Goal: Information Seeking & Learning: Learn about a topic

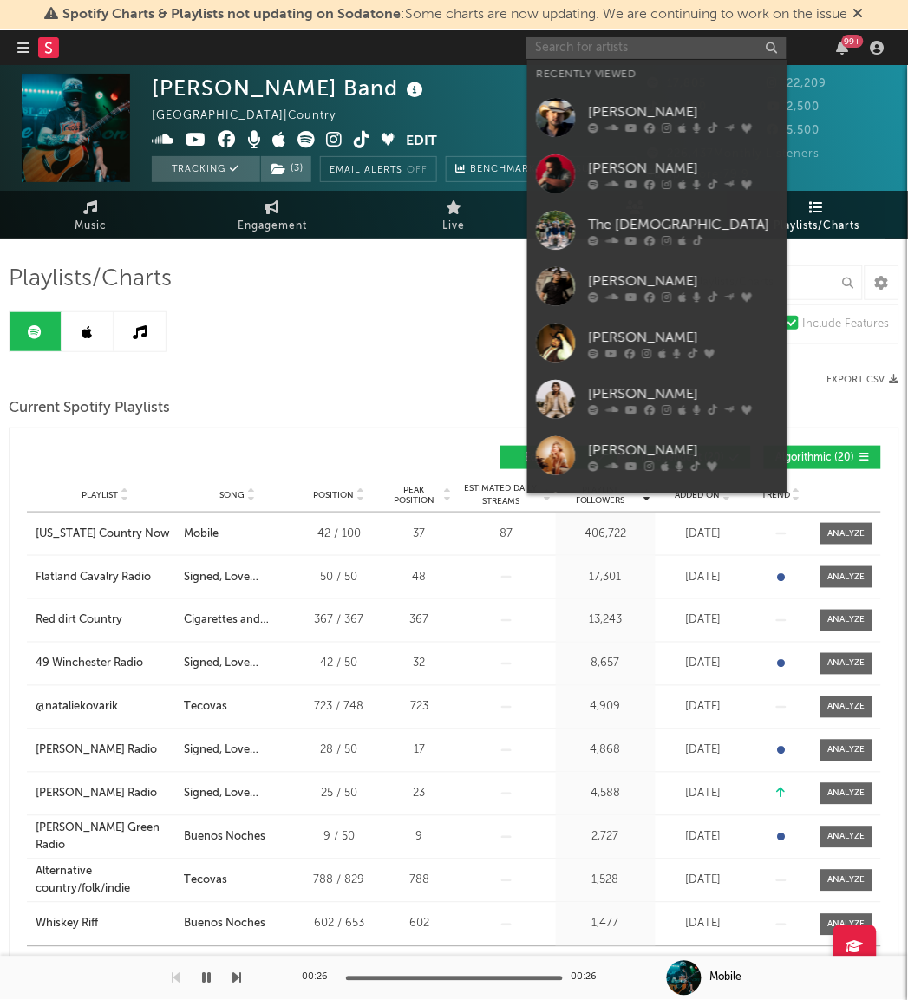
click at [561, 53] on input "text" at bounding box center [656, 48] width 260 height 22
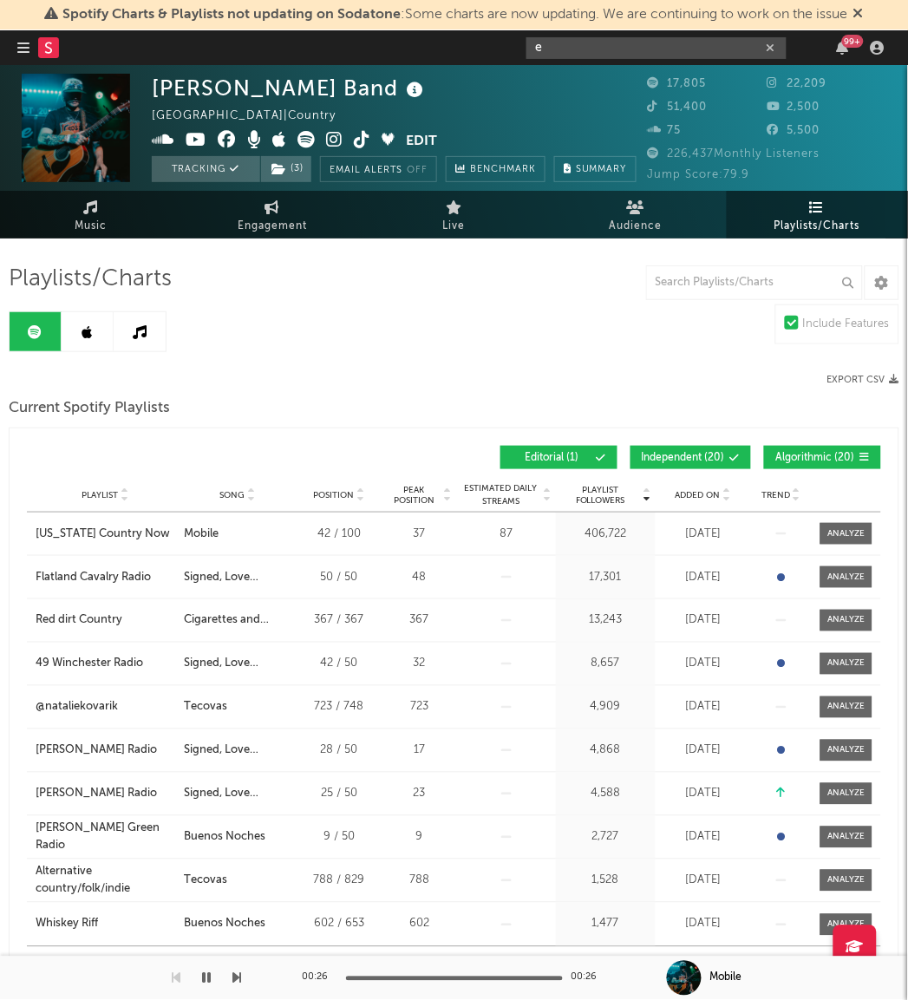
click at [581, 38] on input "e" at bounding box center [656, 48] width 260 height 22
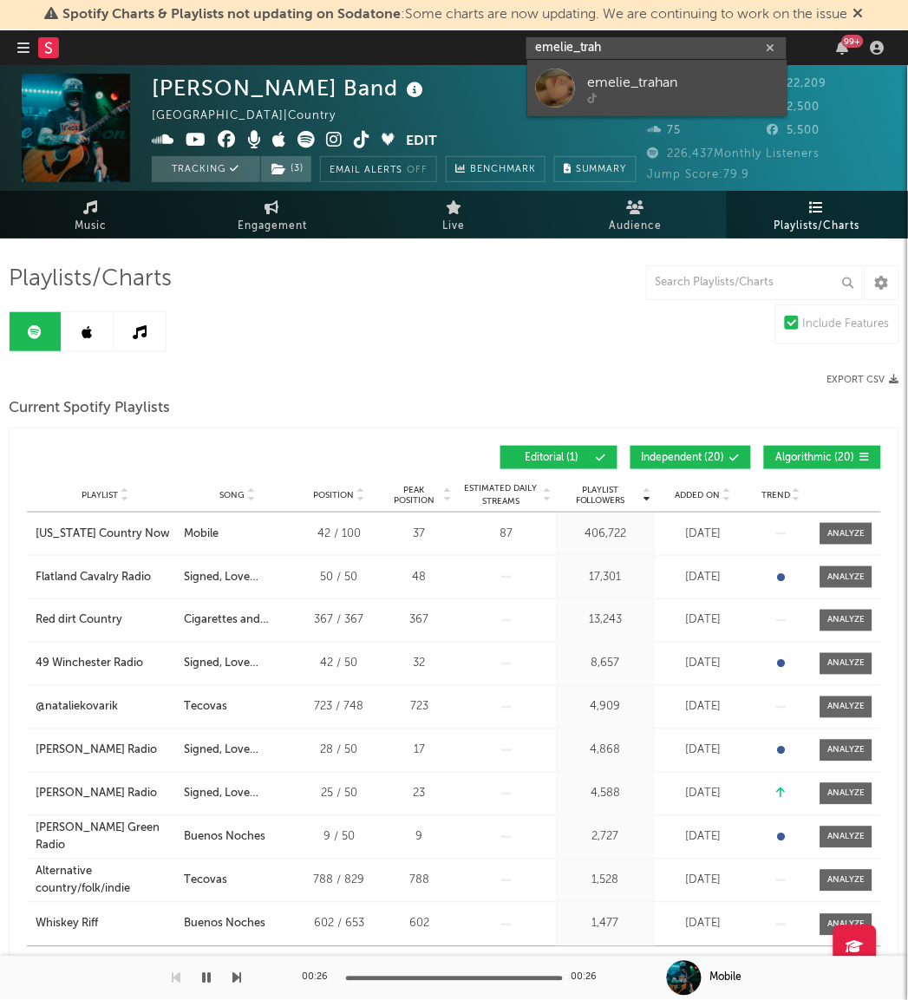
type input "emelie_trah"
click at [555, 72] on div at bounding box center [555, 88] width 39 height 39
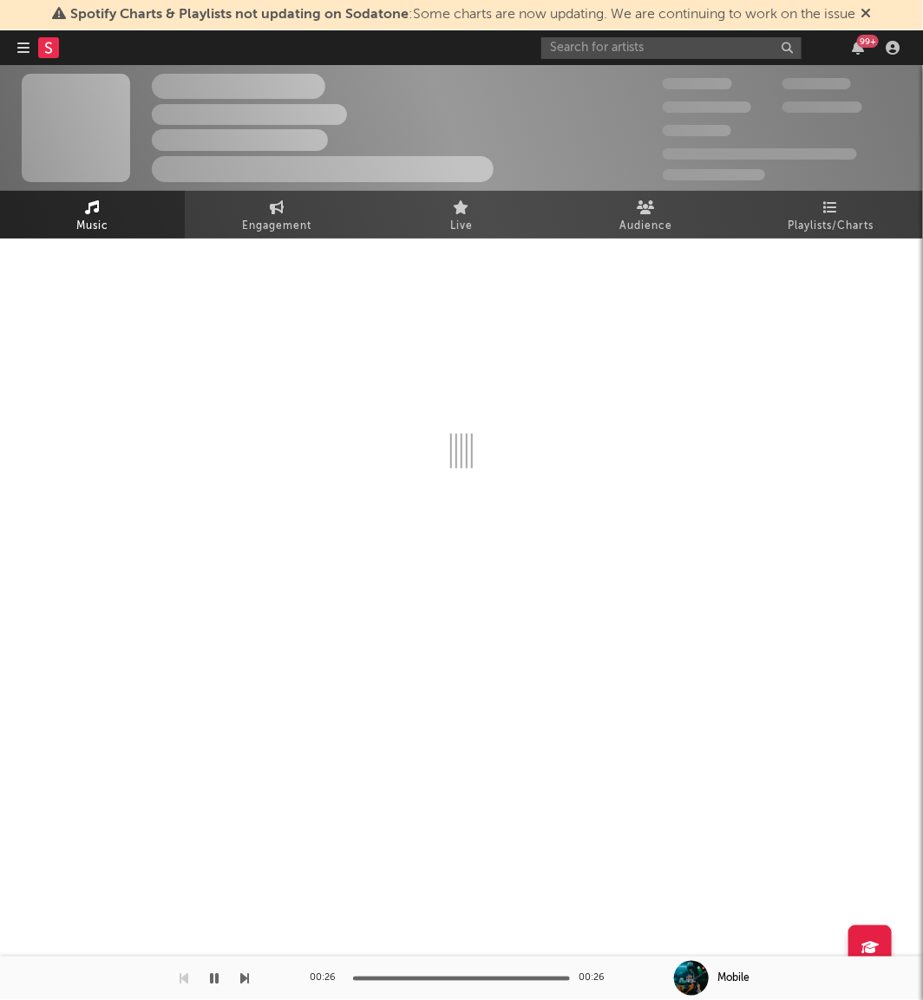
select select "1w"
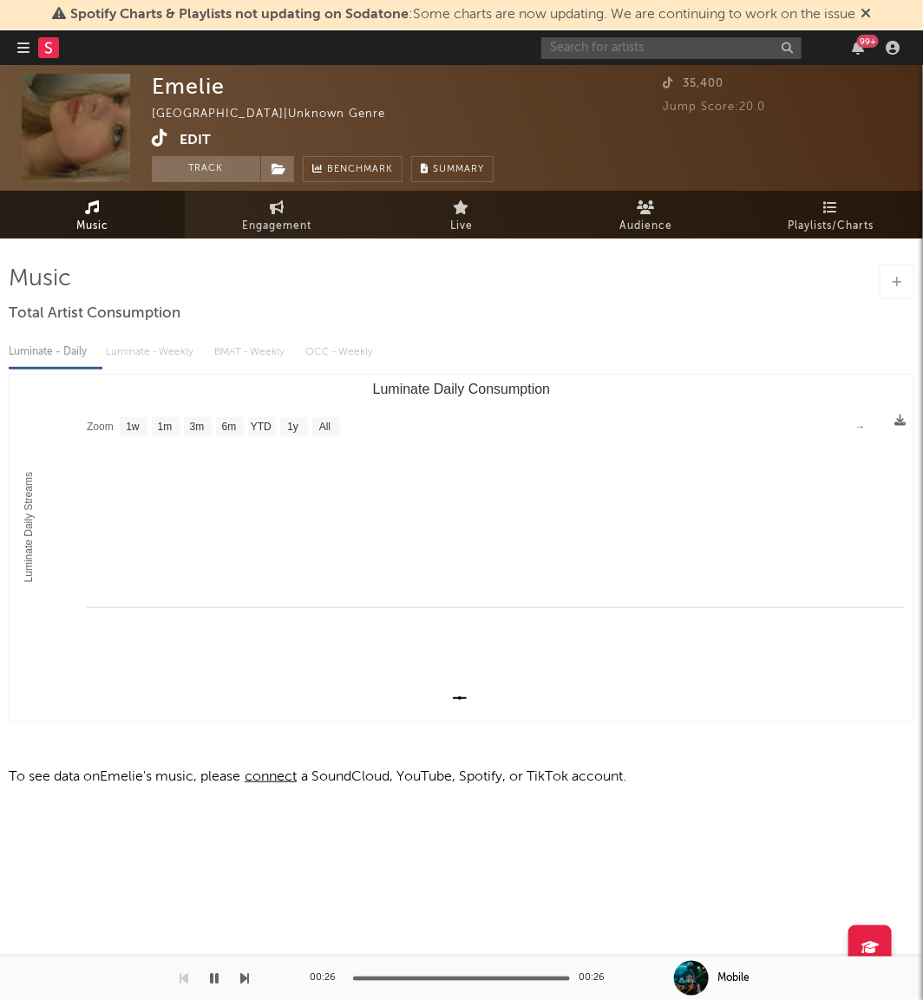
click at [656, 37] on input "text" at bounding box center [671, 48] width 260 height 22
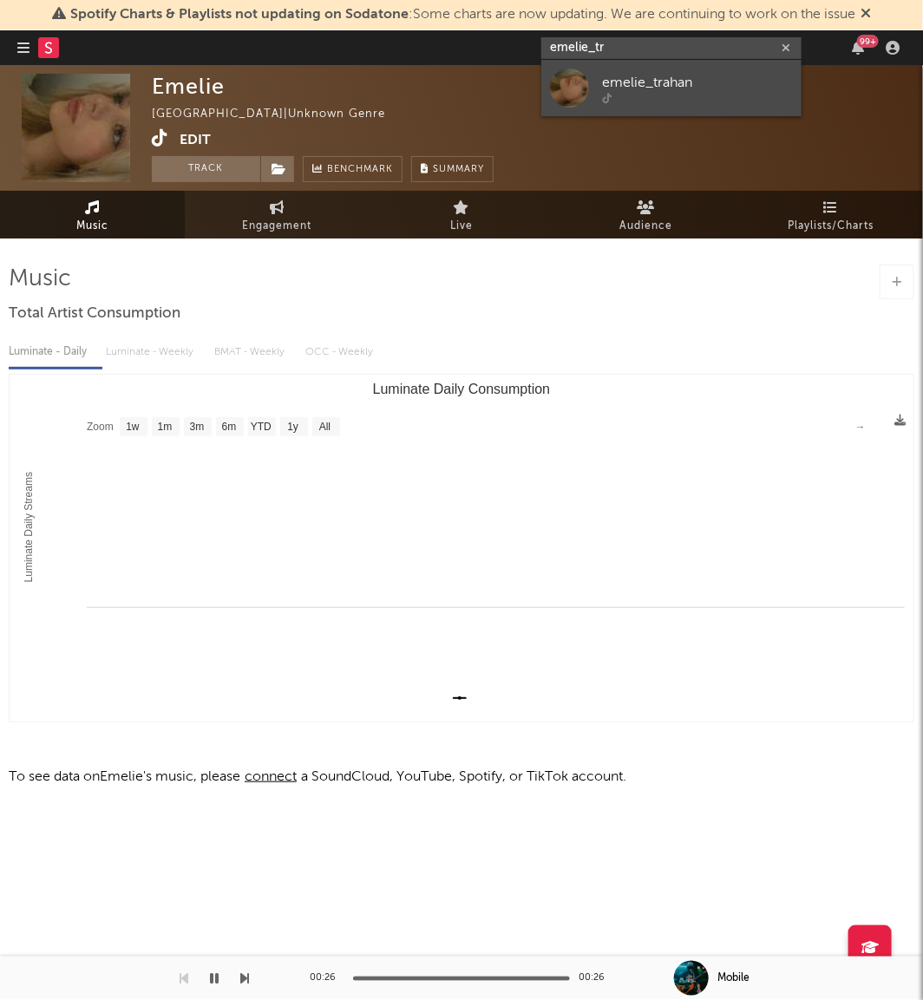
type input "emelie_tr"
click at [604, 82] on div "emelie_trahan" at bounding box center [697, 82] width 191 height 21
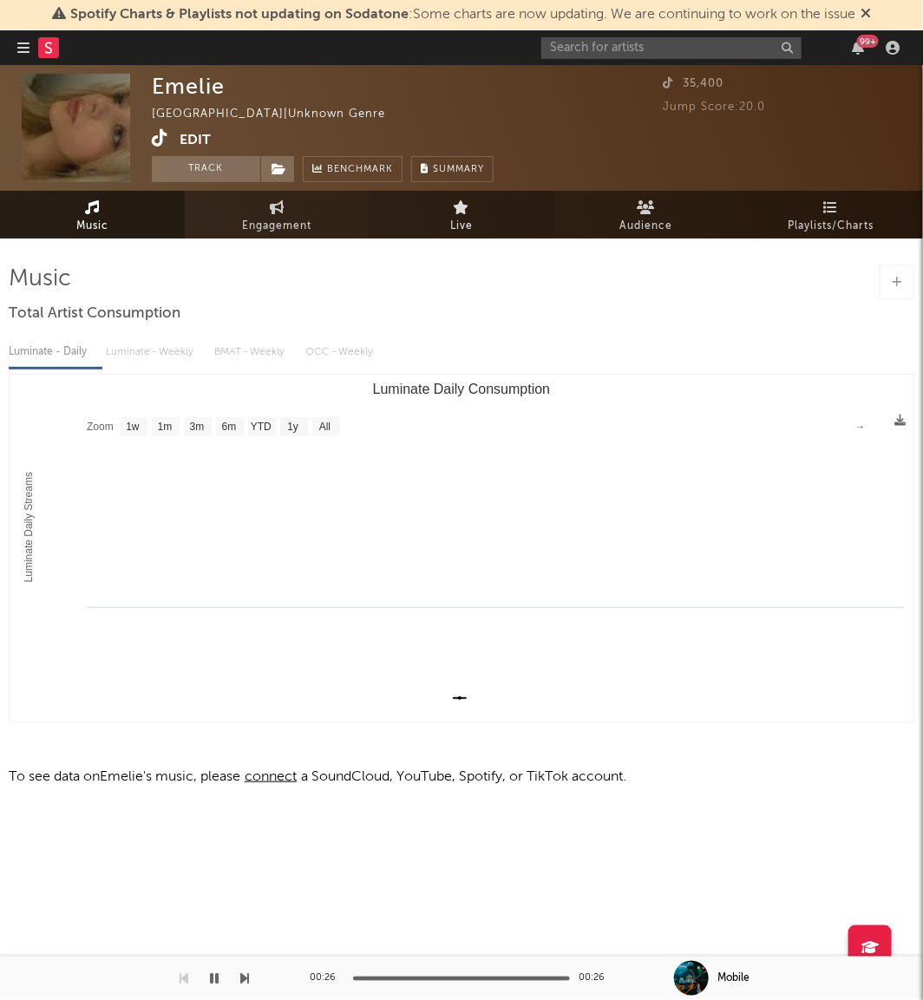
click at [493, 229] on link "Live" at bounding box center [461, 215] width 185 height 48
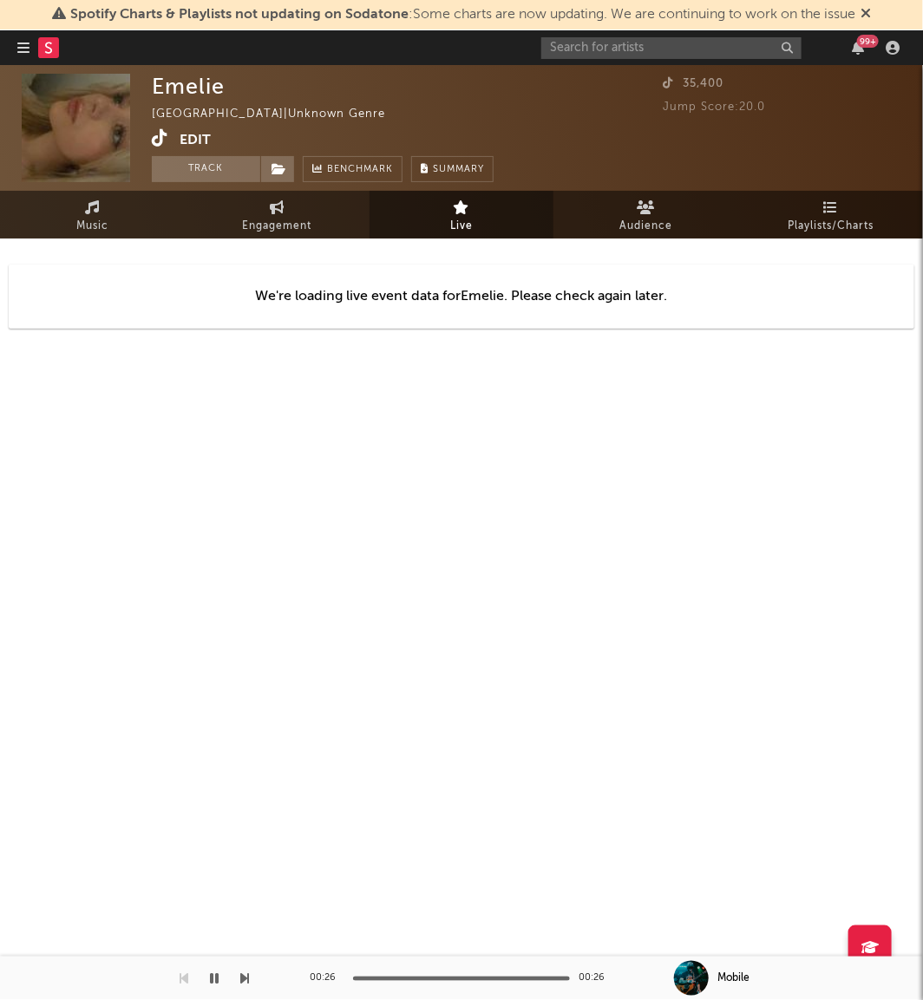
click at [161, 137] on icon at bounding box center [160, 137] width 16 height 17
click at [570, 49] on input "text" at bounding box center [671, 48] width 260 height 22
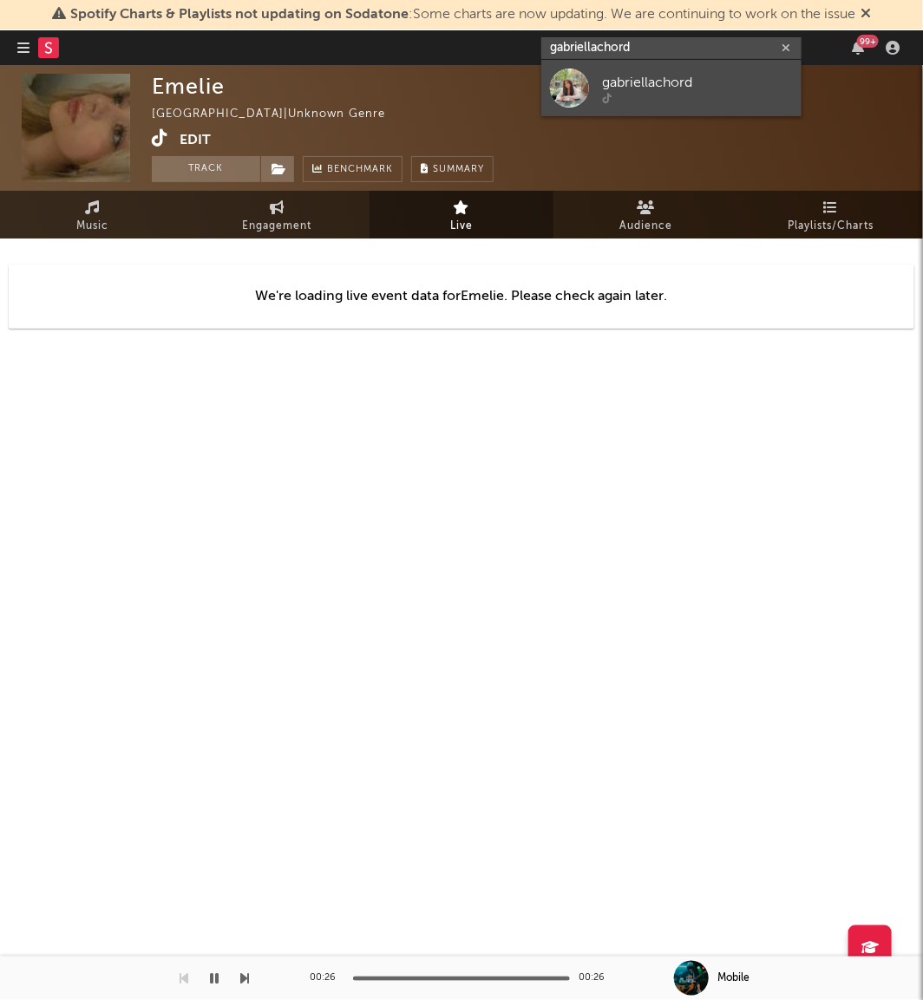
type input "gabriellachord"
click at [565, 75] on div at bounding box center [569, 88] width 39 height 39
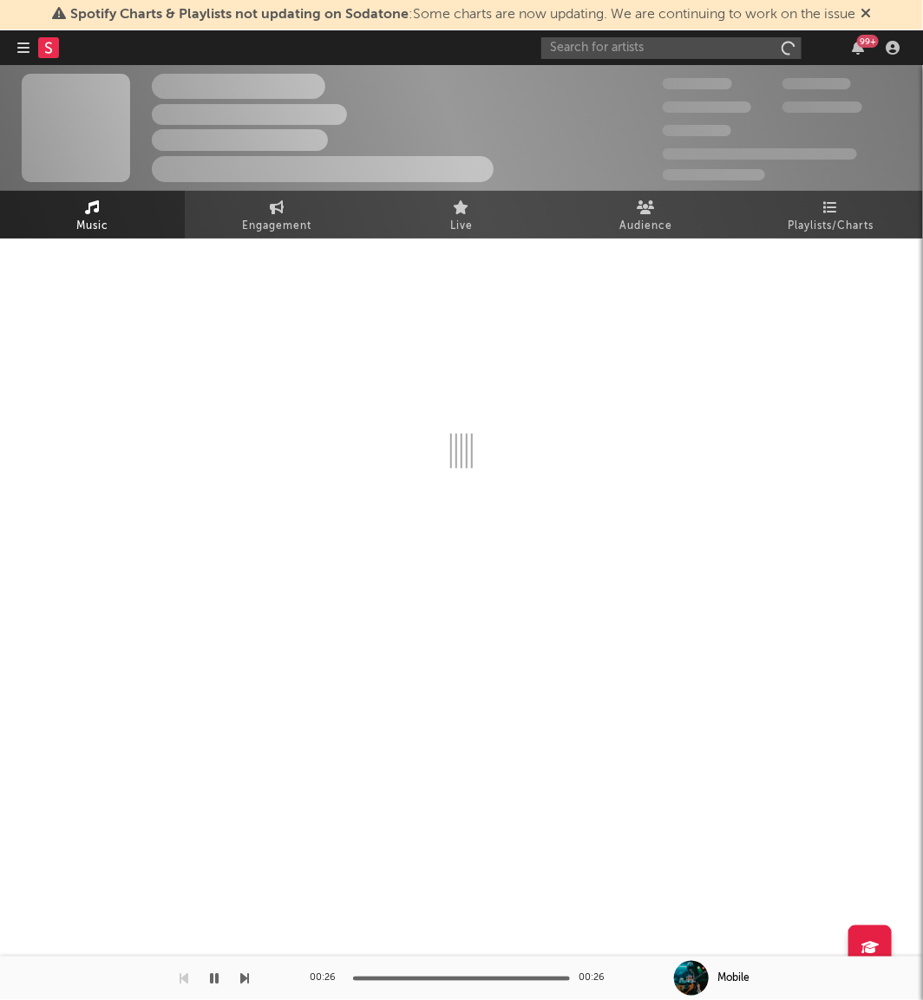
select select "1w"
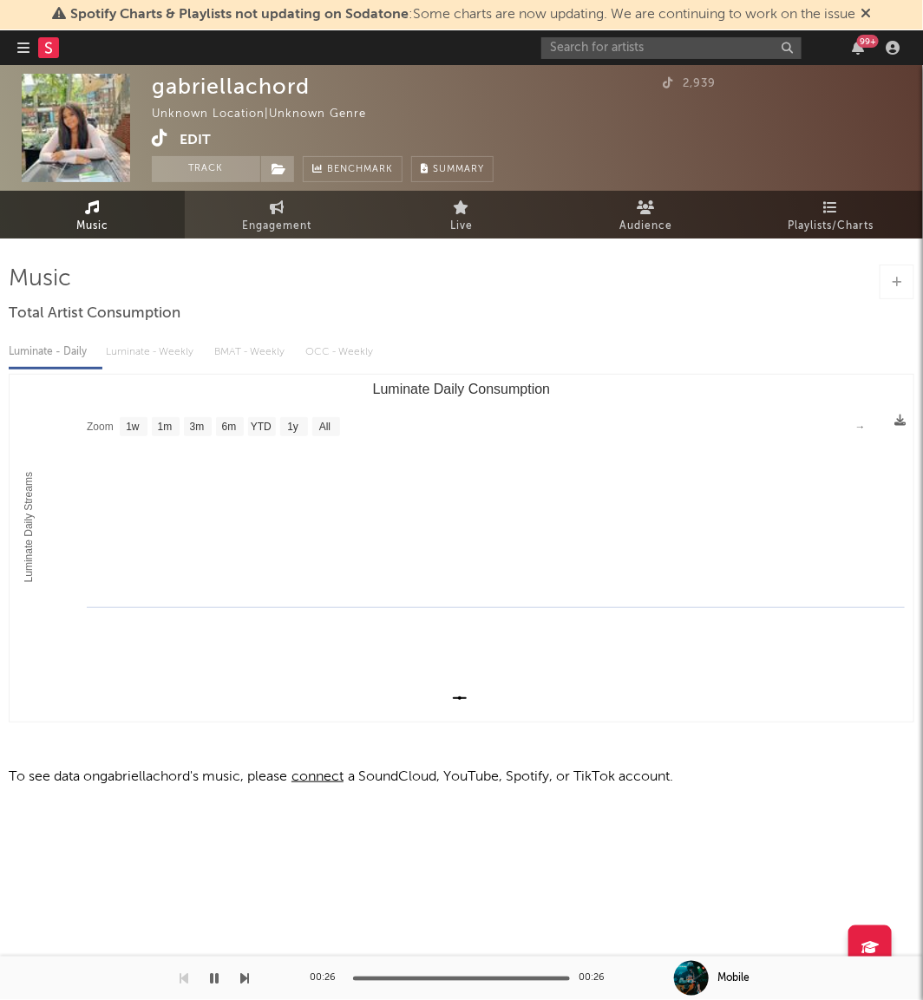
click at [308, 241] on div "Music Total Artist Consumption Luminate - Daily Luminate - Weekly BMAT - Weekly…" at bounding box center [461, 532] width 923 height 589
click at [267, 219] on span "Engagement" at bounding box center [276, 226] width 69 height 21
select select "1w"
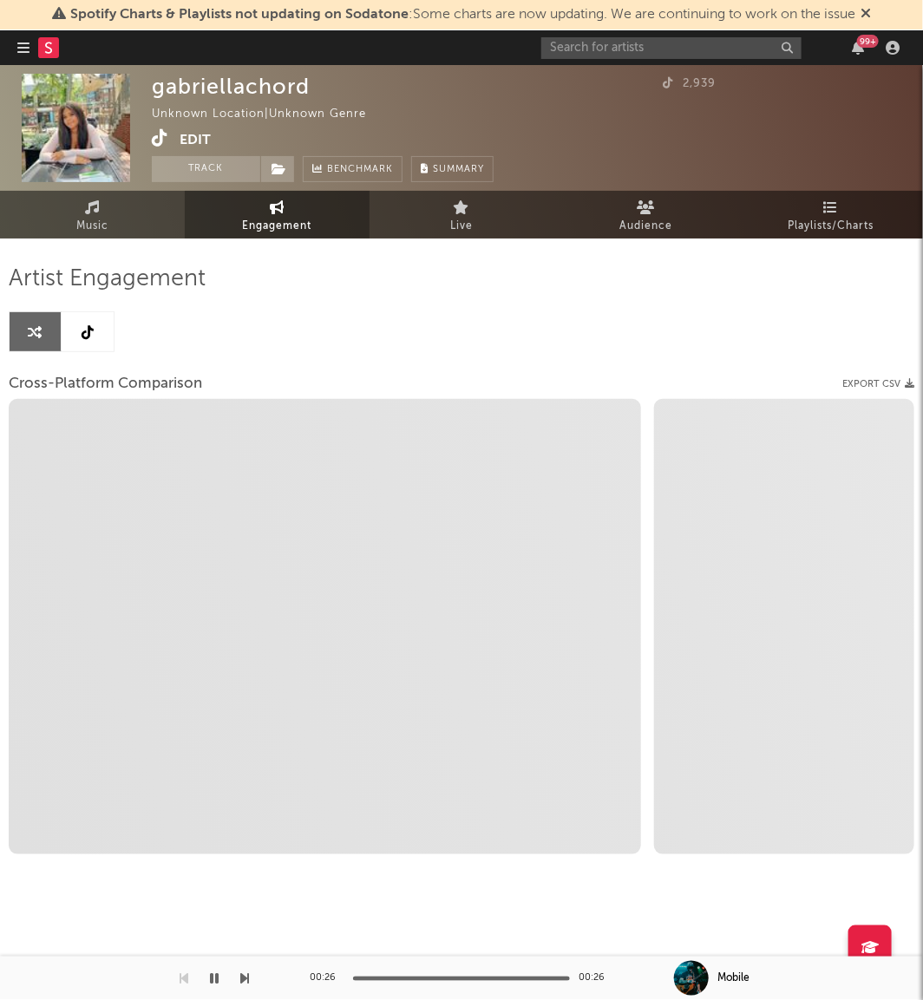
select select "1m"
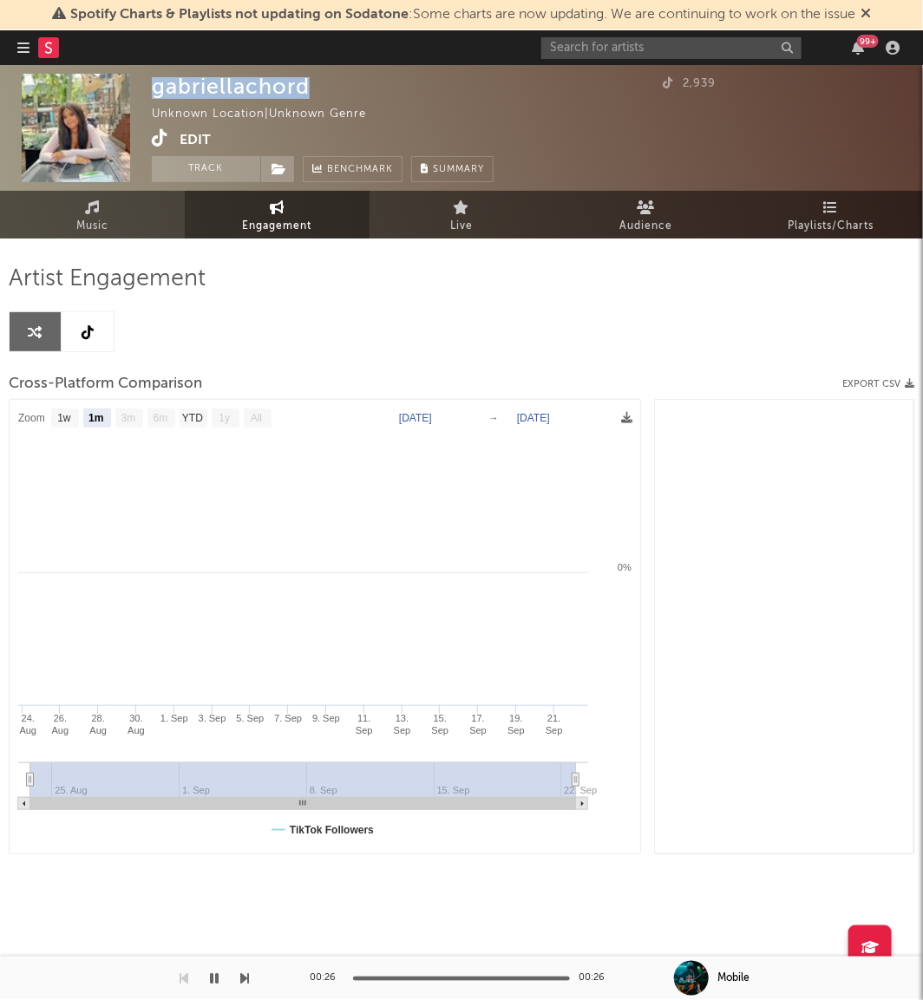
drag, startPoint x: 324, startPoint y: 84, endPoint x: 153, endPoint y: 94, distance: 172.0
click at [153, 94] on div "gabriellachord Unknown Location | Unknown Genre Edit Track Benchmark Summary" at bounding box center [323, 128] width 342 height 108
copy div "gabriellachord"
click at [591, 47] on input "text" at bounding box center [671, 48] width 260 height 22
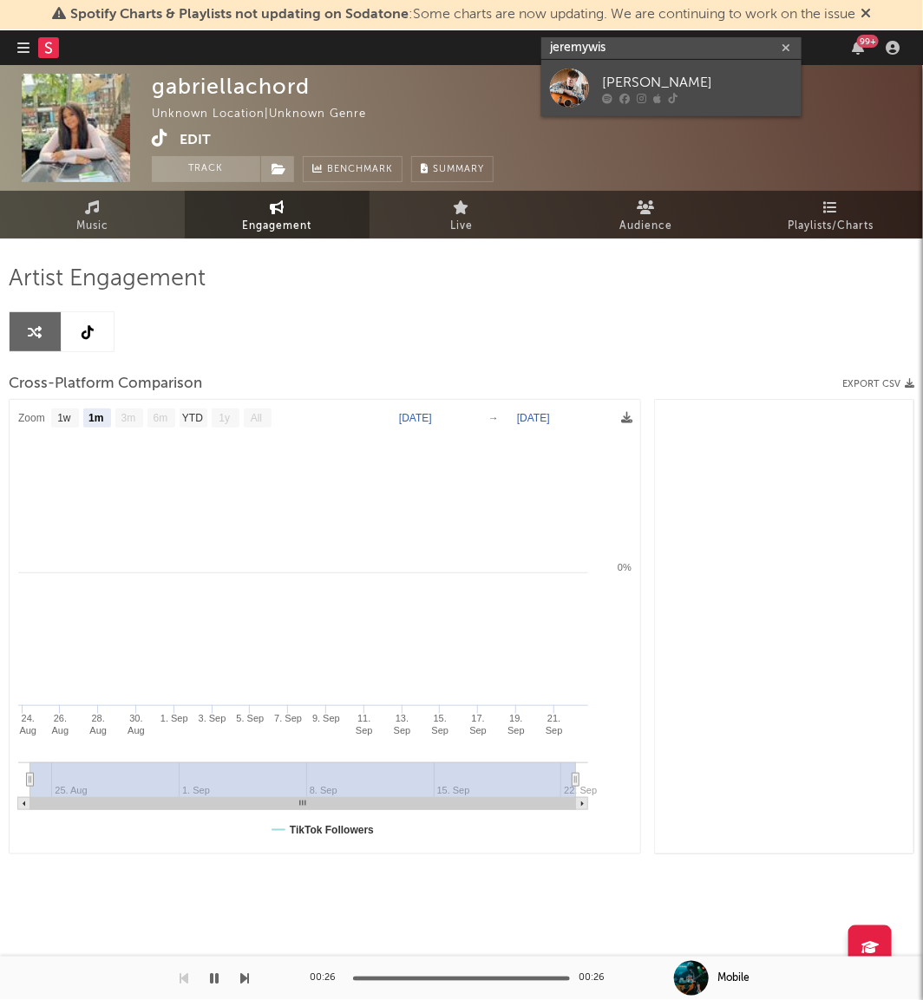
type input "jeremywis"
click at [591, 75] on link "[PERSON_NAME]" at bounding box center [671, 88] width 260 height 56
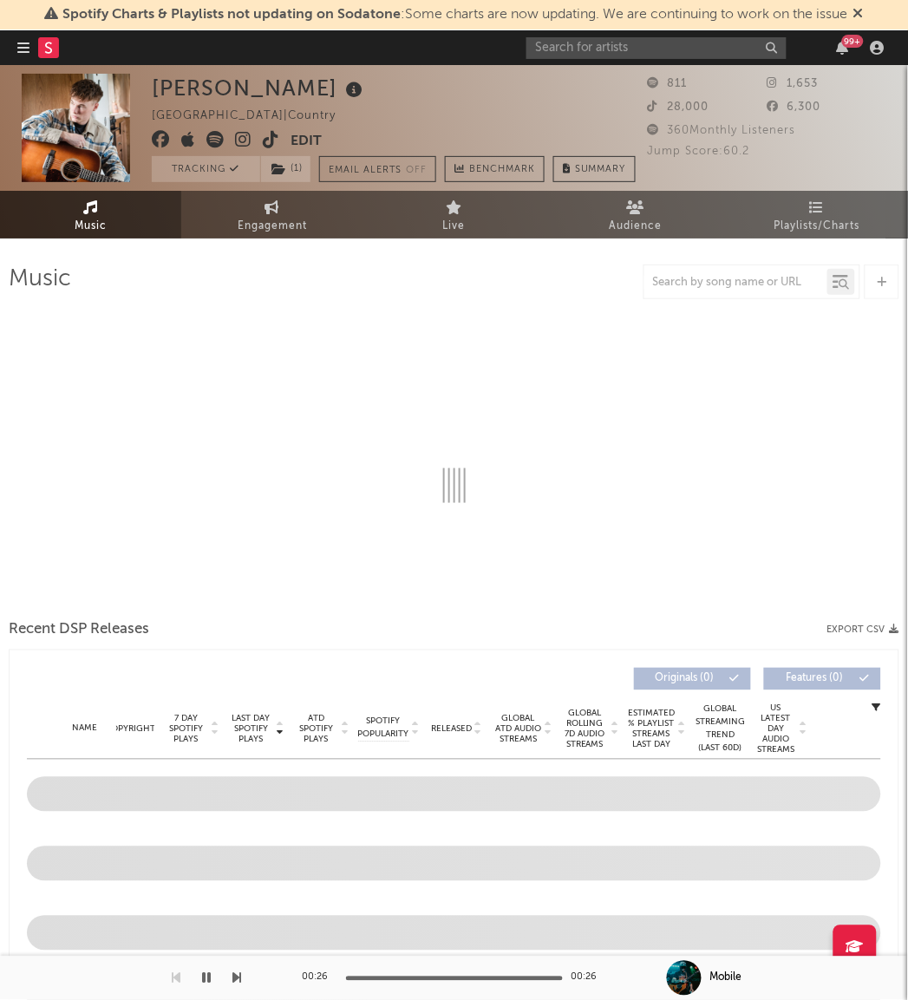
select select "1w"
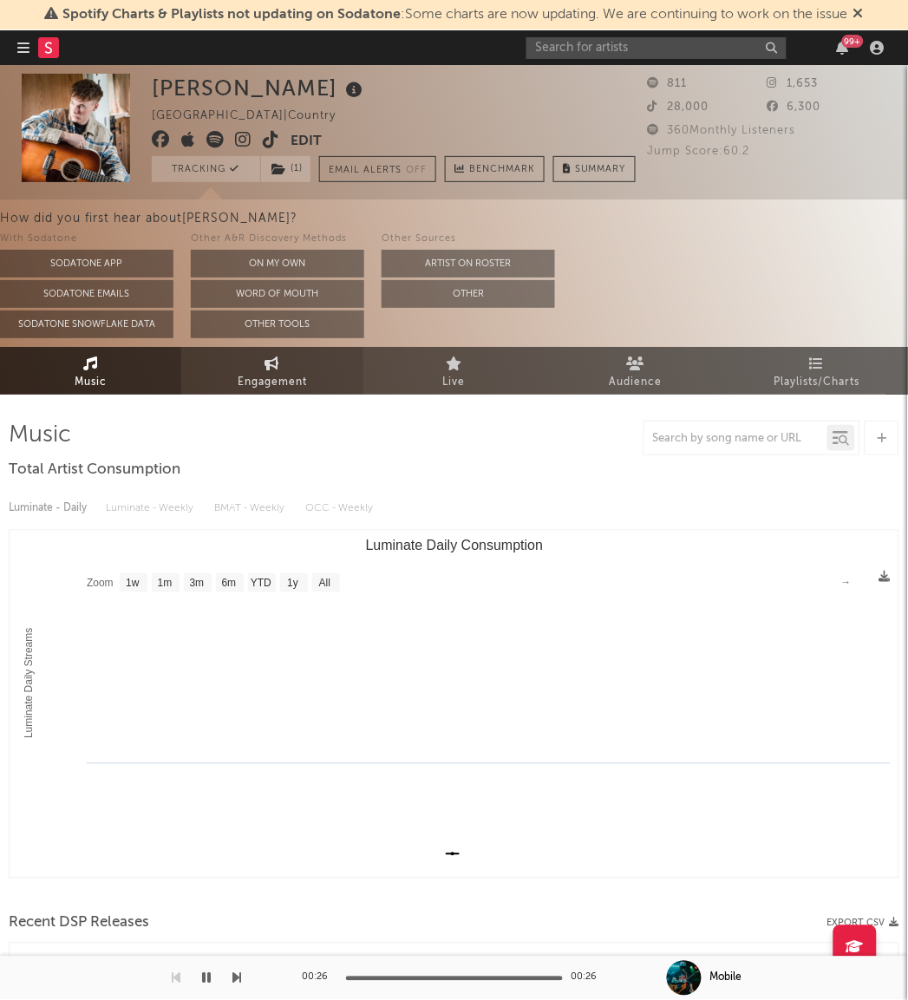
click at [261, 375] on span "Engagement" at bounding box center [272, 382] width 69 height 21
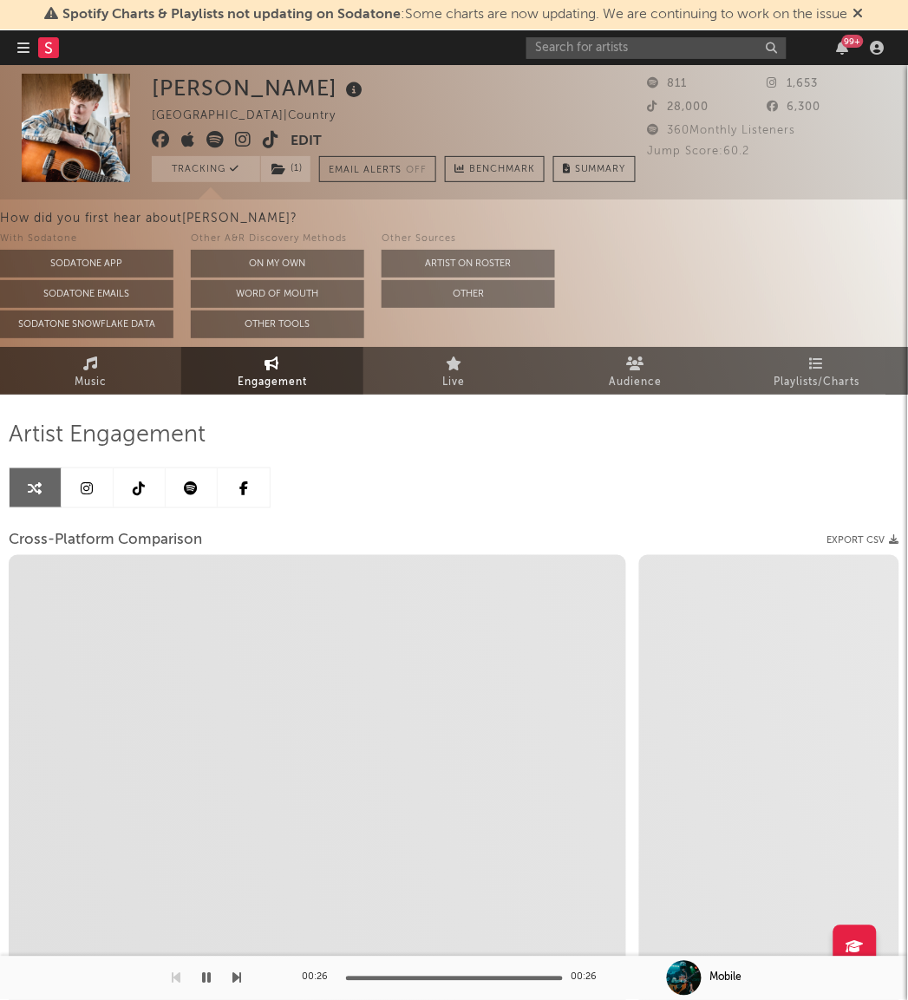
select select "1w"
select select "1m"
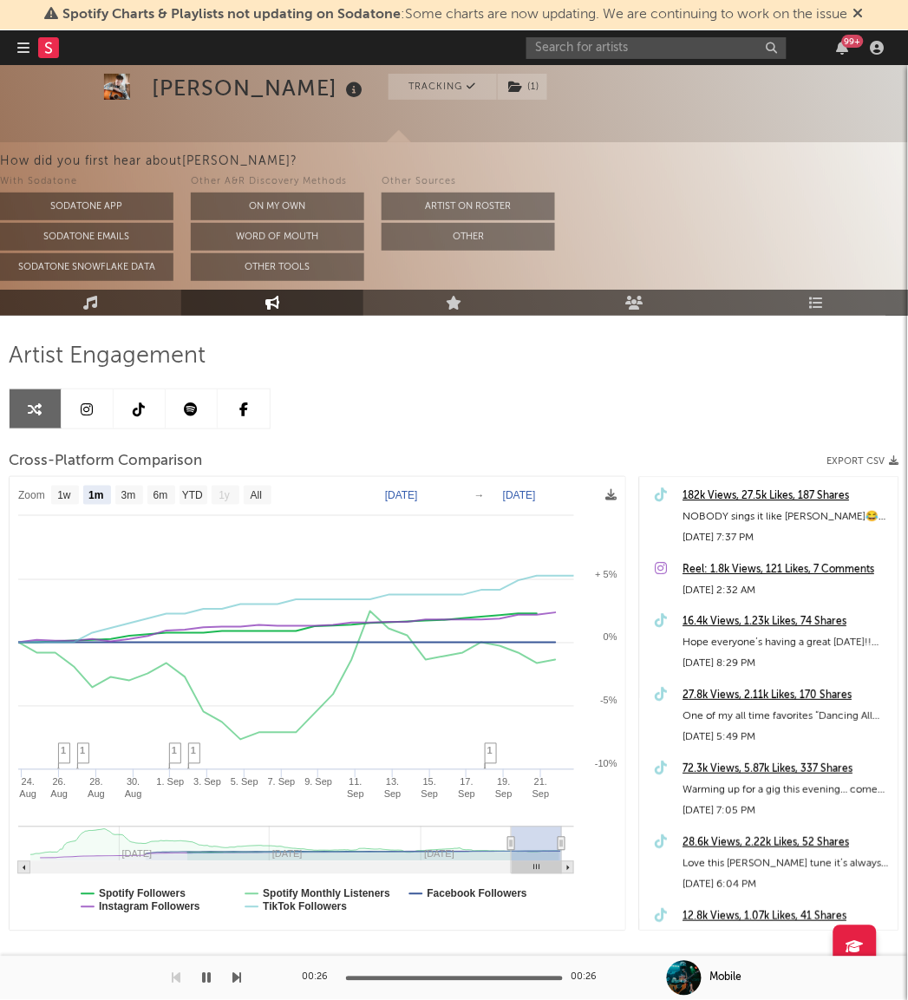
scroll to position [80, 0]
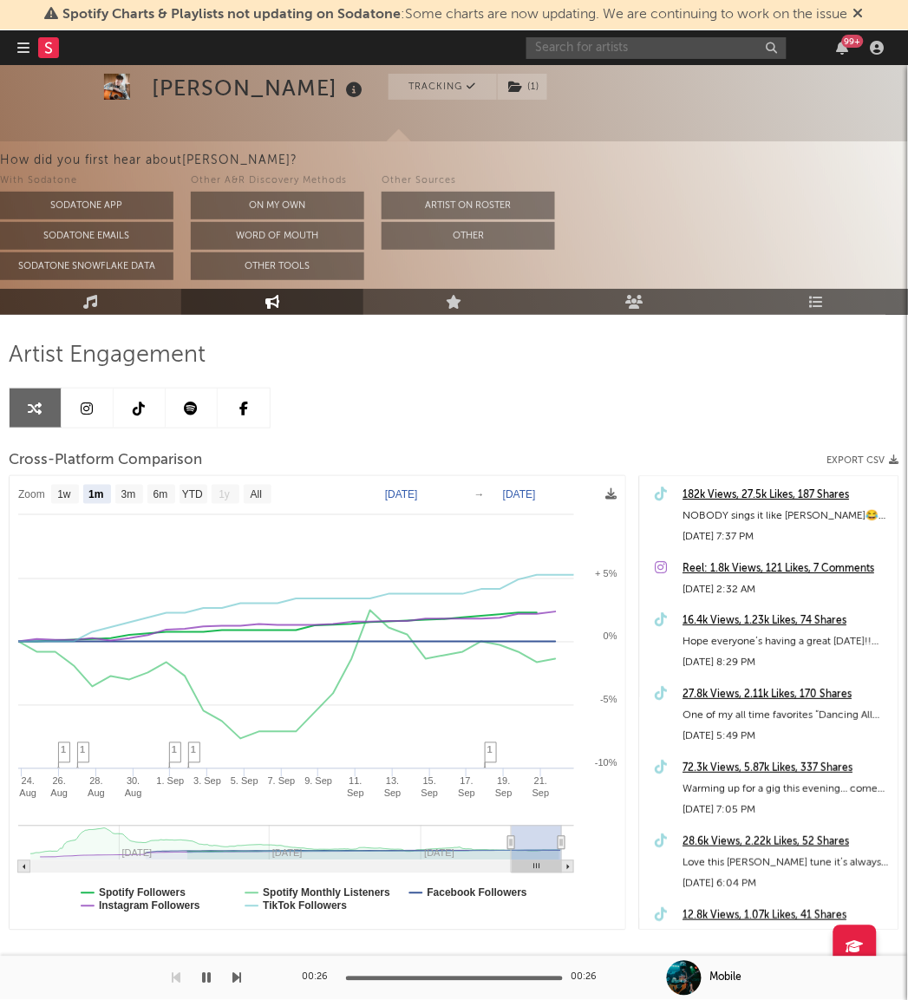
click at [578, 46] on input "text" at bounding box center [656, 48] width 260 height 22
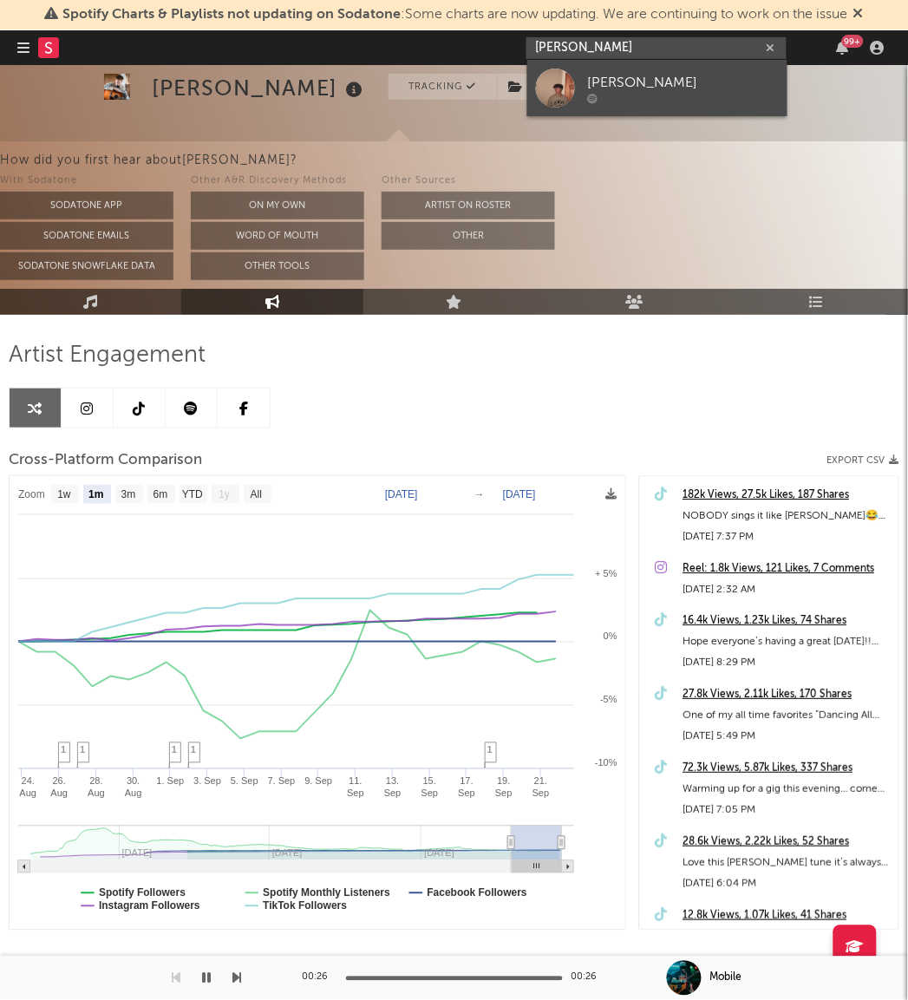
type input "judah alexan"
click at [570, 84] on div at bounding box center [555, 88] width 39 height 39
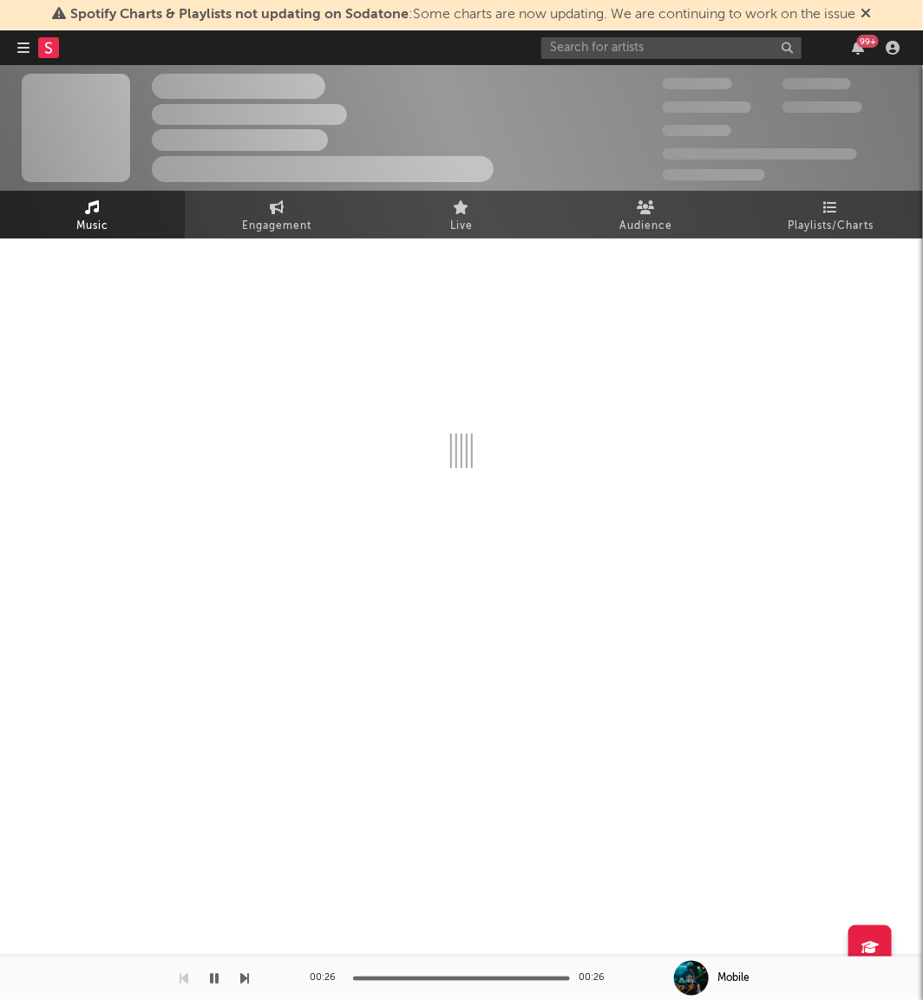
select select "1w"
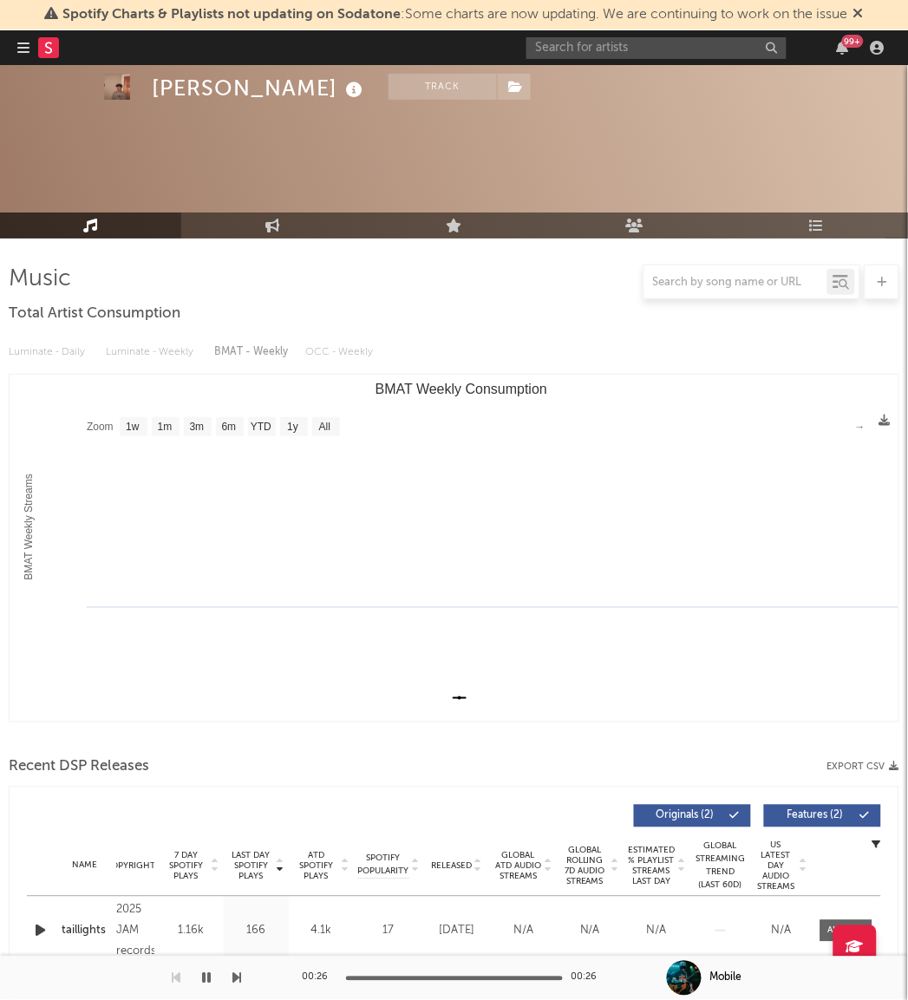
scroll to position [300, 0]
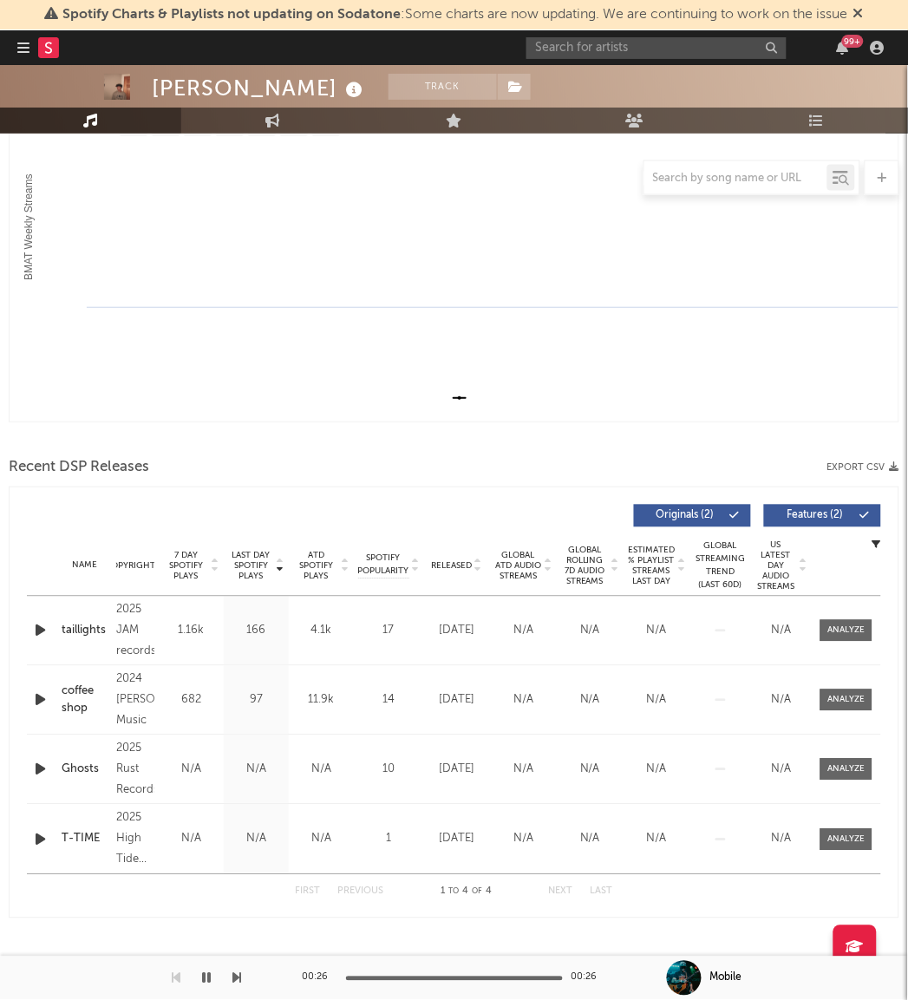
click at [466, 564] on span "Released" at bounding box center [451, 566] width 41 height 10
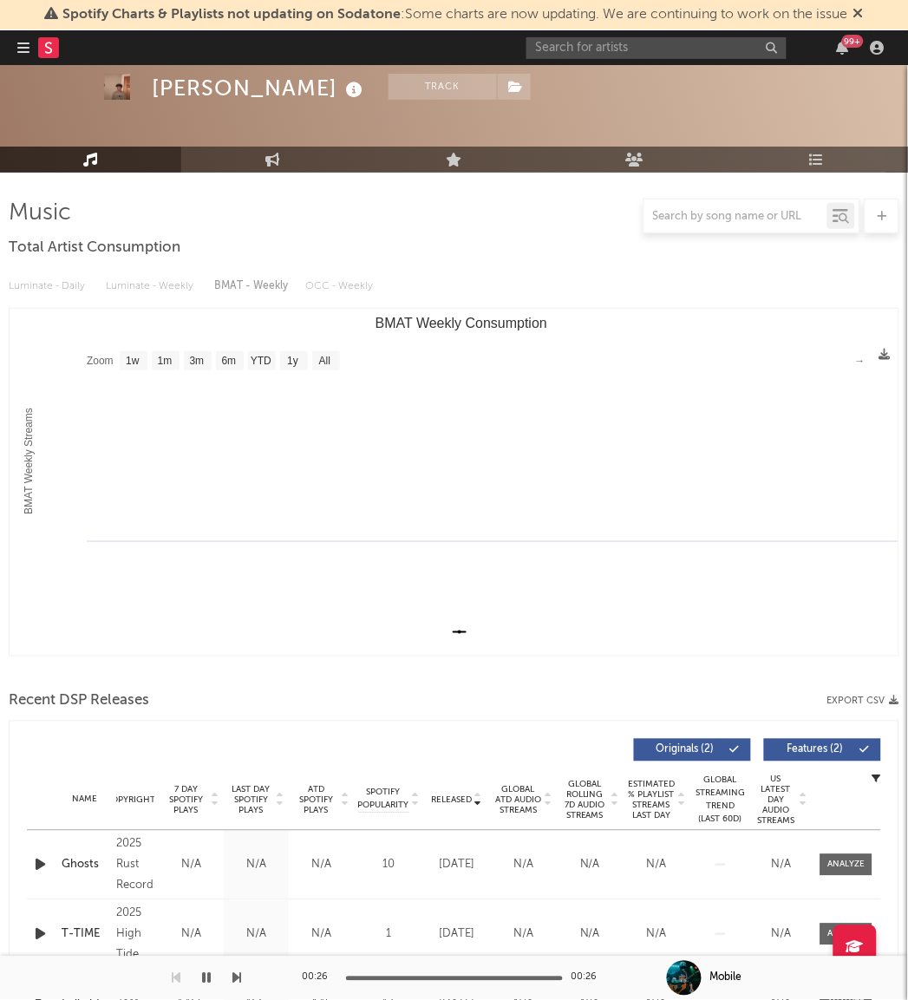
scroll to position [0, 0]
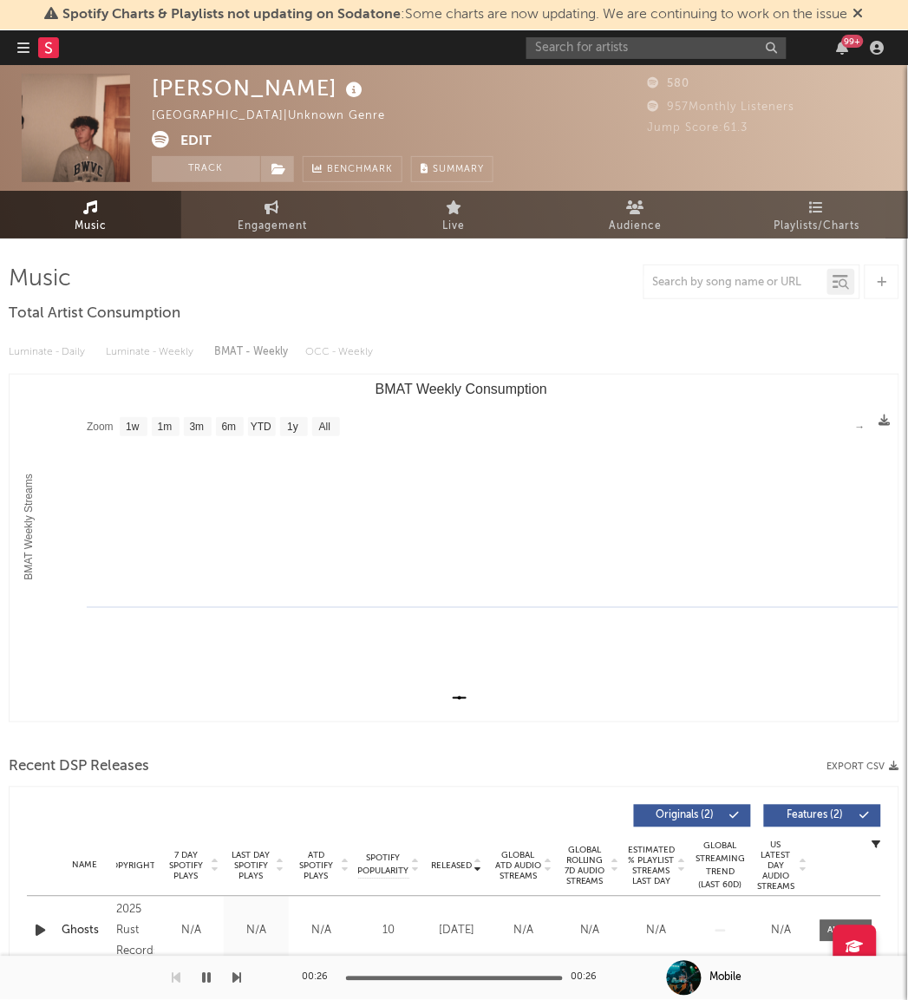
click at [156, 147] on icon at bounding box center [160, 139] width 17 height 17
click at [200, 133] on button "Edit" at bounding box center [195, 142] width 31 height 22
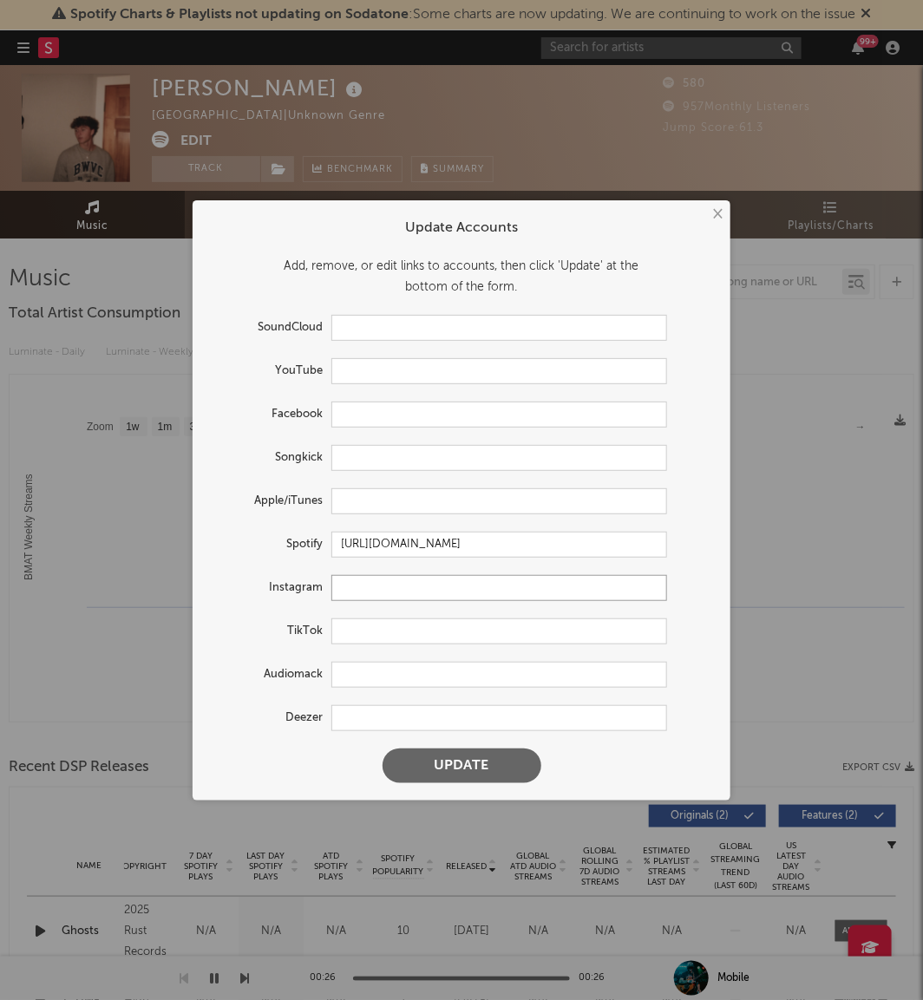
click at [342, 586] on input "text" at bounding box center [499, 588] width 336 height 26
paste input "judahalexandermusic)"
click at [419, 763] on button "Update" at bounding box center [461, 765] width 159 height 35
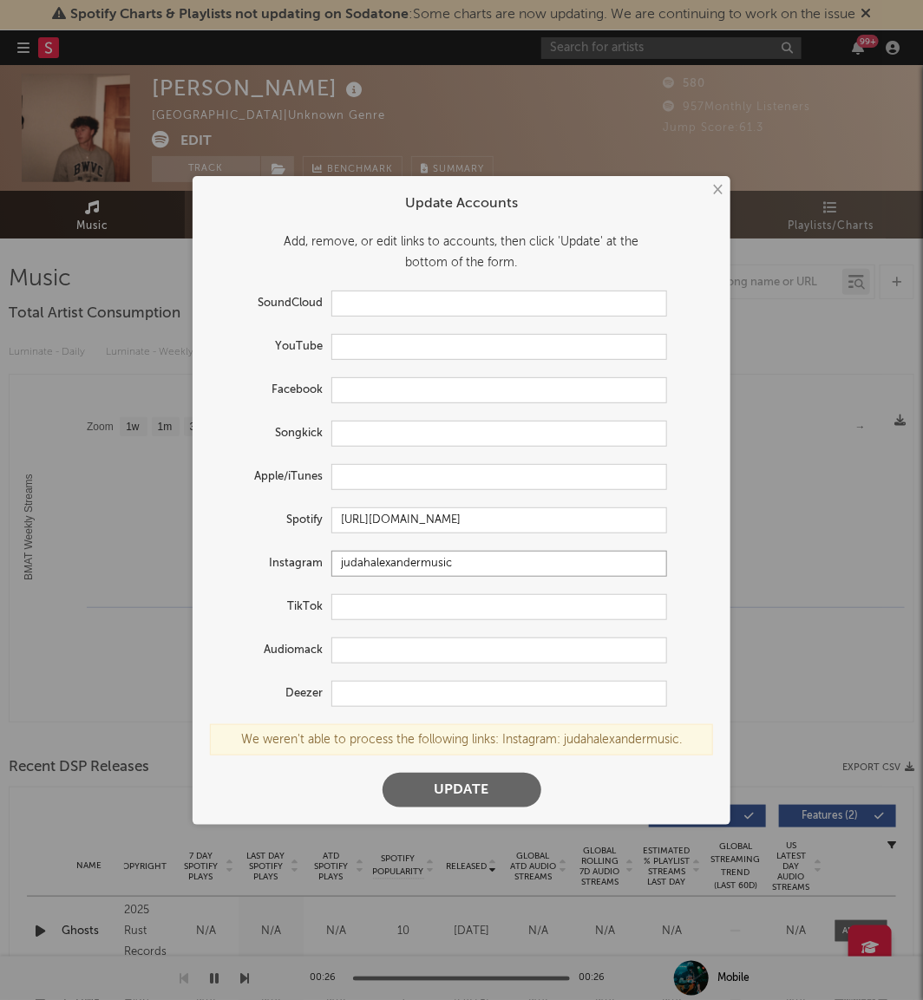
click at [343, 567] on input "judahalexandermusic" at bounding box center [499, 564] width 336 height 26
click at [382, 773] on button "Update" at bounding box center [461, 790] width 159 height 35
drag, startPoint x: 500, startPoint y: 557, endPoint x: 292, endPoint y: 569, distance: 208.5
click at [292, 569] on div "Instagram @judahalexandermusic" at bounding box center [438, 564] width 457 height 26
paste input "https://www.instagram.com/judahalexandermusic/?hl=en"
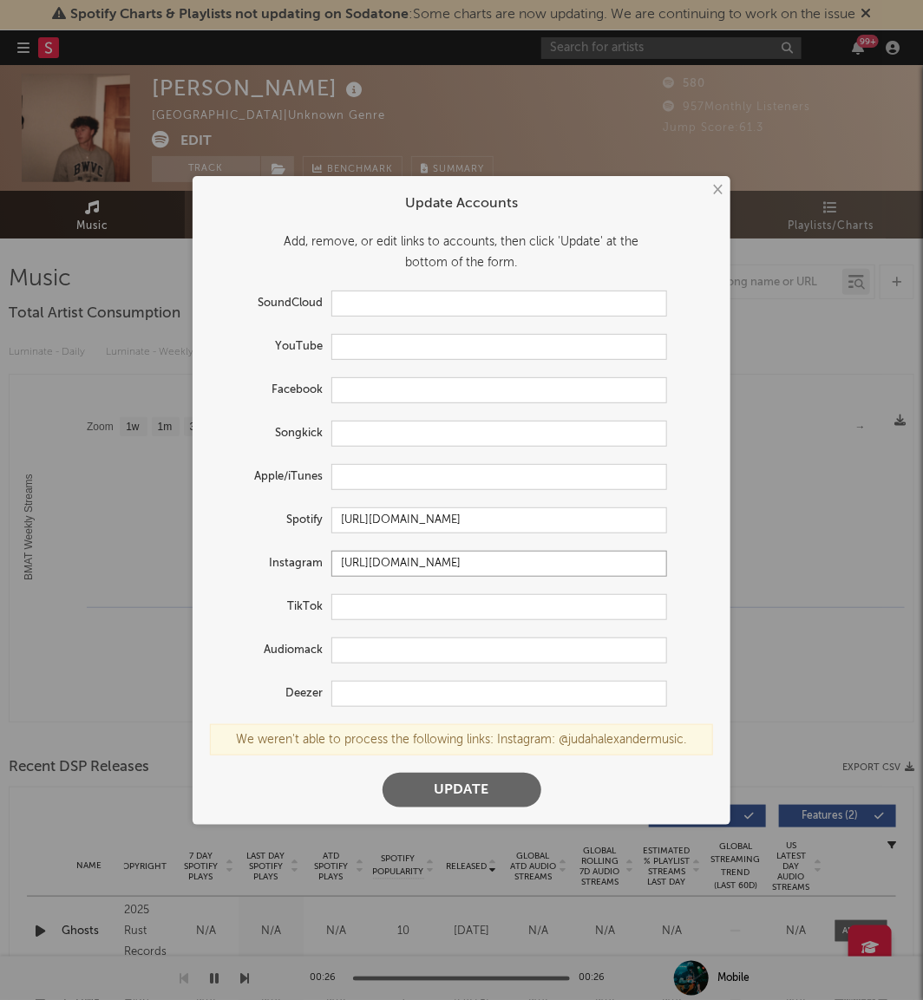
type input "https://www.instagram.com/judahalexandermusic/?hl=en"
click at [430, 789] on button "Update" at bounding box center [461, 790] width 159 height 35
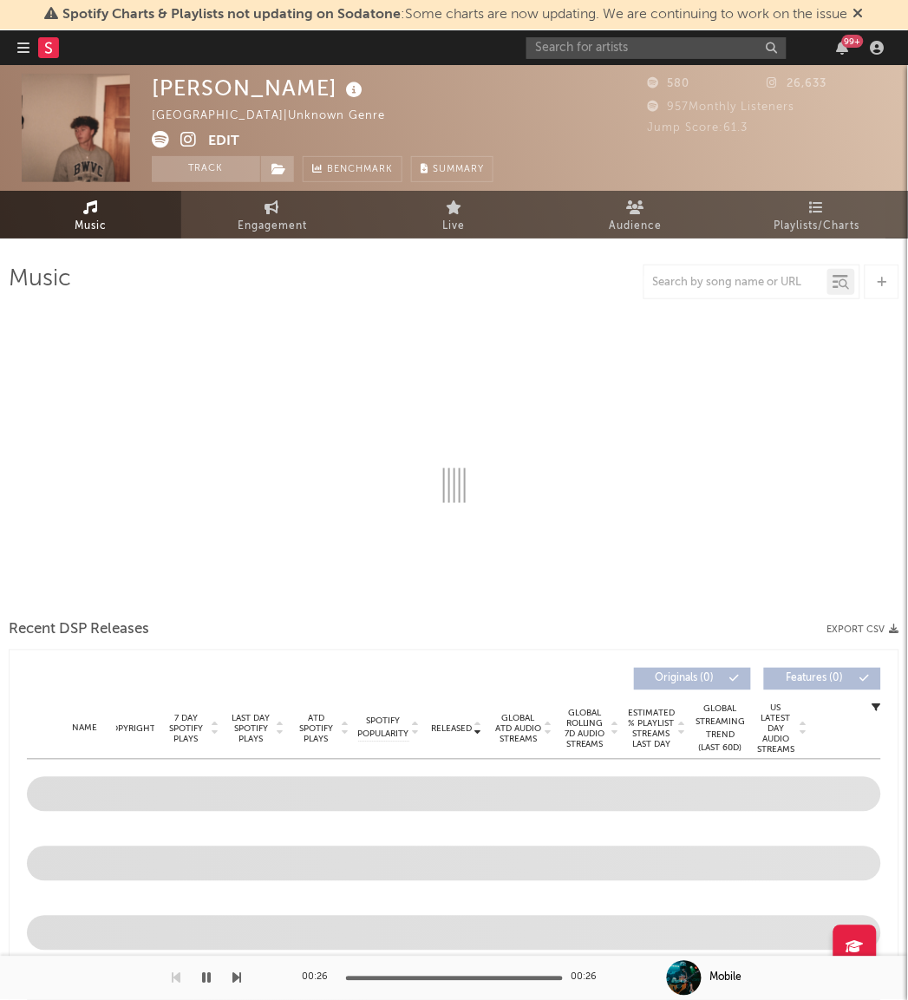
select select "1w"
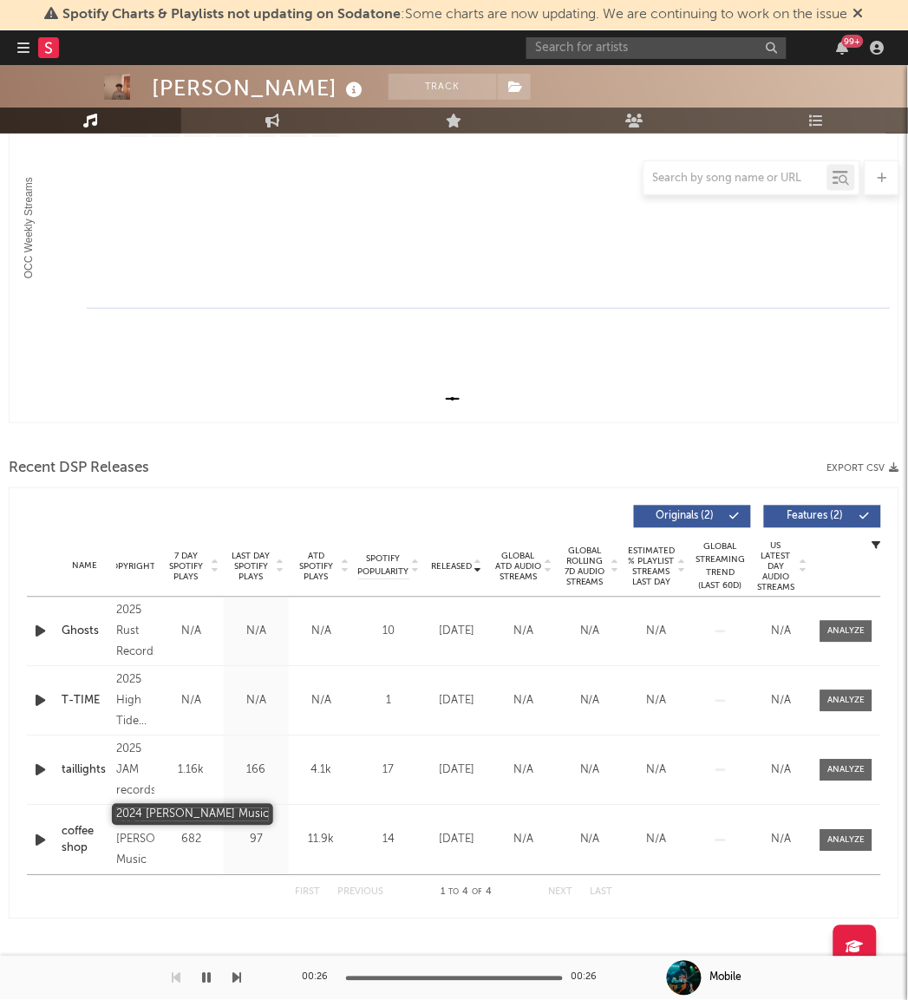
scroll to position [300, 0]
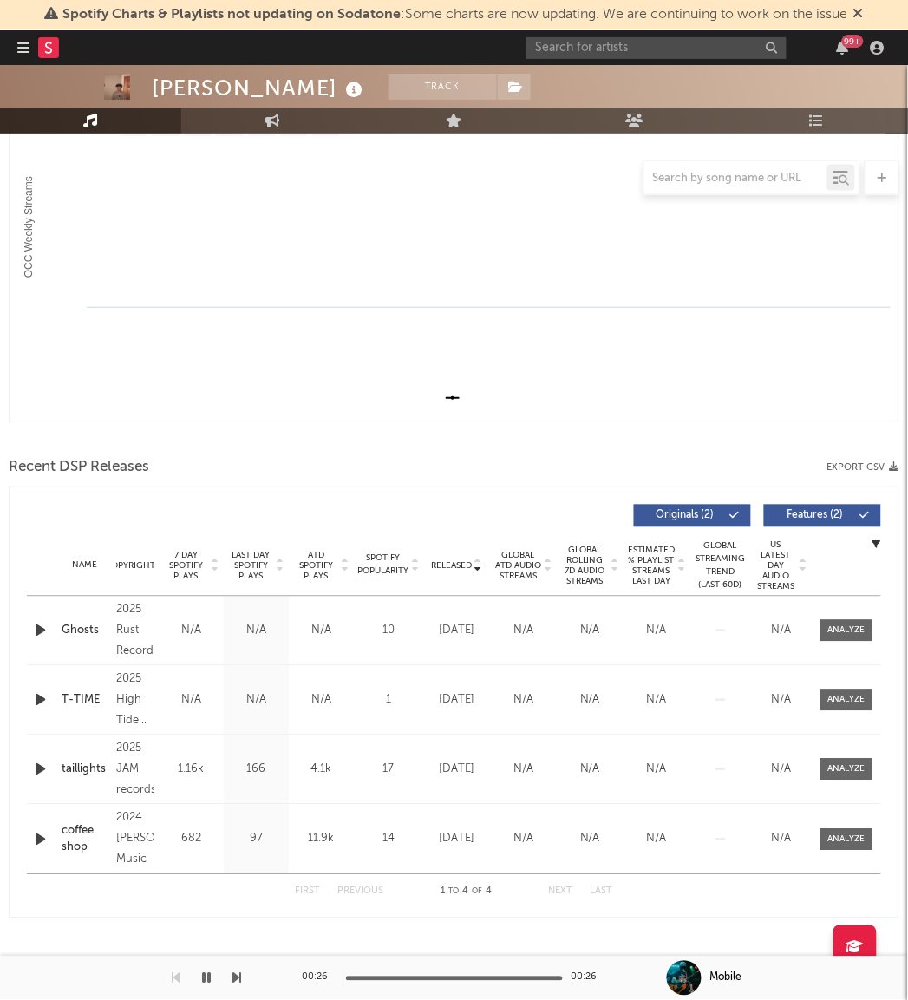
click at [32, 432] on div at bounding box center [454, 440] width 891 height 26
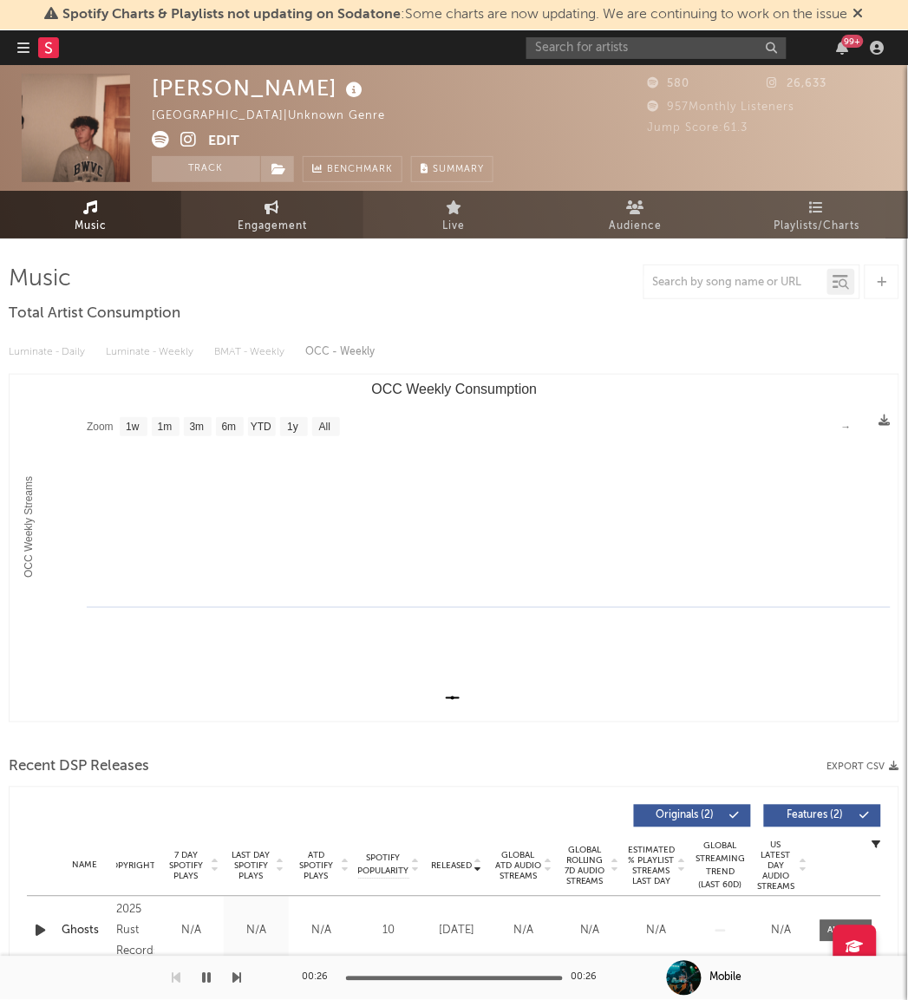
click at [257, 222] on span "Engagement" at bounding box center [272, 226] width 69 height 21
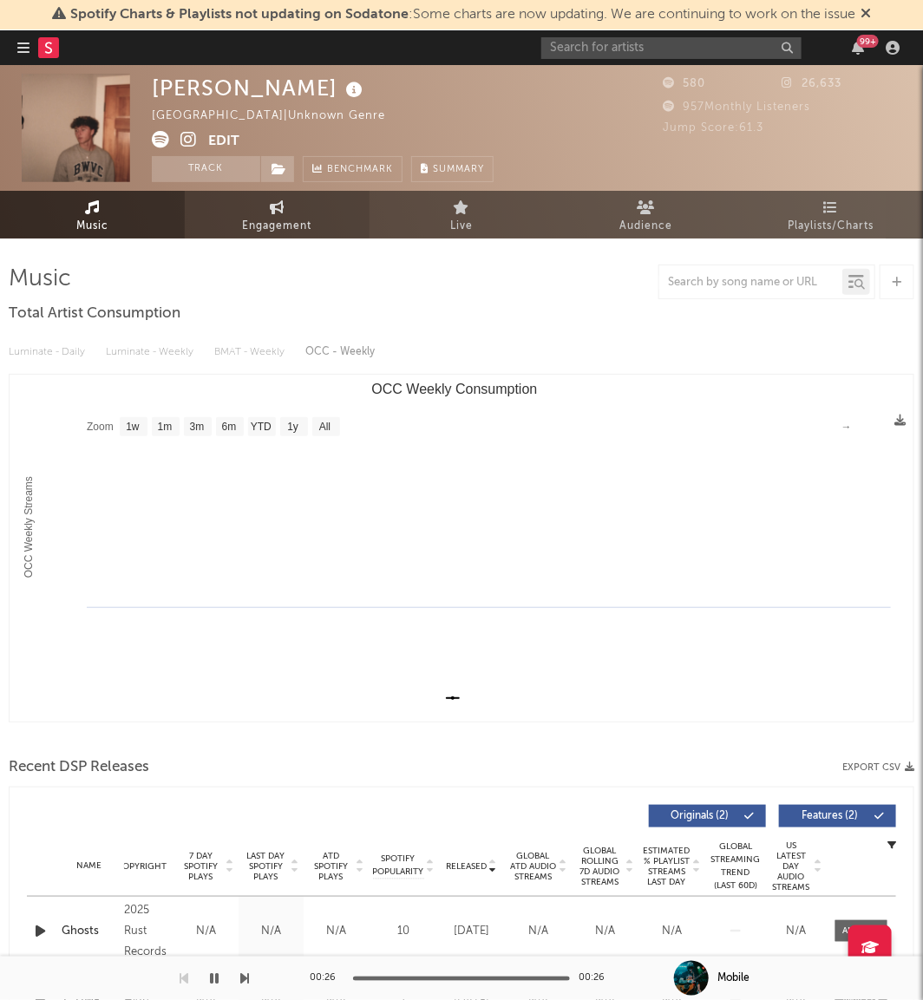
select select "1w"
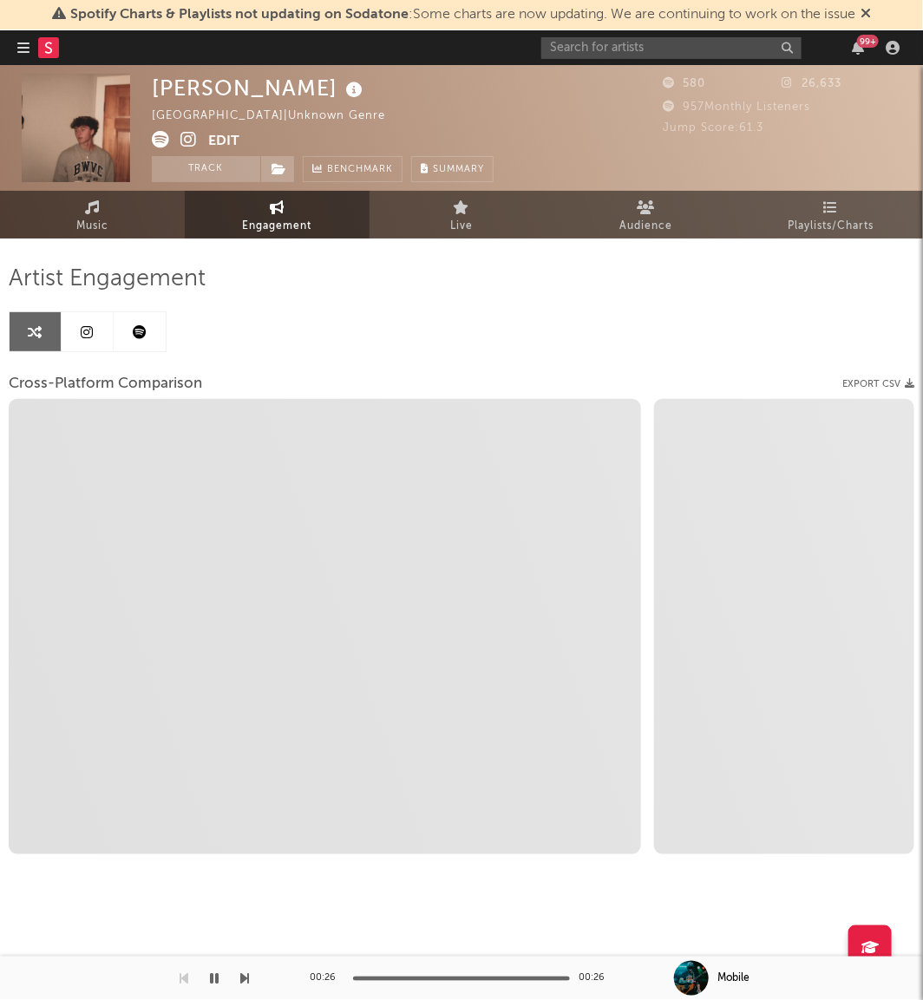
select select "1m"
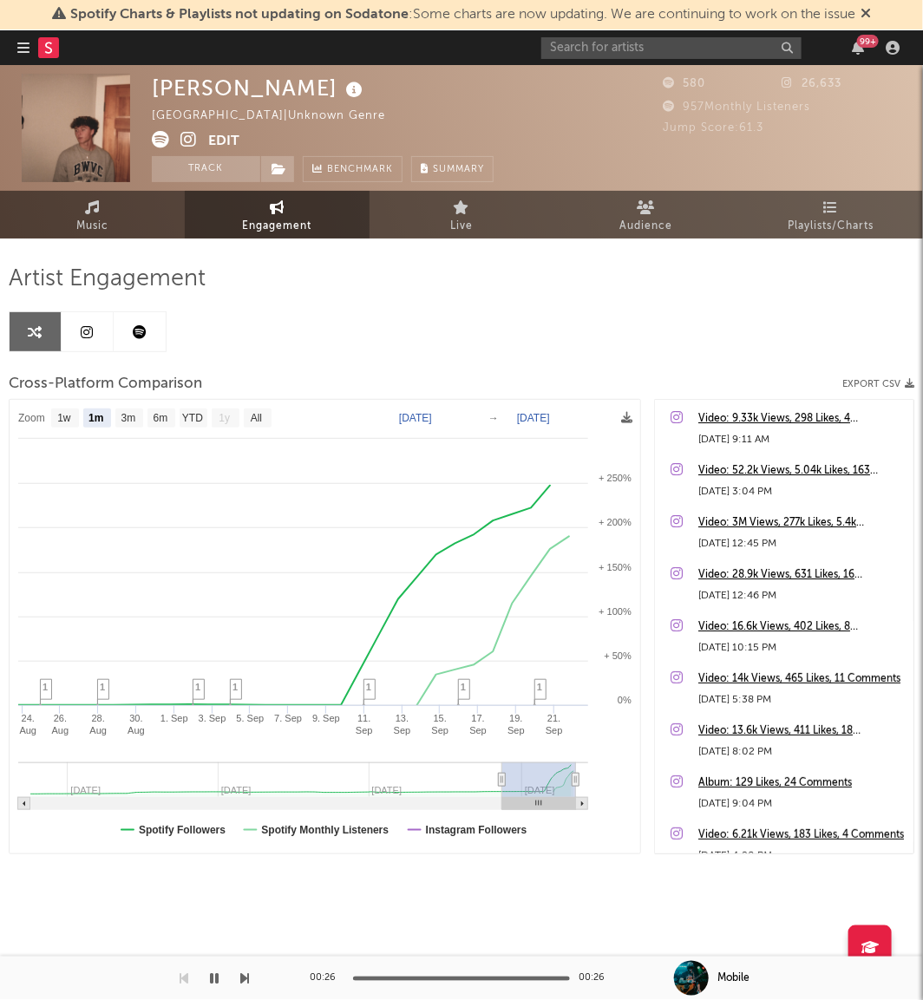
click at [83, 340] on link at bounding box center [88, 331] width 52 height 39
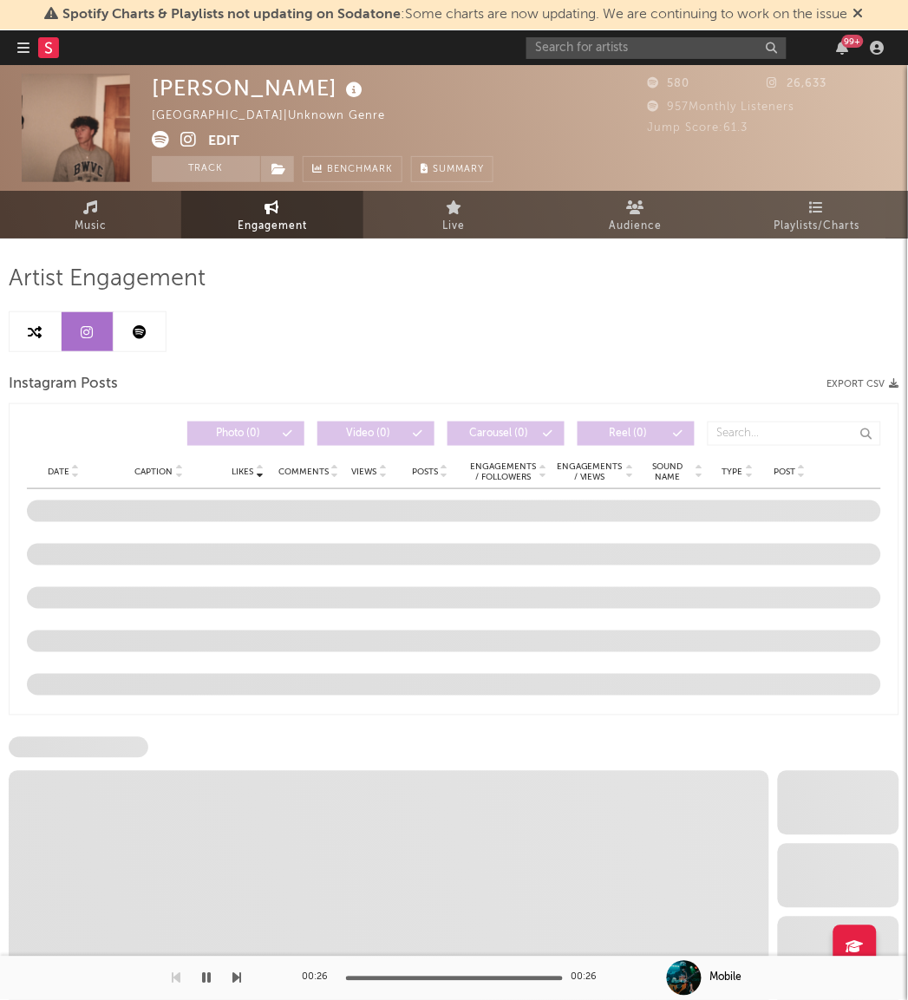
select select "1w"
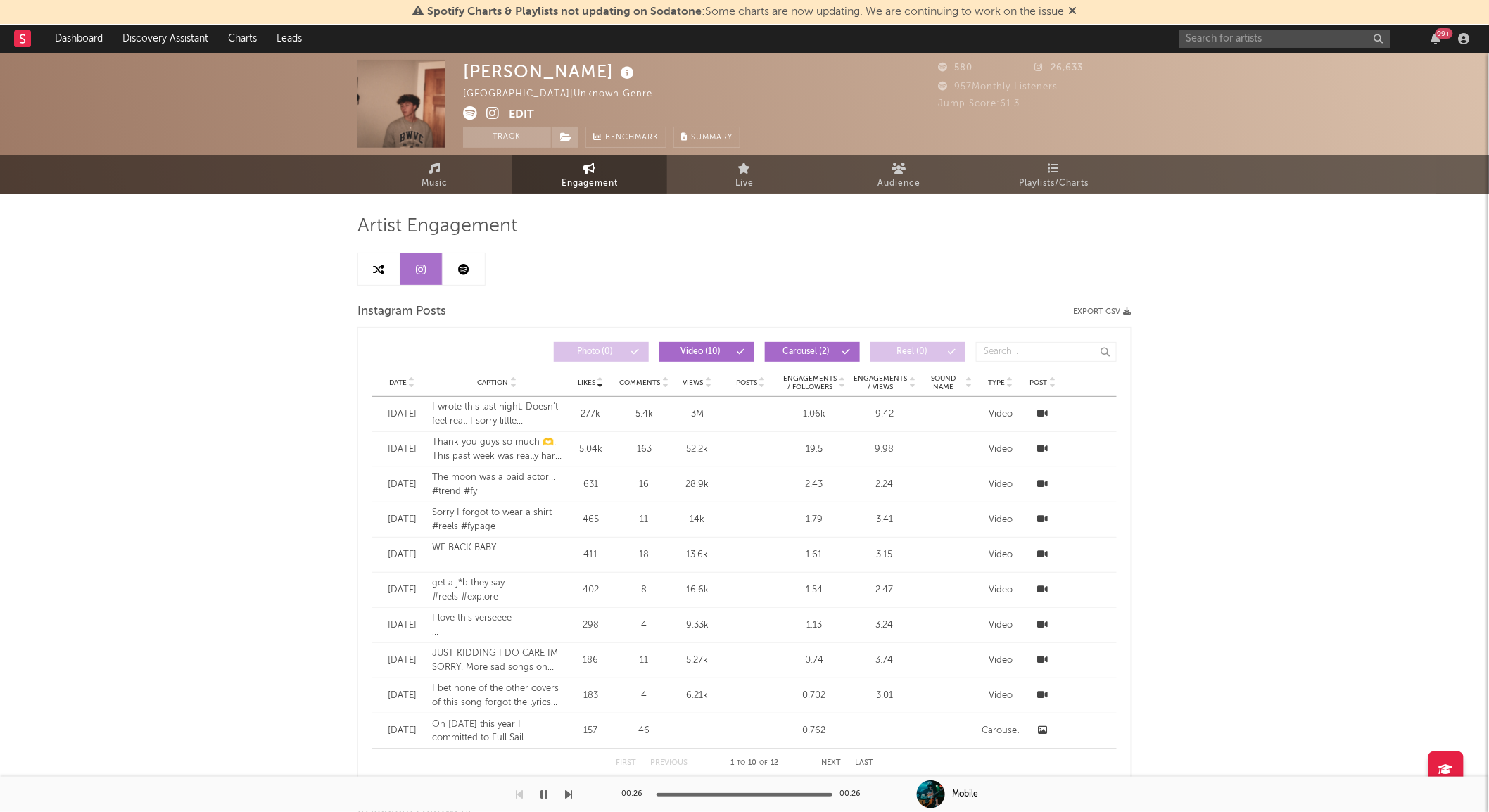
click at [466, 275] on link at bounding box center [463, 269] width 42 height 32
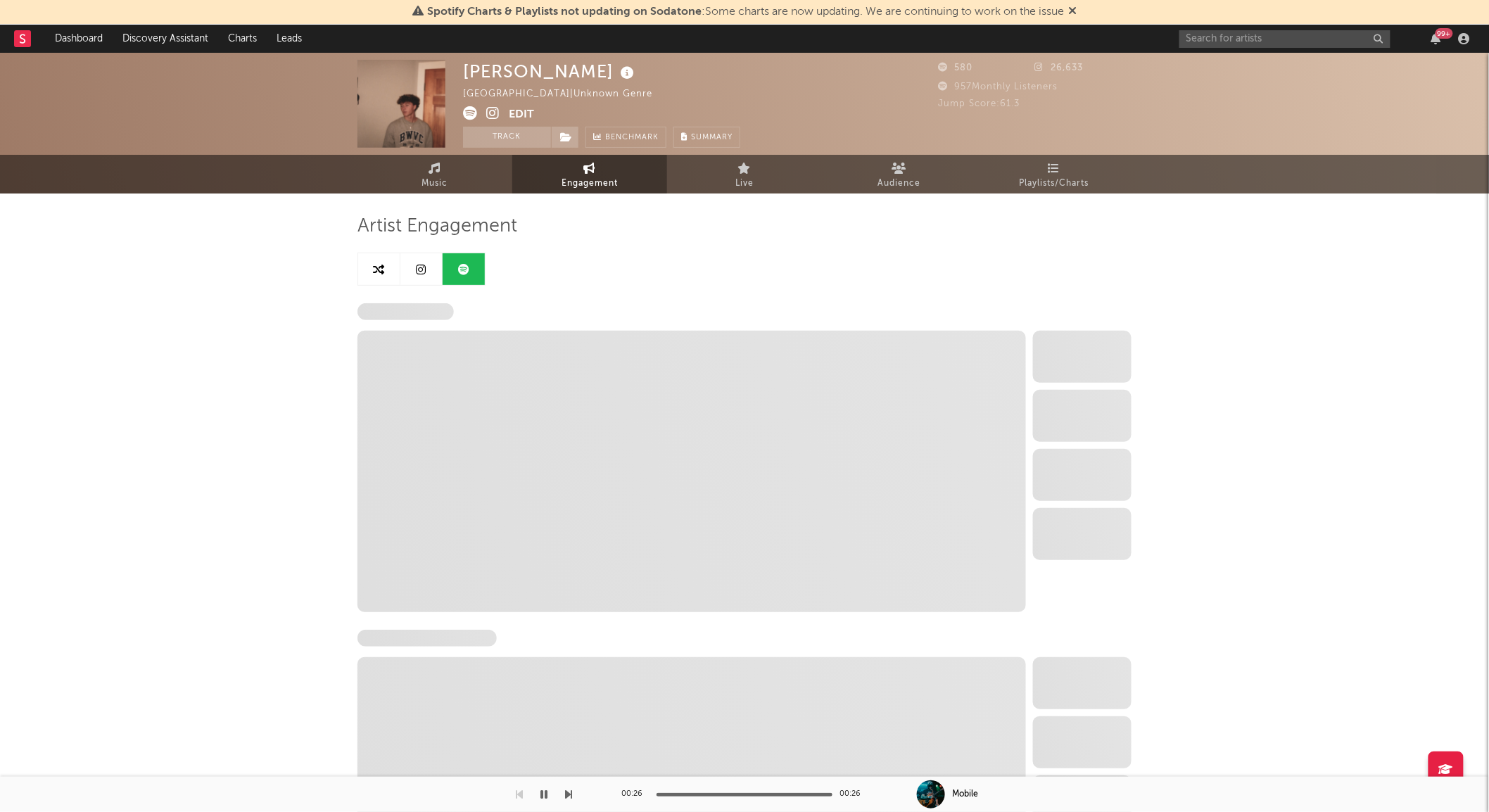
select select "6m"
select select "1w"
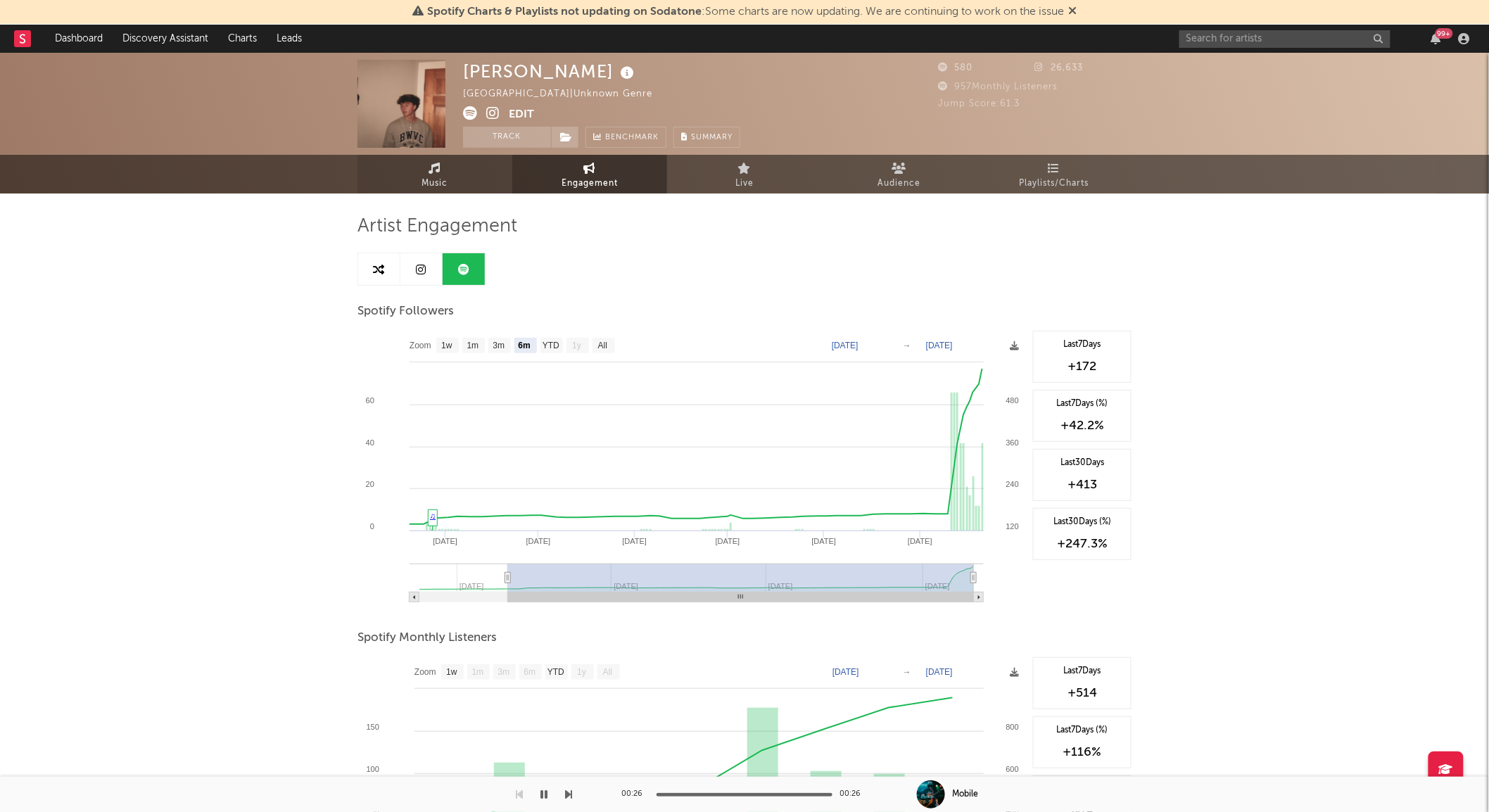
click at [434, 178] on span "Music" at bounding box center [435, 183] width 26 height 17
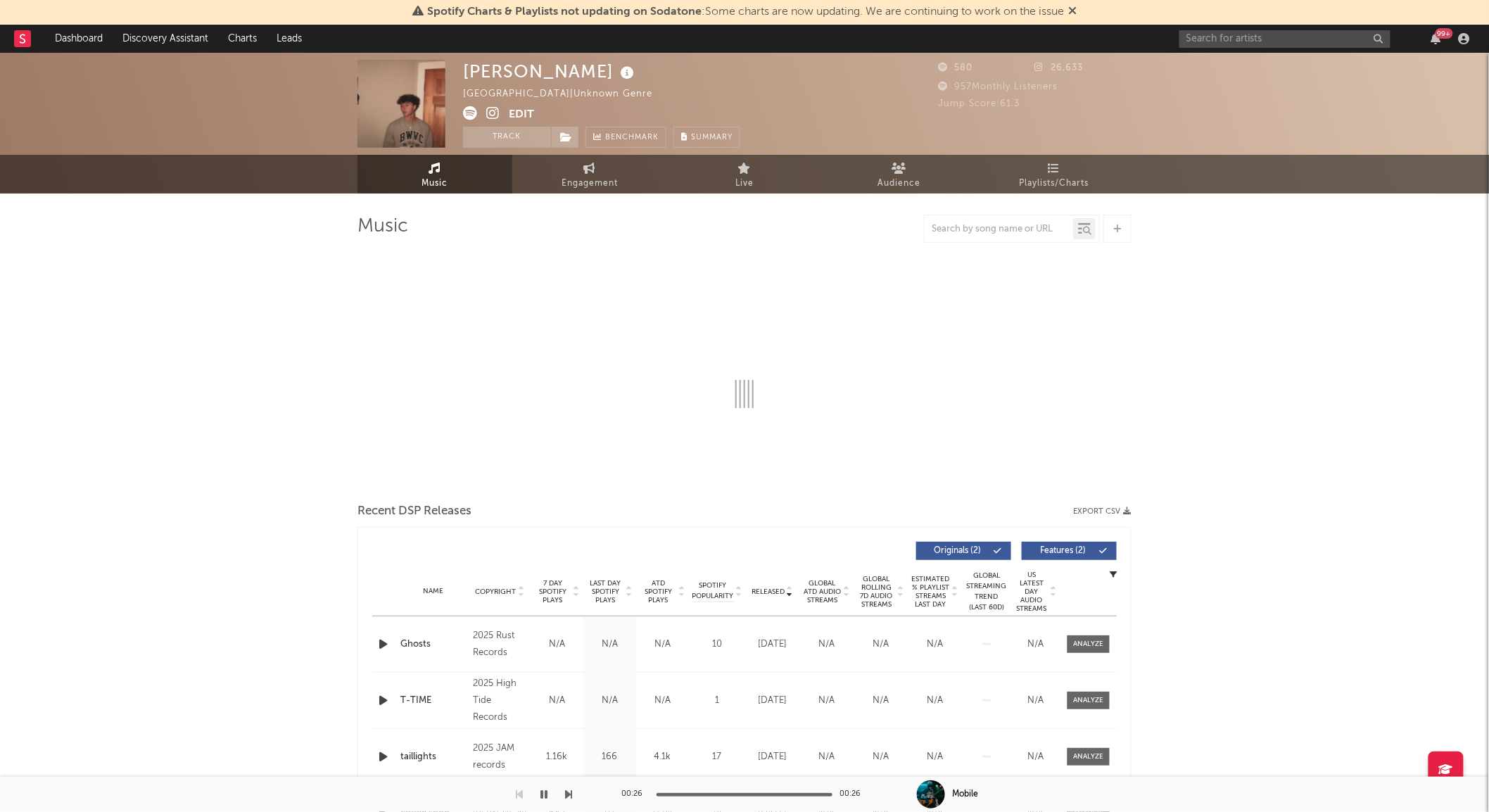
select select "1w"
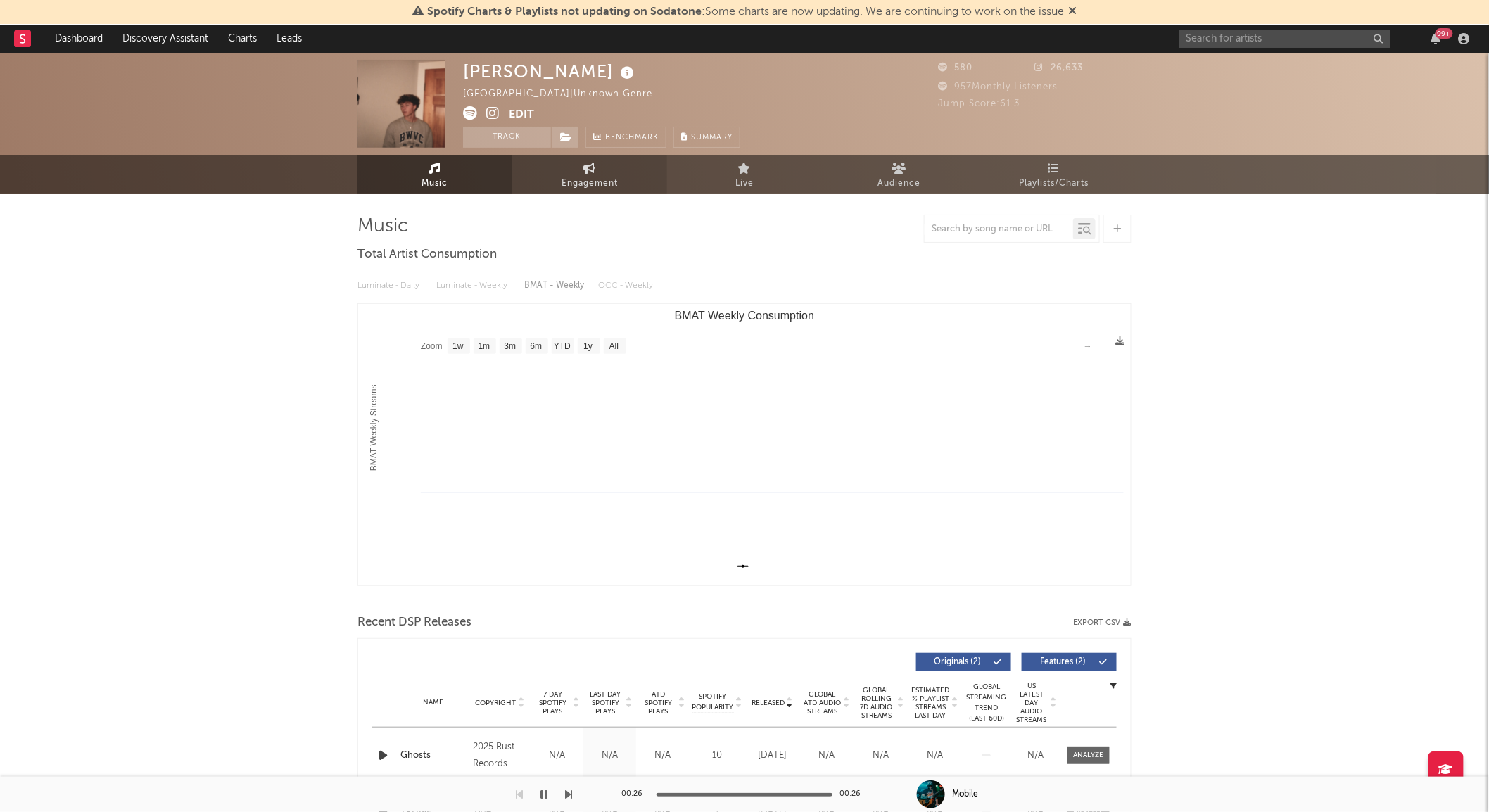
click at [592, 170] on icon at bounding box center [590, 168] width 12 height 11
select select "1w"
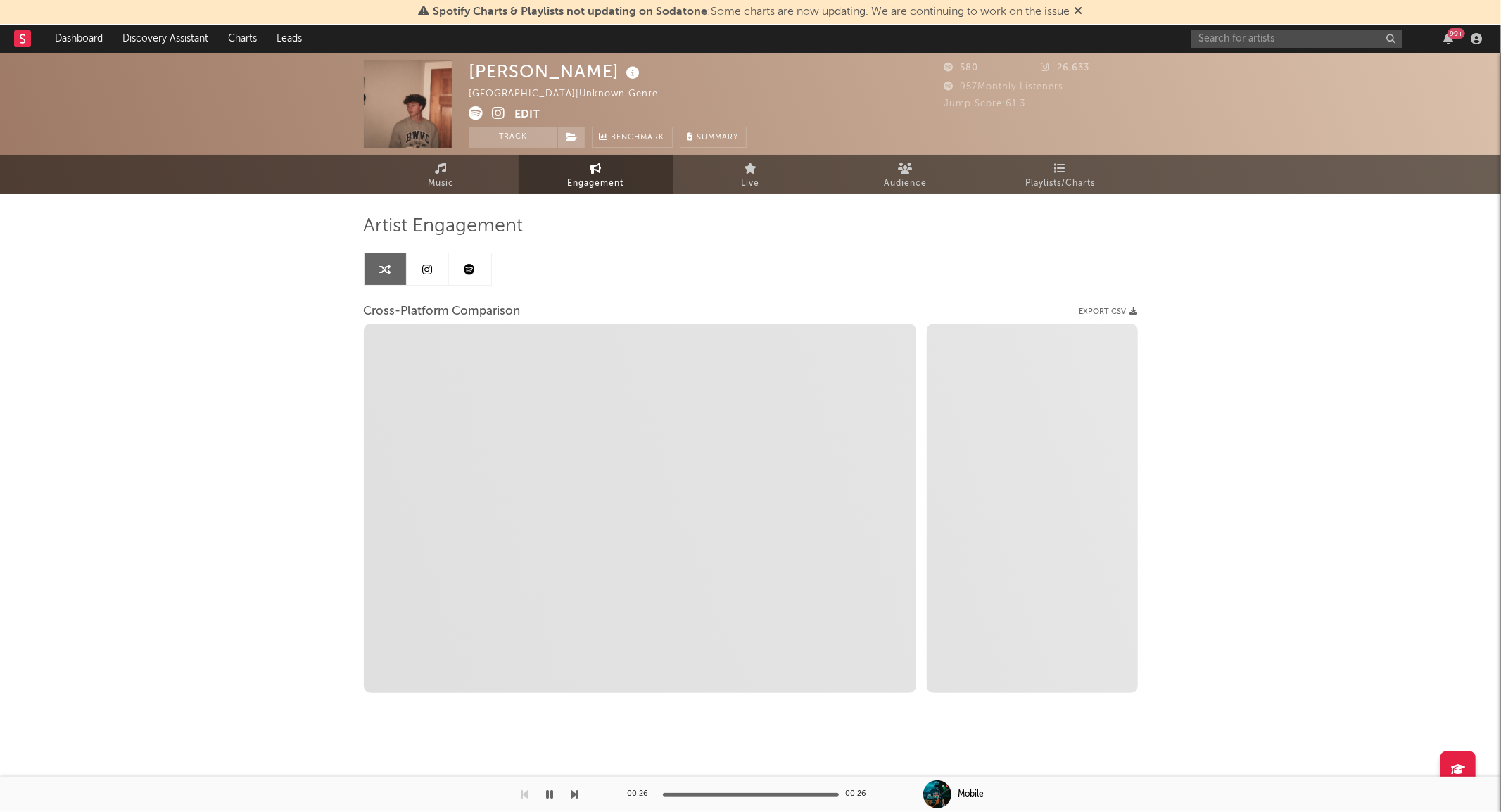
select select "1m"
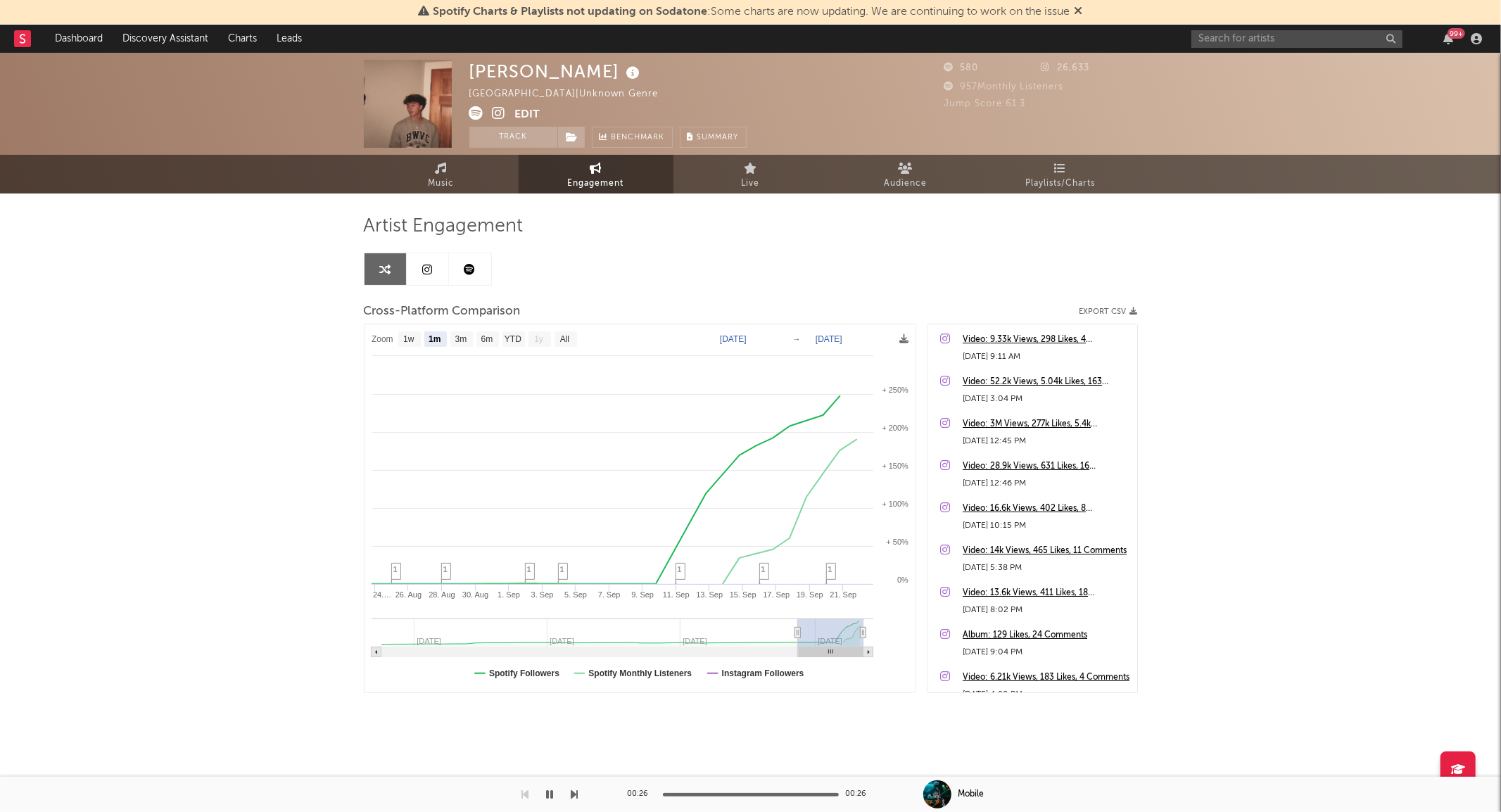
click at [464, 274] on icon at bounding box center [470, 269] width 11 height 11
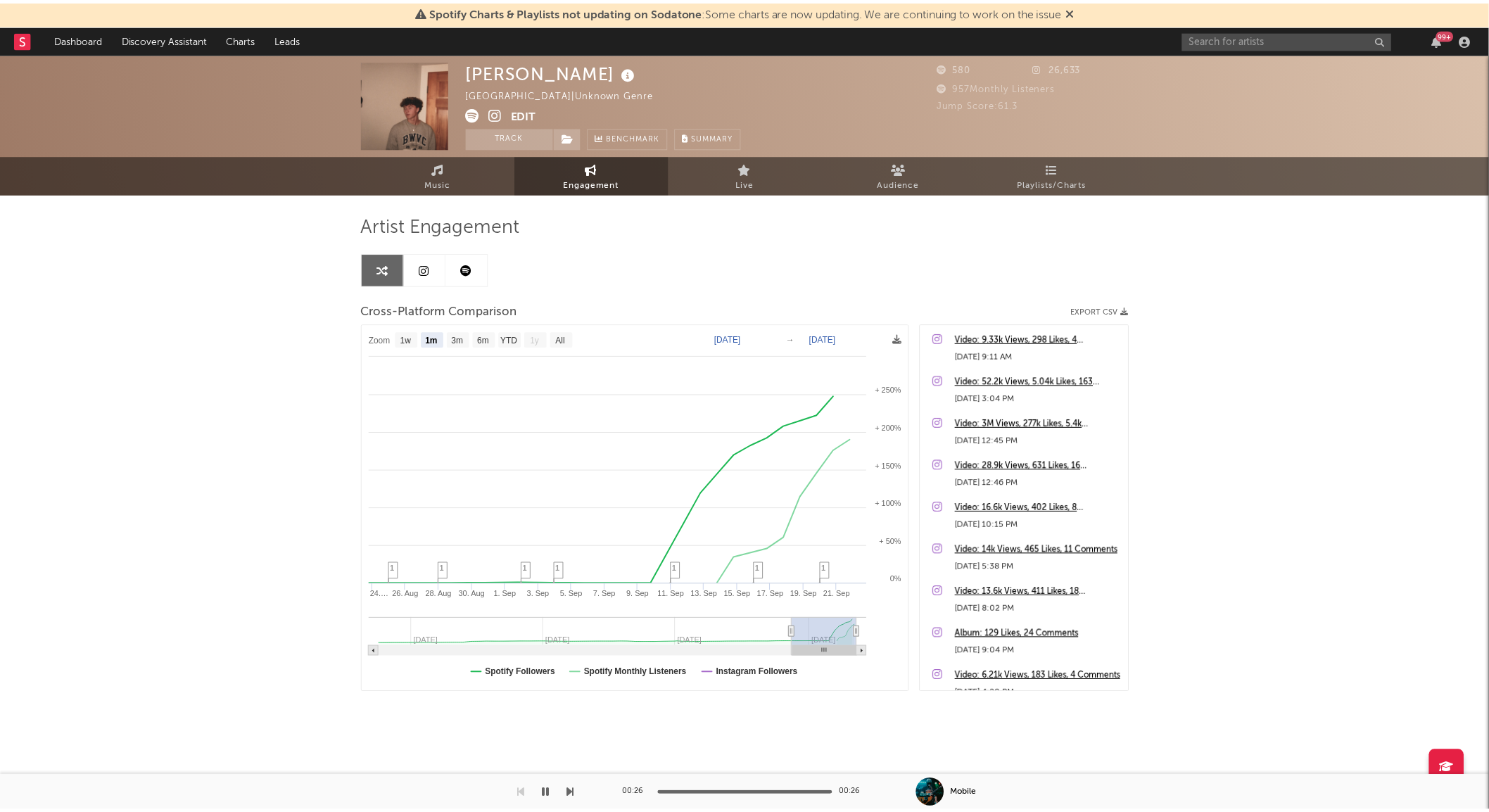
select select "6m"
select select "1w"
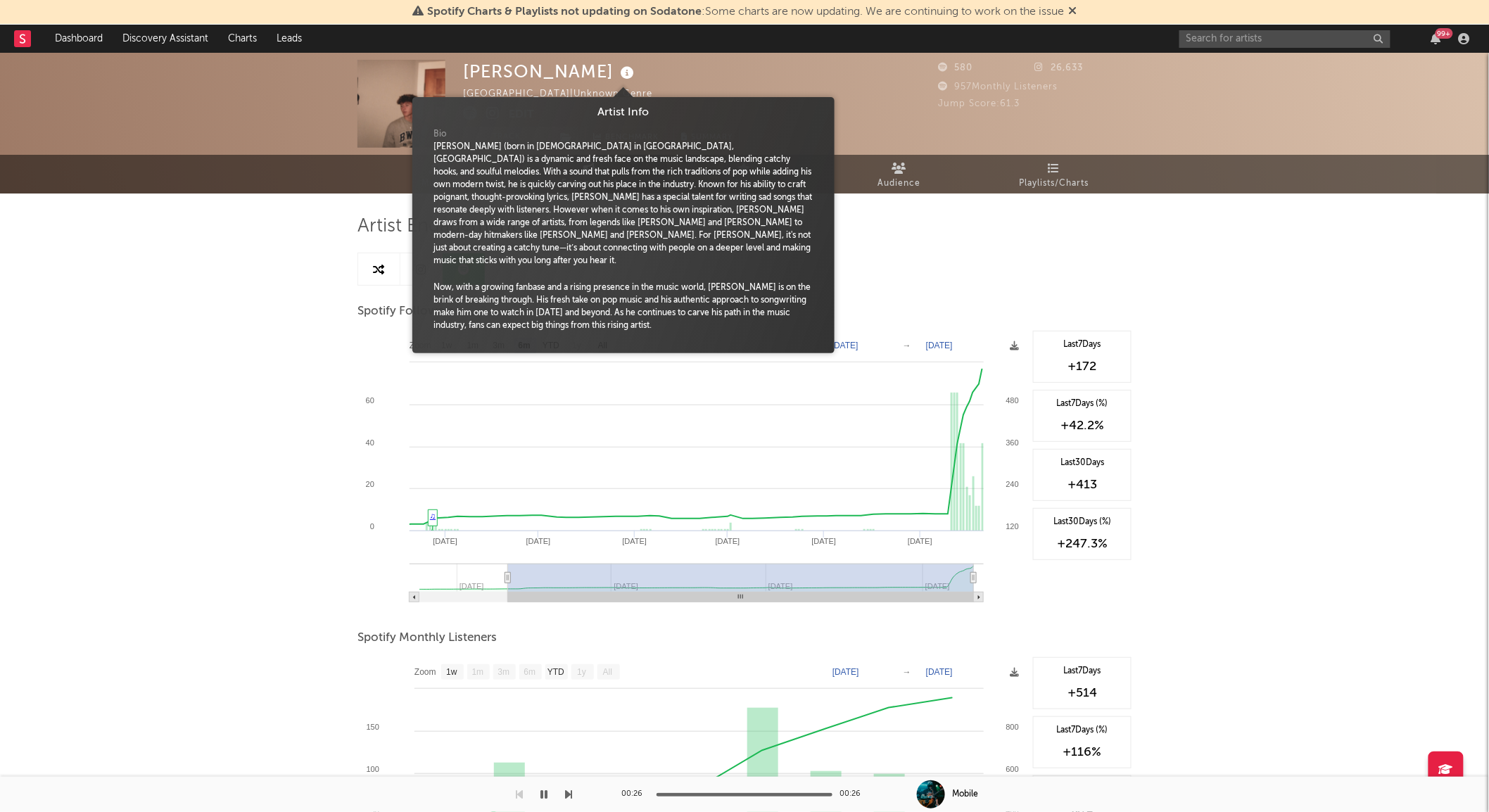
drag, startPoint x: 615, startPoint y: 79, endPoint x: 458, endPoint y: 75, distance: 157.1
click at [458, 75] on div "Judah Alexander United States | Unknown Genre Edit Track Benchmark Summary 580 …" at bounding box center [744, 104] width 1489 height 102
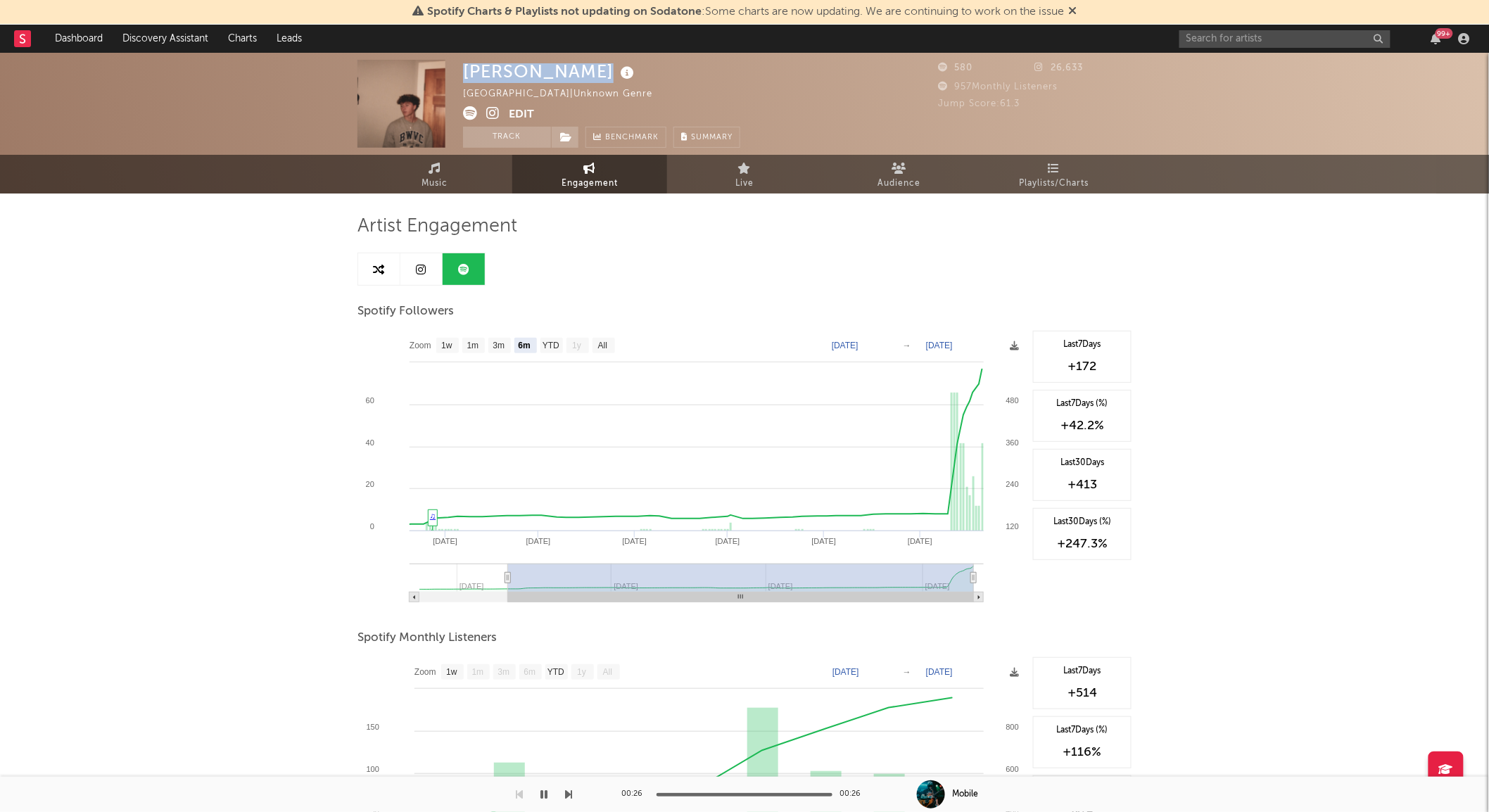
drag, startPoint x: 458, startPoint y: 75, endPoint x: 615, endPoint y: 66, distance: 157.3
click at [615, 66] on div "Judah Alexander United States | Unknown Genre Edit Track Benchmark Summary 580 …" at bounding box center [744, 104] width 1489 height 102
copy div "Judah Alexander"
click at [524, 110] on button "Edit" at bounding box center [521, 115] width 25 height 18
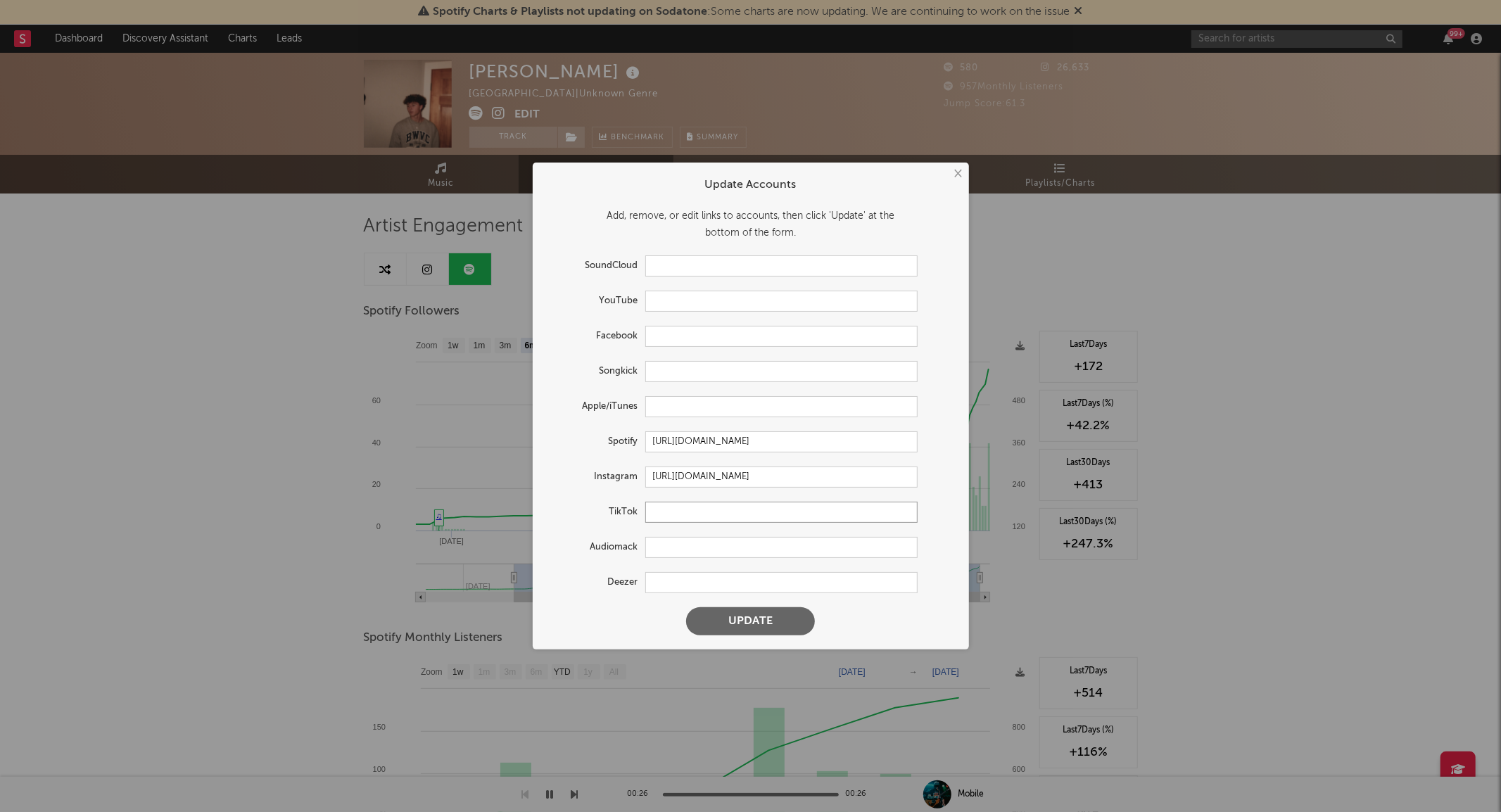
click at [664, 507] on input "text" at bounding box center [781, 512] width 273 height 21
paste input "https://www.tiktok.com/@judahalexandermusic"
click at [718, 636] on form "Update Accounts Add, remove, or edit links to accounts, then click 'Update' at …" at bounding box center [750, 406] width 422 height 473
click at [707, 629] on button "Update" at bounding box center [750, 621] width 129 height 28
type input "https://www.tiktok.com/share/user/7331941880219649067"
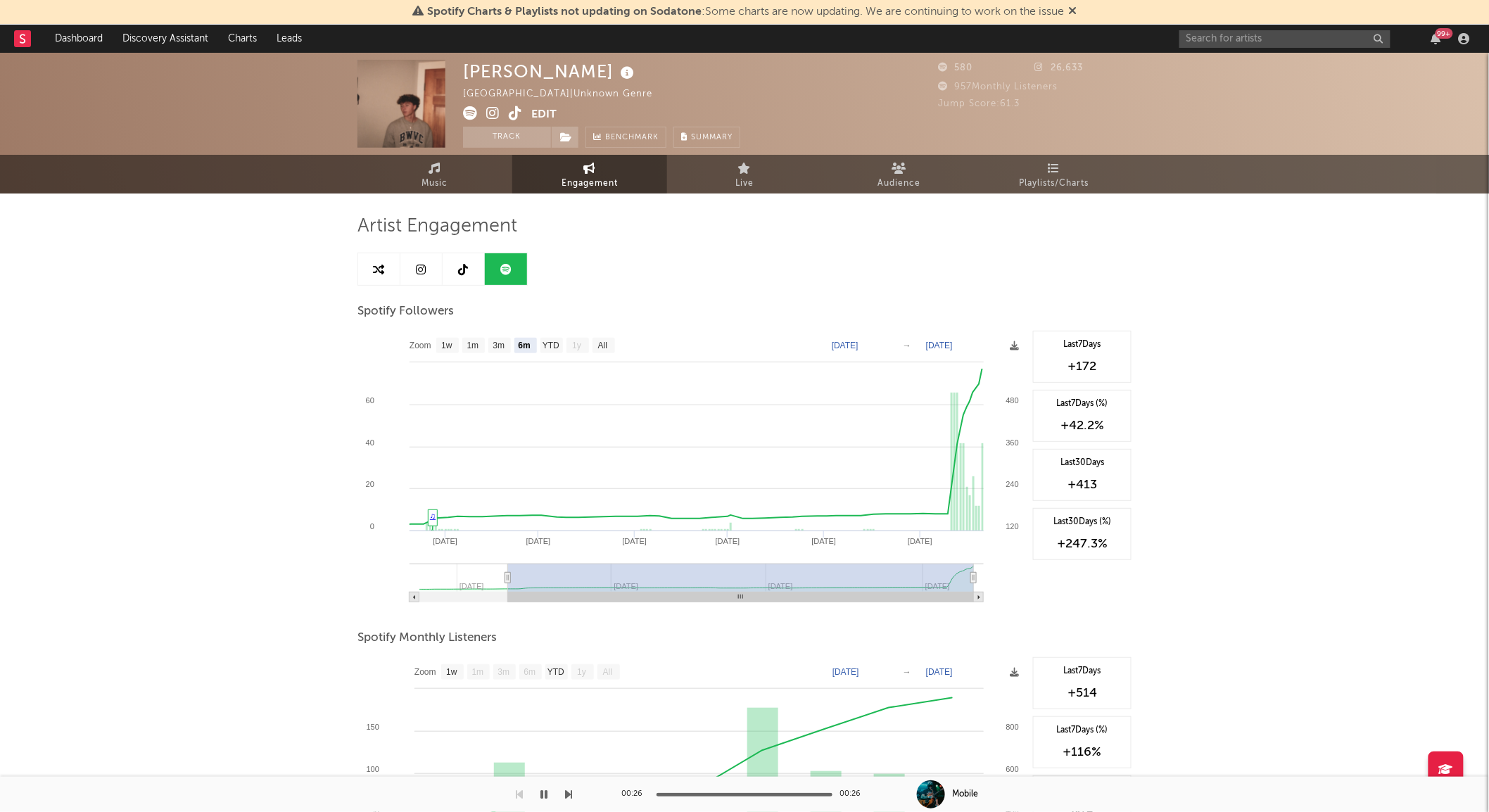
click at [471, 281] on link at bounding box center [463, 269] width 42 height 32
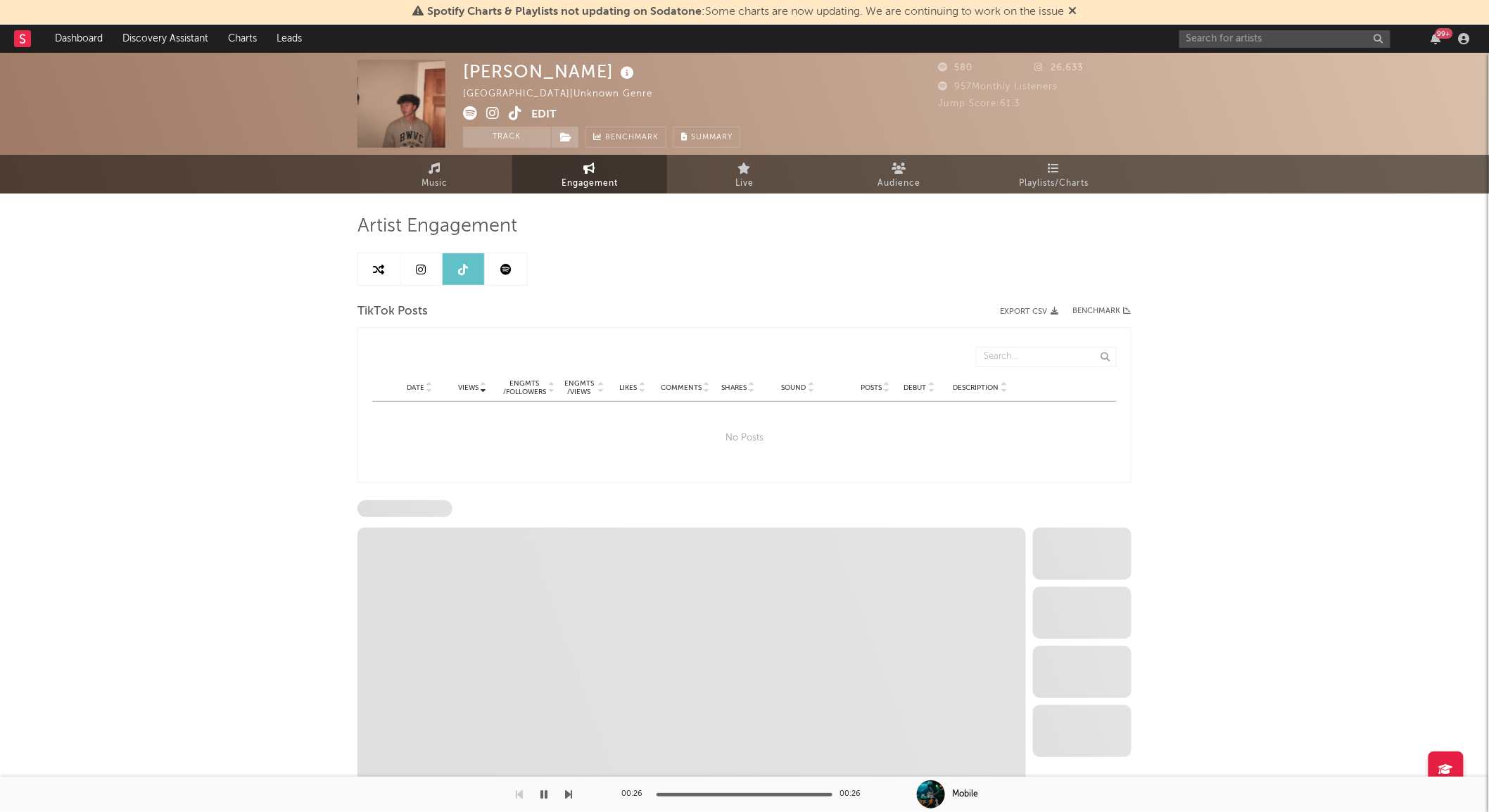
select select "1w"
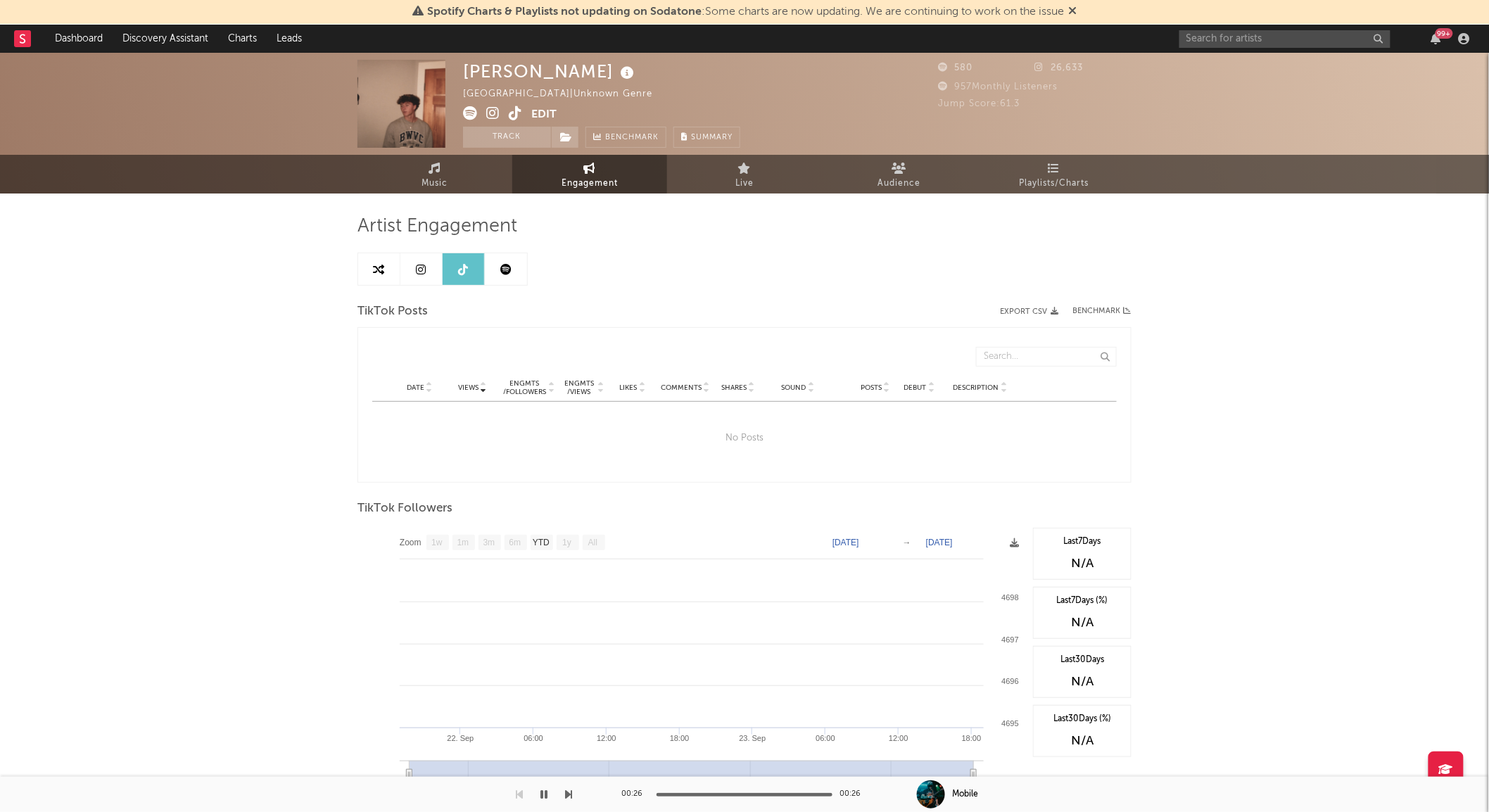
click at [424, 276] on link at bounding box center [421, 269] width 42 height 32
select select "1w"
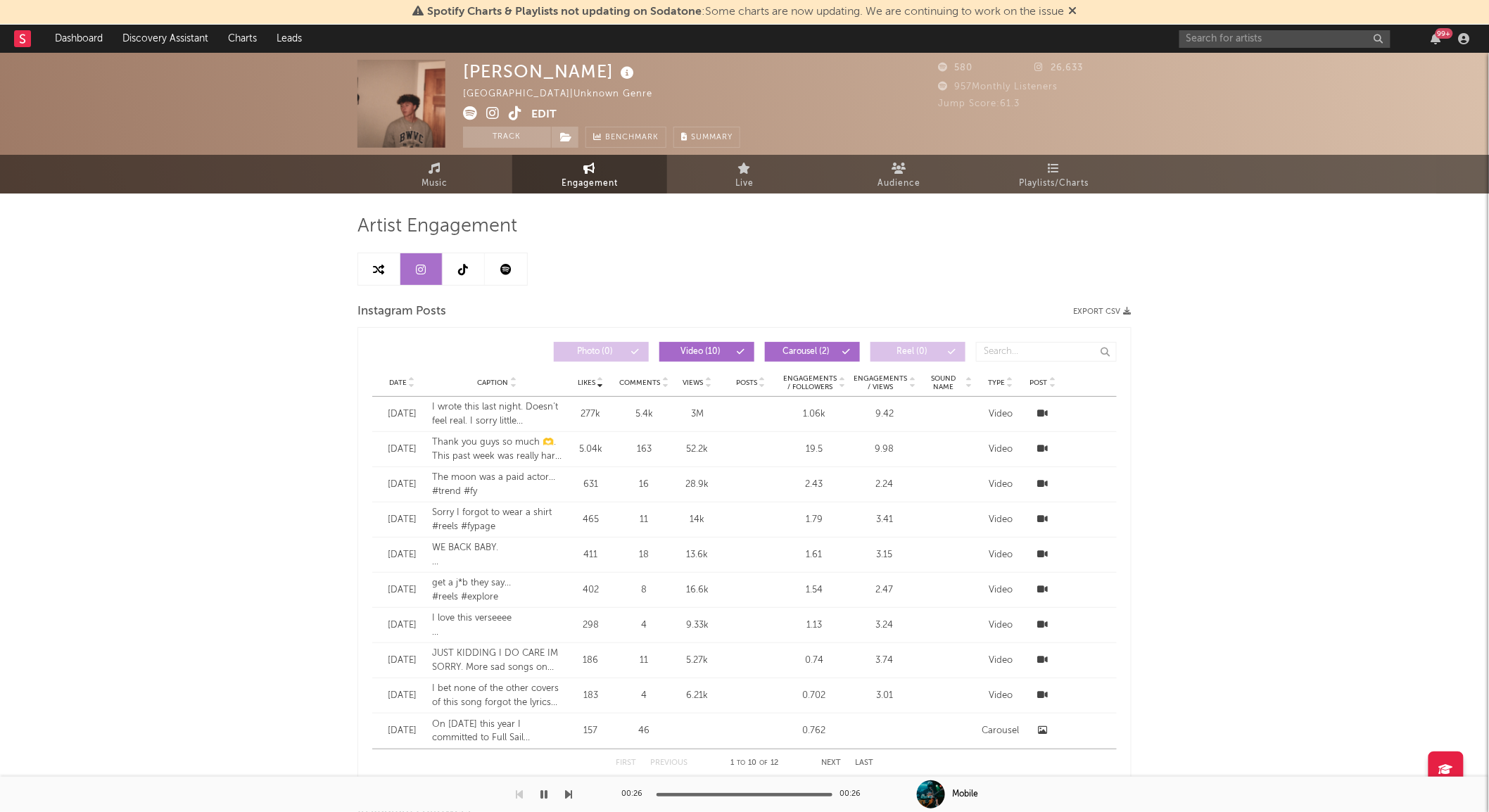
click at [480, 273] on link at bounding box center [463, 269] width 42 height 32
select select "1w"
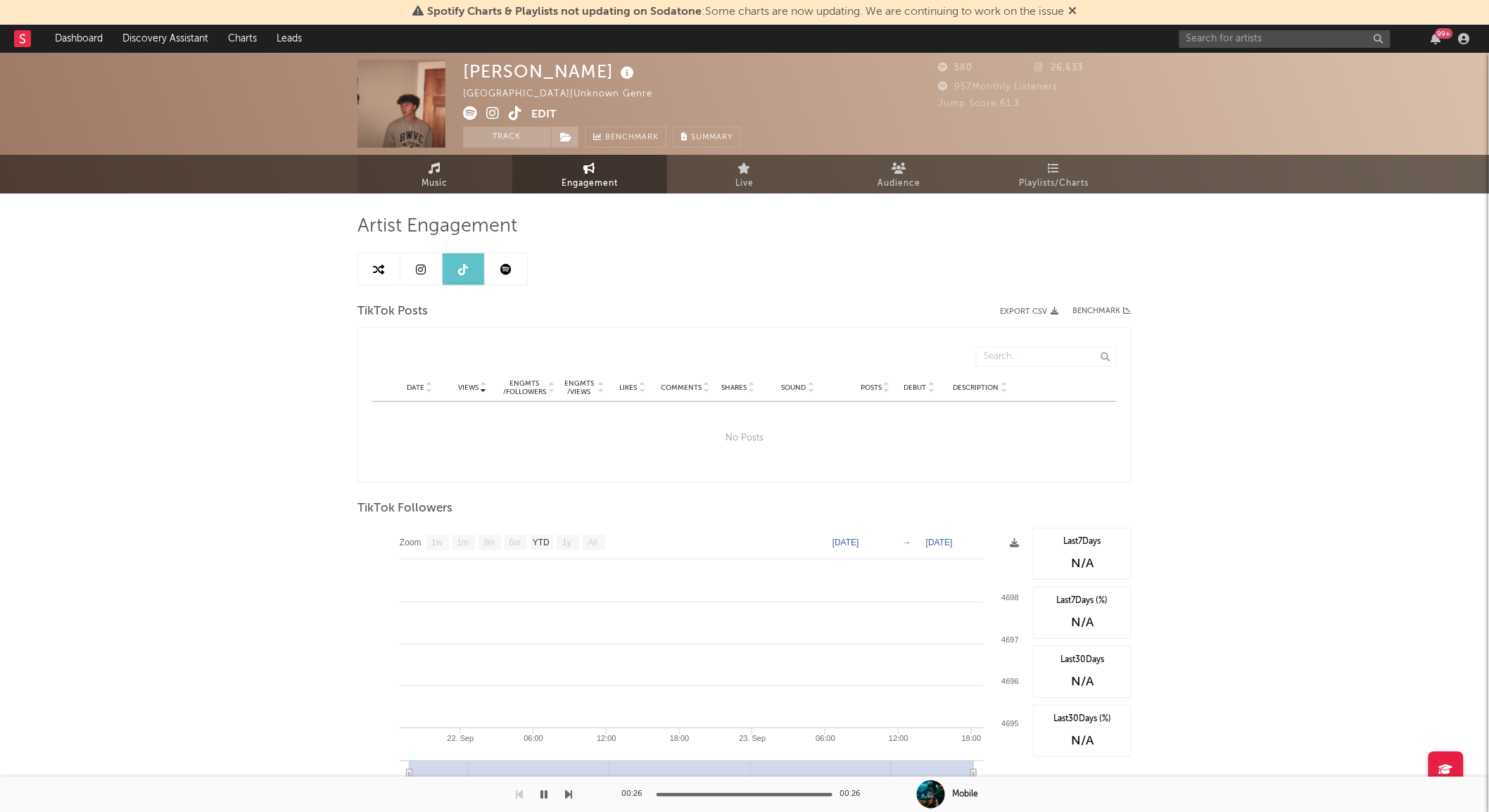
click at [456, 186] on link "Music" at bounding box center [435, 174] width 155 height 39
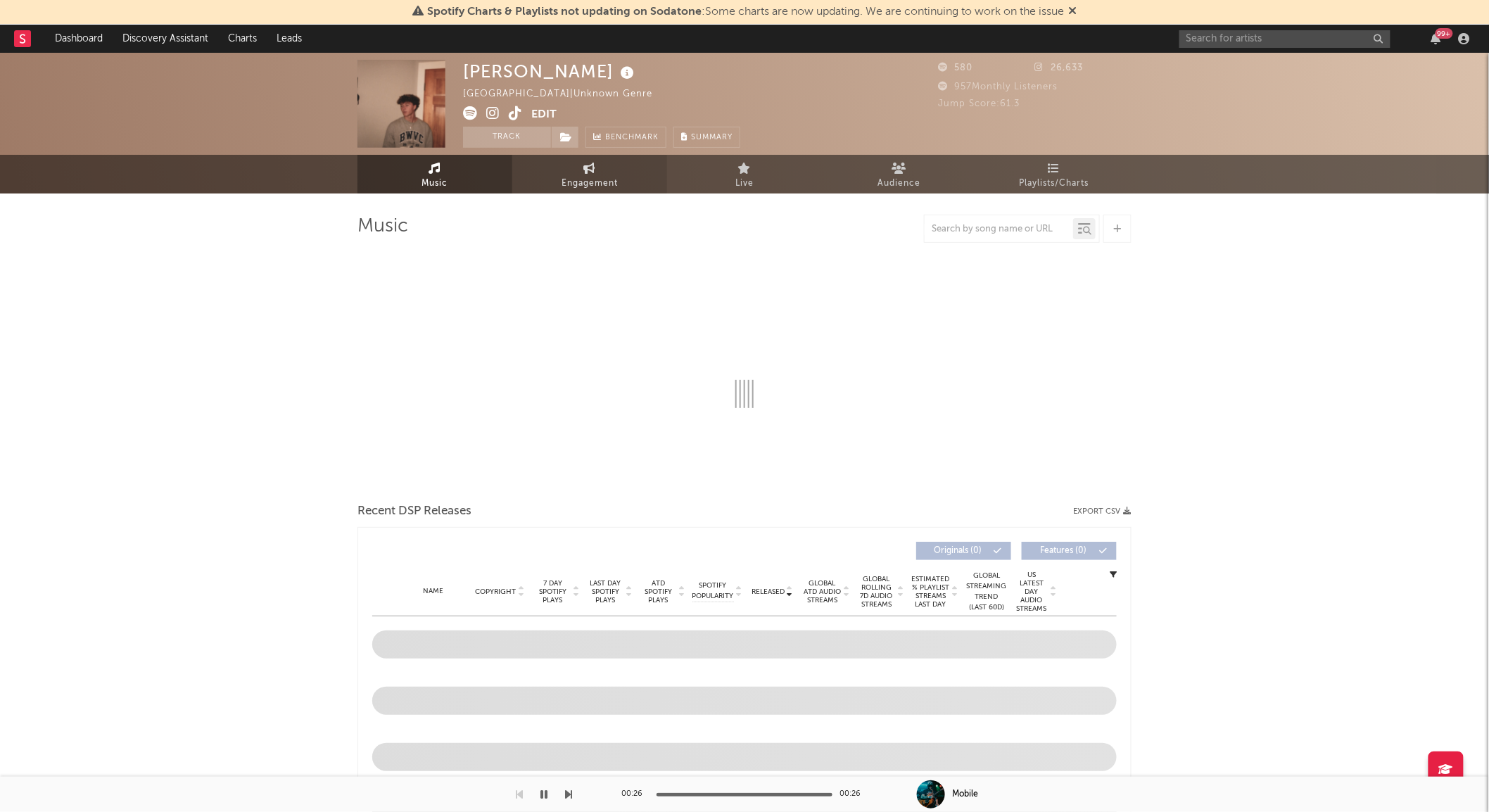
select select "1w"
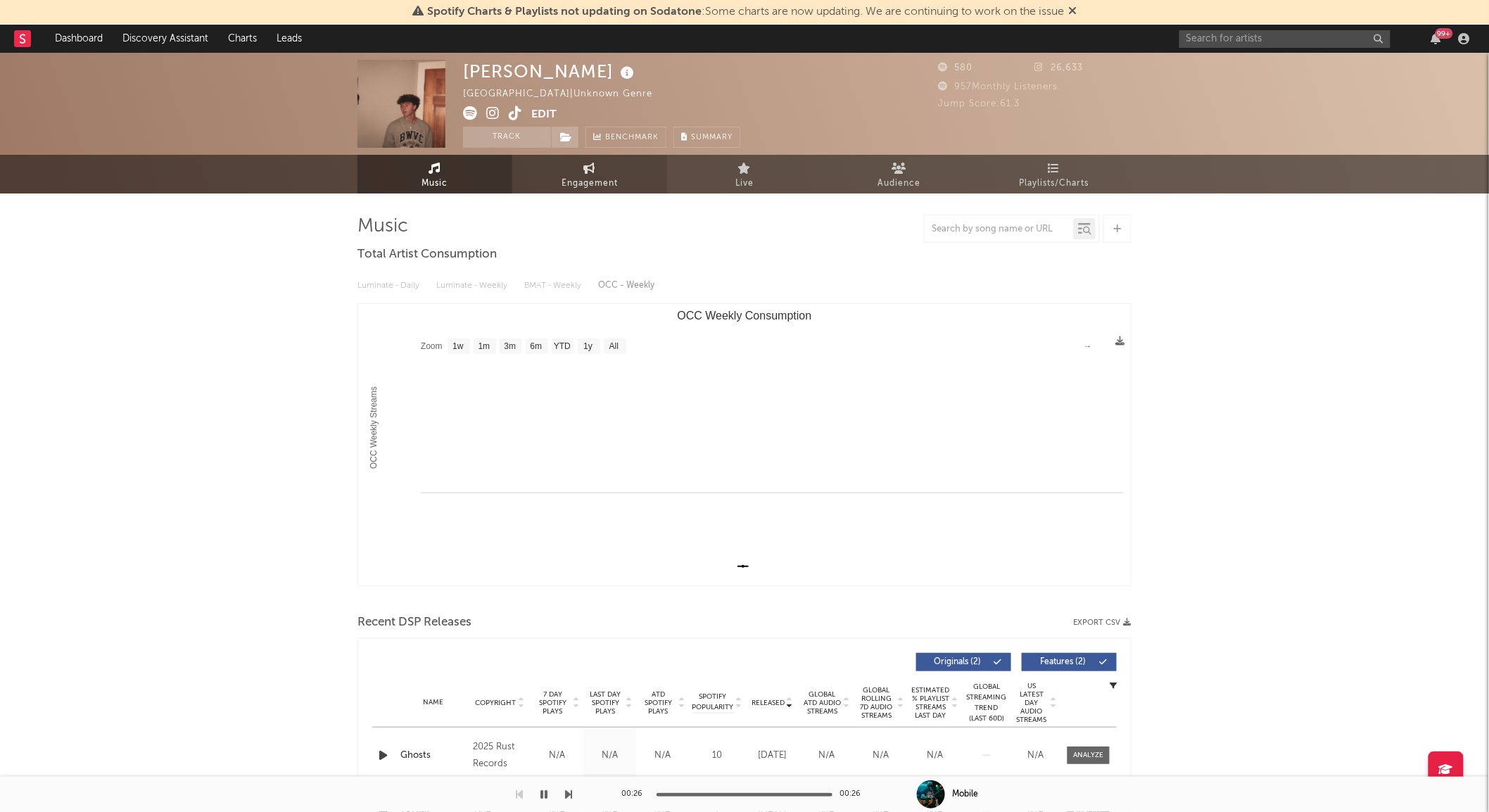
click at [554, 171] on link "Engagement" at bounding box center [589, 174] width 155 height 39
select select "1w"
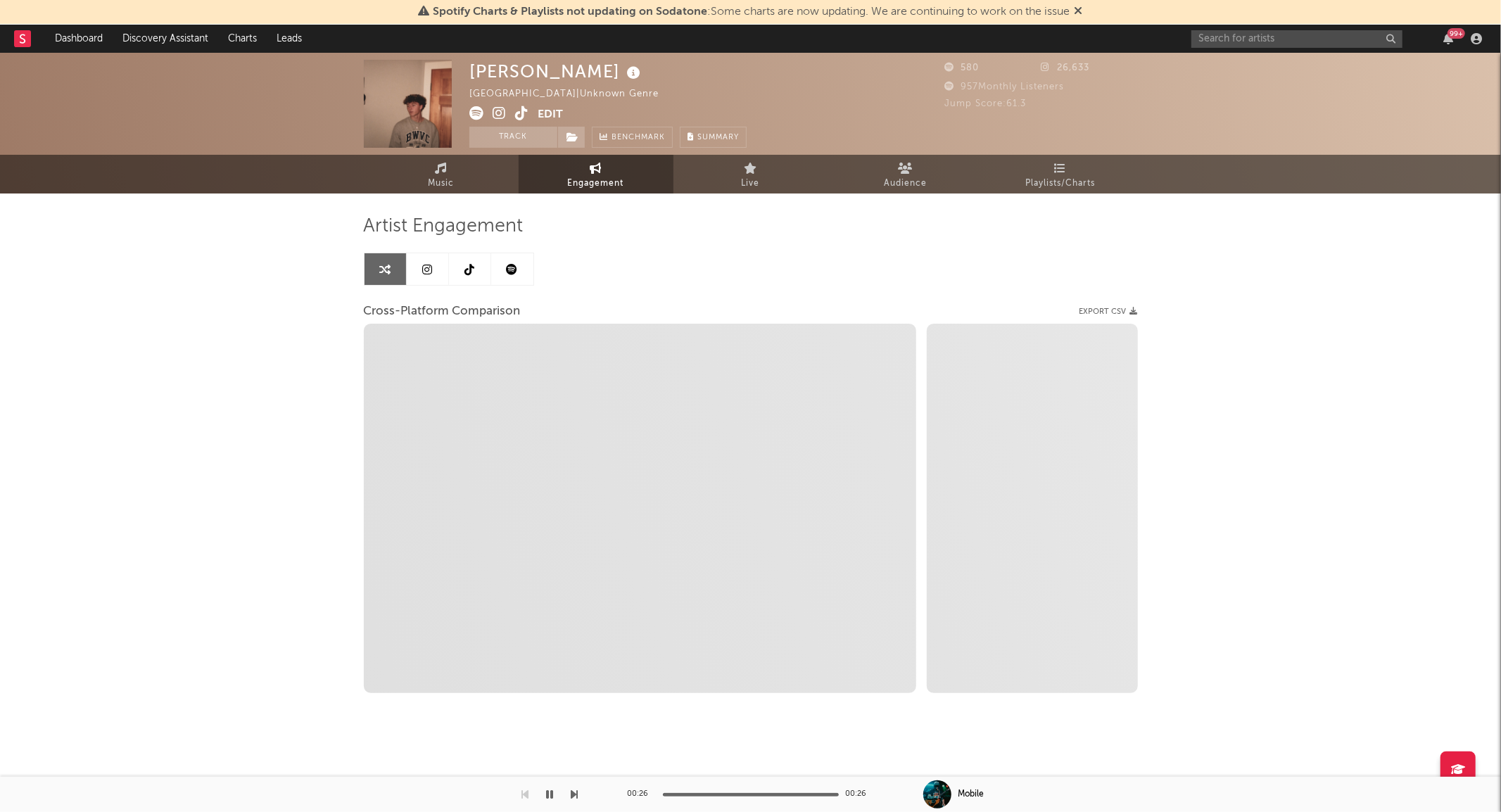
select select "1m"
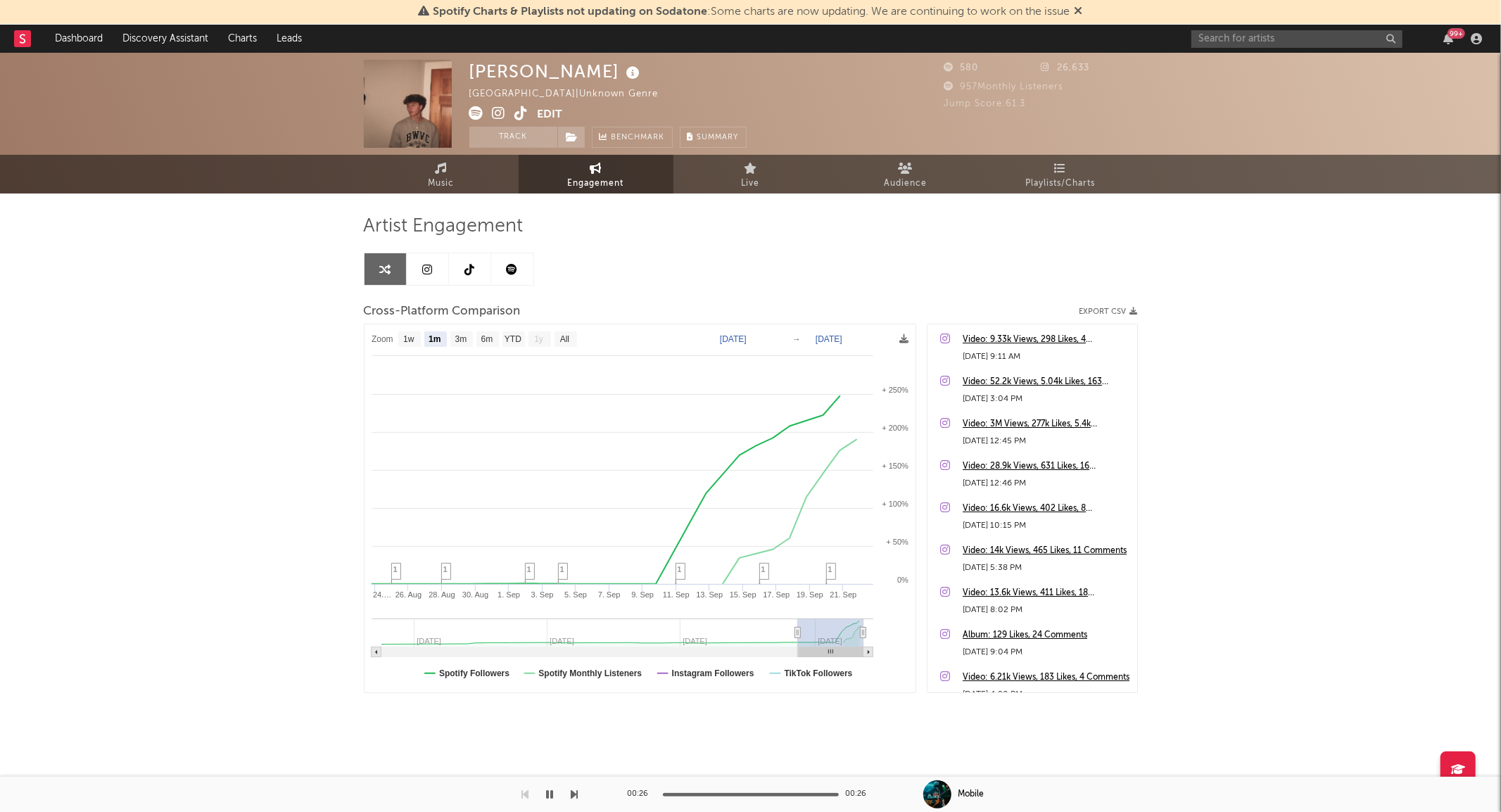
click at [424, 275] on link at bounding box center [428, 269] width 42 height 32
select select "1w"
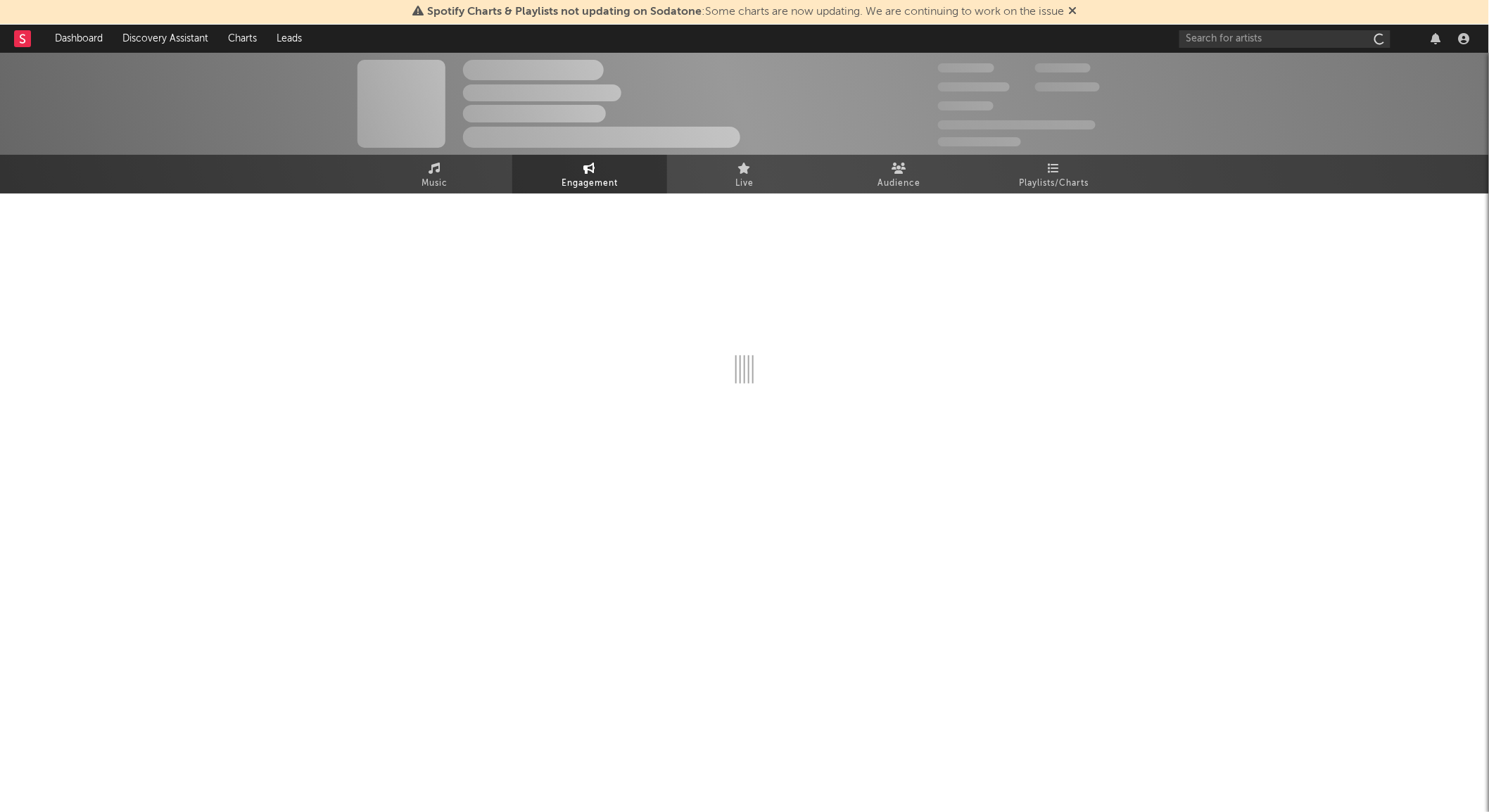
select select "1w"
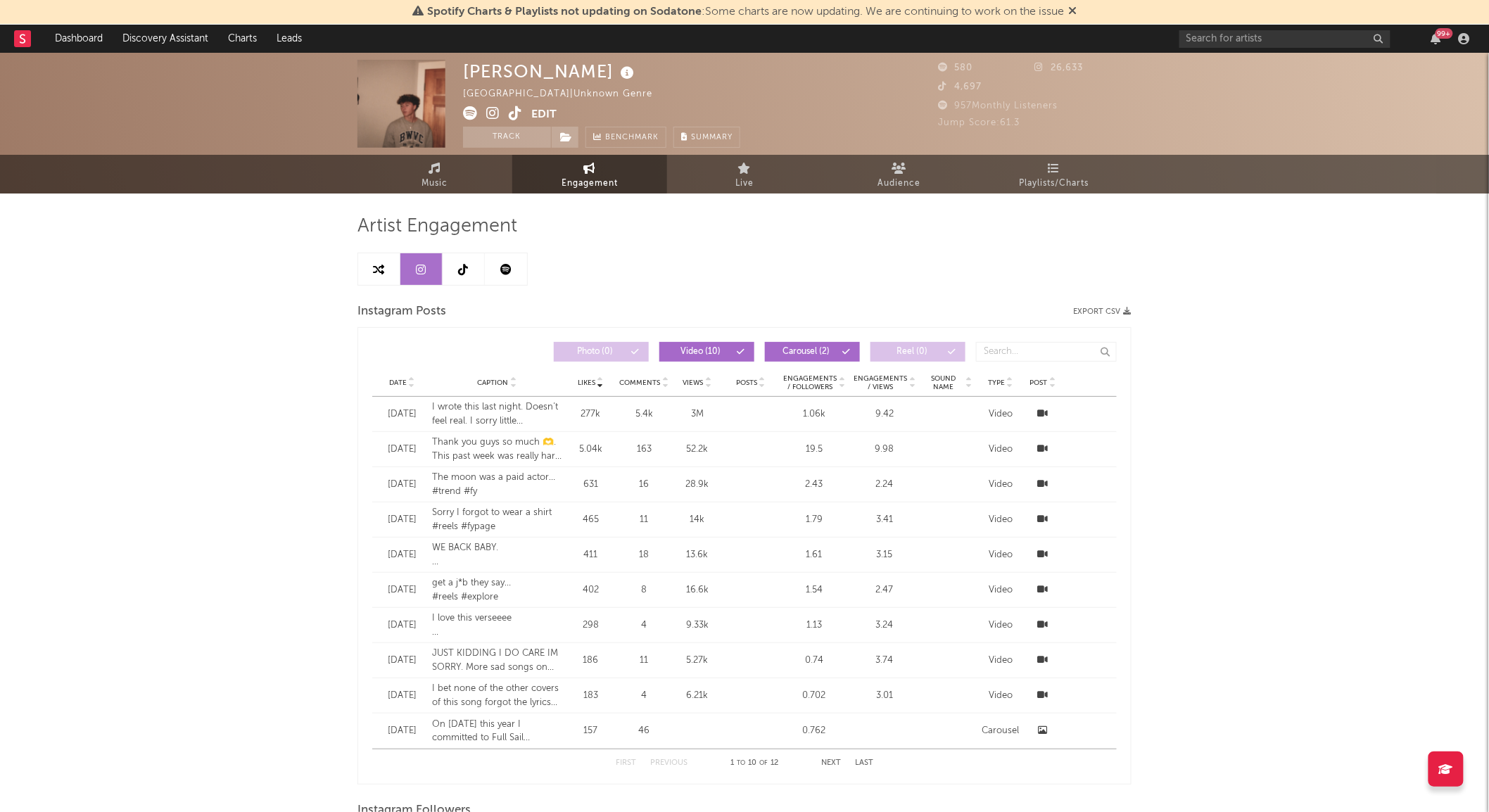
click at [384, 264] on icon at bounding box center [379, 269] width 11 height 11
select select "1m"
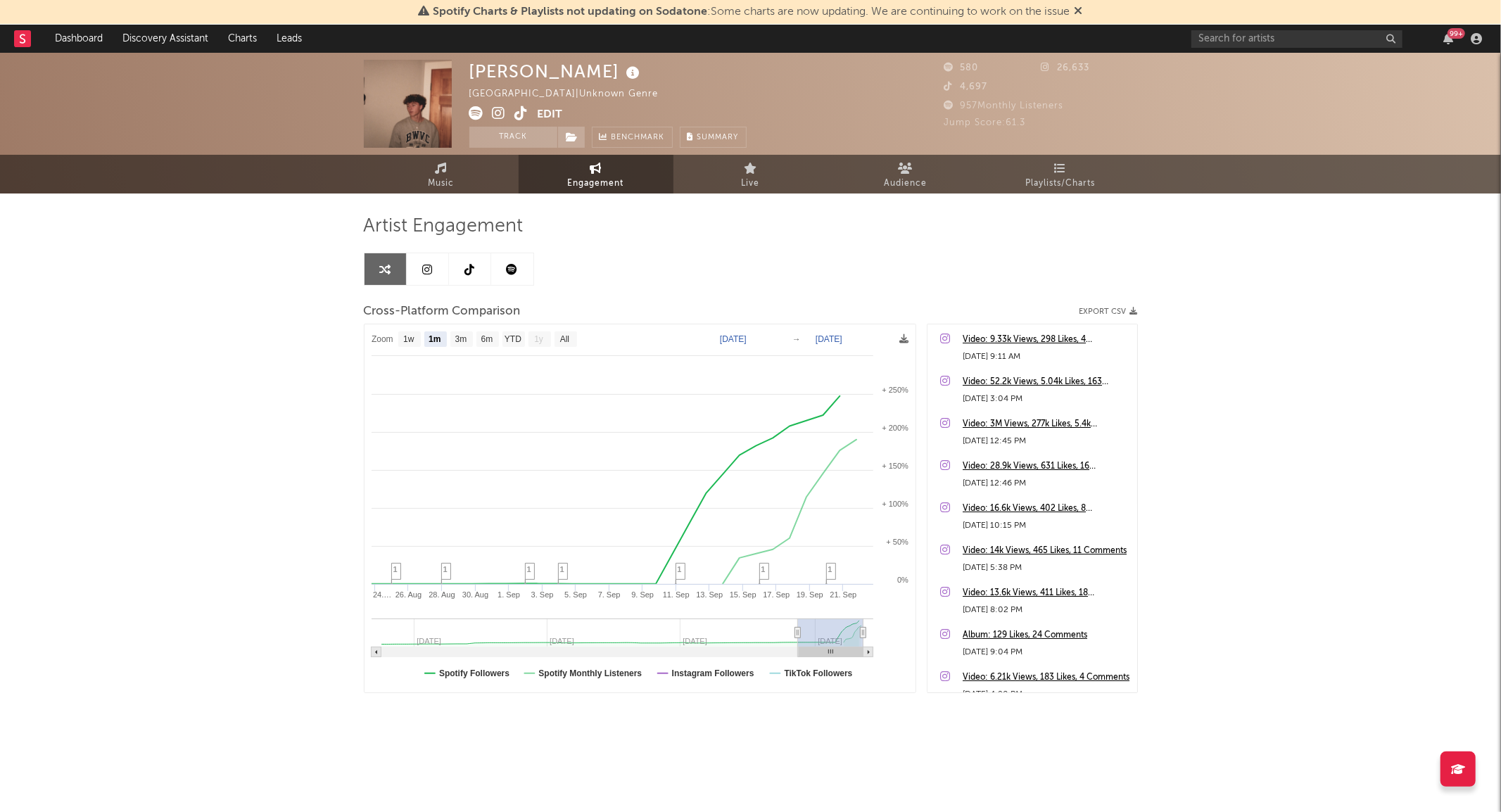
click at [462, 274] on link at bounding box center [470, 269] width 42 height 32
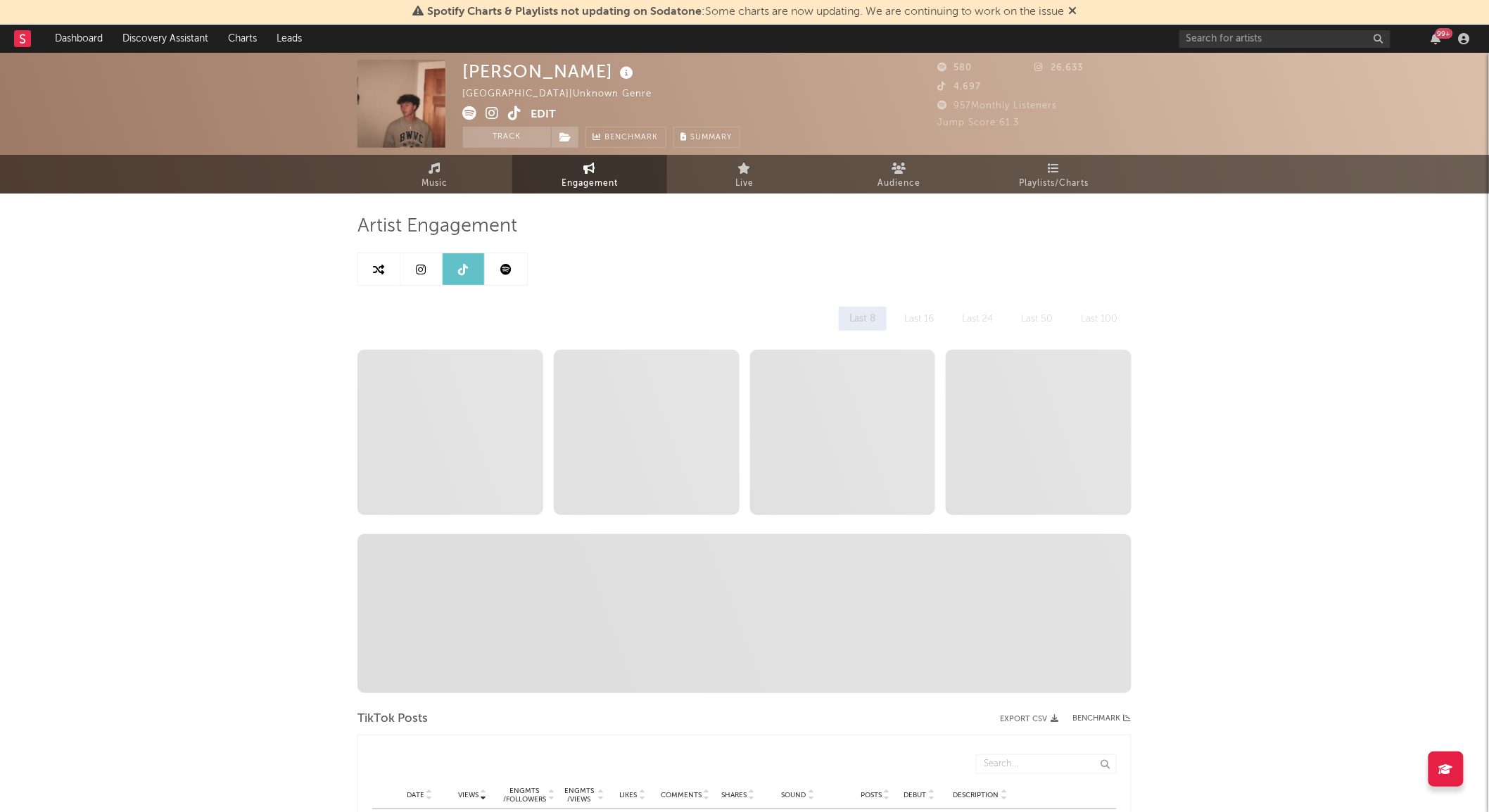
select select "1w"
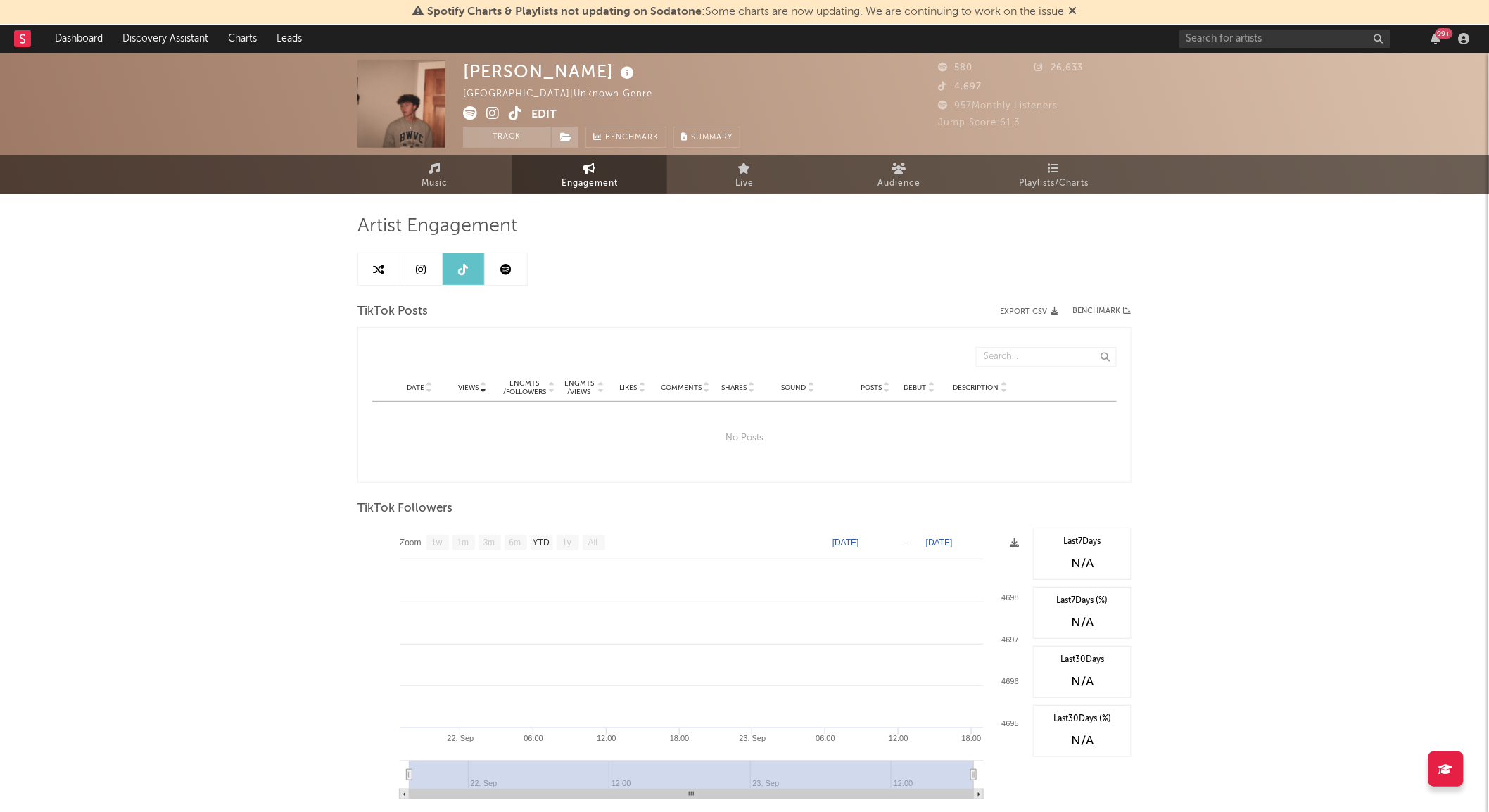
click at [500, 257] on link at bounding box center [506, 269] width 42 height 32
select select "6m"
select select "1w"
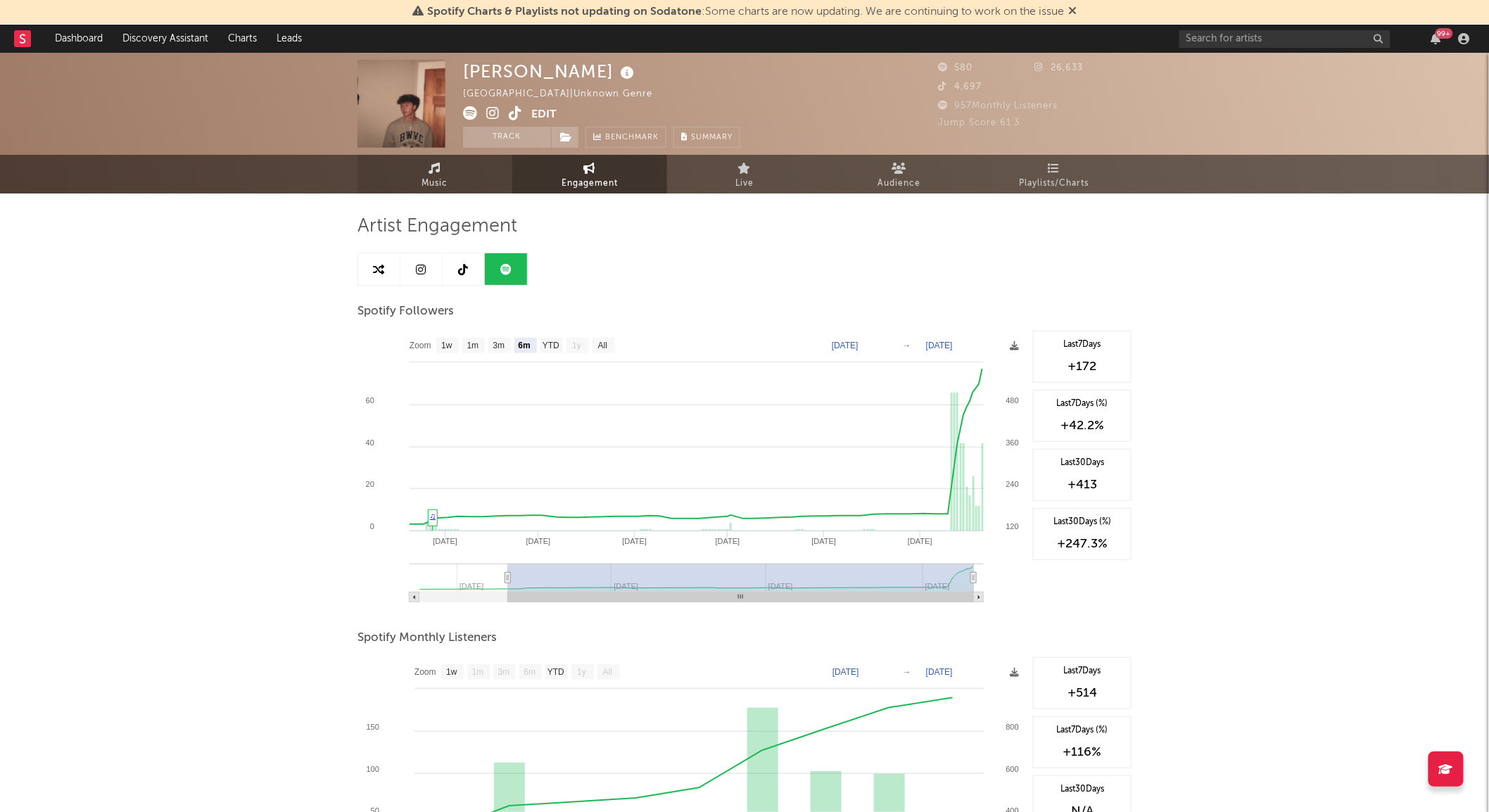
click at [462, 190] on link "Music" at bounding box center [435, 174] width 155 height 39
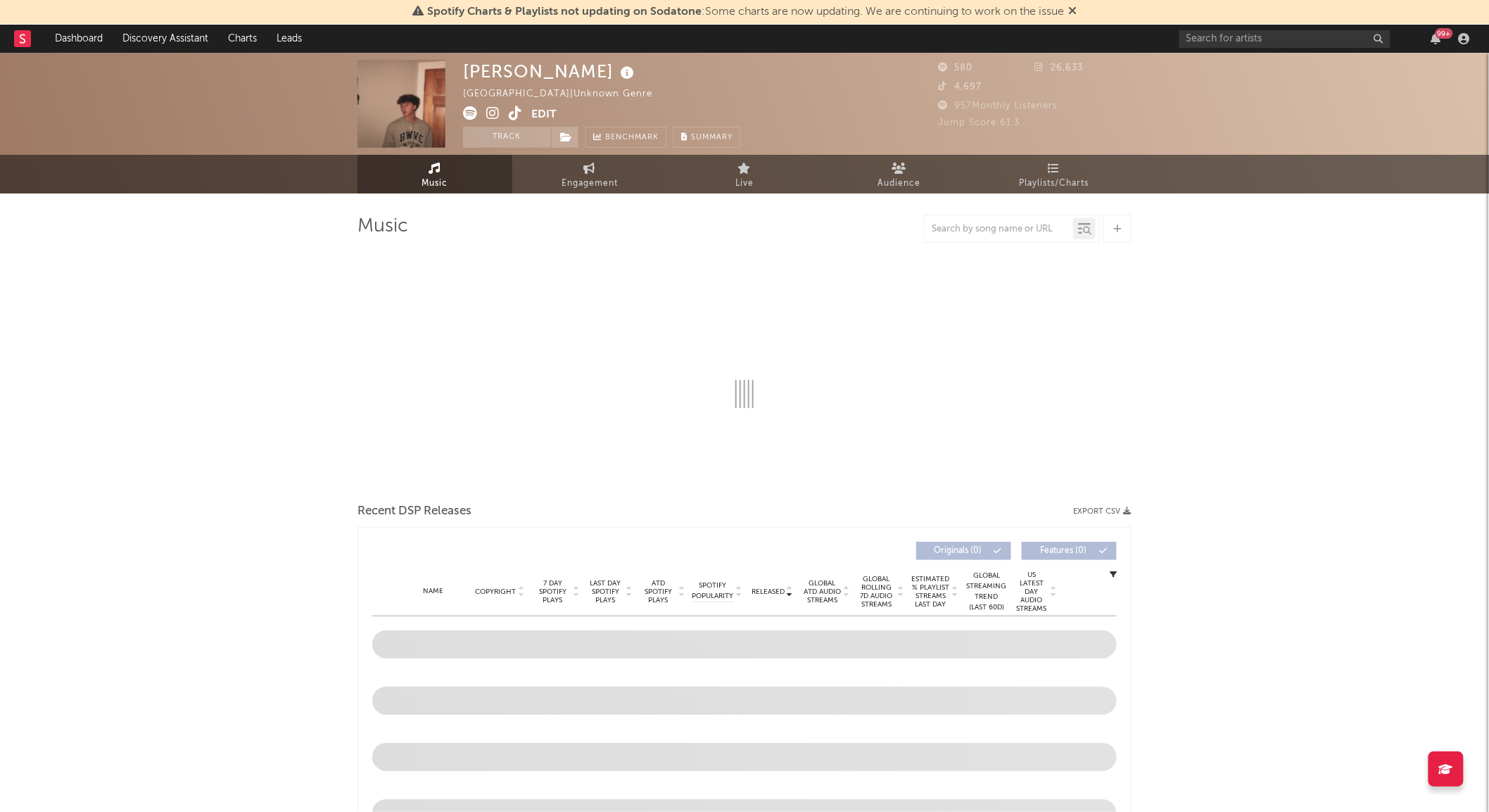
select select "1w"
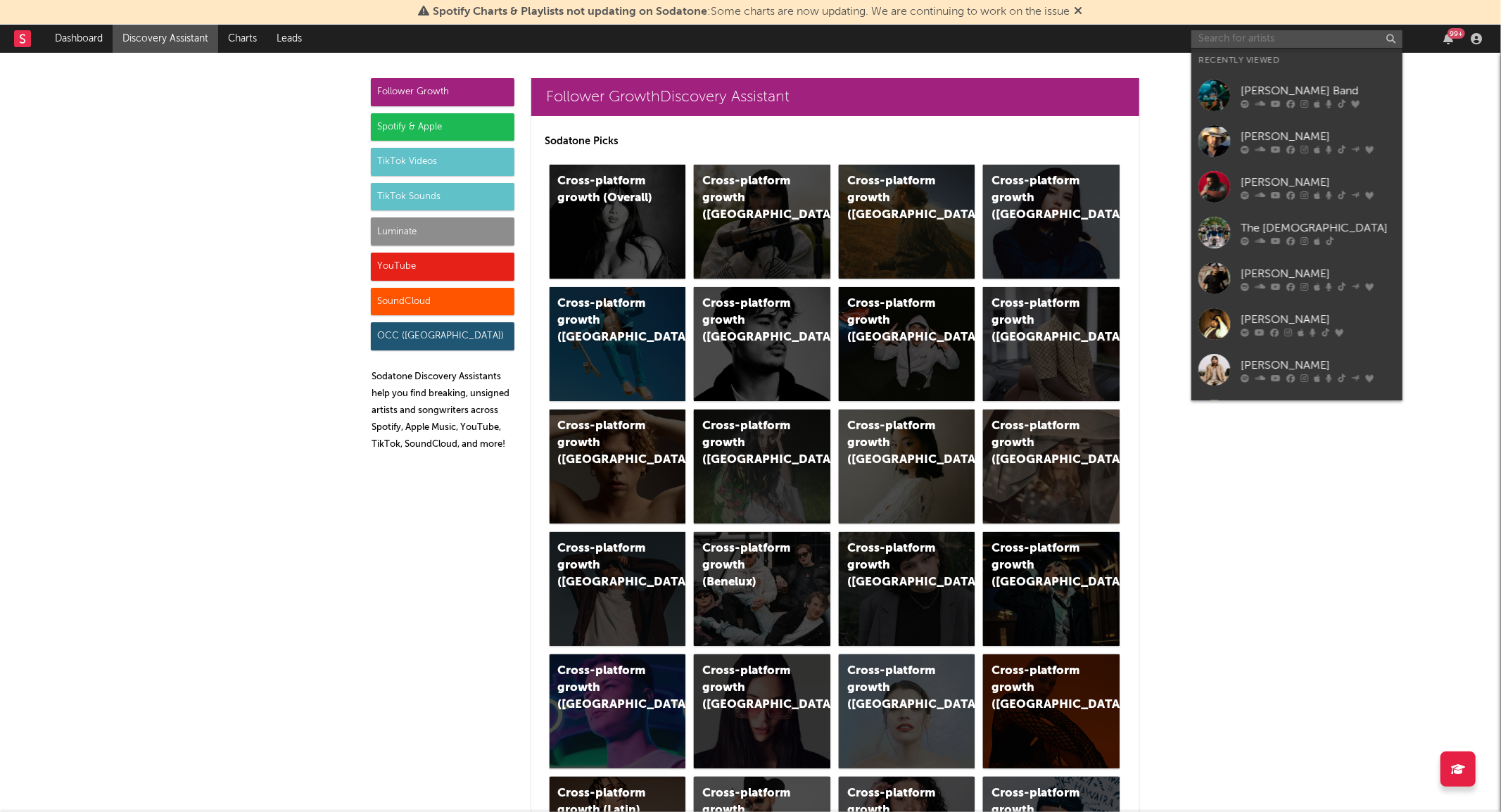
click at [1241, 43] on input "text" at bounding box center [1297, 39] width 211 height 18
type input "k"
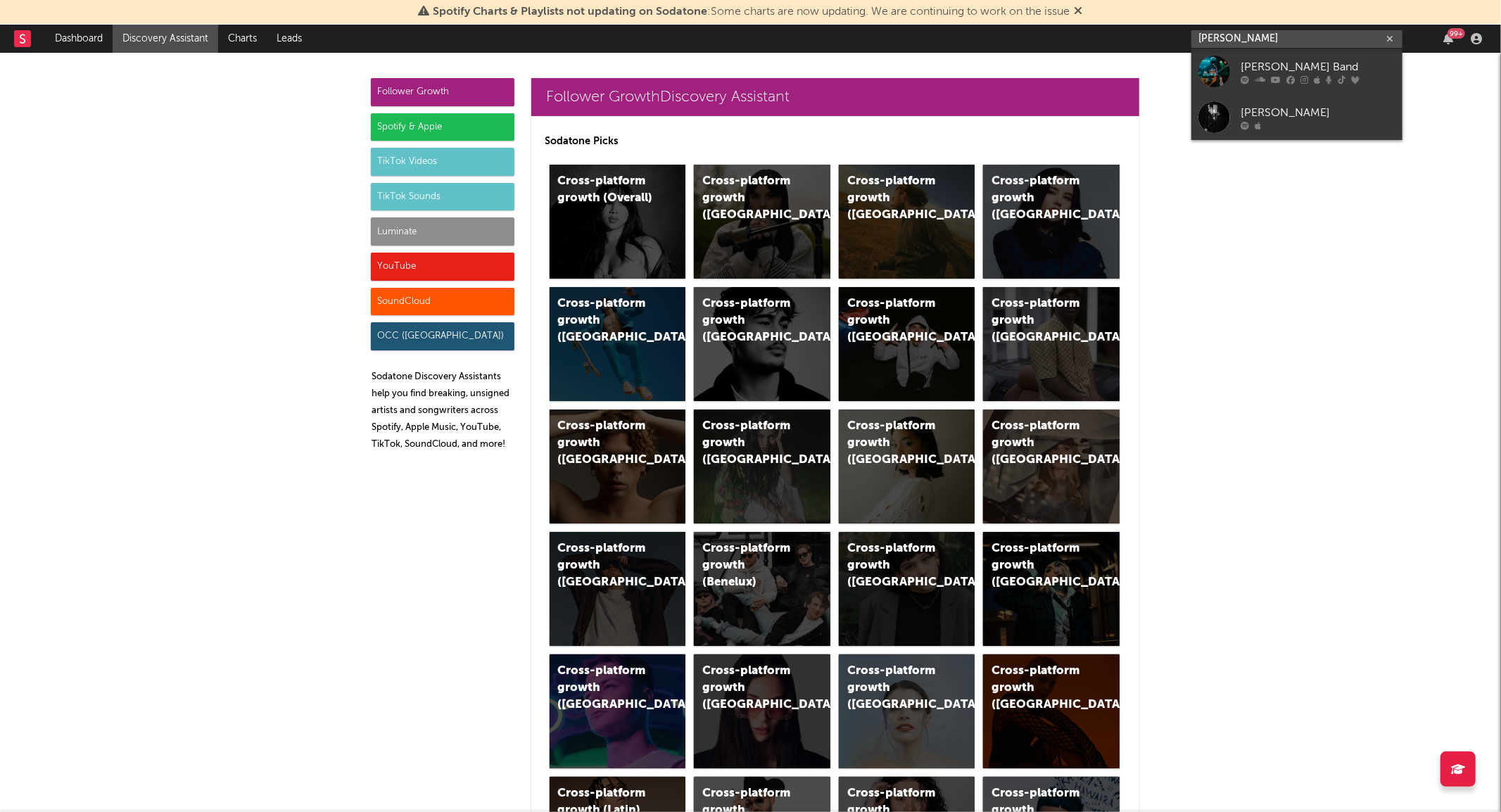
click at [1264, 35] on input "logan ryan ba" at bounding box center [1297, 39] width 211 height 18
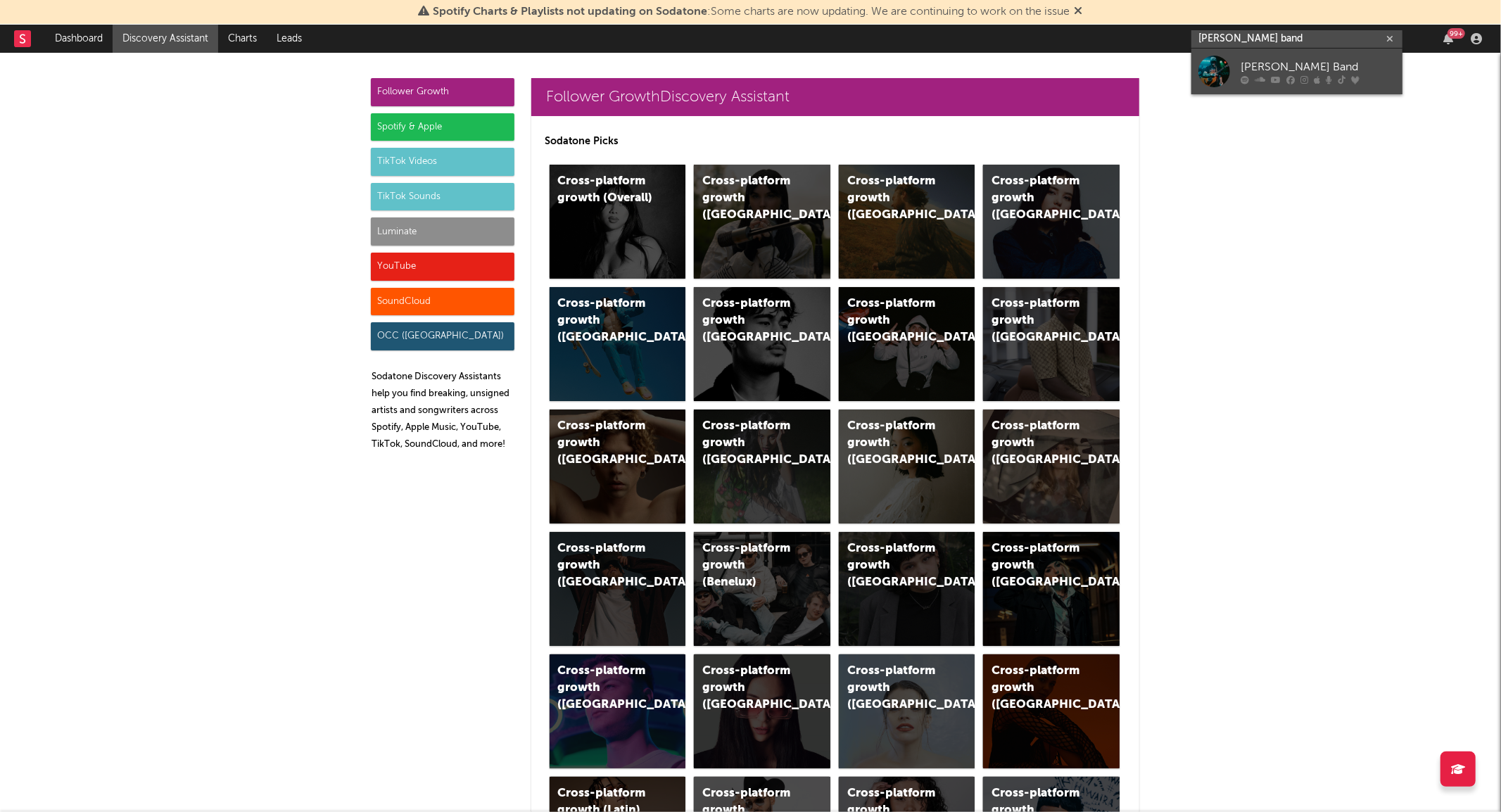
type input "logan ryan band"
click at [1235, 64] on link "Logan Ryan Band" at bounding box center [1297, 71] width 211 height 45
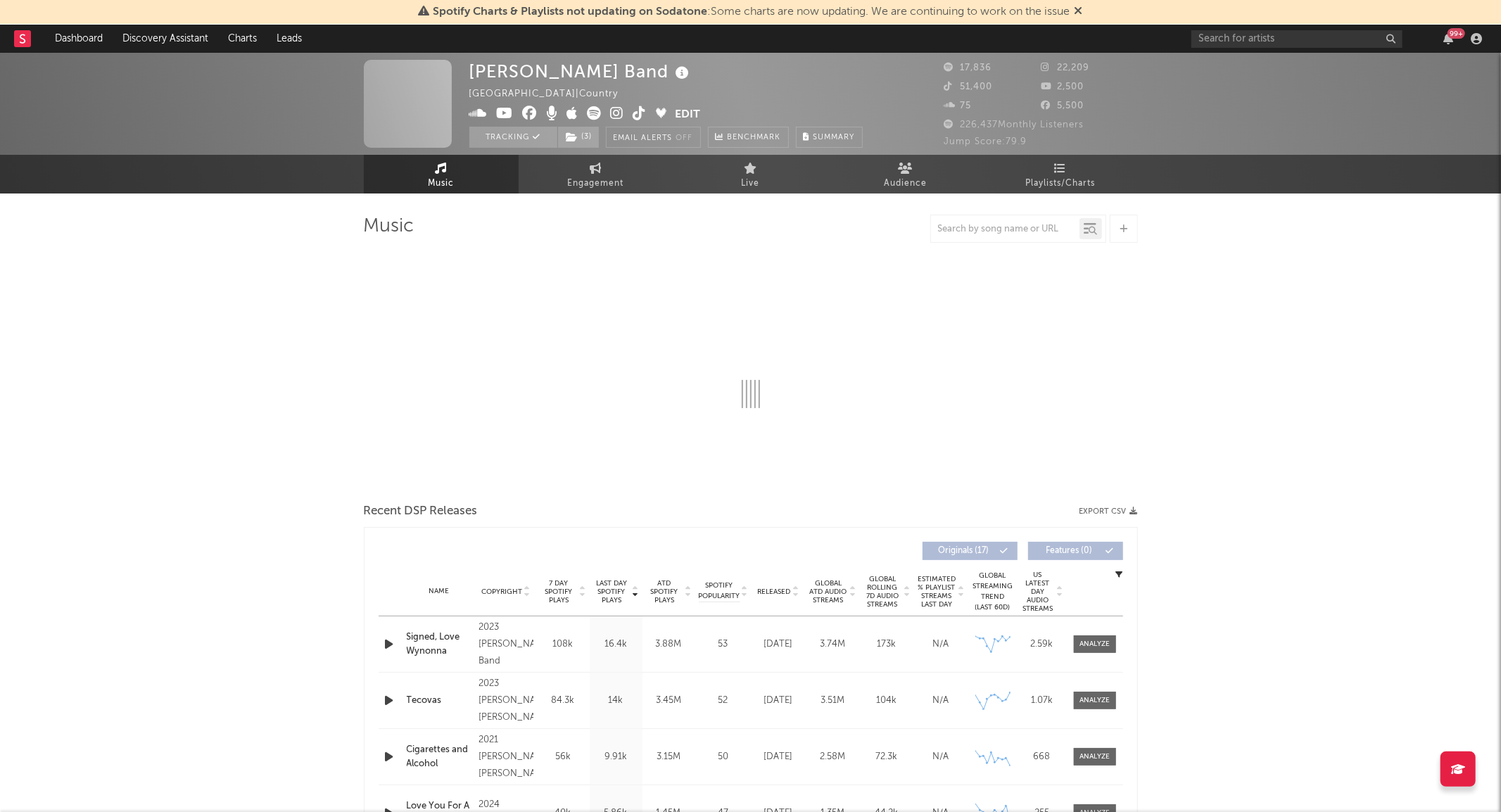
select select "6m"
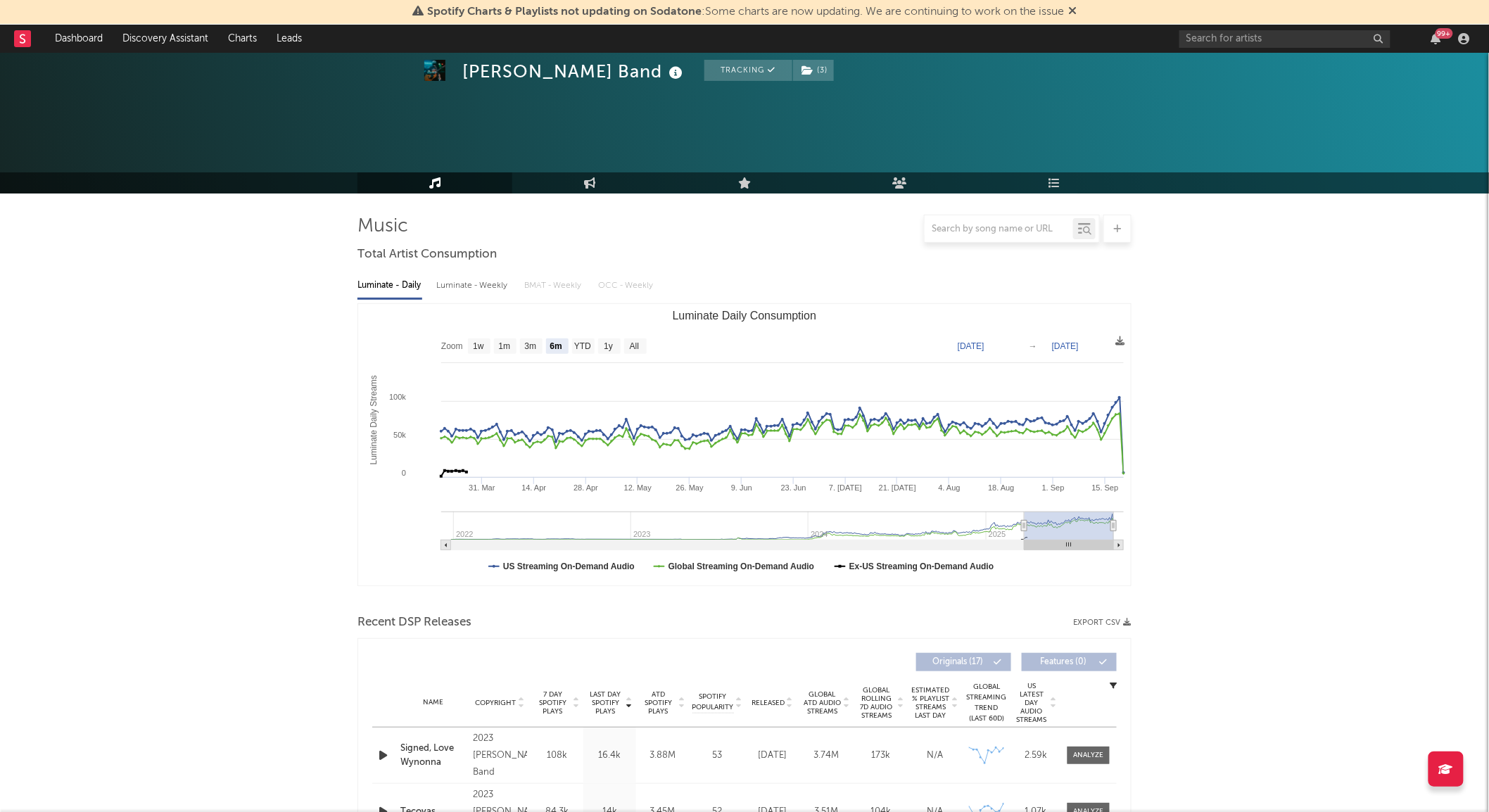
scroll to position [260, 0]
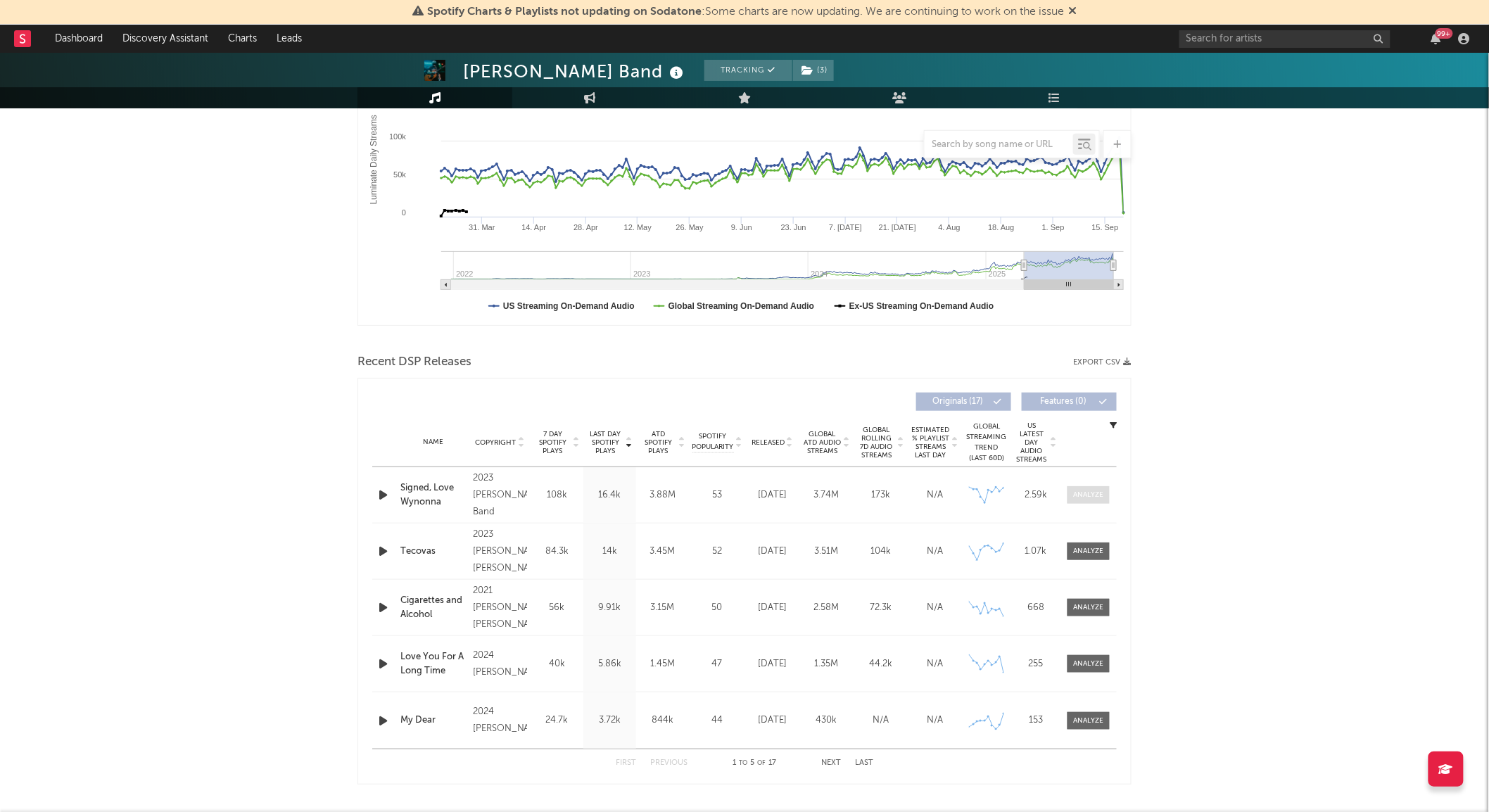
click at [1089, 501] on span at bounding box center [1088, 495] width 42 height 18
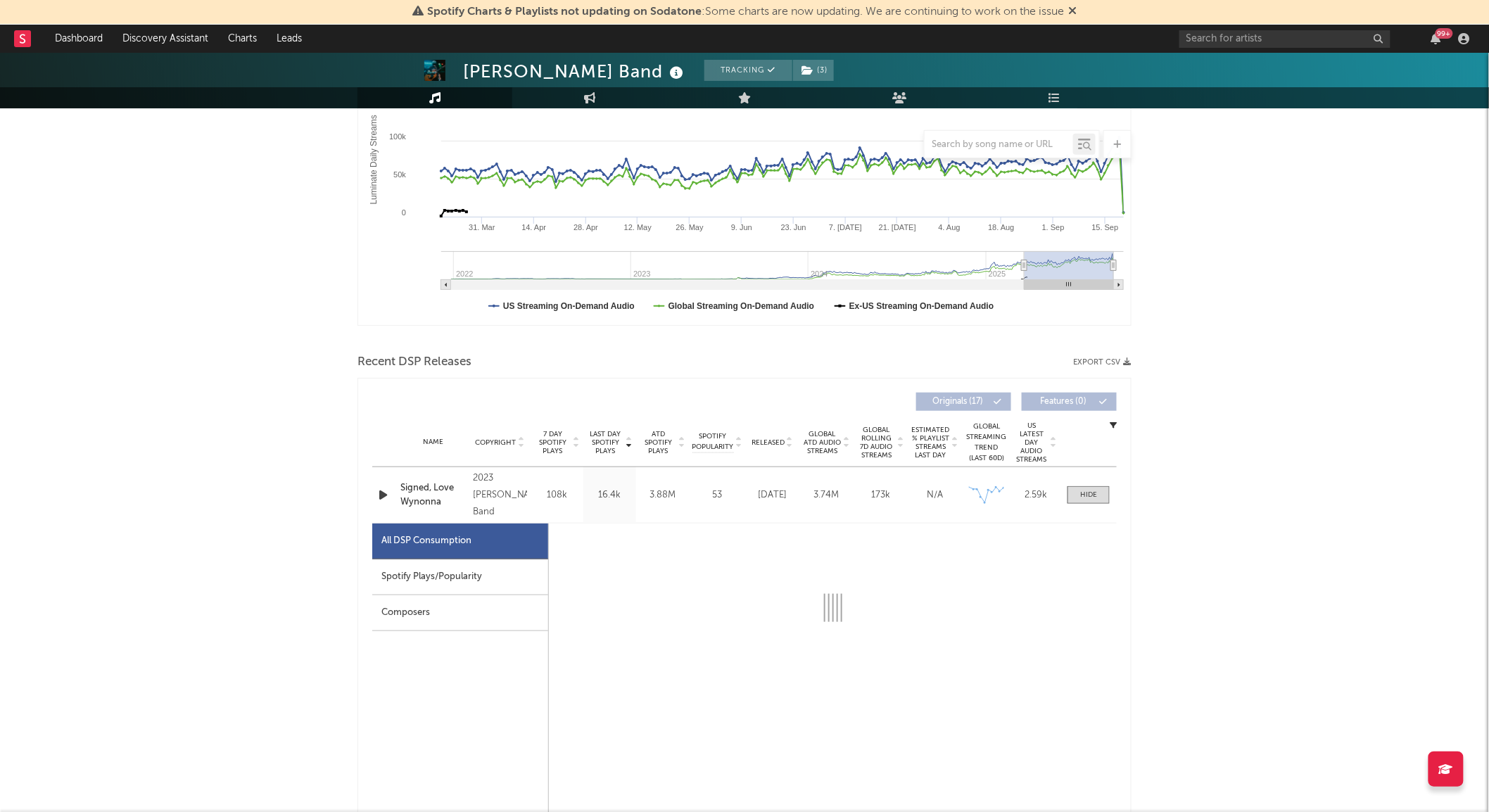
select select "6m"
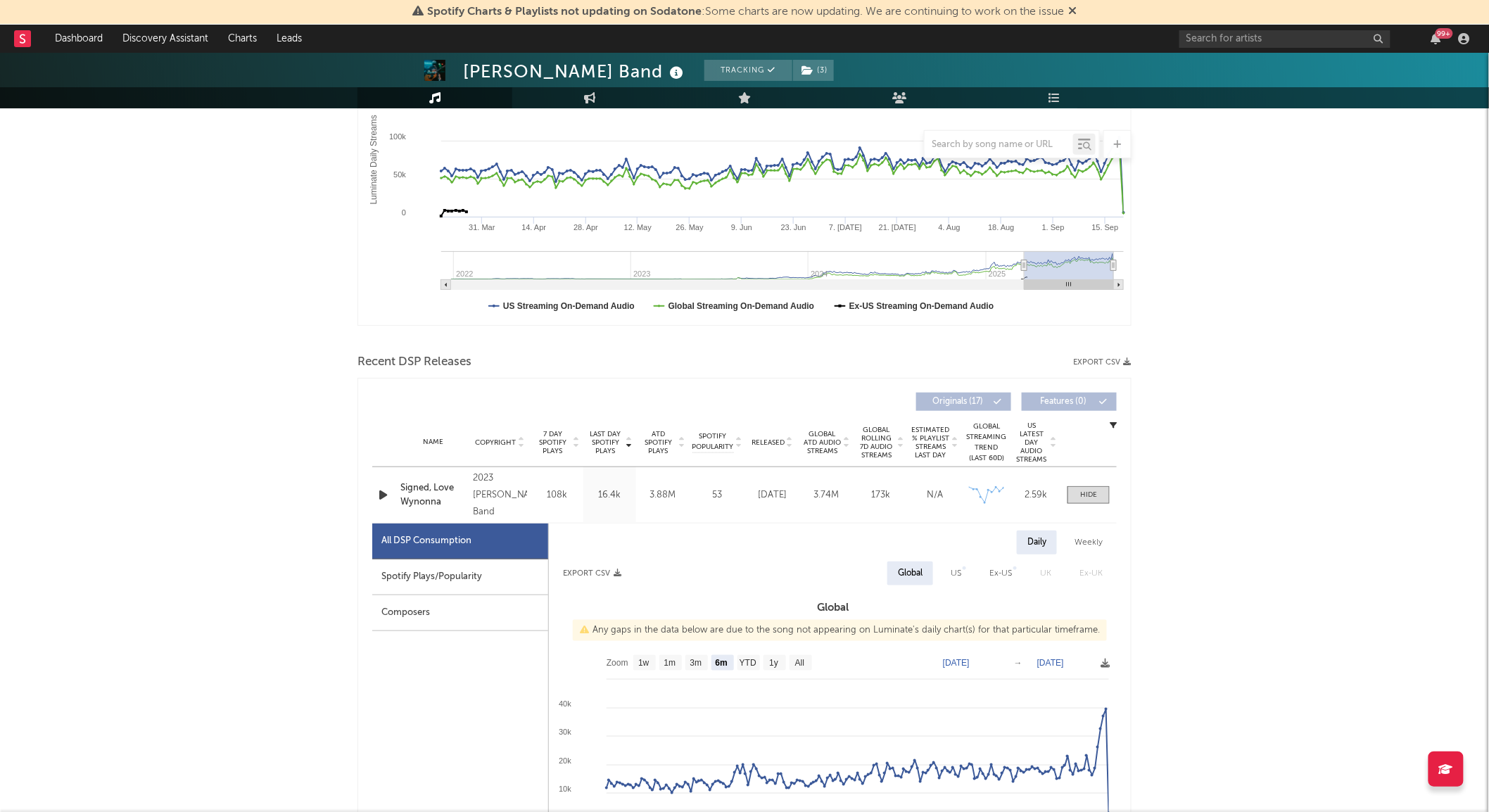
scroll to position [413, 0]
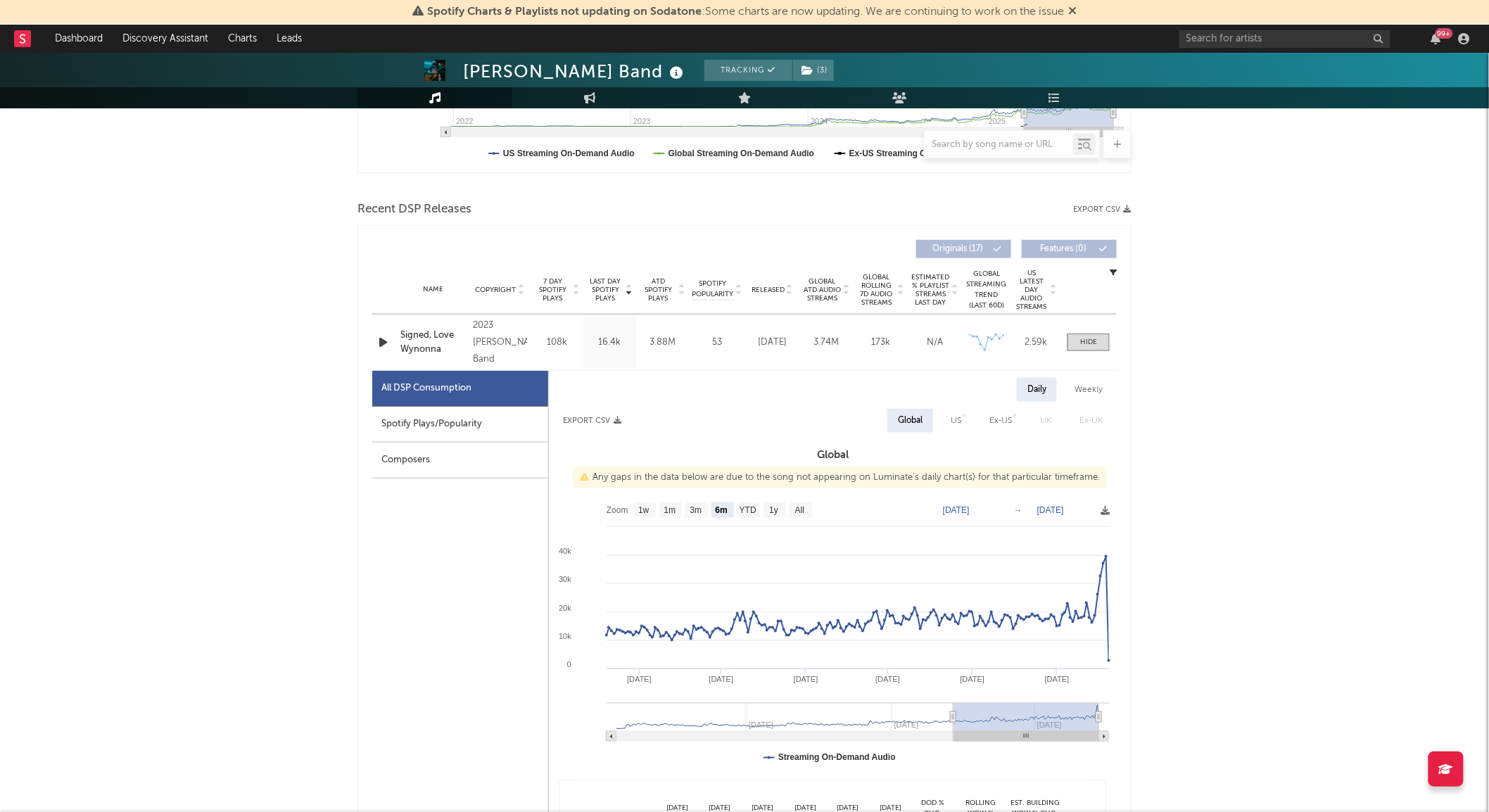
click at [506, 413] on div "Spotify Plays/Popularity" at bounding box center [460, 424] width 176 height 36
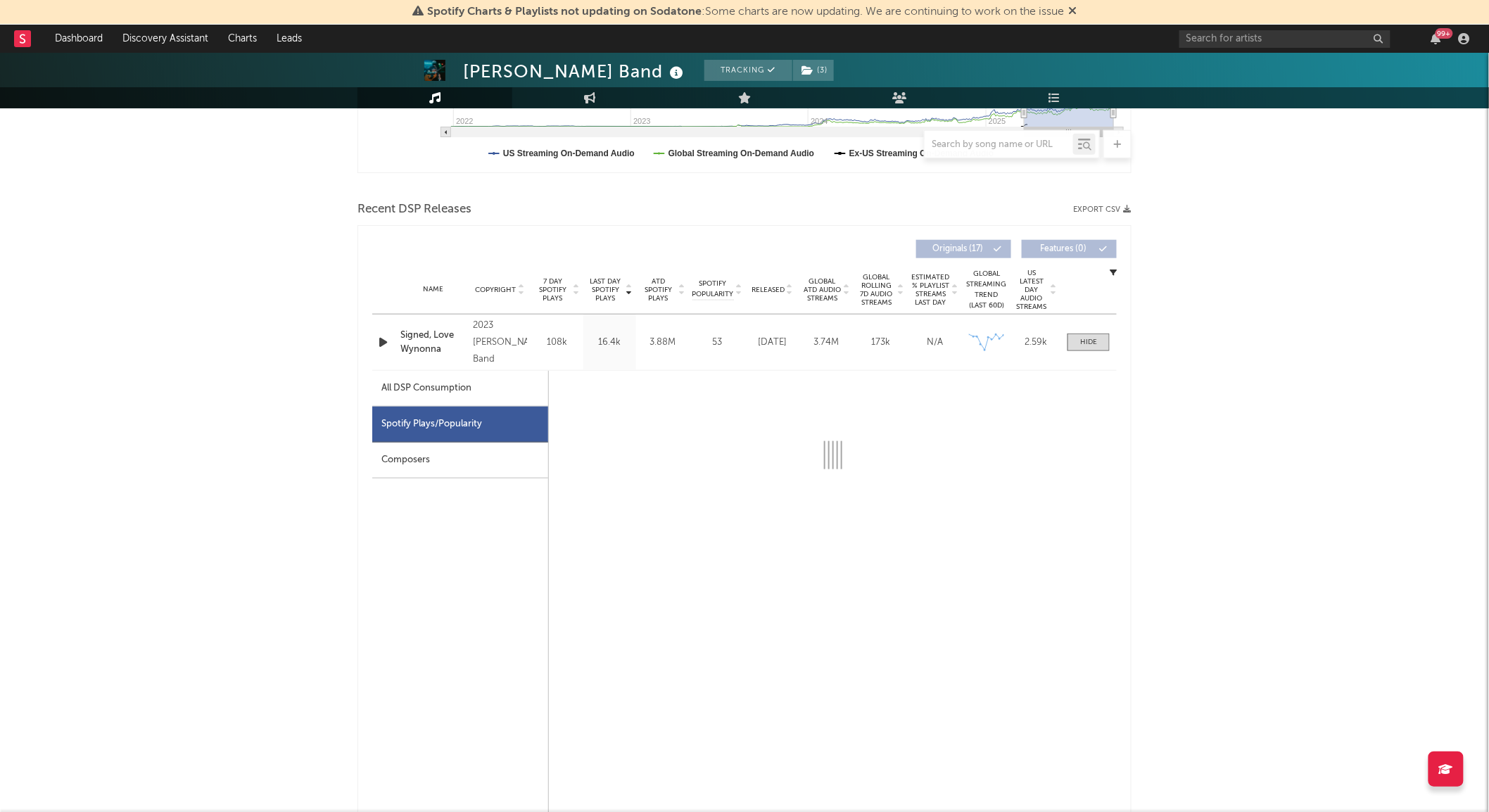
select select "6m"
select select "1w"
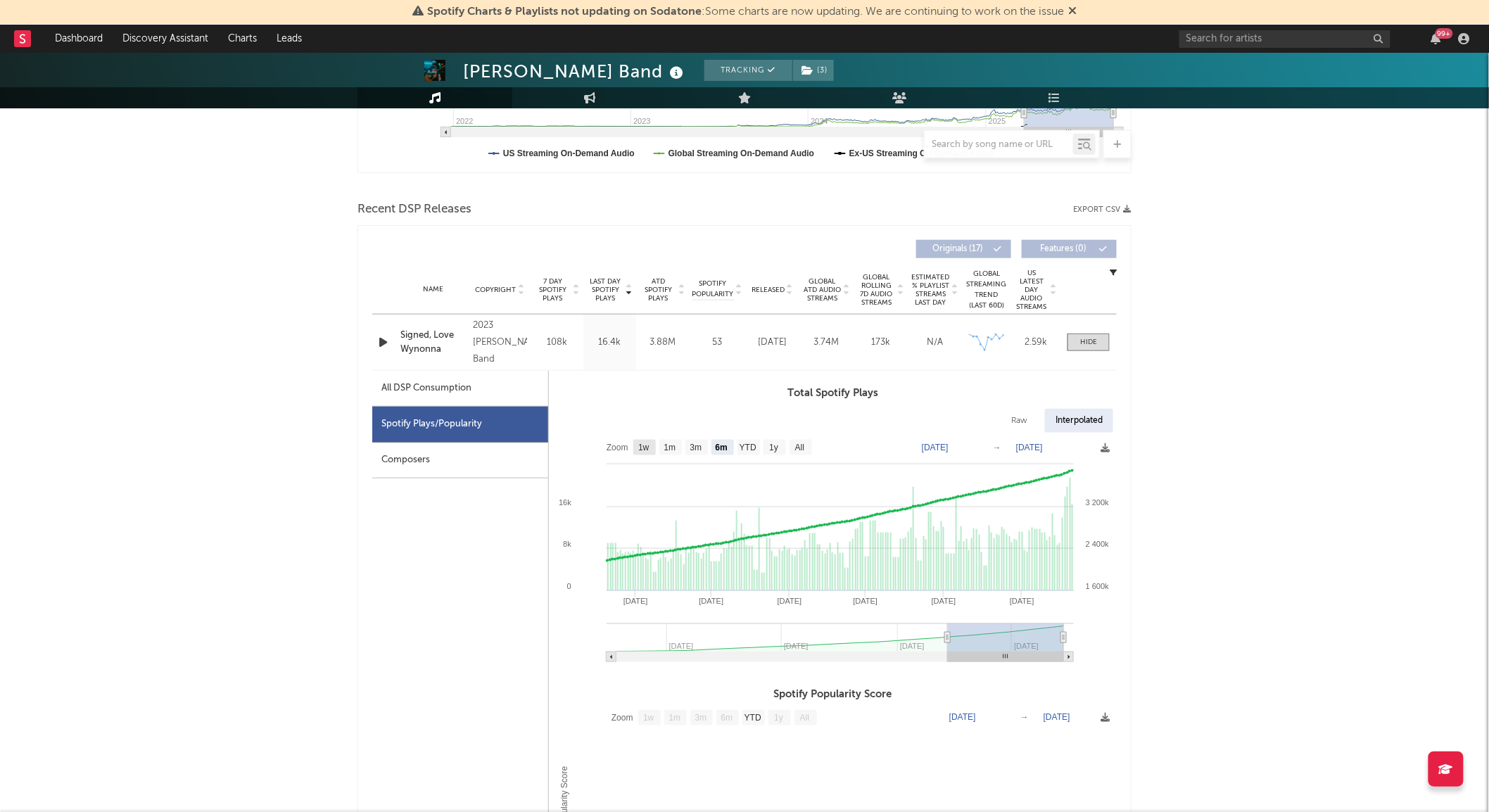
click at [653, 445] on rect at bounding box center [644, 447] width 23 height 15
select select "1w"
type input "2025-09-15"
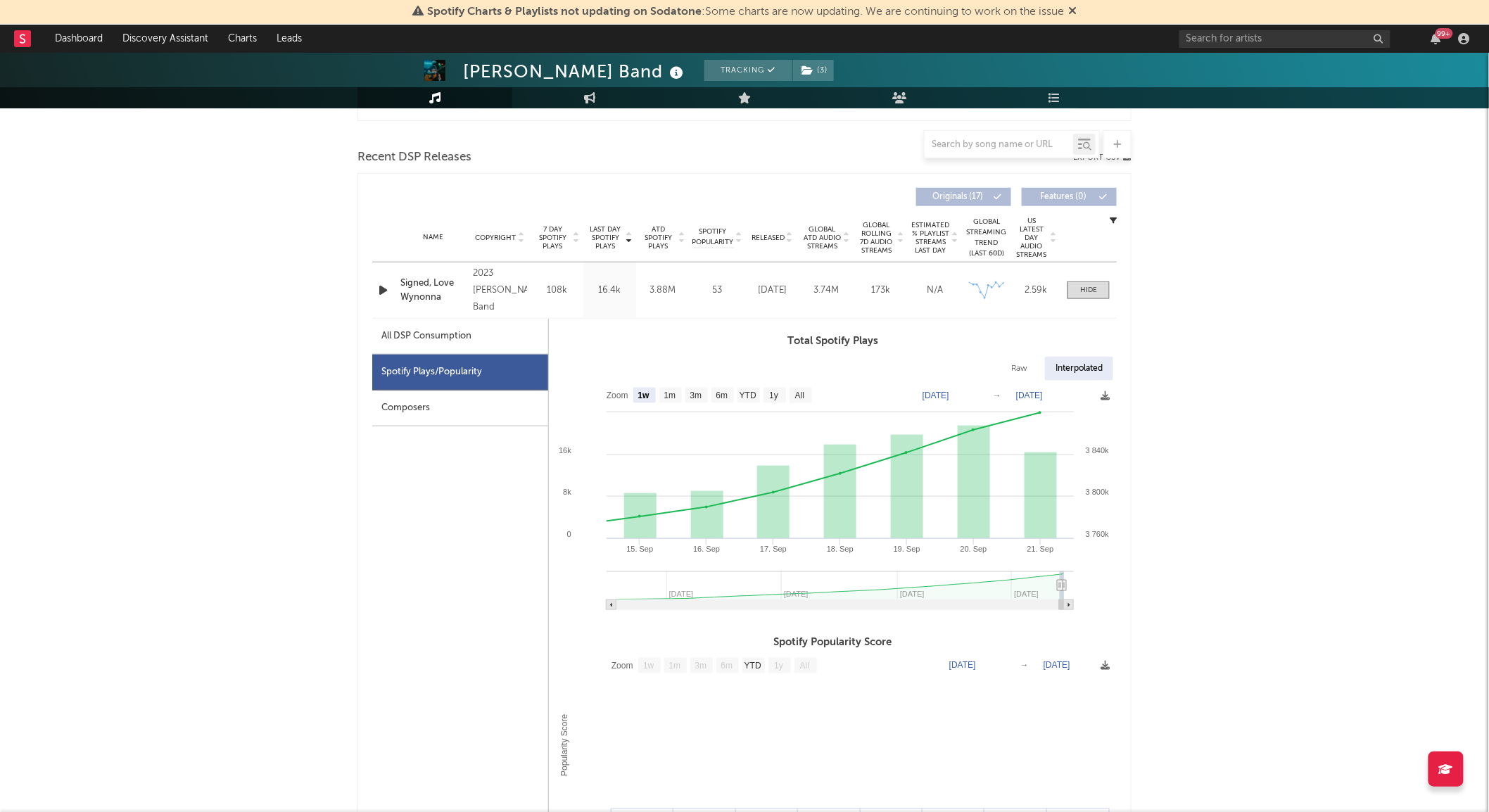
scroll to position [467, 0]
click at [493, 325] on div "All DSP Consumption" at bounding box center [460, 334] width 176 height 36
select select "All"
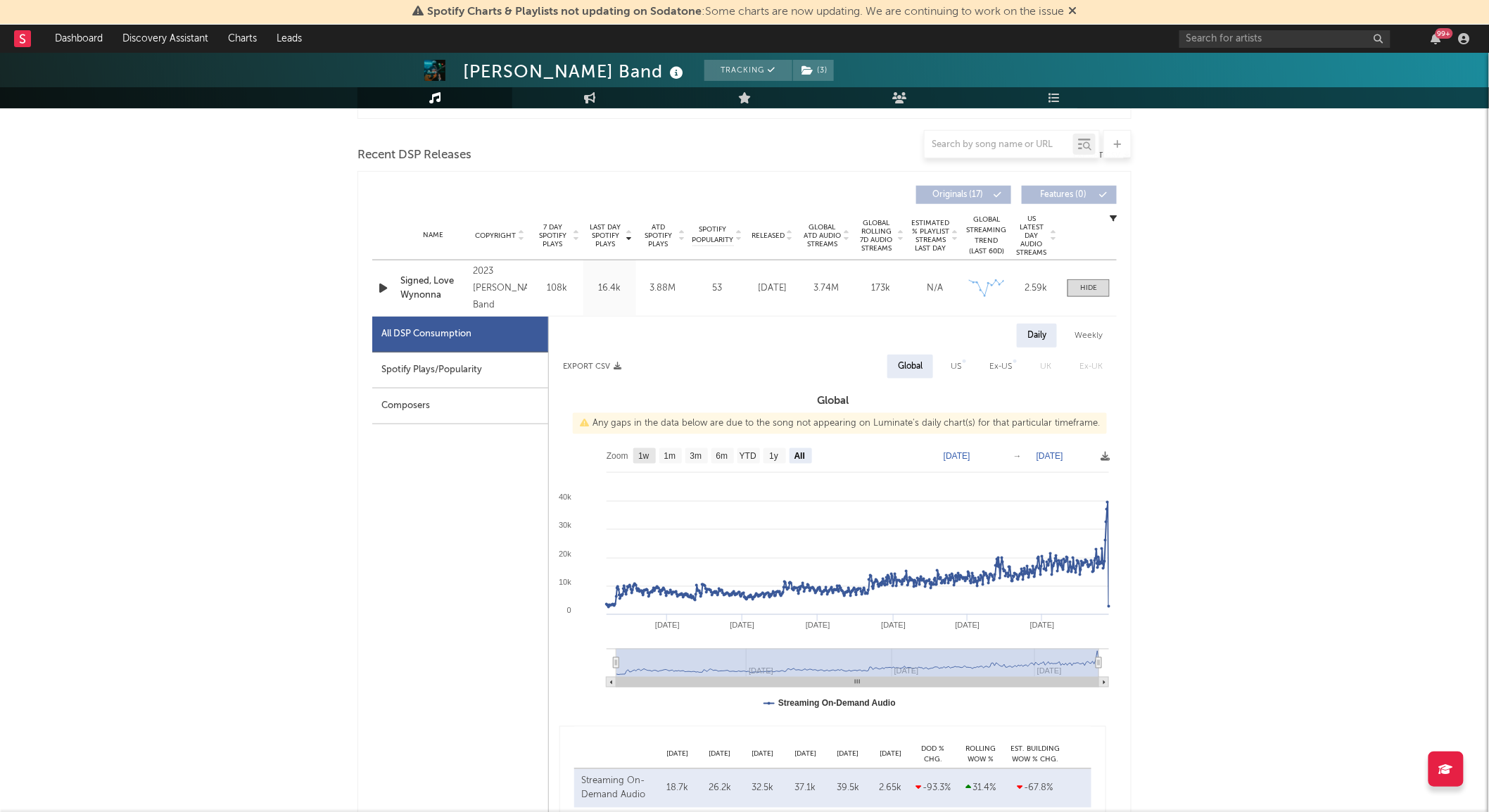
click at [649, 453] on text "1w" at bounding box center [643, 457] width 11 height 10
select select "1w"
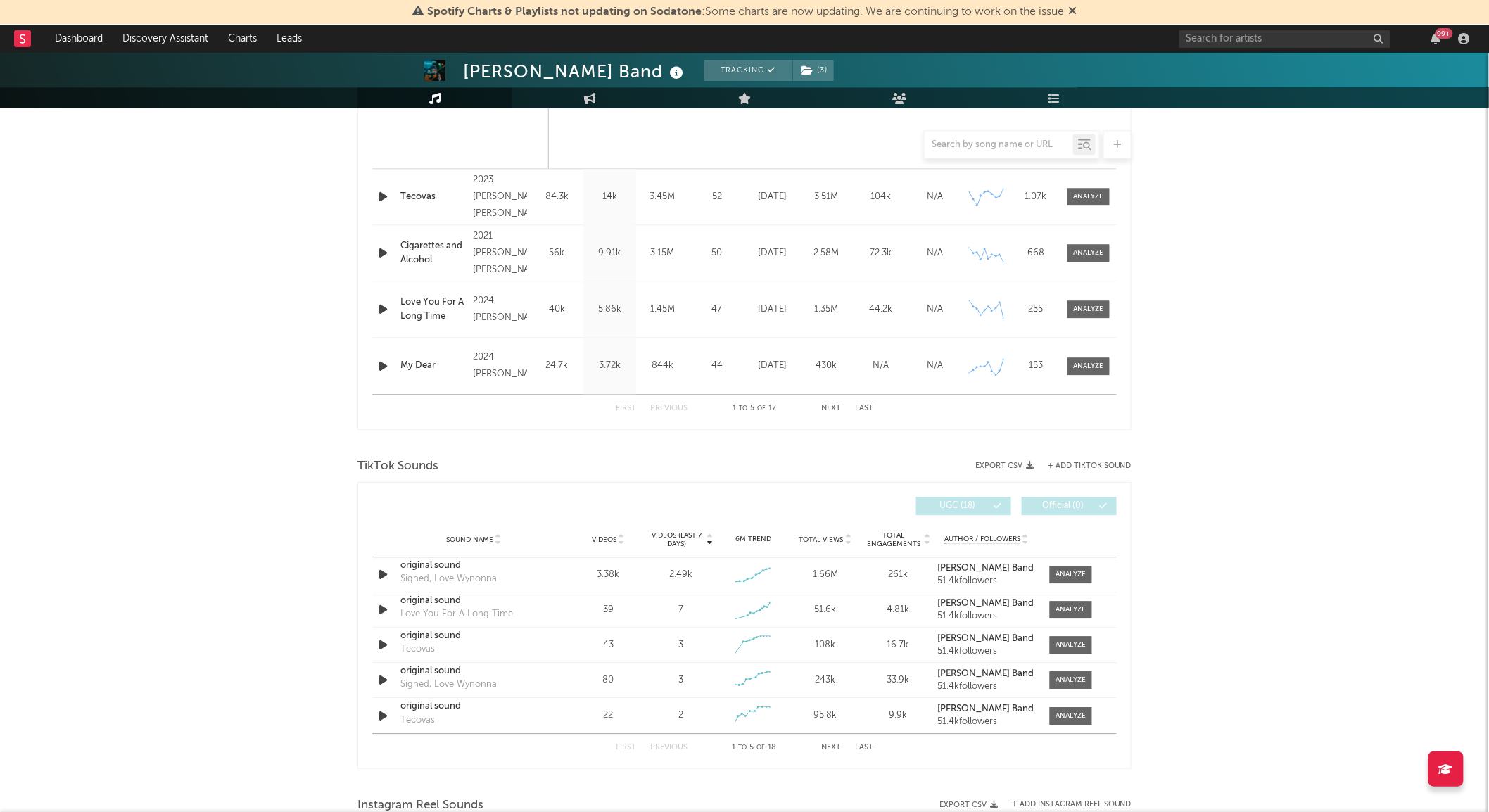
scroll to position [1284, 0]
click at [1054, 574] on span at bounding box center [1071, 574] width 42 height 18
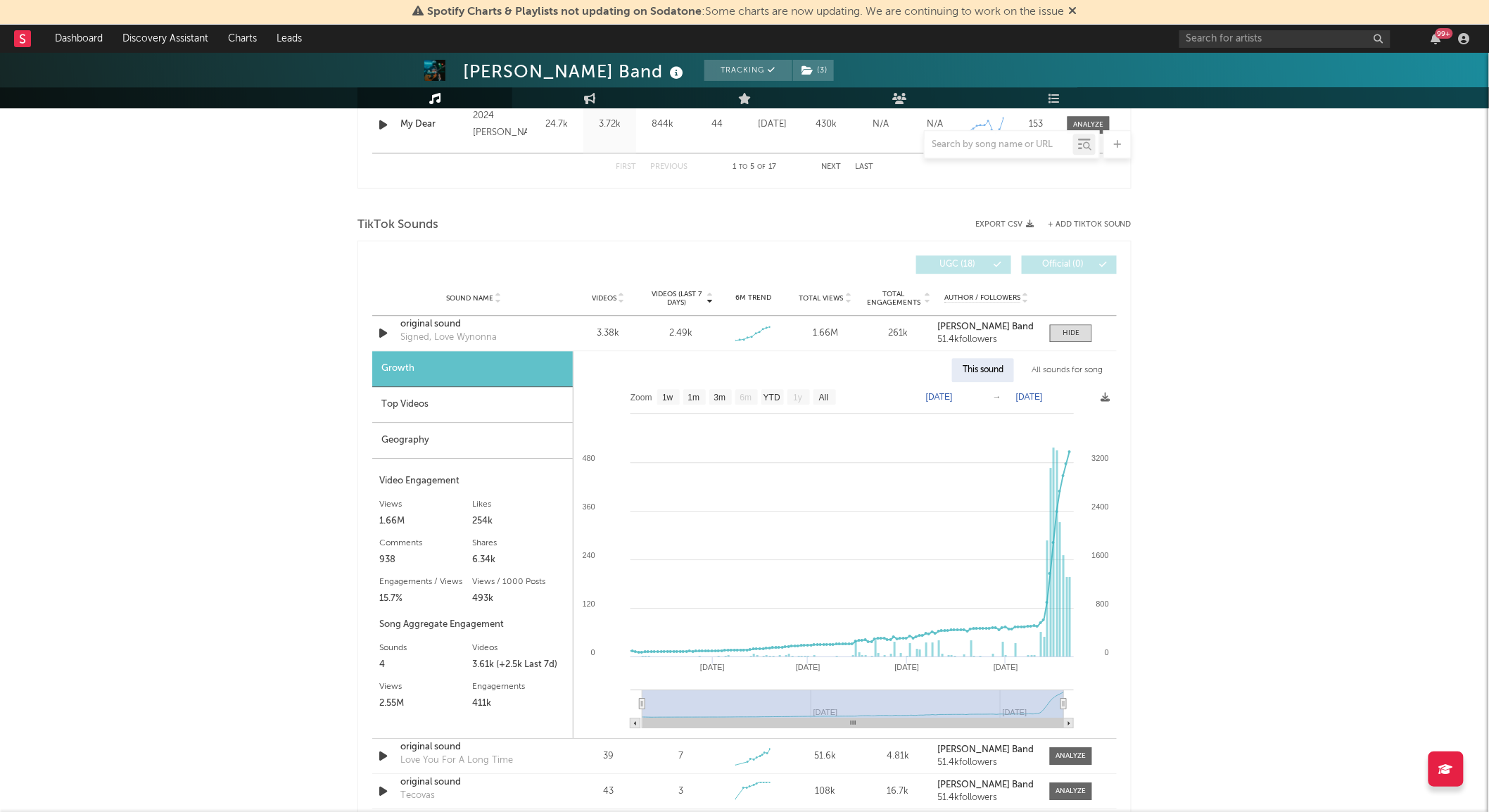
scroll to position [1536, 0]
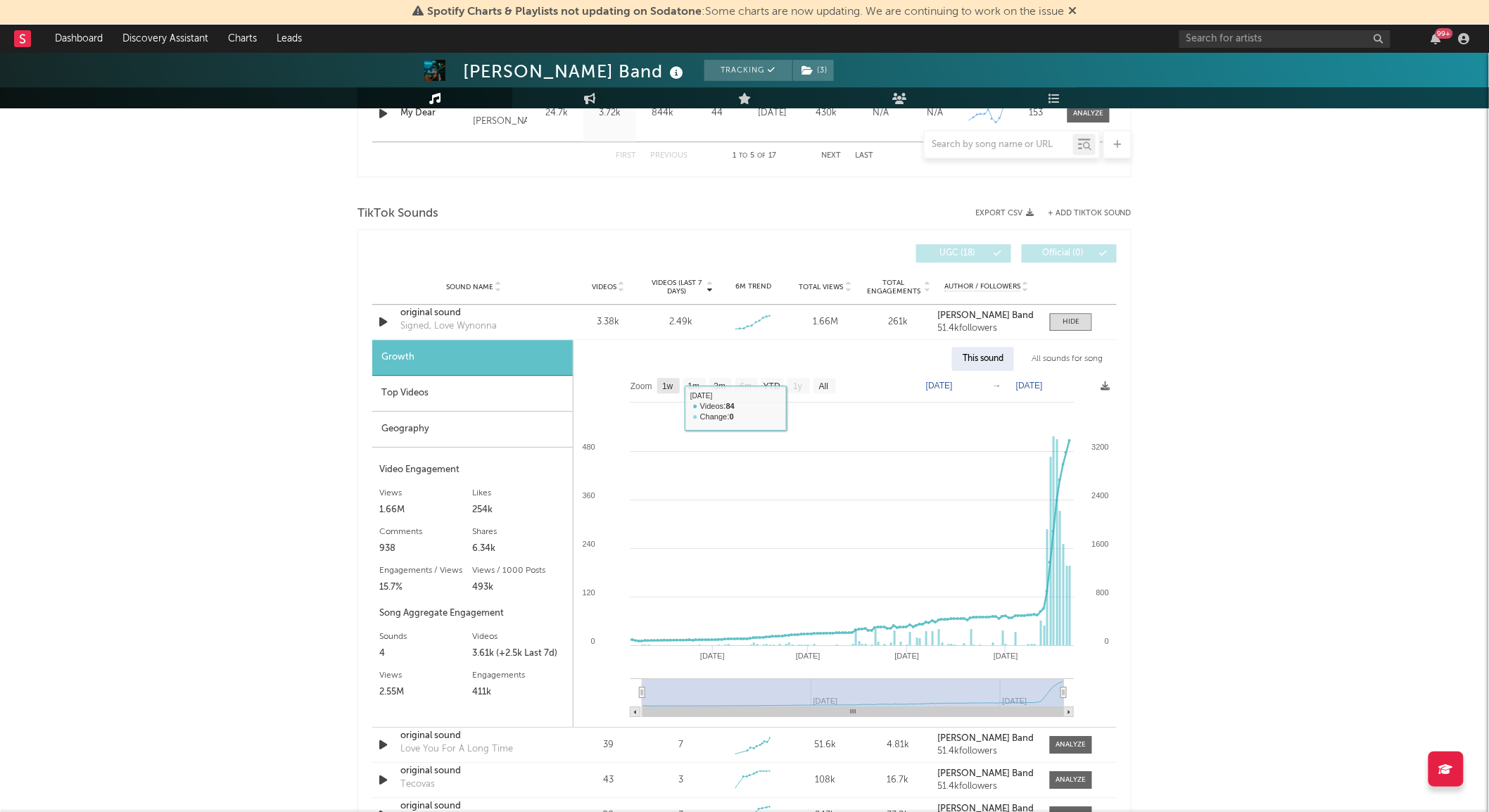
click at [669, 381] on text "1w" at bounding box center [668, 386] width 11 height 10
select select "1w"
type input "2025-09-15"
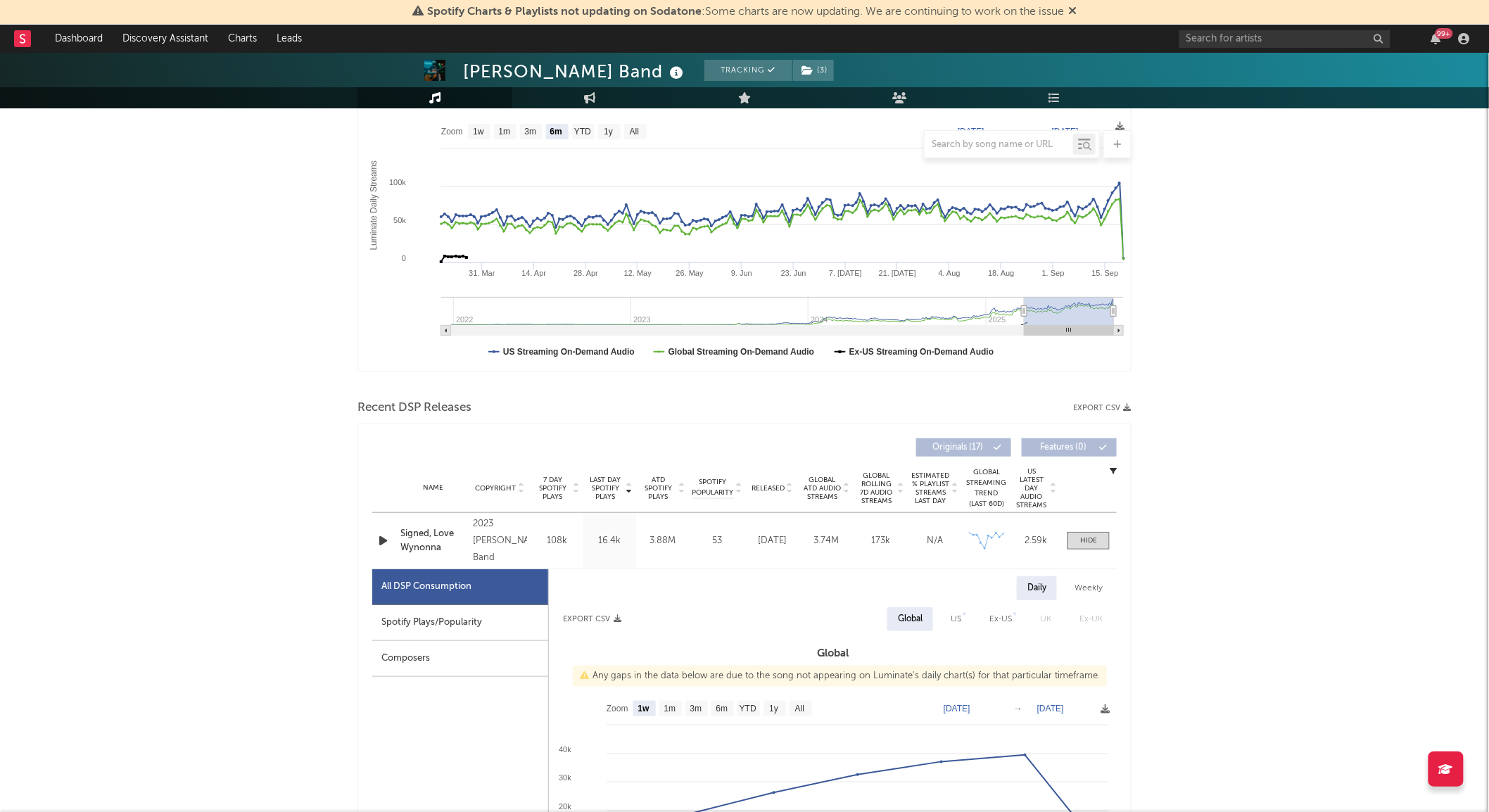
scroll to position [215, 0]
click at [535, 617] on div "Spotify Plays/Popularity" at bounding box center [460, 622] width 176 height 36
select select "1w"
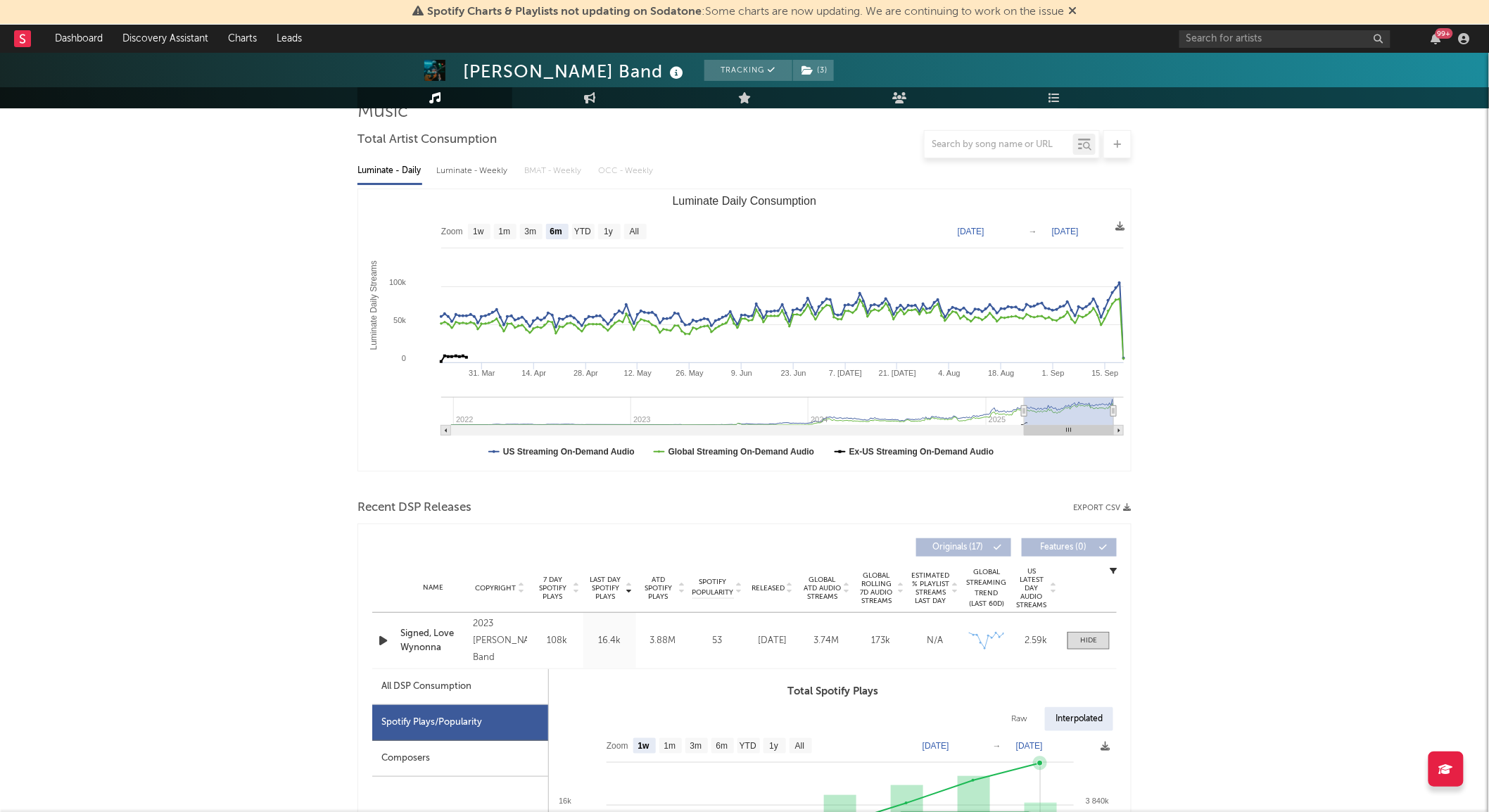
scroll to position [75, 0]
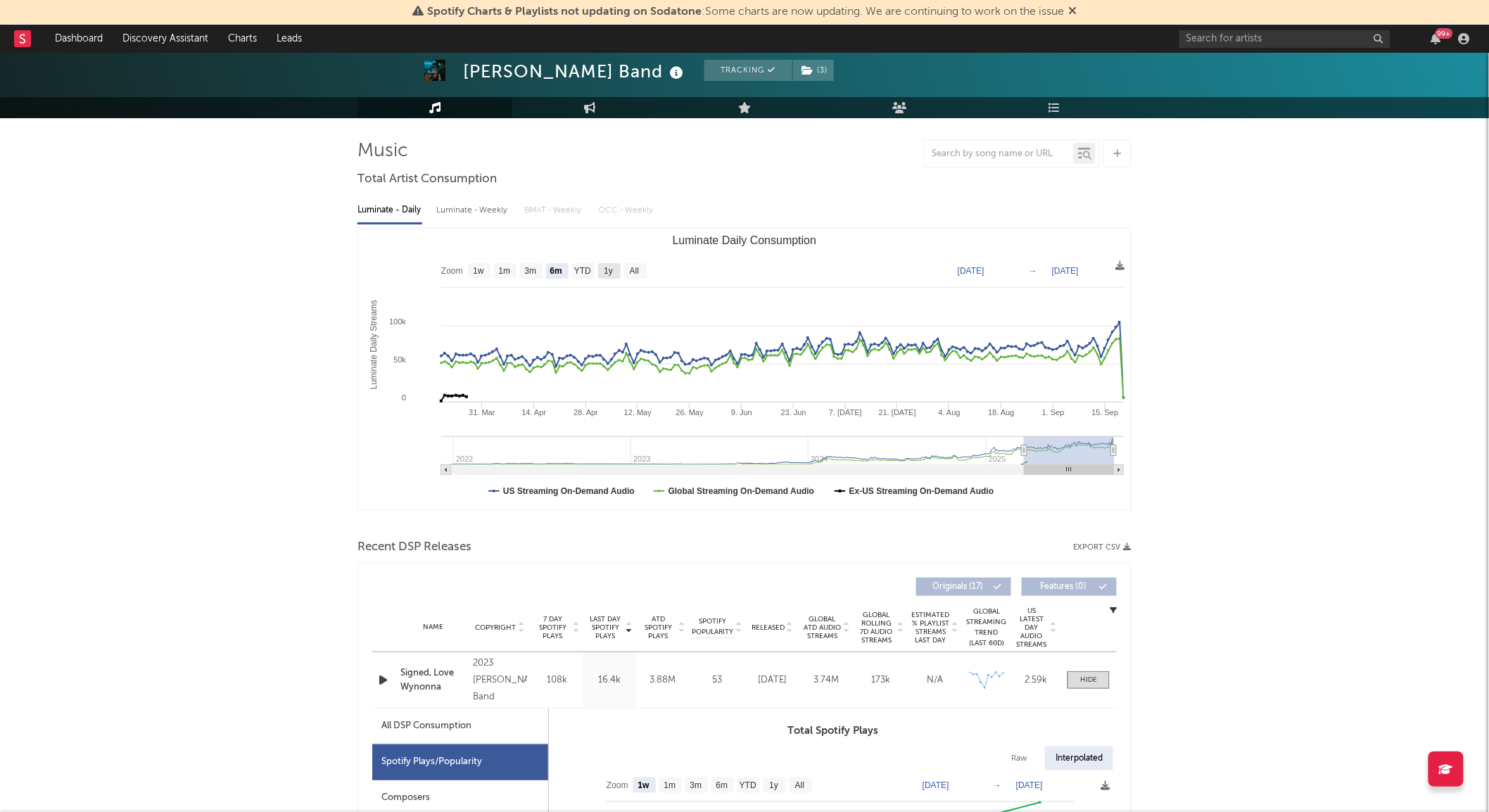
click at [609, 268] on text "1y" at bounding box center [608, 272] width 9 height 10
select select "1y"
type input "2024-09-20"
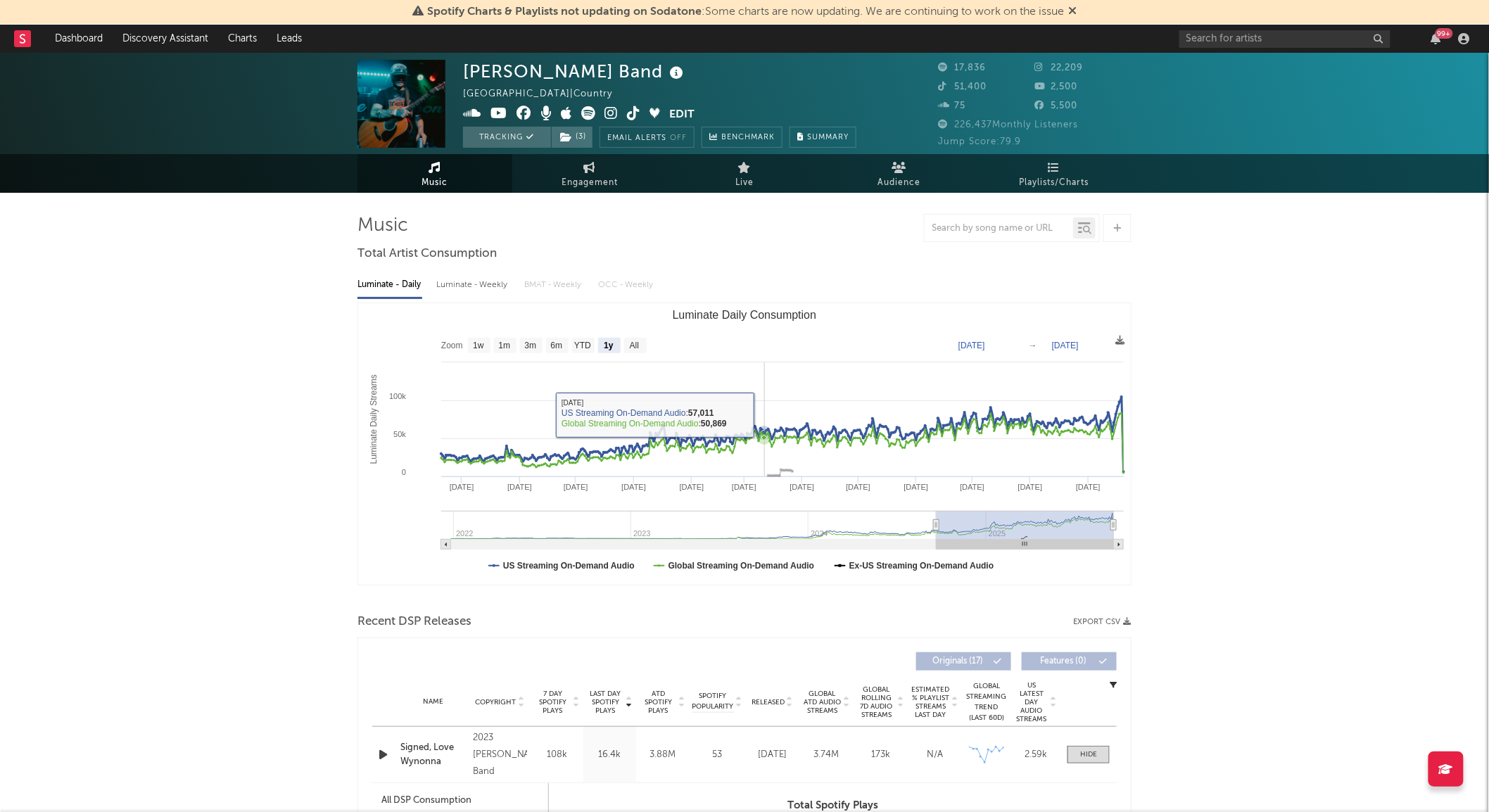
scroll to position [0, 0]
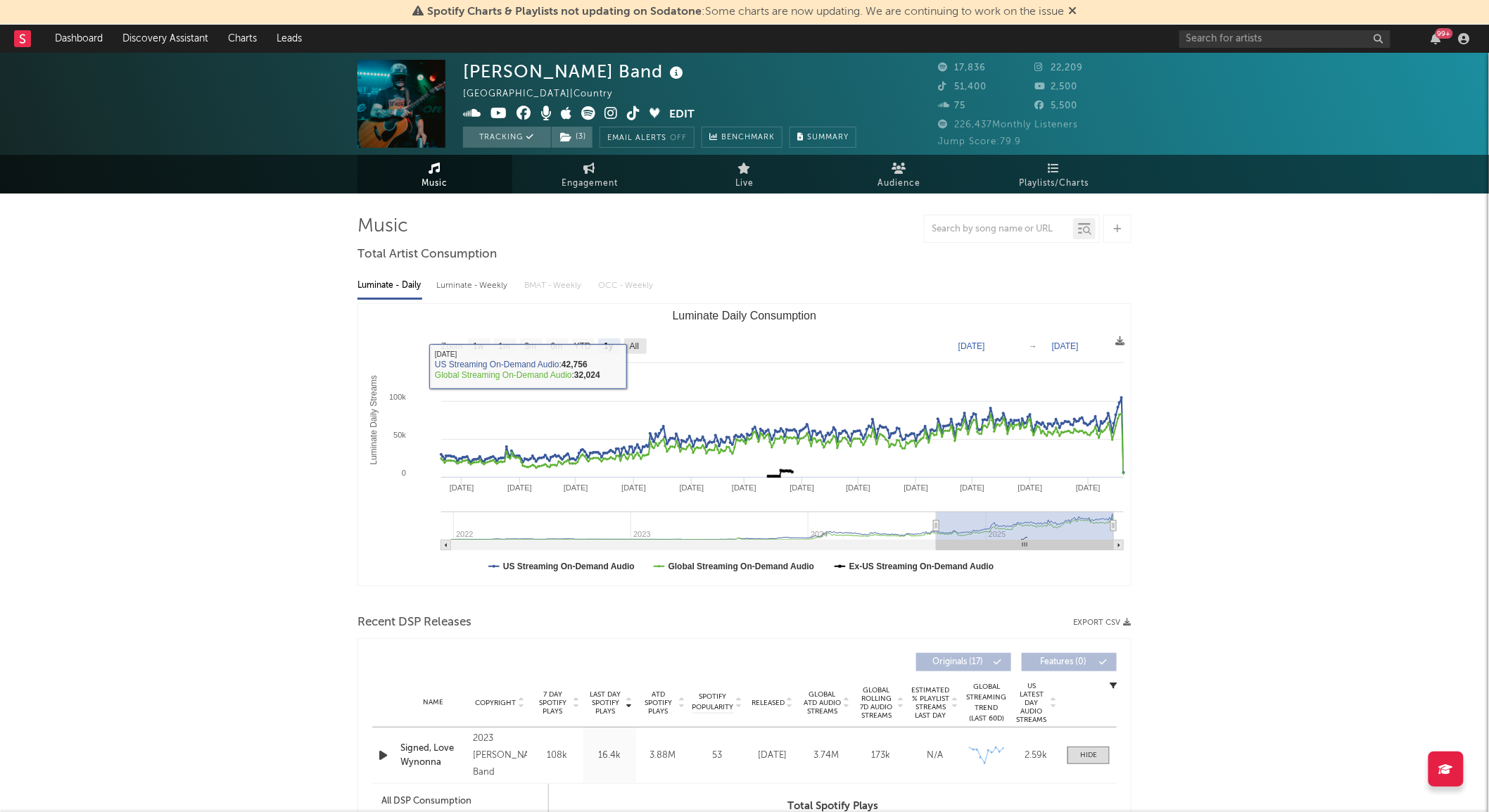
click at [637, 346] on text "All" at bounding box center [634, 346] width 9 height 10
select select "All"
type input "2021-12-26"
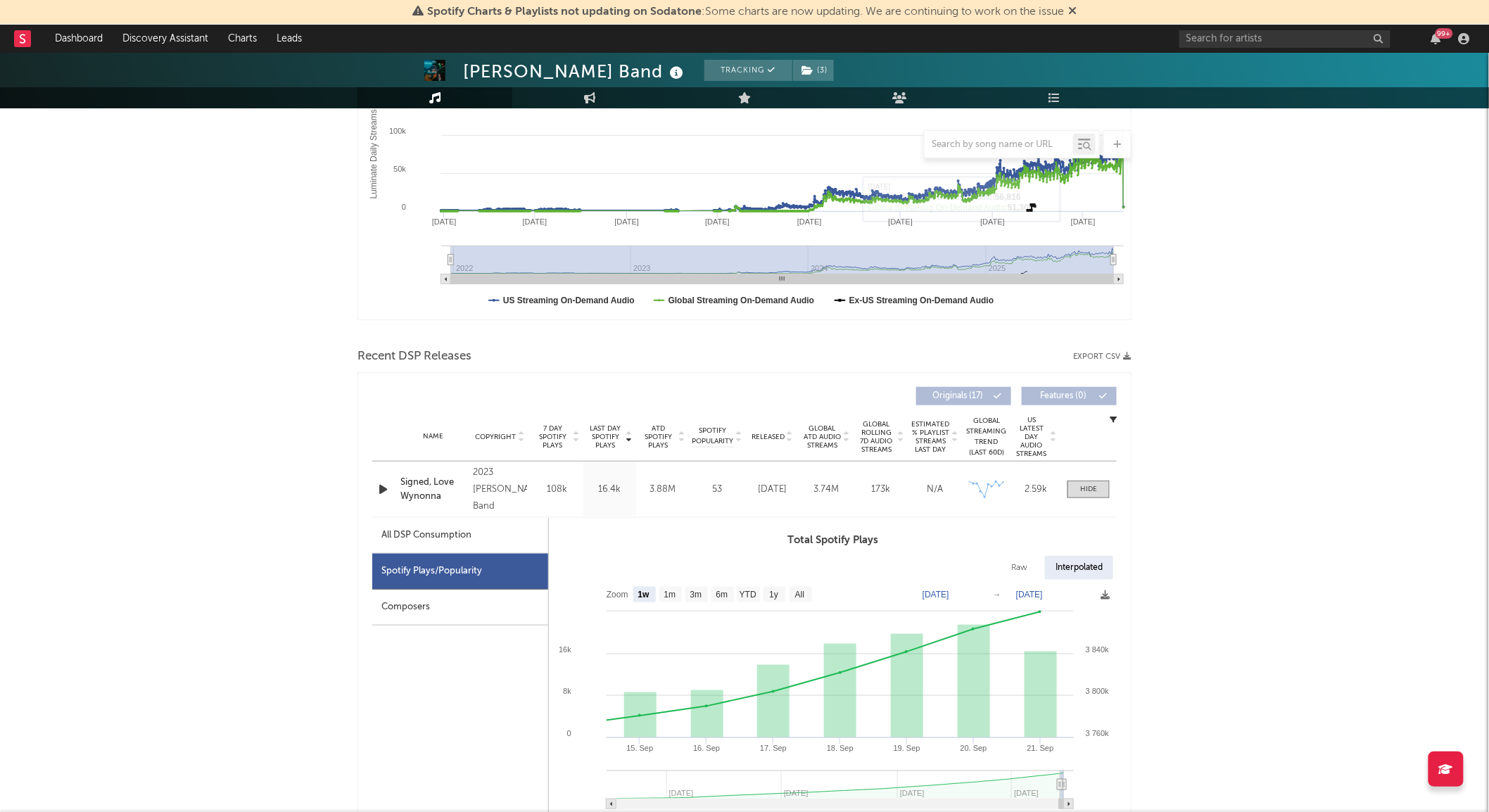
scroll to position [268, 0]
click at [1092, 490] on div at bounding box center [1088, 488] width 17 height 11
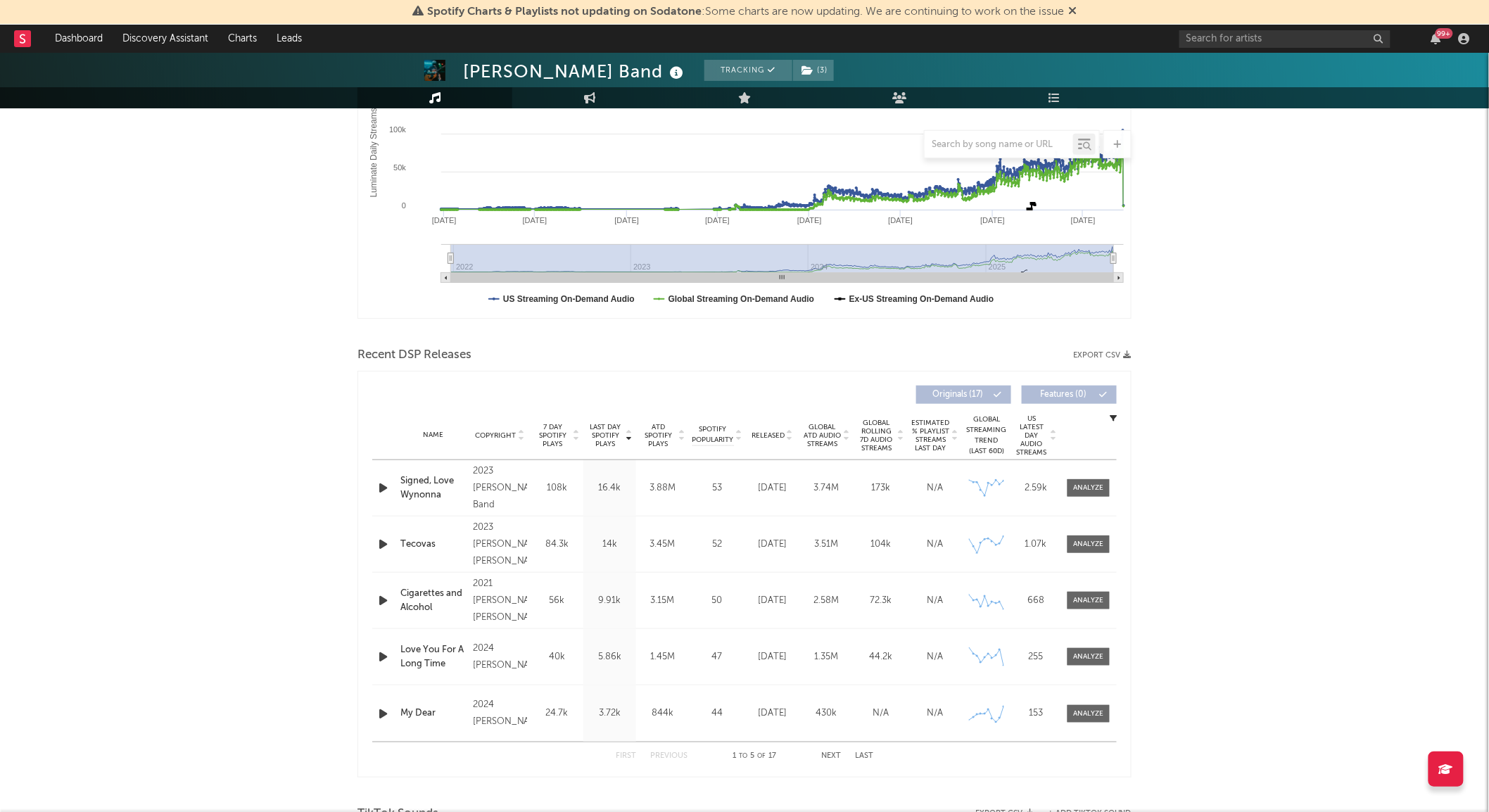
scroll to position [0, 0]
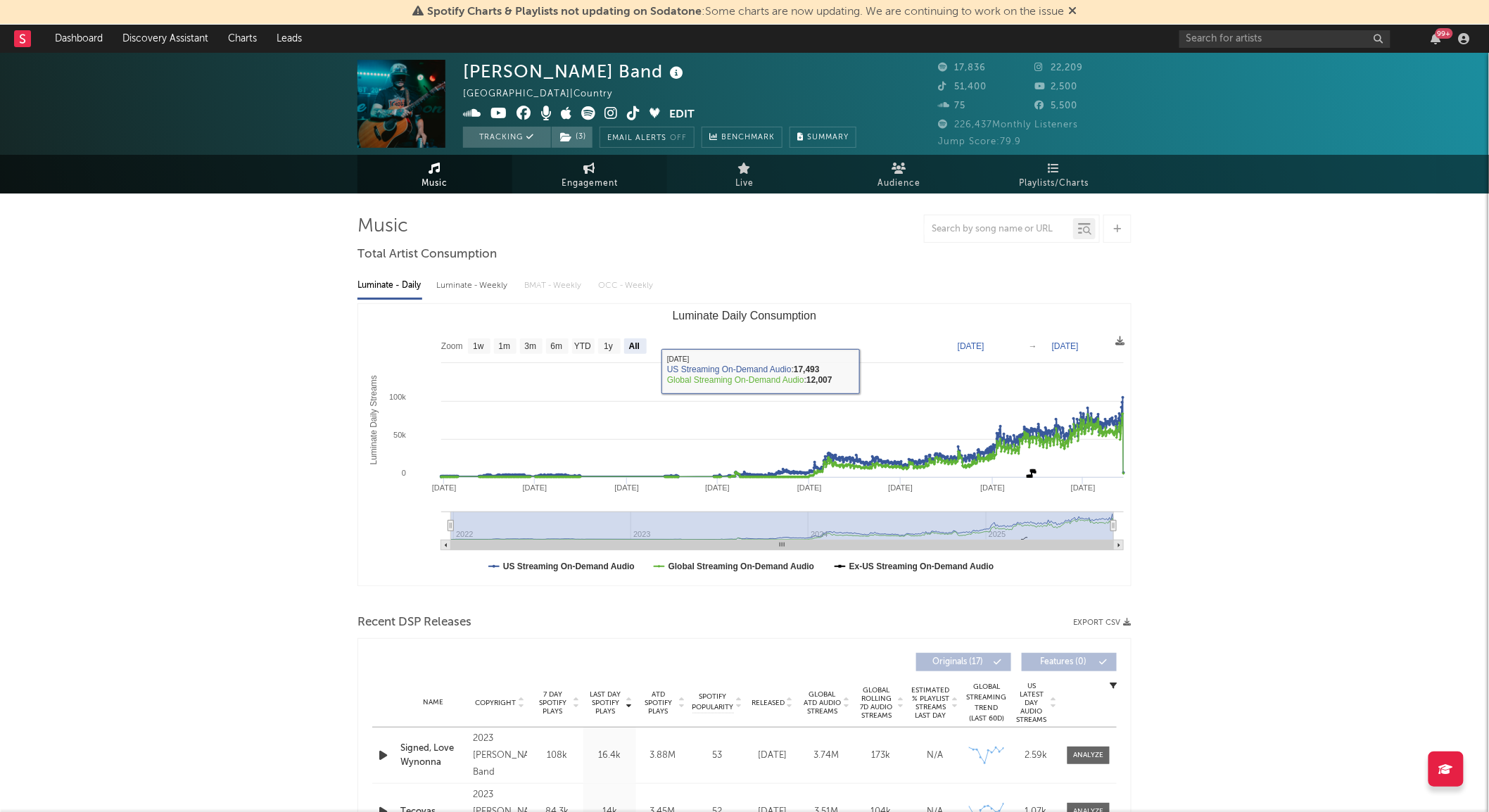
click at [594, 188] on span "Engagement" at bounding box center [589, 183] width 56 height 17
select select "1w"
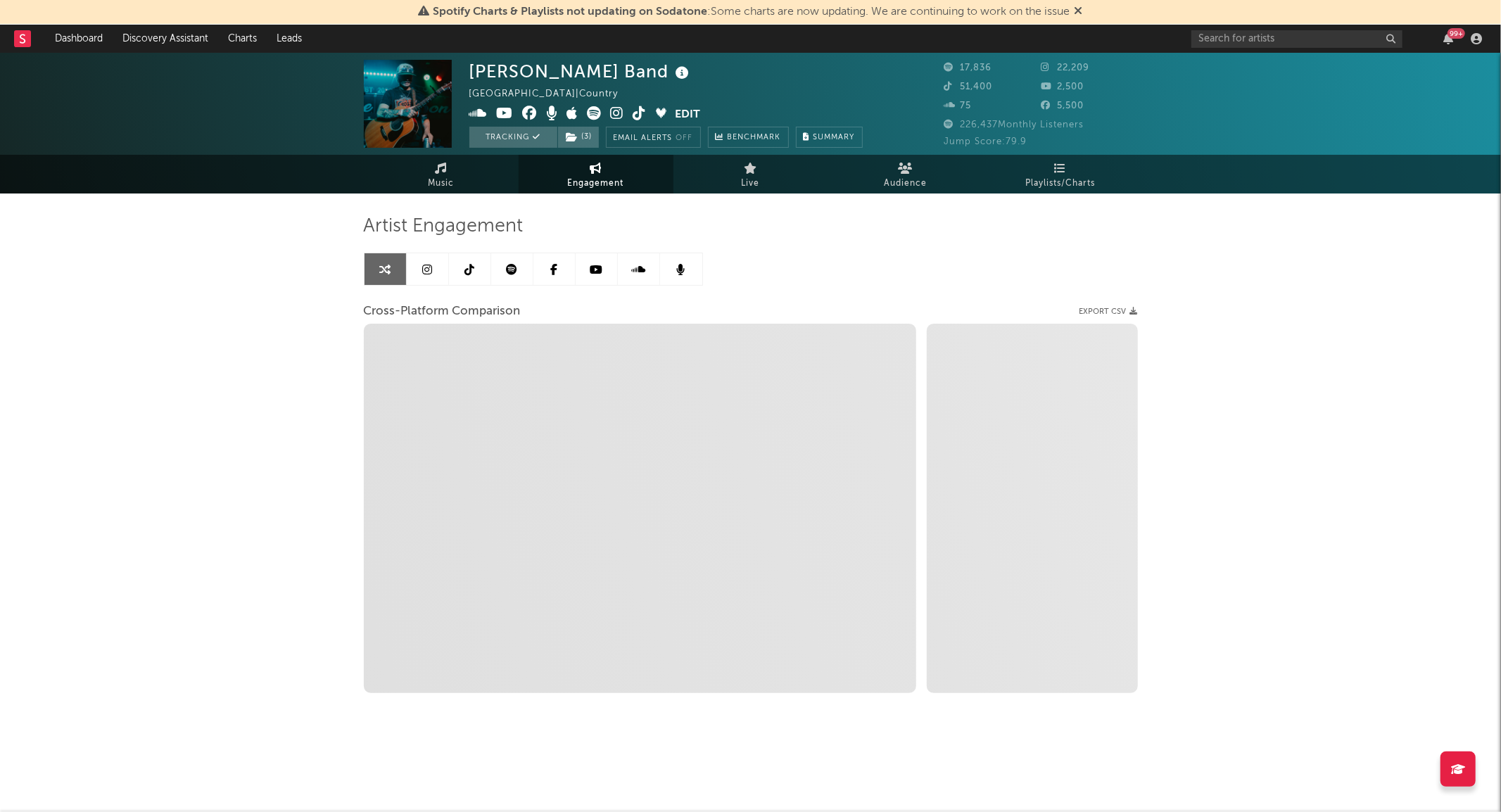
select select "1m"
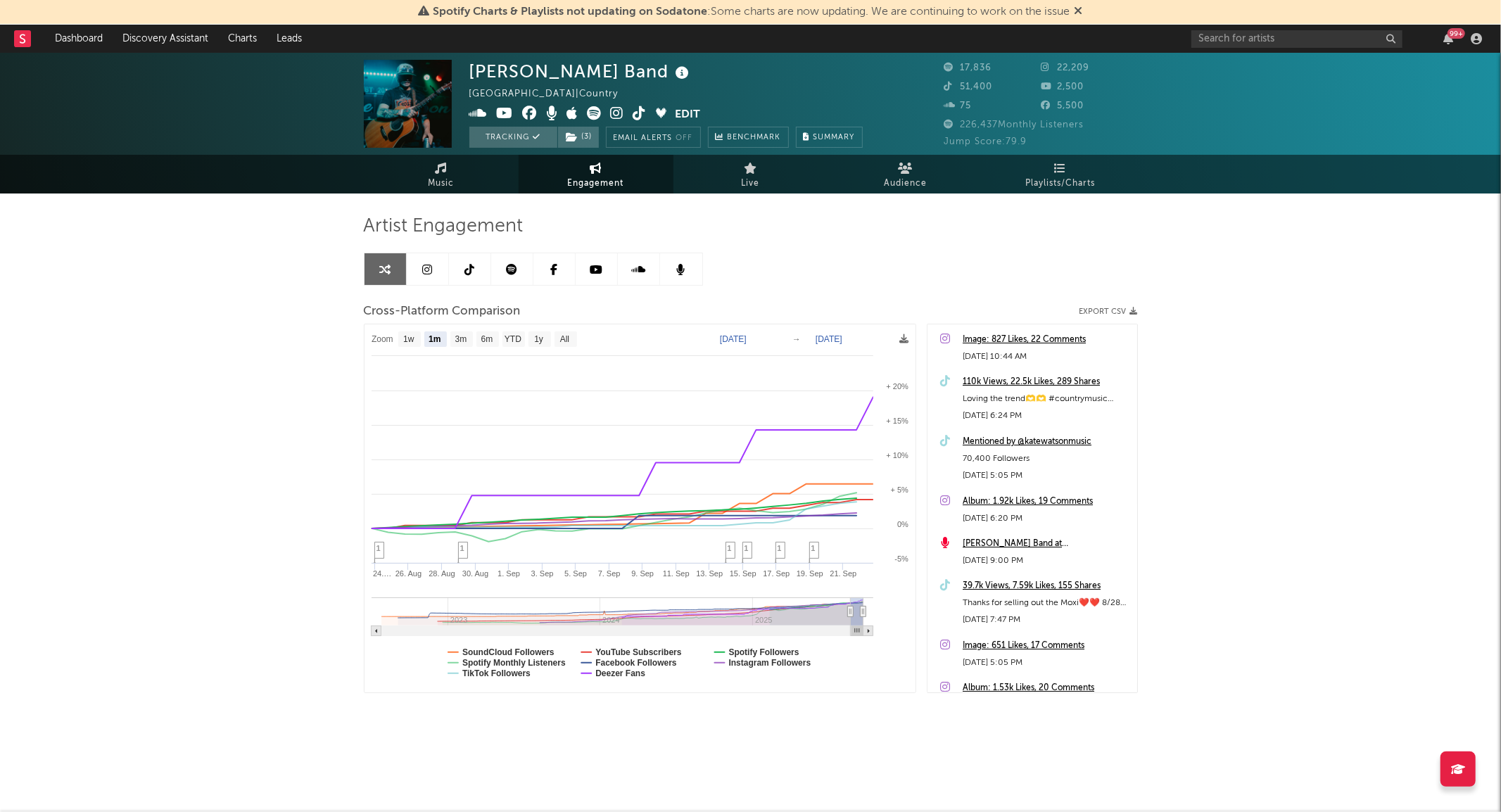
click at [1003, 440] on div "Mentioned by @katewatsonmusic" at bounding box center [1046, 441] width 167 height 17
click at [441, 178] on span "Music" at bounding box center [441, 183] width 26 height 17
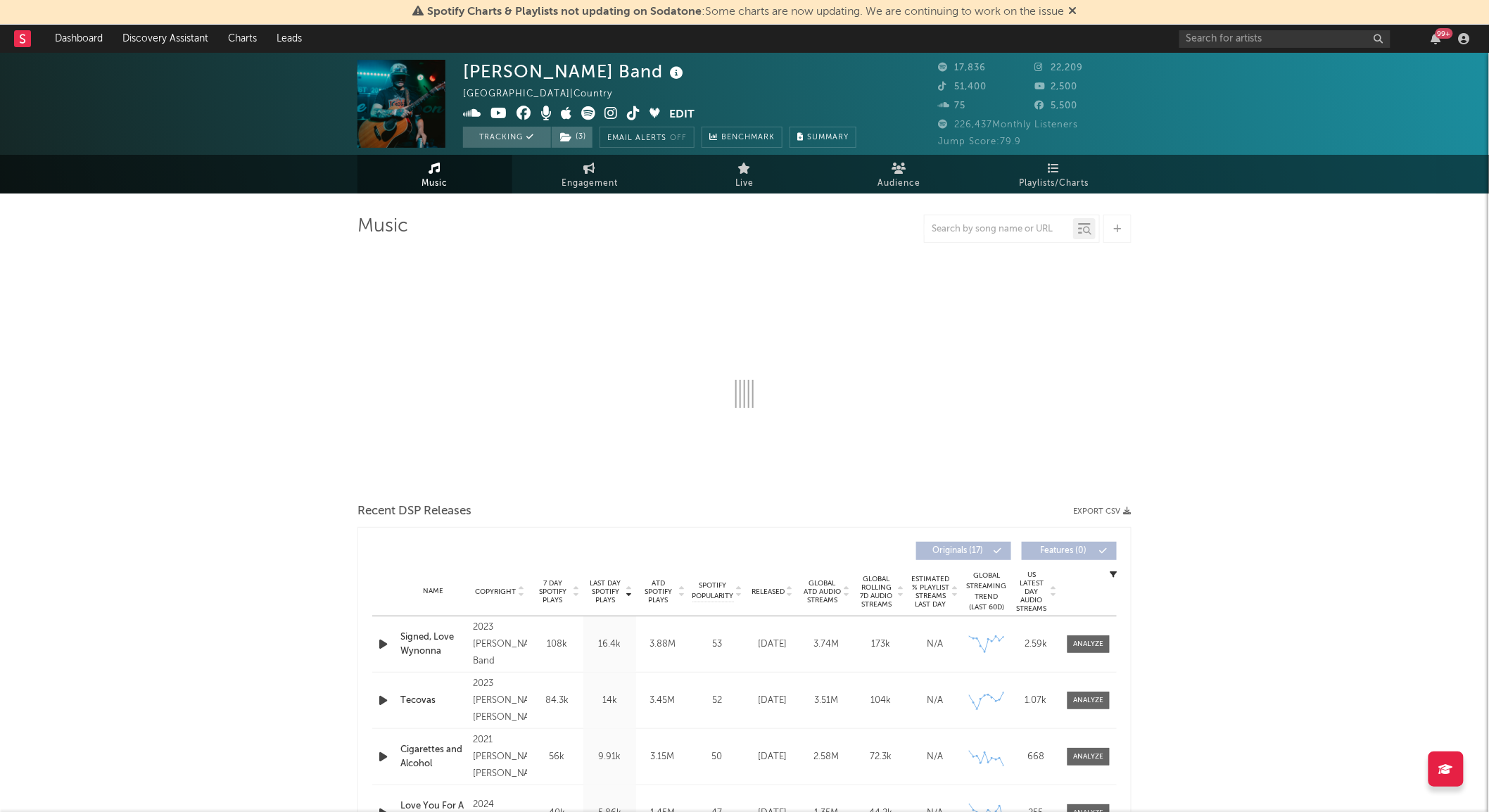
select select "6m"
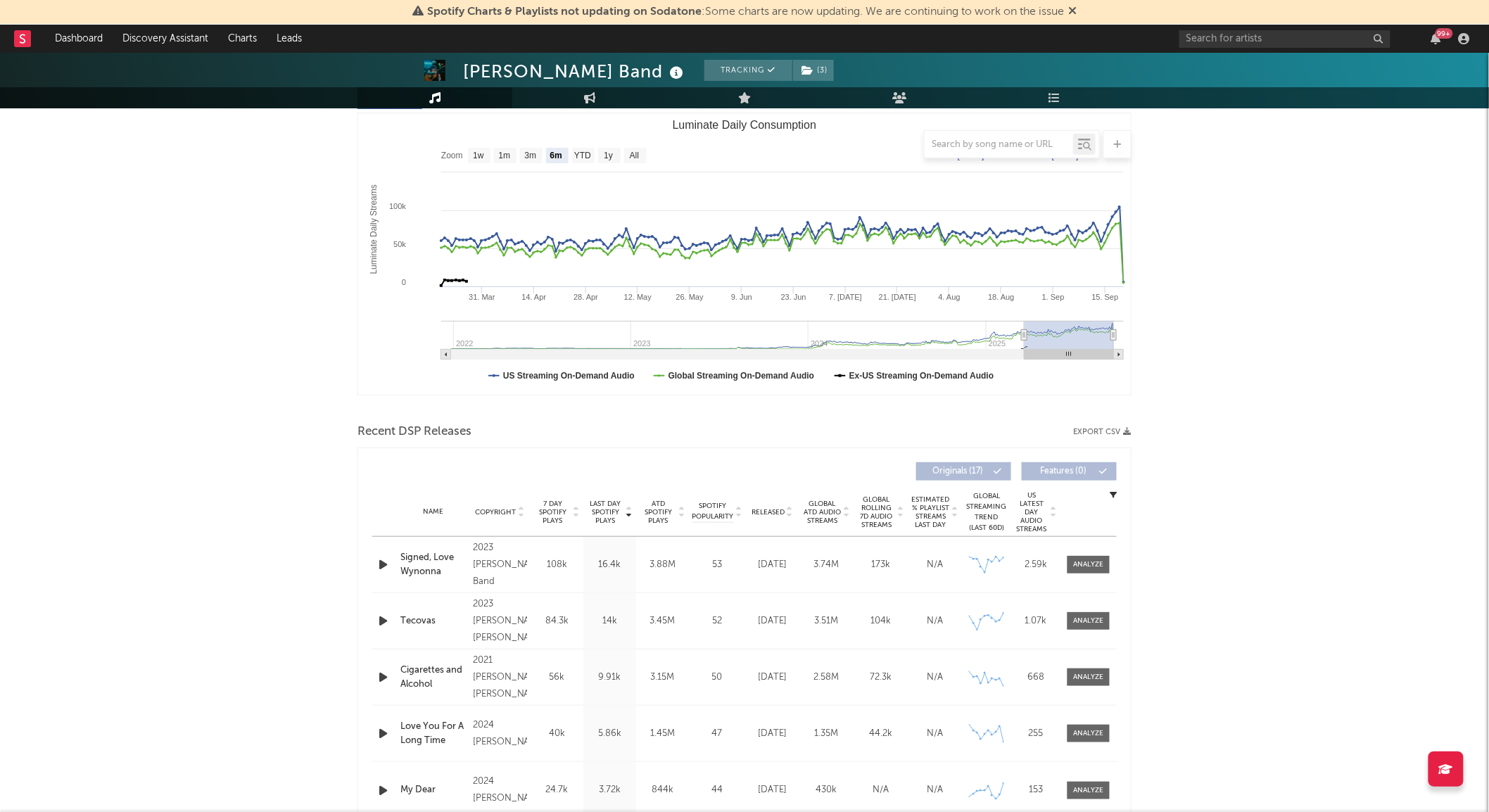
scroll to position [193, 0]
click at [622, 500] on span "Last Day Spotify Plays" at bounding box center [605, 509] width 37 height 25
click at [1095, 619] on div at bounding box center [1088, 618] width 30 height 11
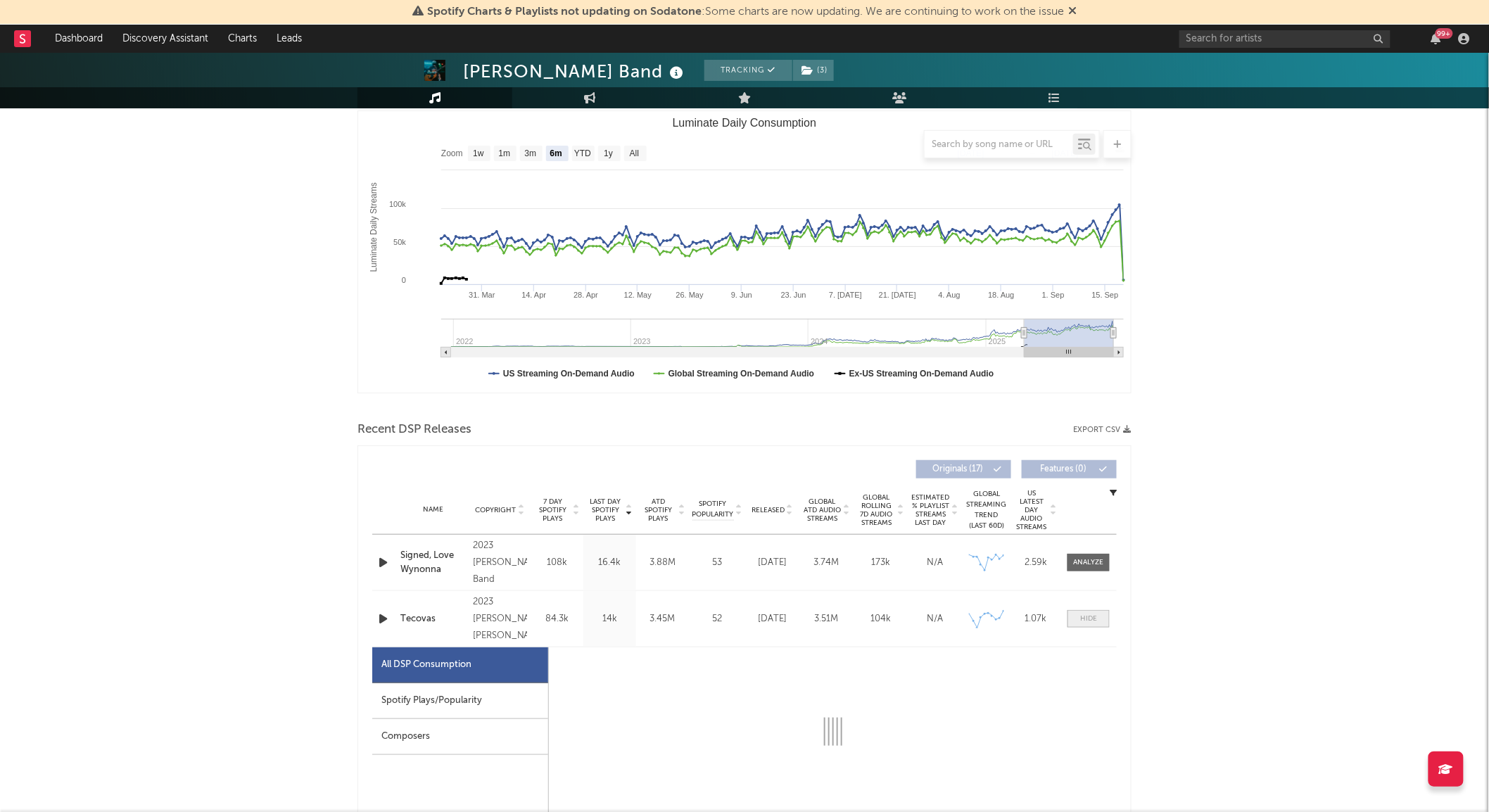
select select "6m"
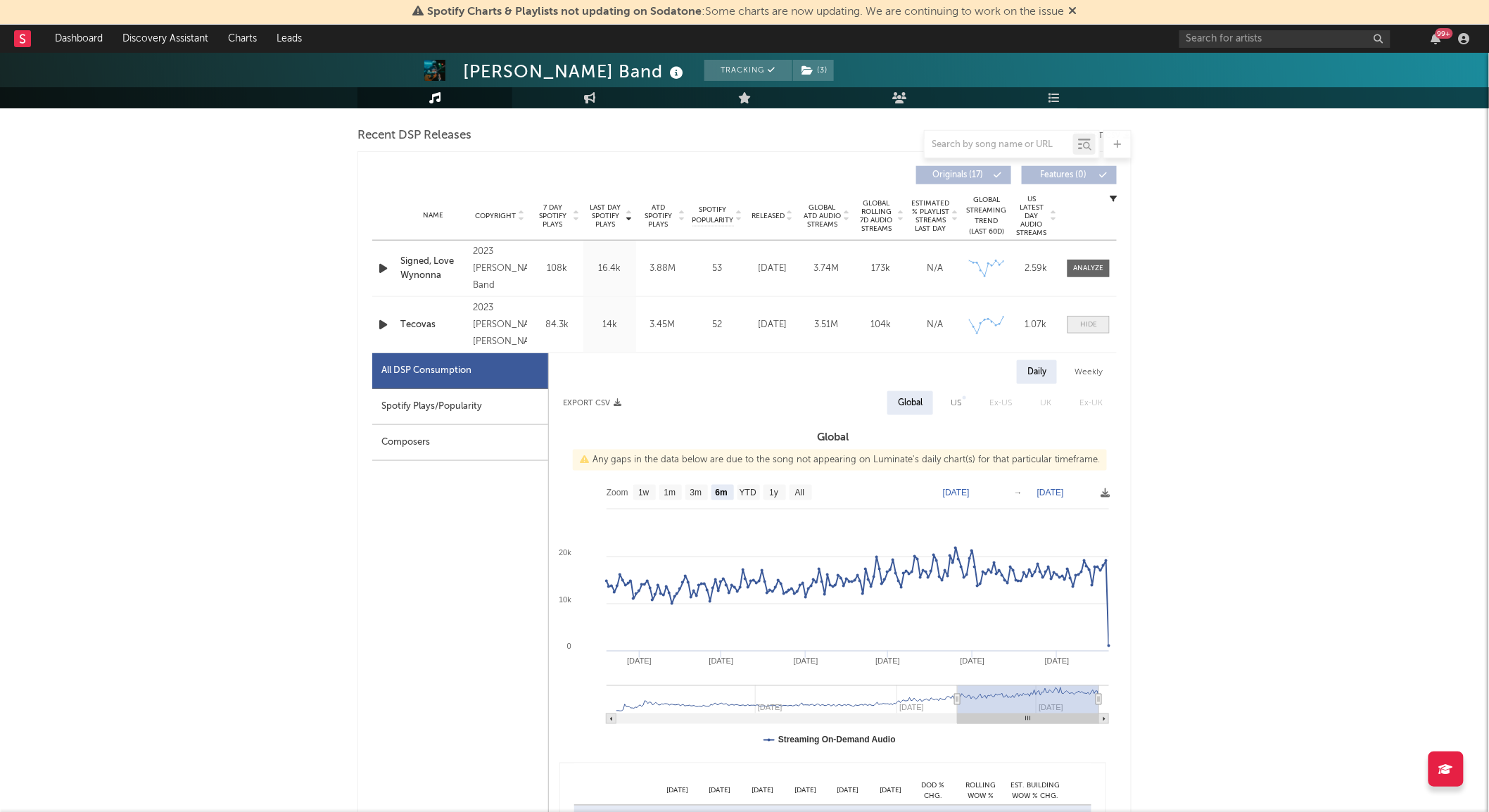
scroll to position [488, 0]
click at [487, 410] on div "Spotify Plays/Popularity" at bounding box center [460, 406] width 176 height 36
select select "6m"
select select "1w"
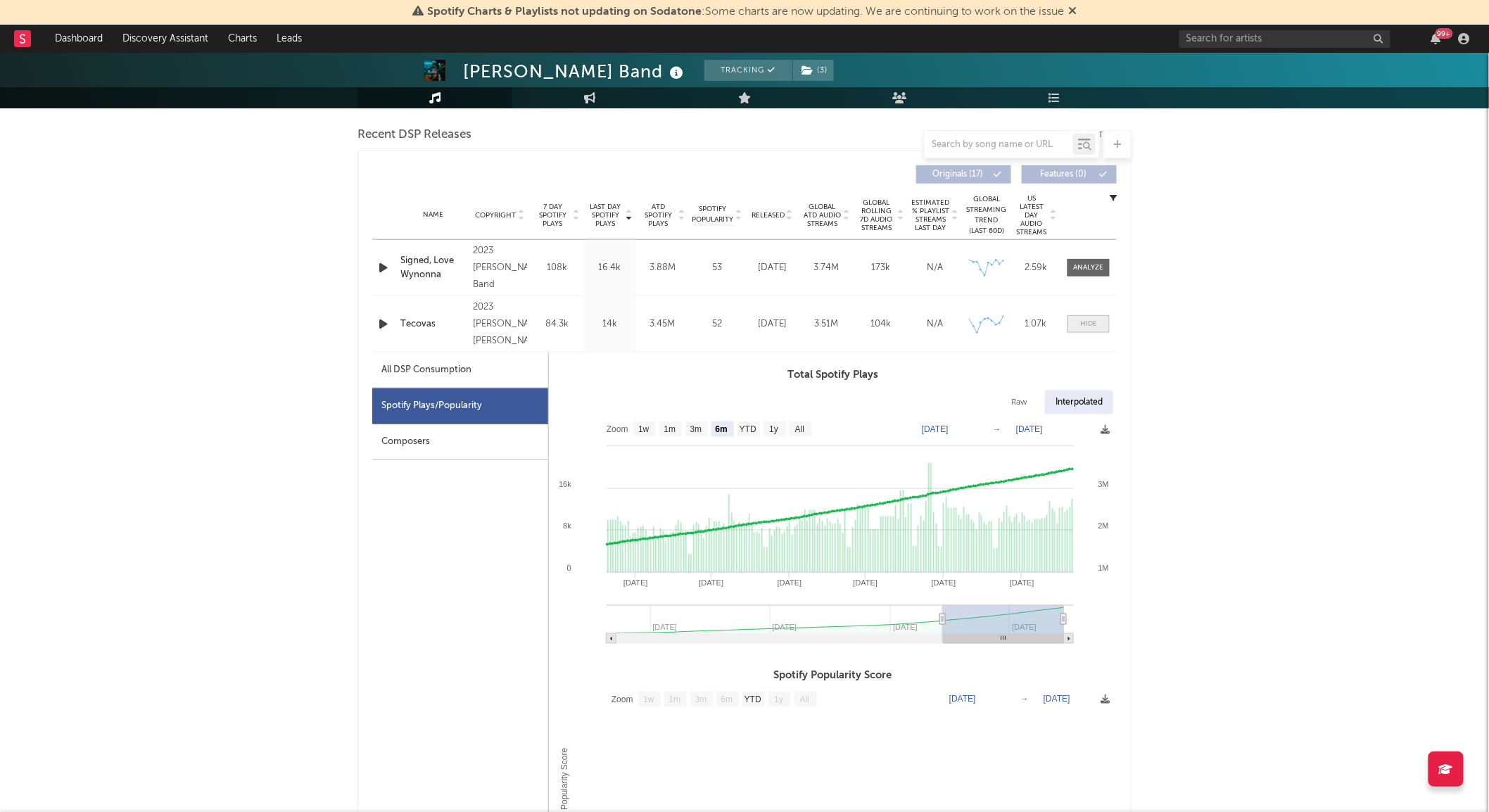
click at [1095, 320] on div at bounding box center [1088, 324] width 17 height 11
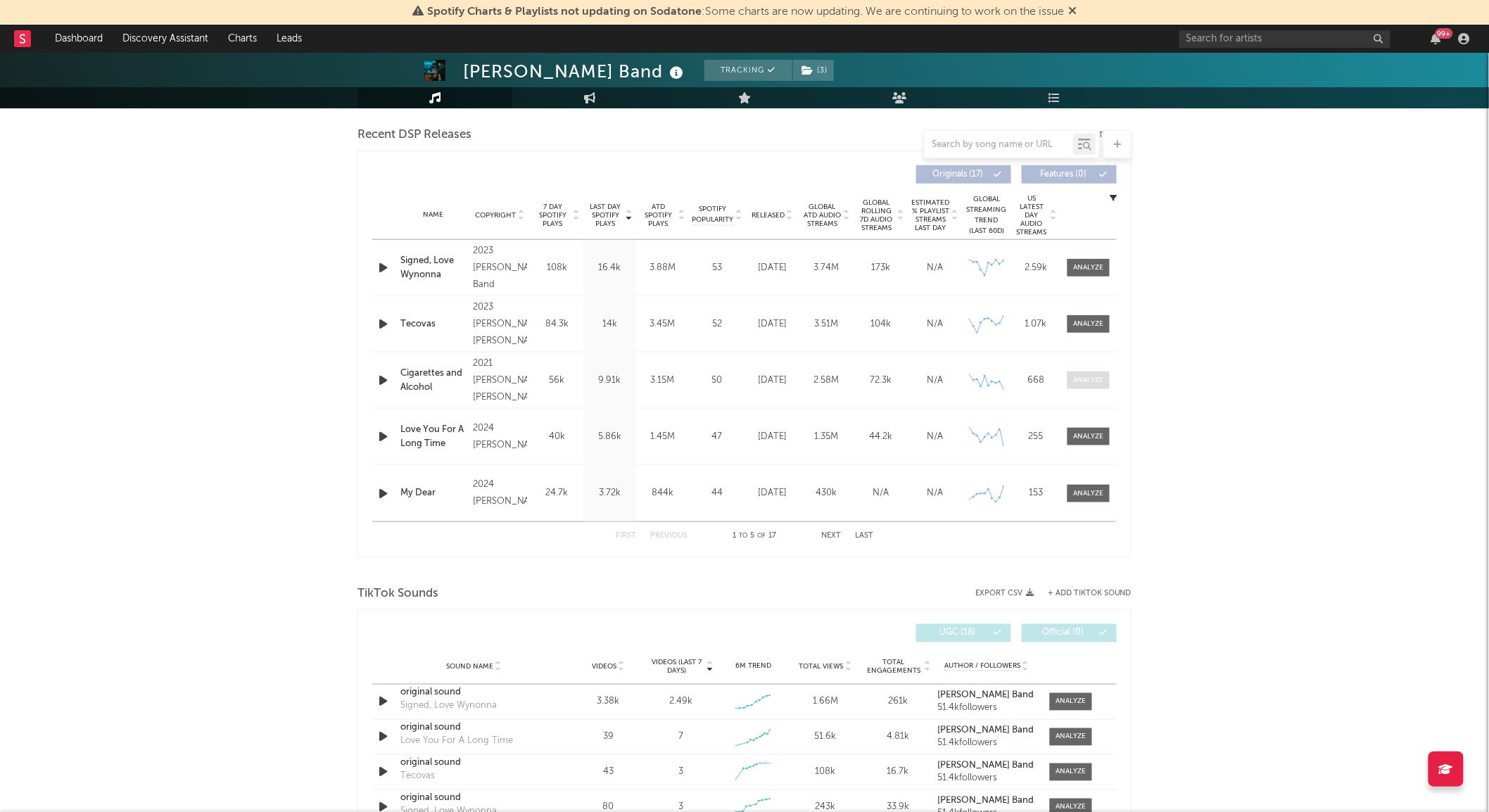
click at [1099, 380] on div at bounding box center [1088, 380] width 30 height 11
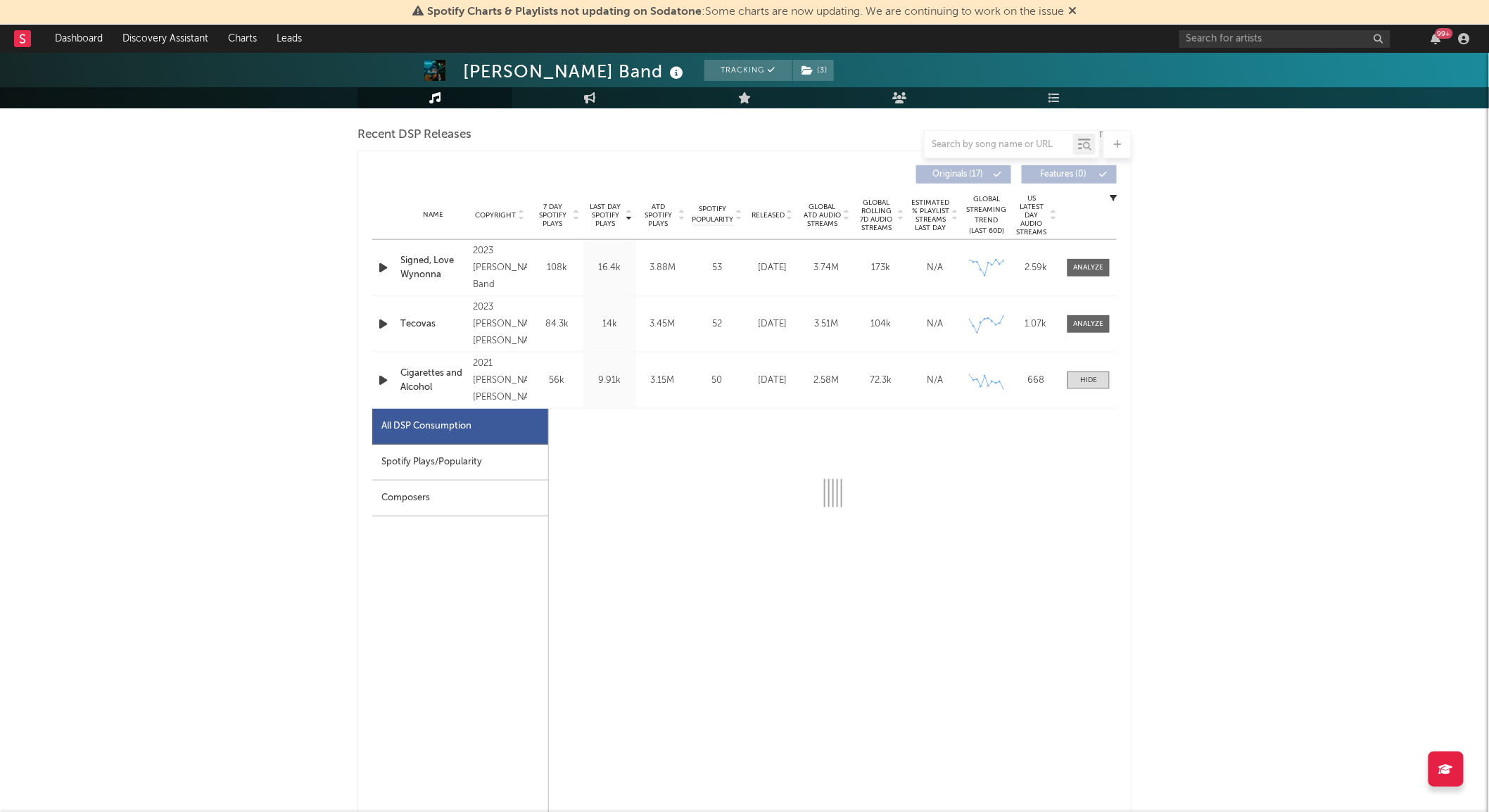
select select "6m"
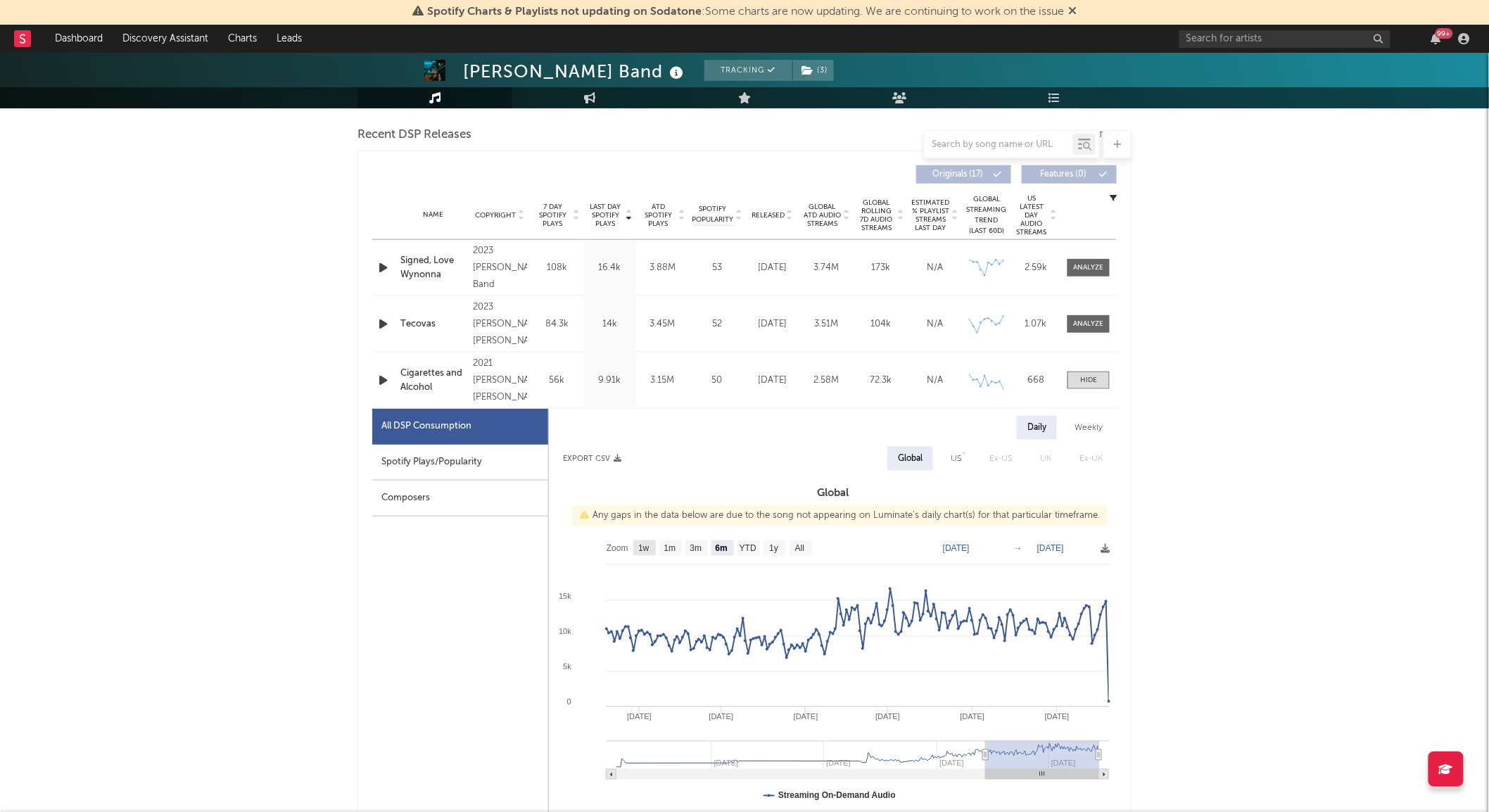
click at [648, 553] on text "1w" at bounding box center [643, 548] width 11 height 10
select select "1w"
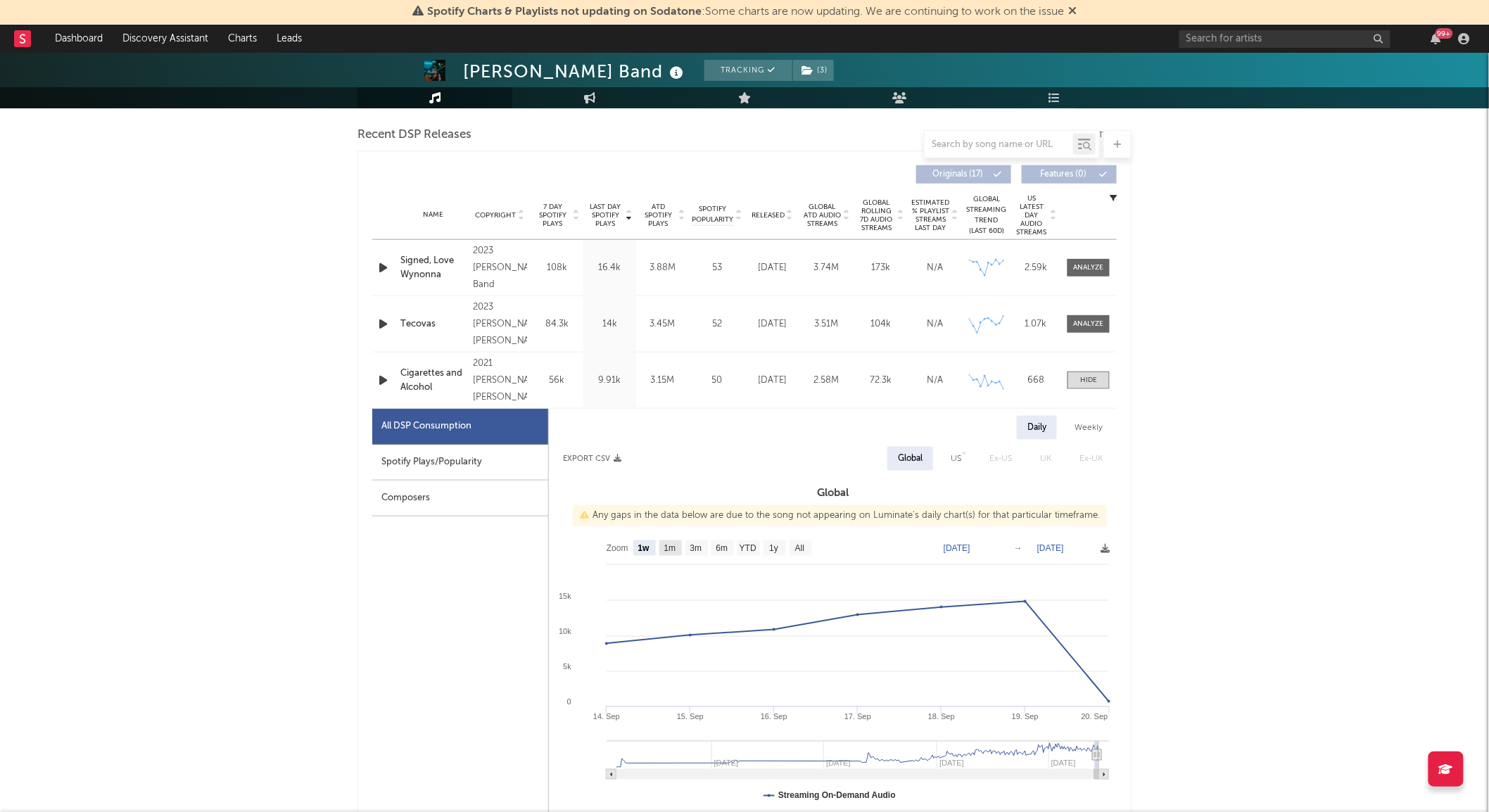
click at [670, 552] on text "1m" at bounding box center [670, 548] width 12 height 10
select select "1m"
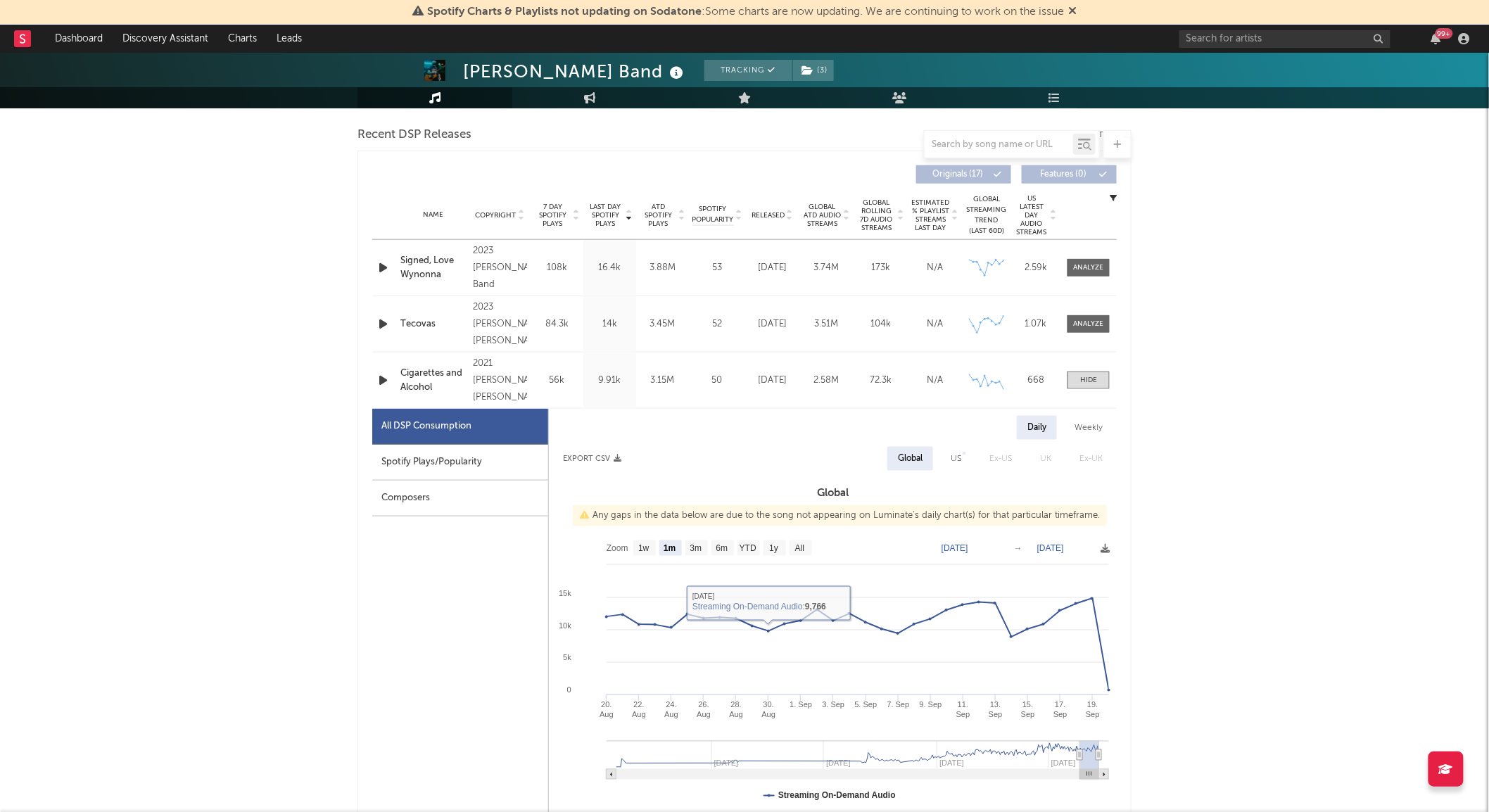
click at [476, 455] on div "Spotify Plays/Popularity" at bounding box center [460, 462] width 176 height 36
select select "1m"
select select "1w"
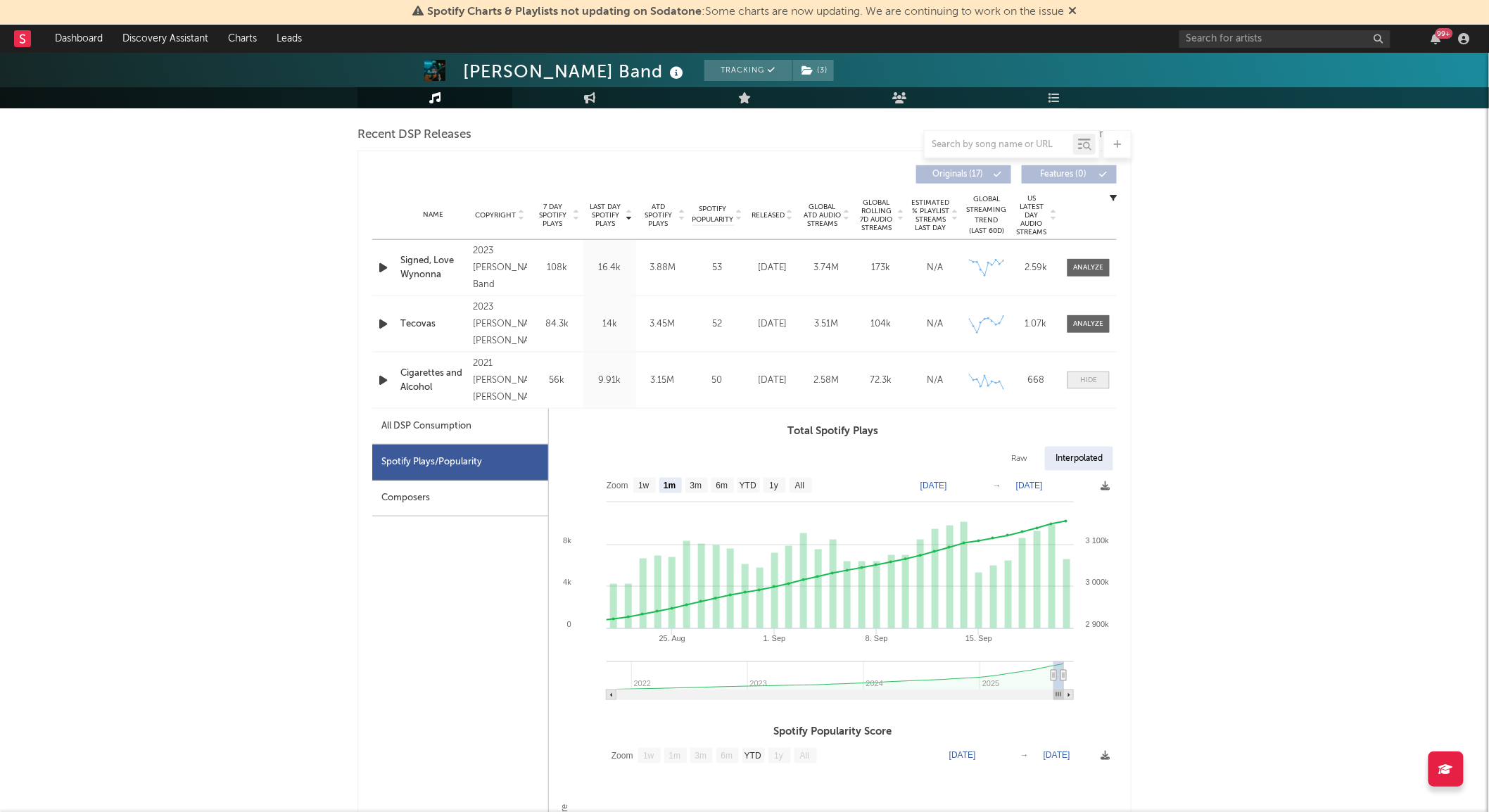
click at [1091, 384] on div at bounding box center [1088, 380] width 17 height 11
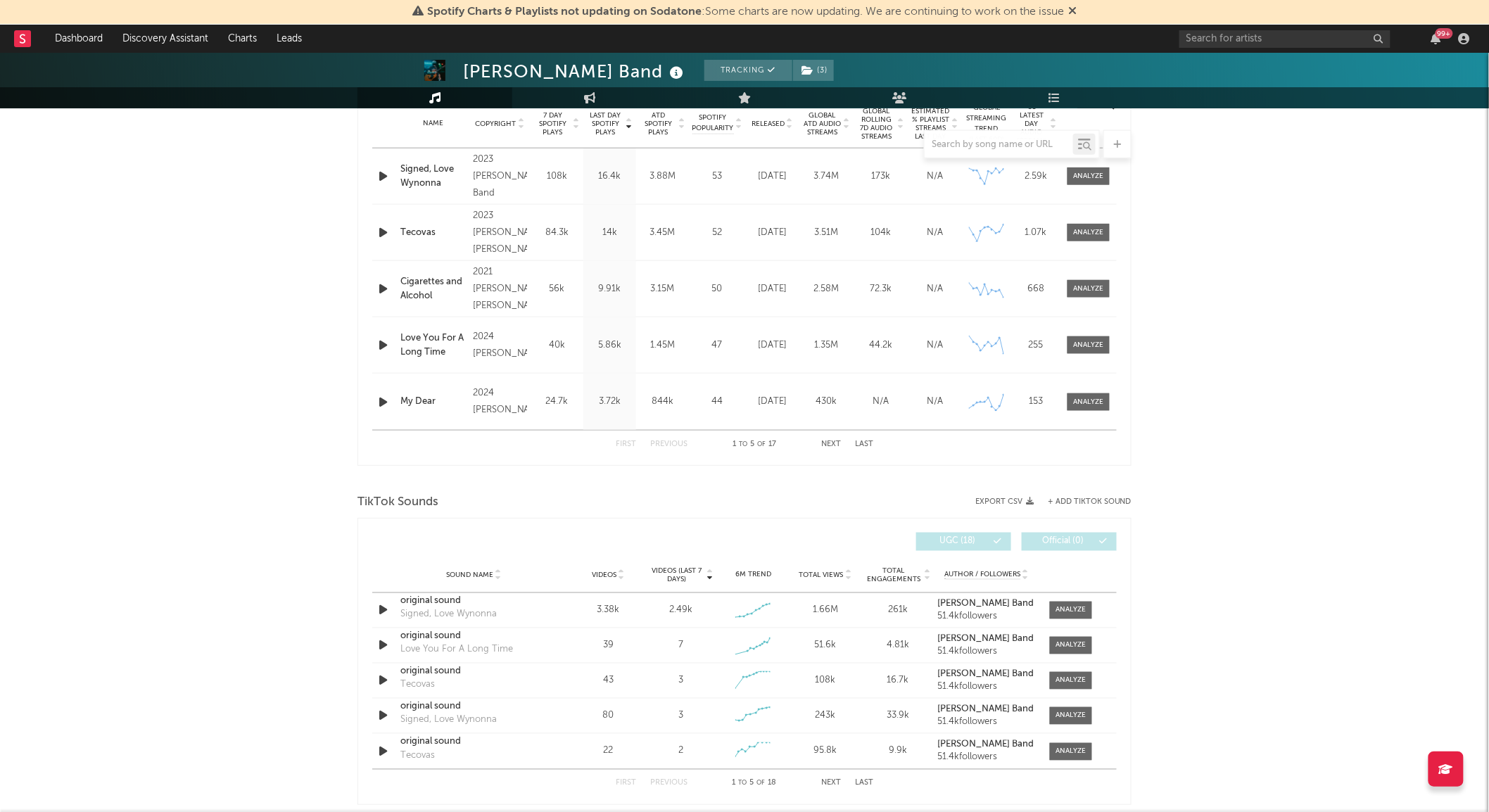
scroll to position [580, 0]
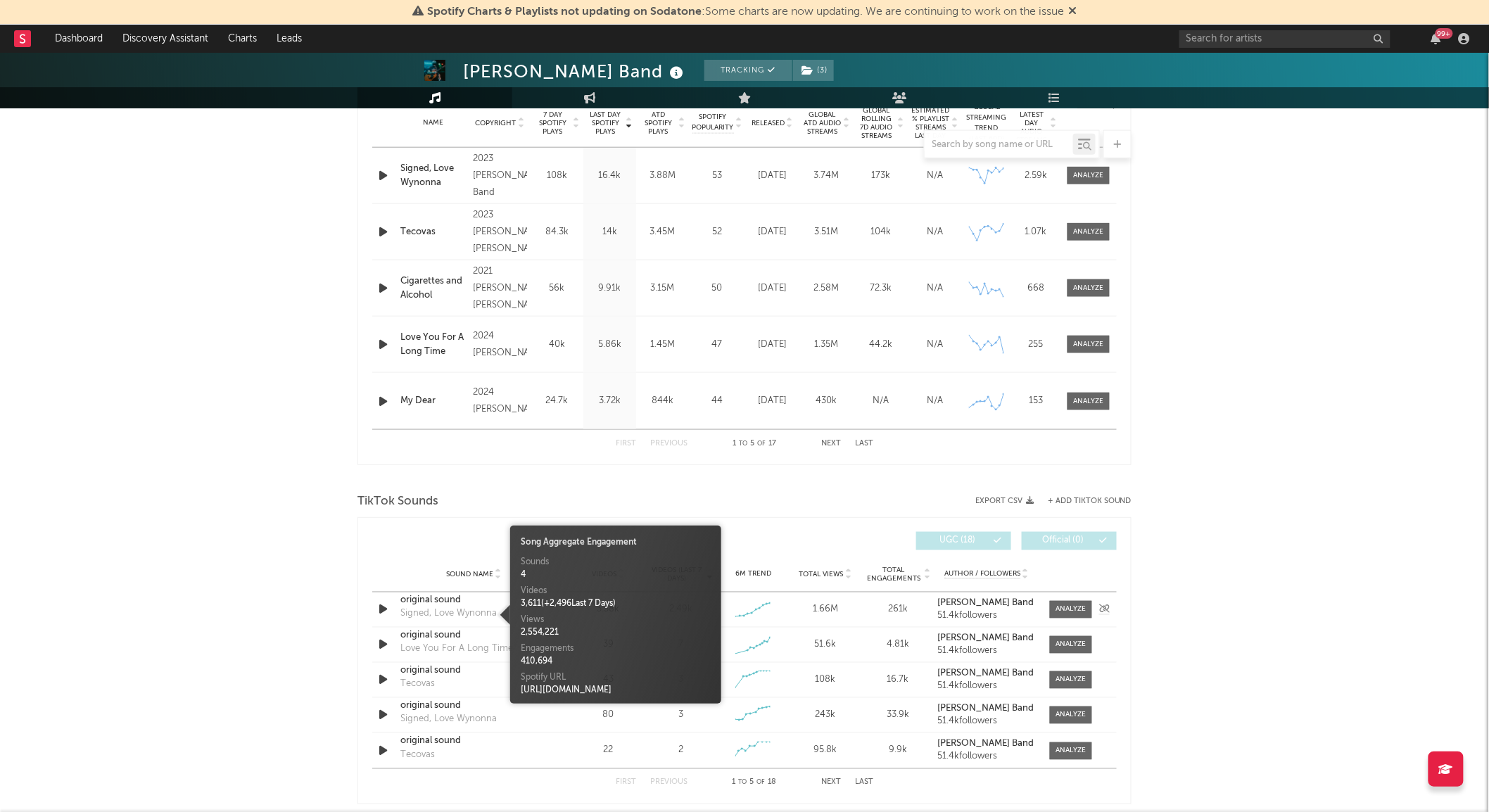
click at [448, 615] on div "Signed, Love Wynonna" at bounding box center [448, 613] width 97 height 14
click at [447, 608] on div "Signed, Love Wynonna" at bounding box center [448, 613] width 97 height 14
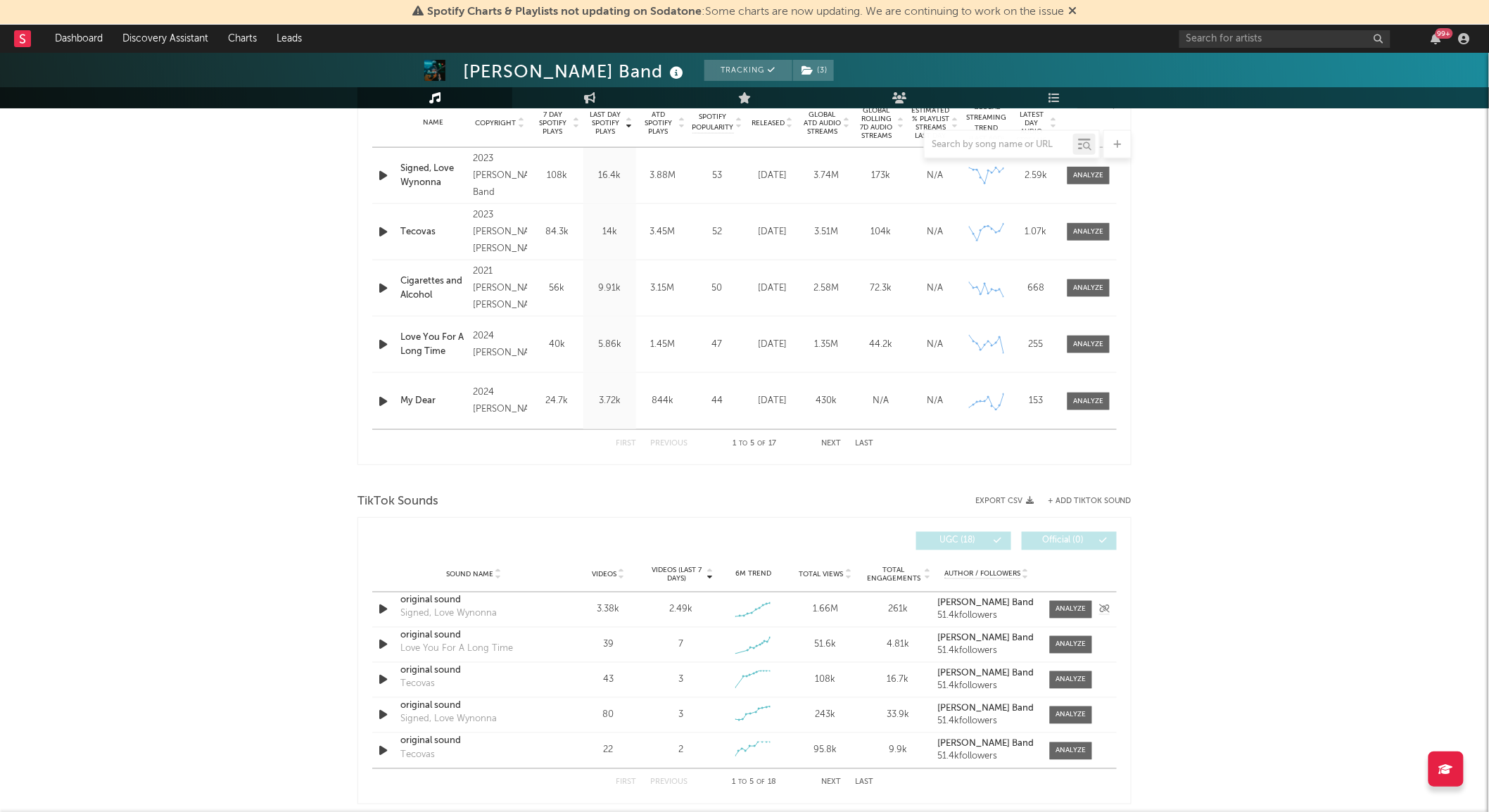
click at [453, 605] on div "original sound" at bounding box center [473, 600] width 147 height 14
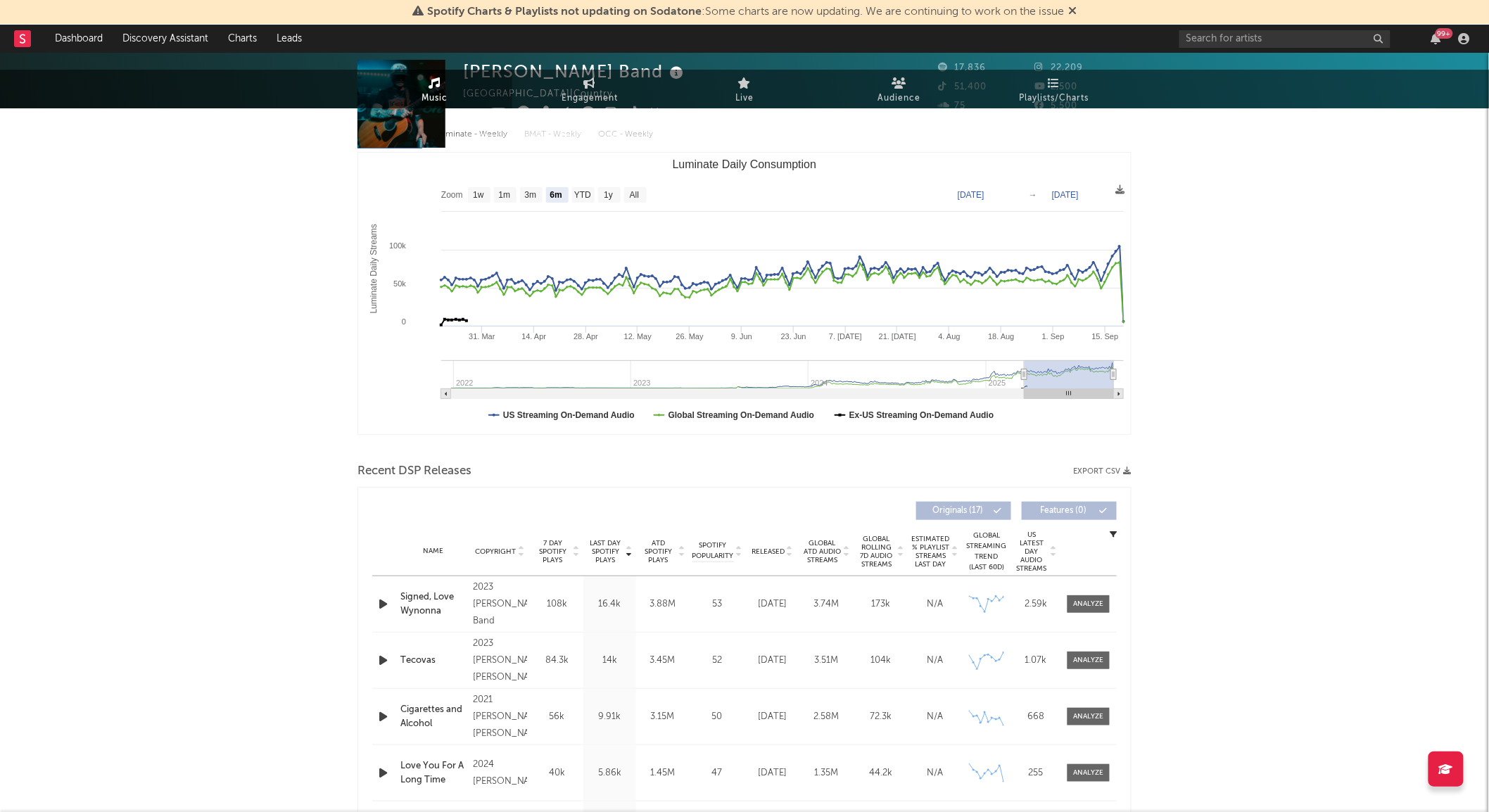
scroll to position [0, 0]
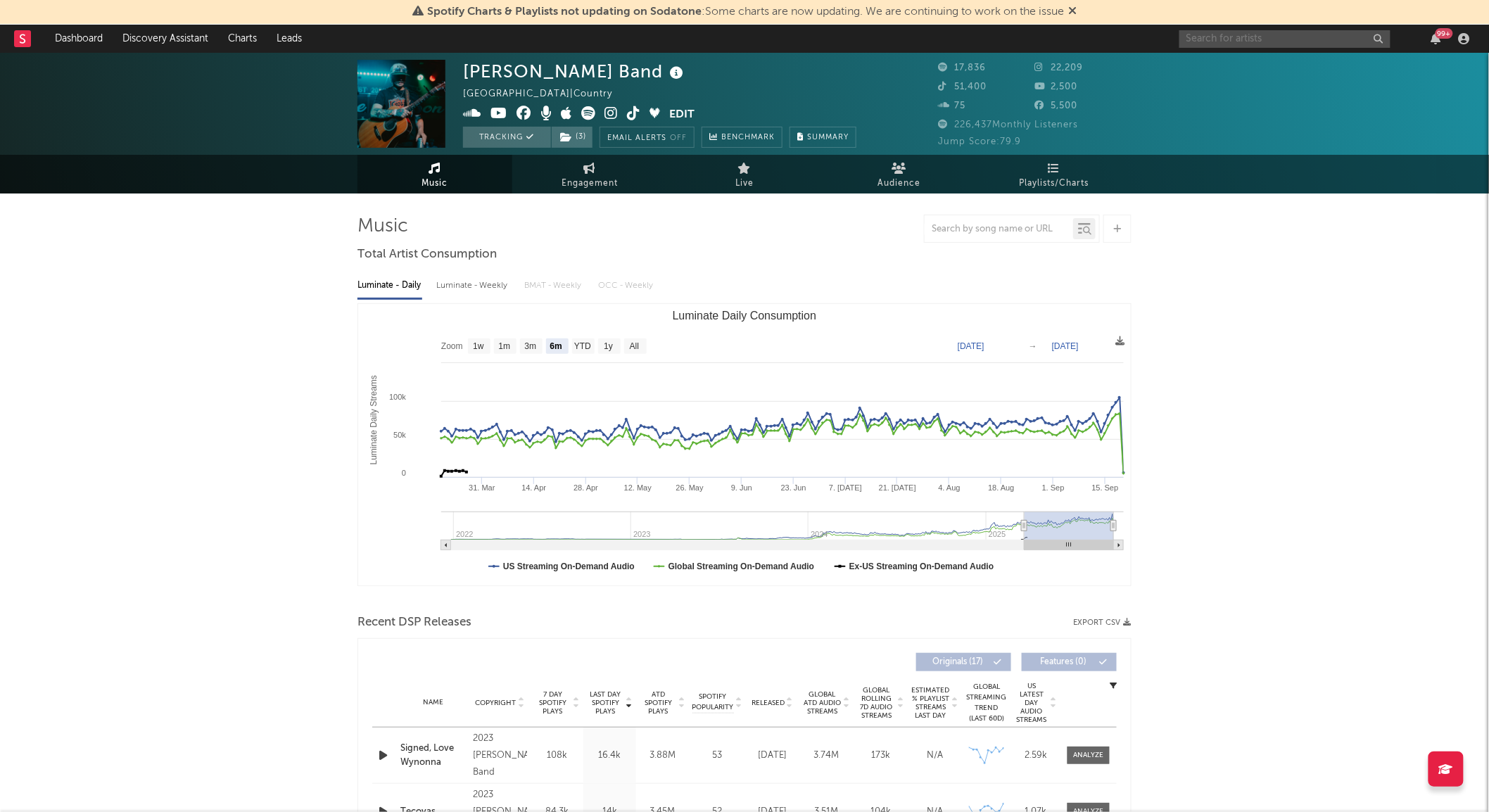
click at [1246, 32] on input "text" at bounding box center [1285, 39] width 211 height 18
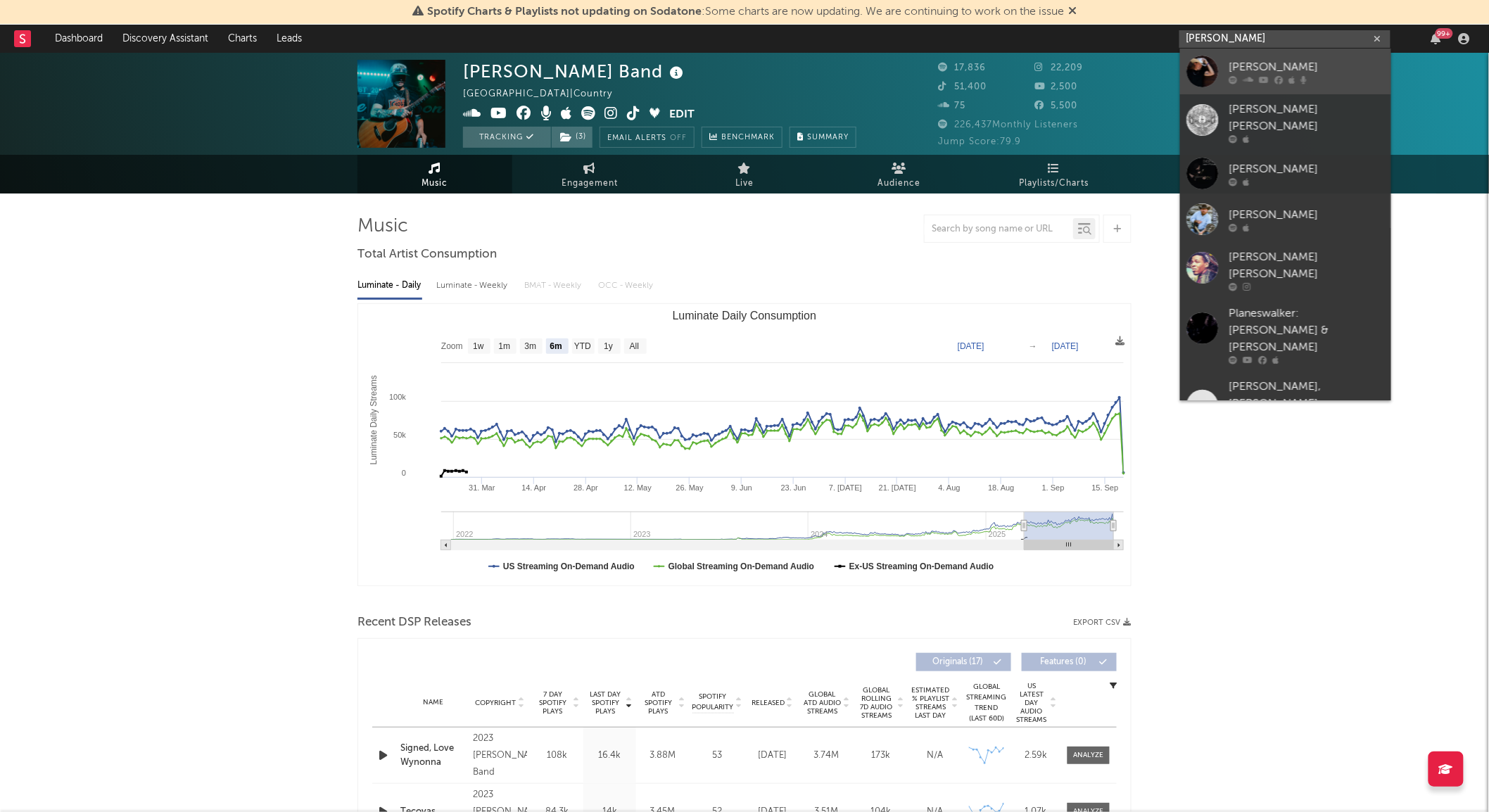
type input "jason micha"
click at [1216, 61] on div at bounding box center [1203, 71] width 32 height 32
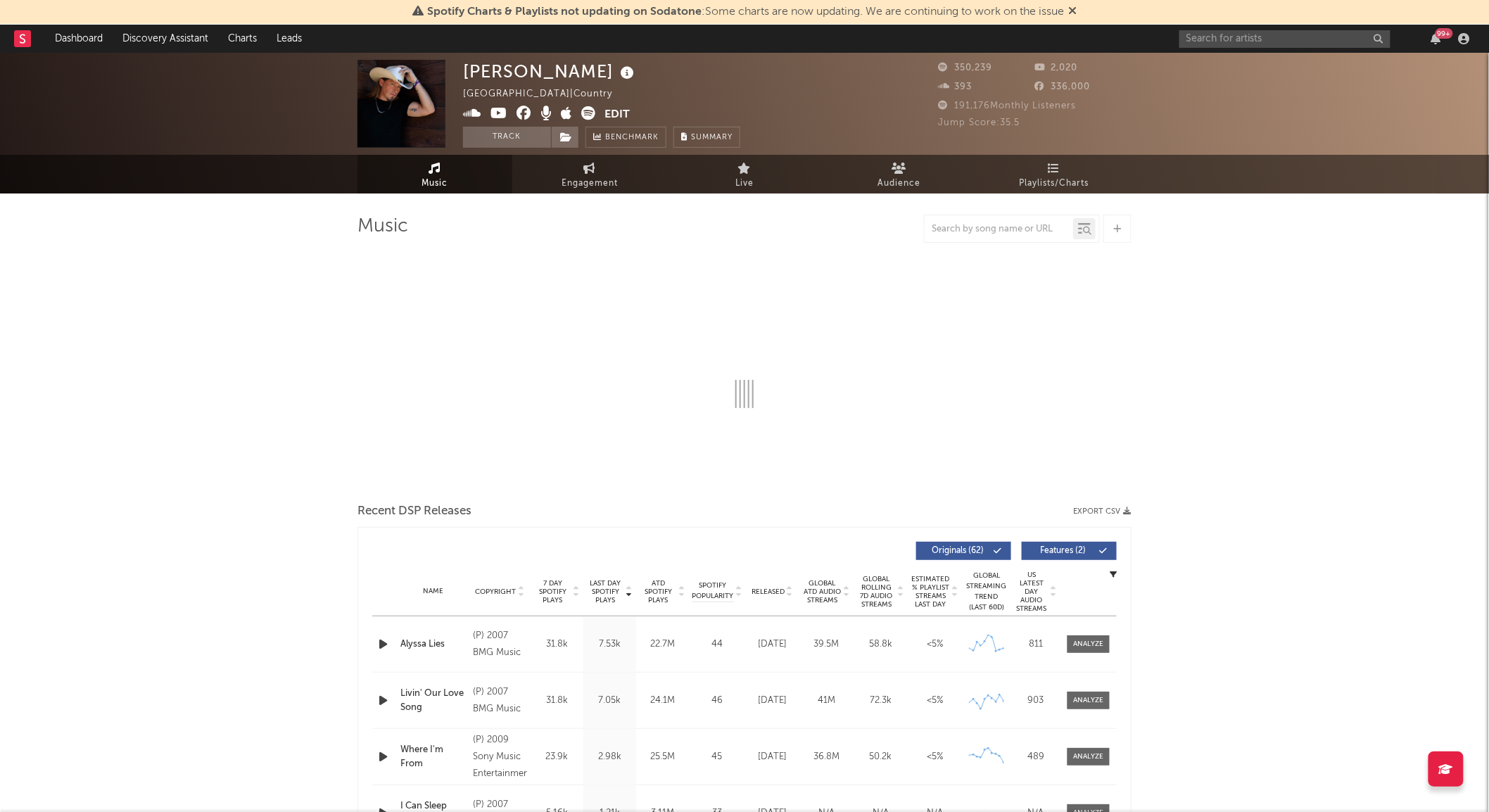
select select "6m"
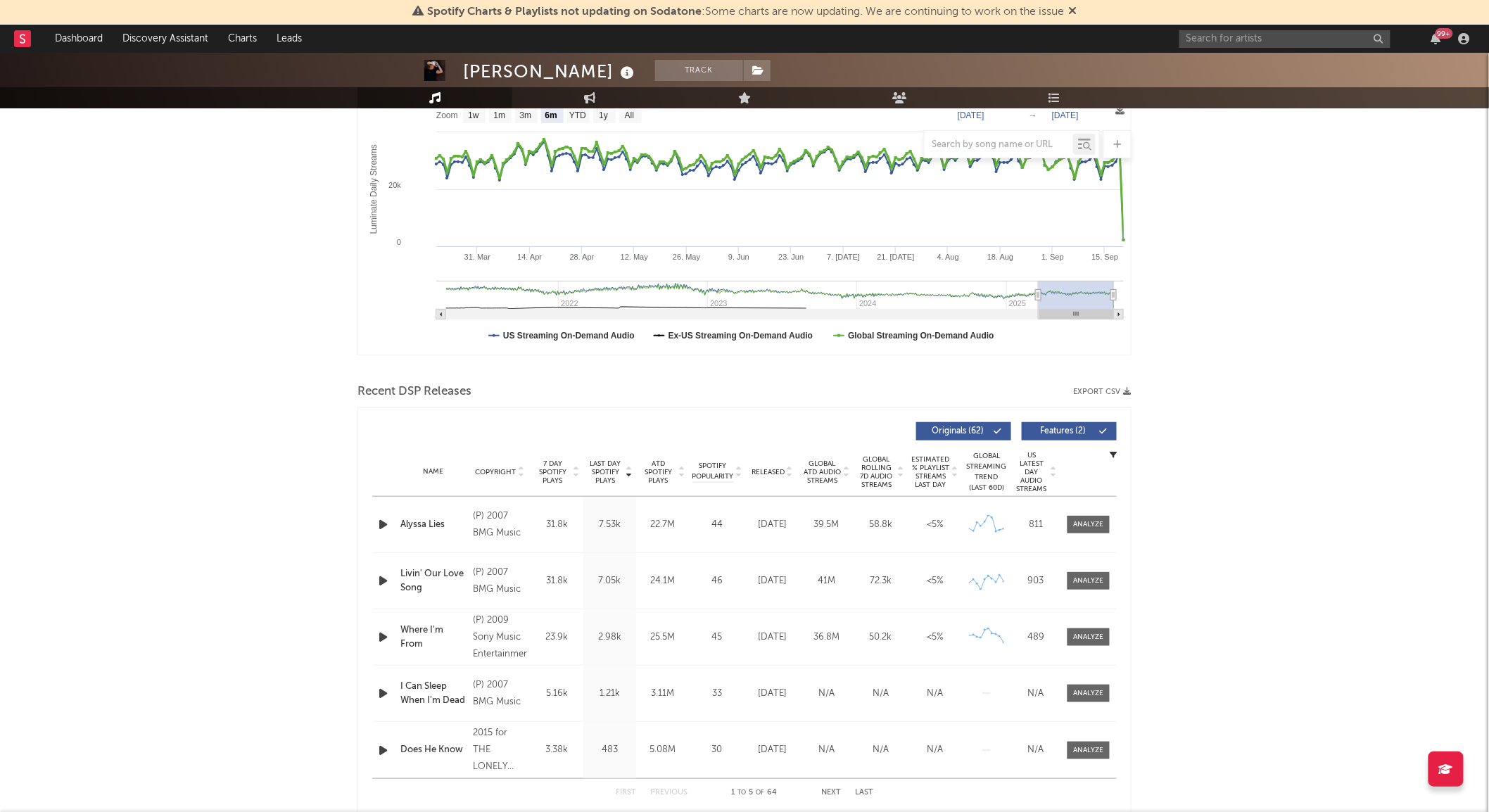
scroll to position [220, 0]
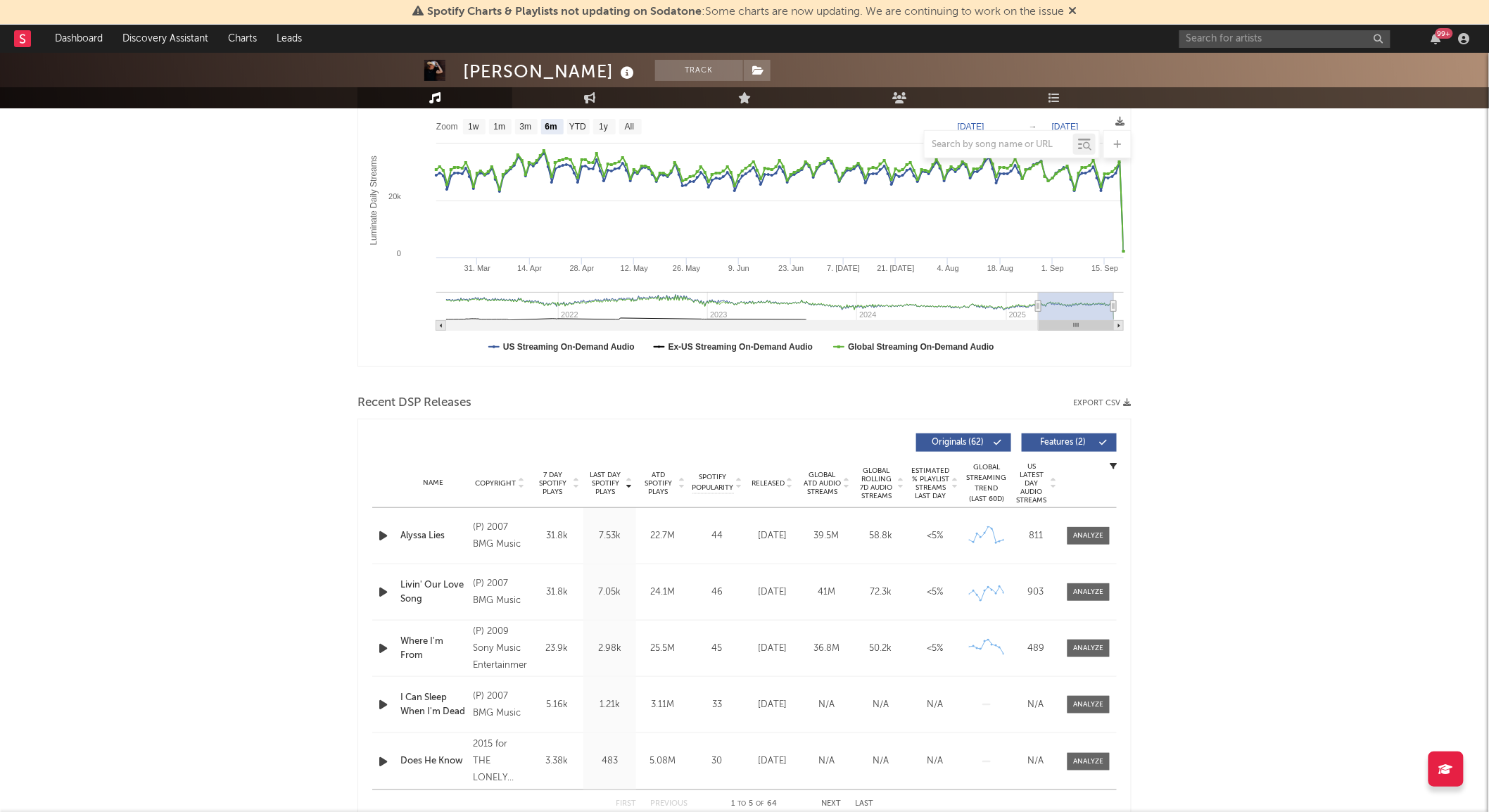
click at [770, 483] on span "Released" at bounding box center [768, 483] width 33 height 8
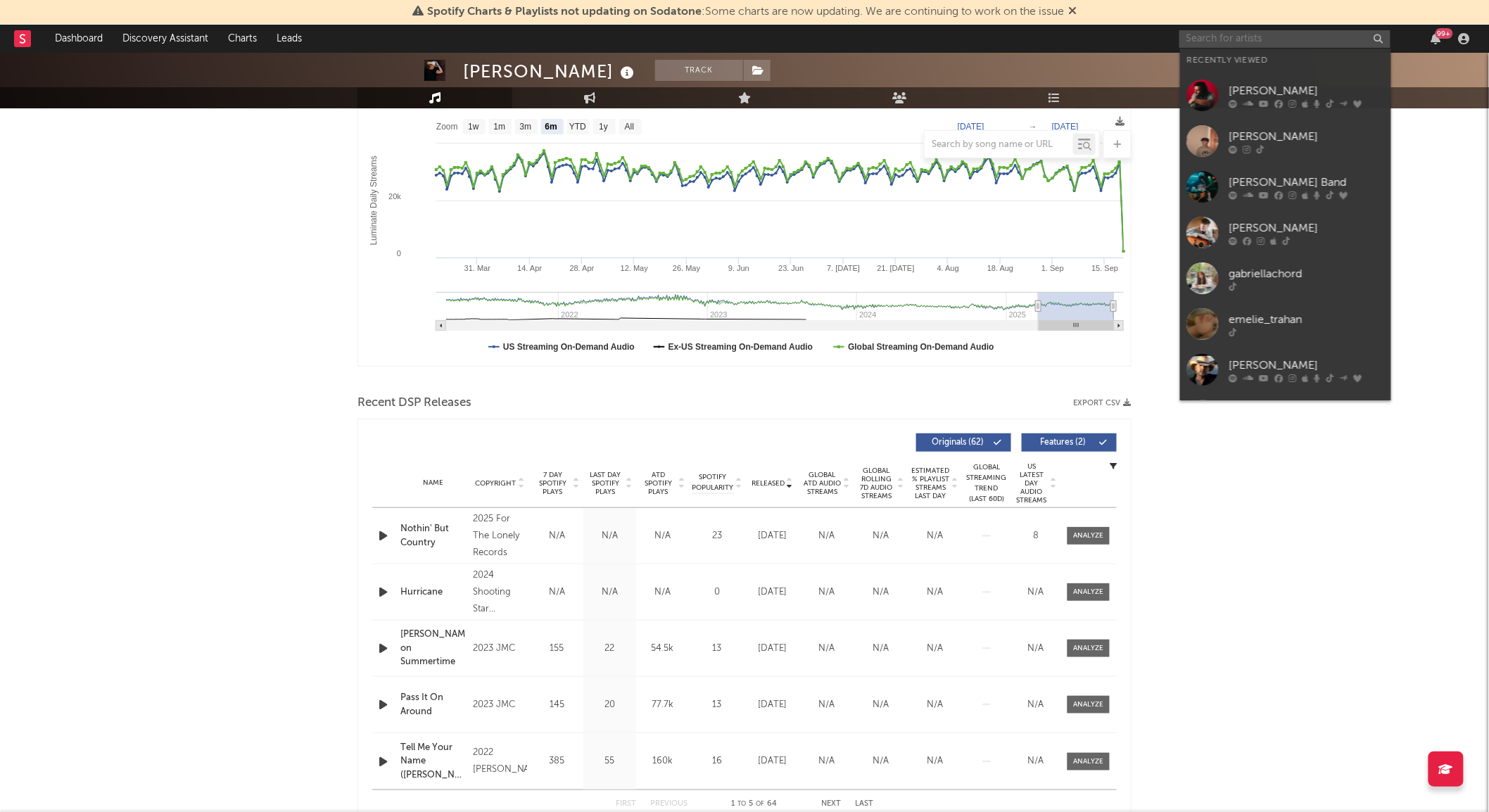
click at [1228, 39] on input "text" at bounding box center [1285, 39] width 211 height 18
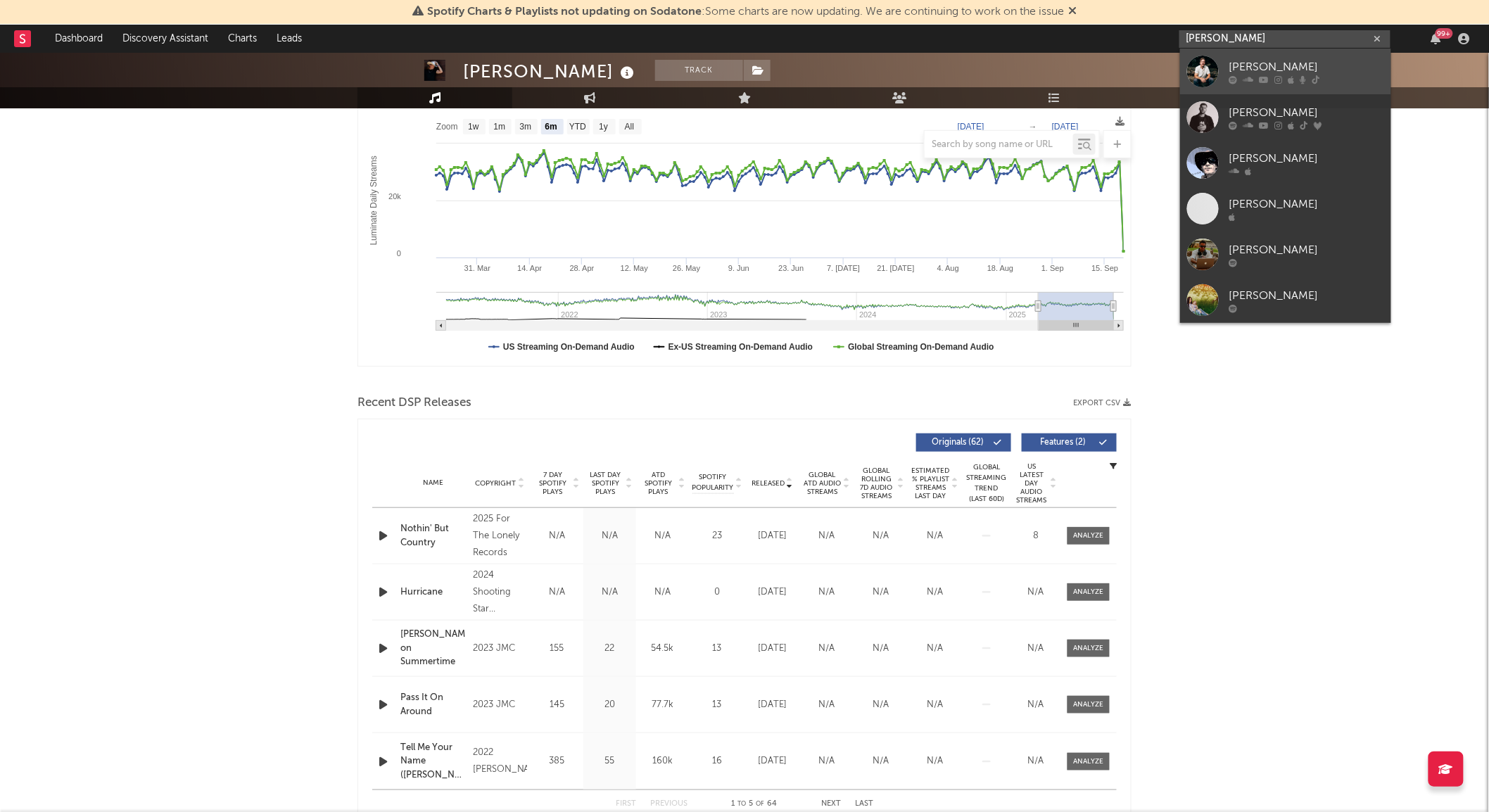
type input "max alan"
click at [1211, 67] on div at bounding box center [1203, 71] width 32 height 32
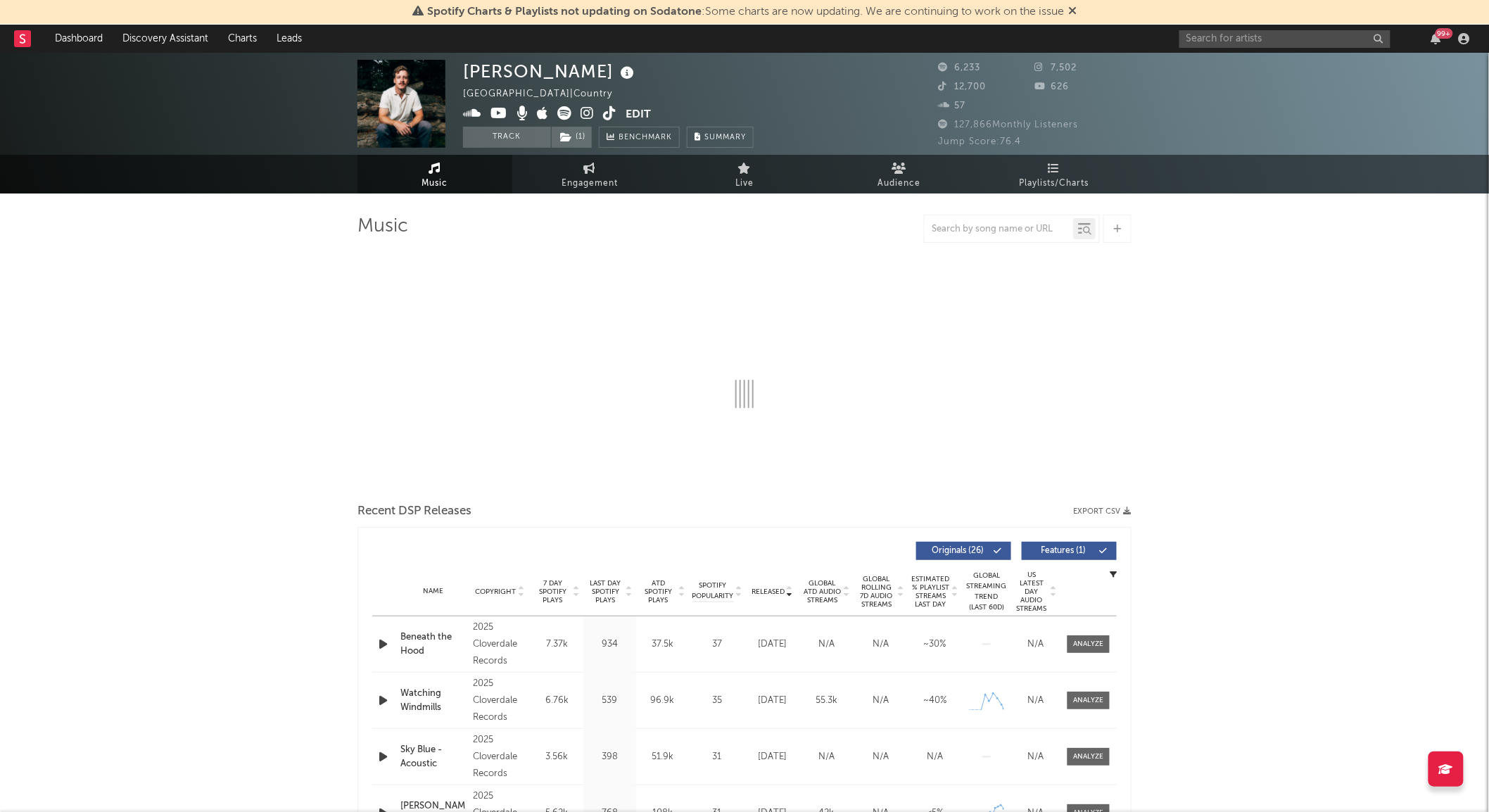
select select "6m"
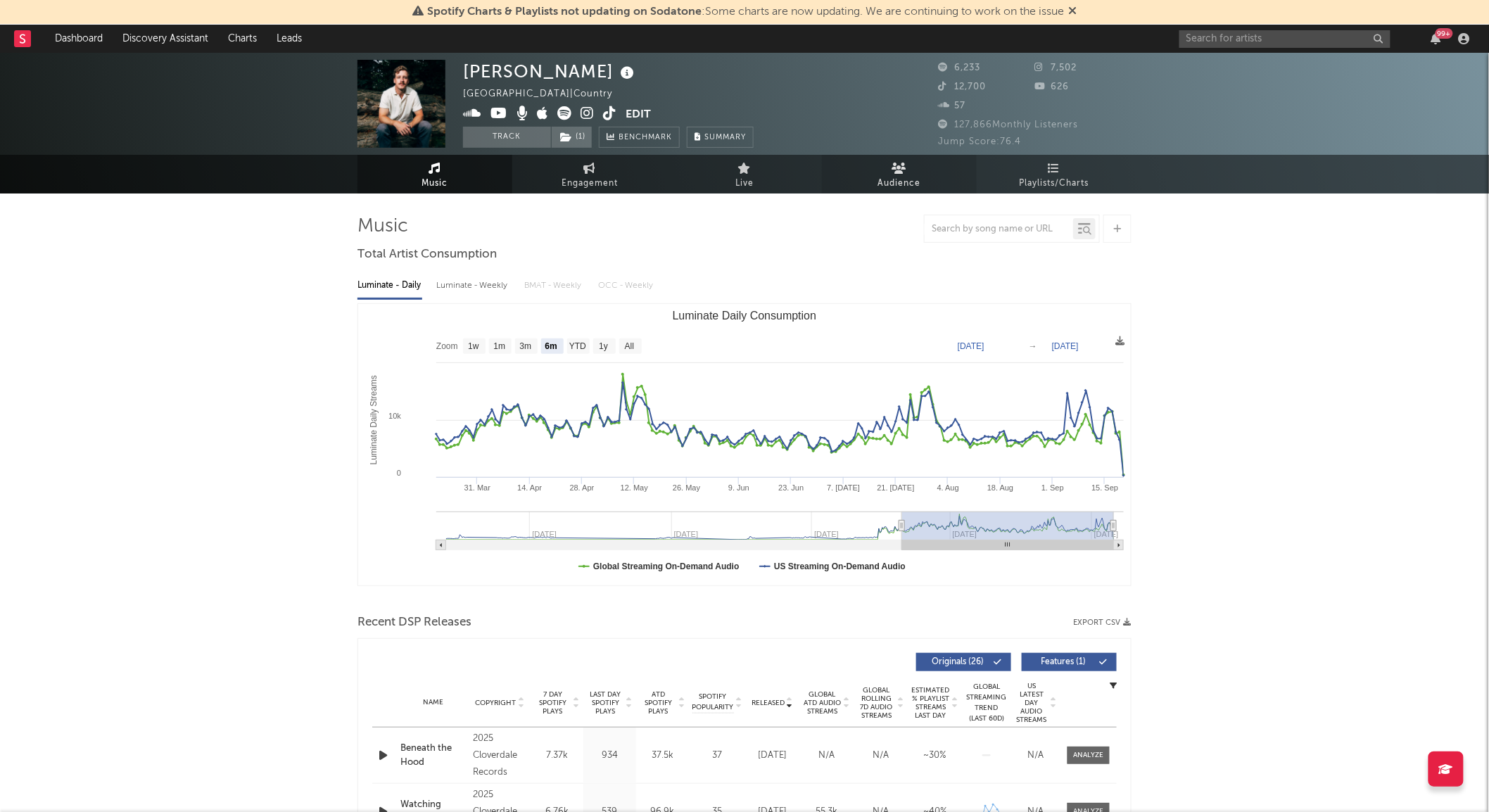
click at [890, 161] on link "Audience" at bounding box center [899, 174] width 155 height 39
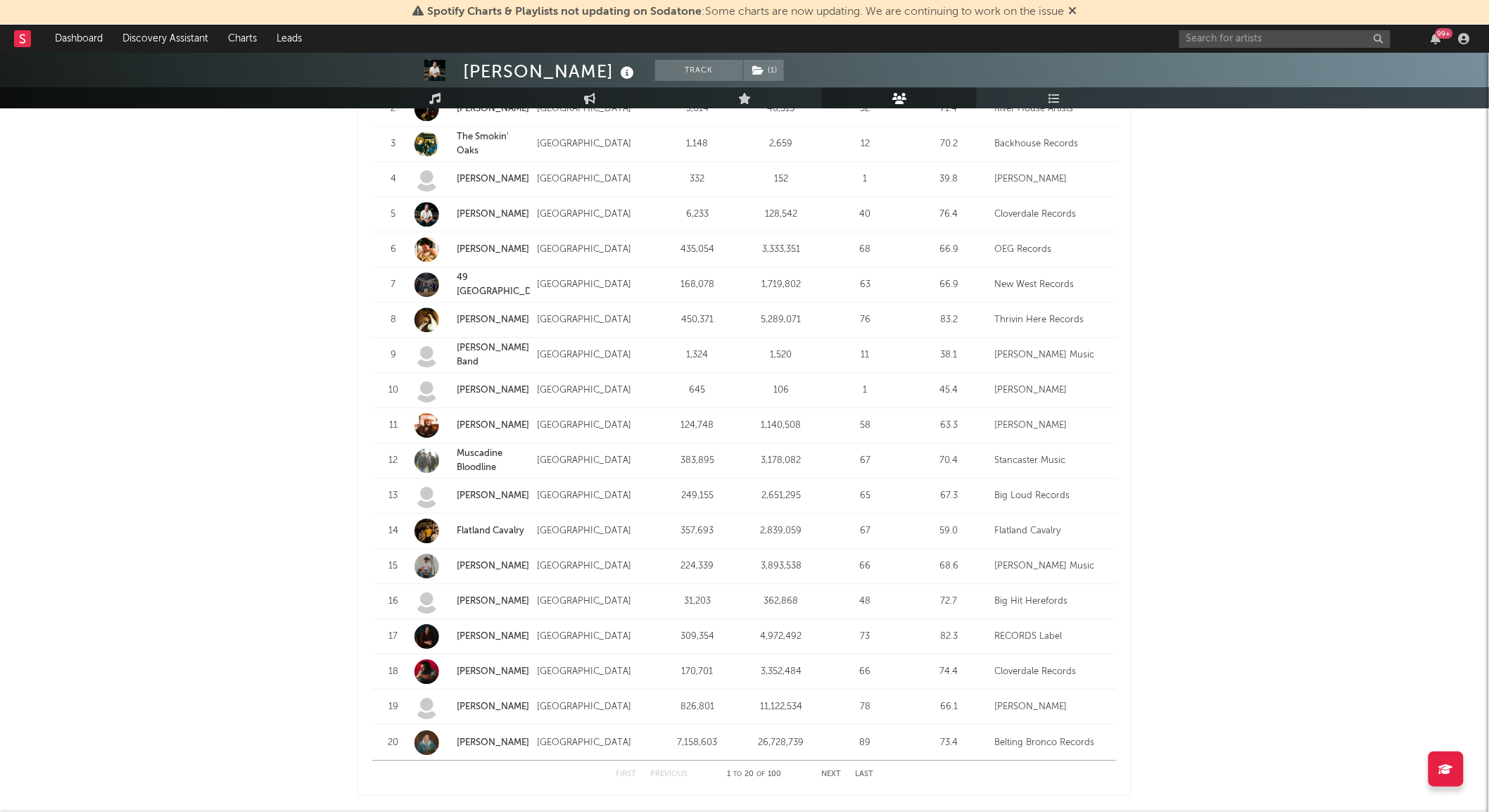
scroll to position [1480, 0]
click at [1223, 32] on input "text" at bounding box center [1285, 39] width 211 height 18
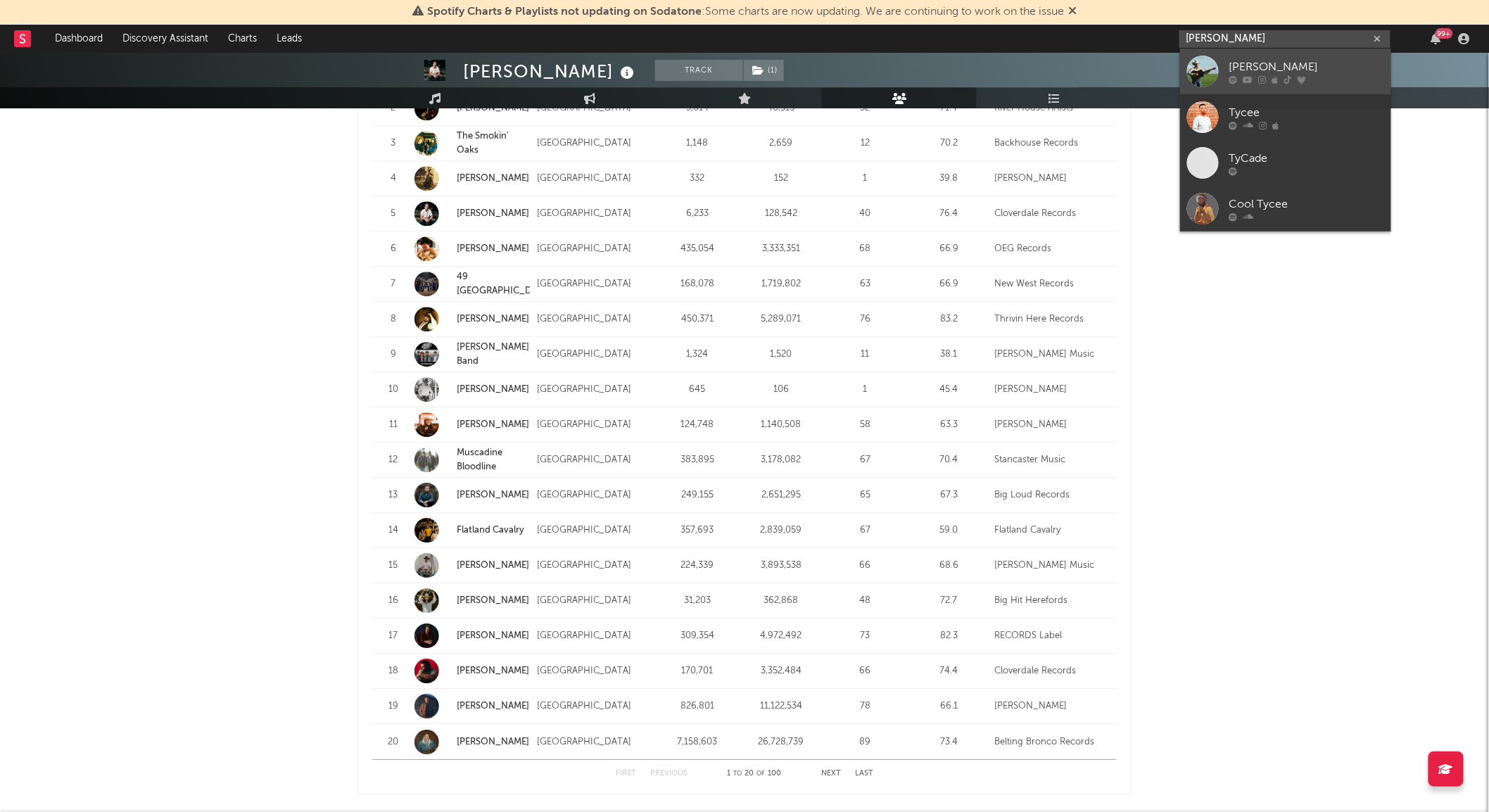
type input "tyce delk"
click at [1203, 61] on div at bounding box center [1203, 71] width 32 height 32
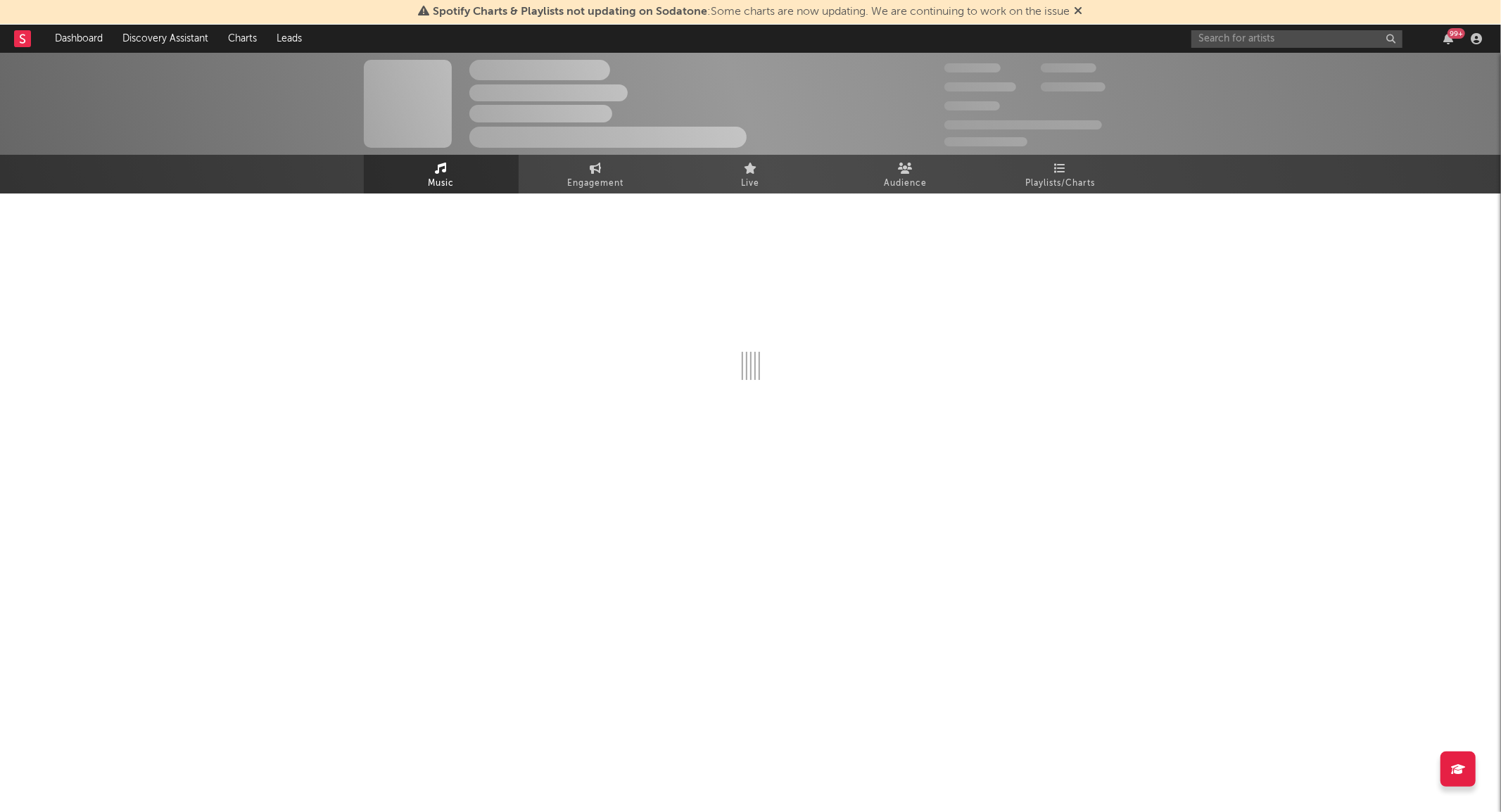
select select "1w"
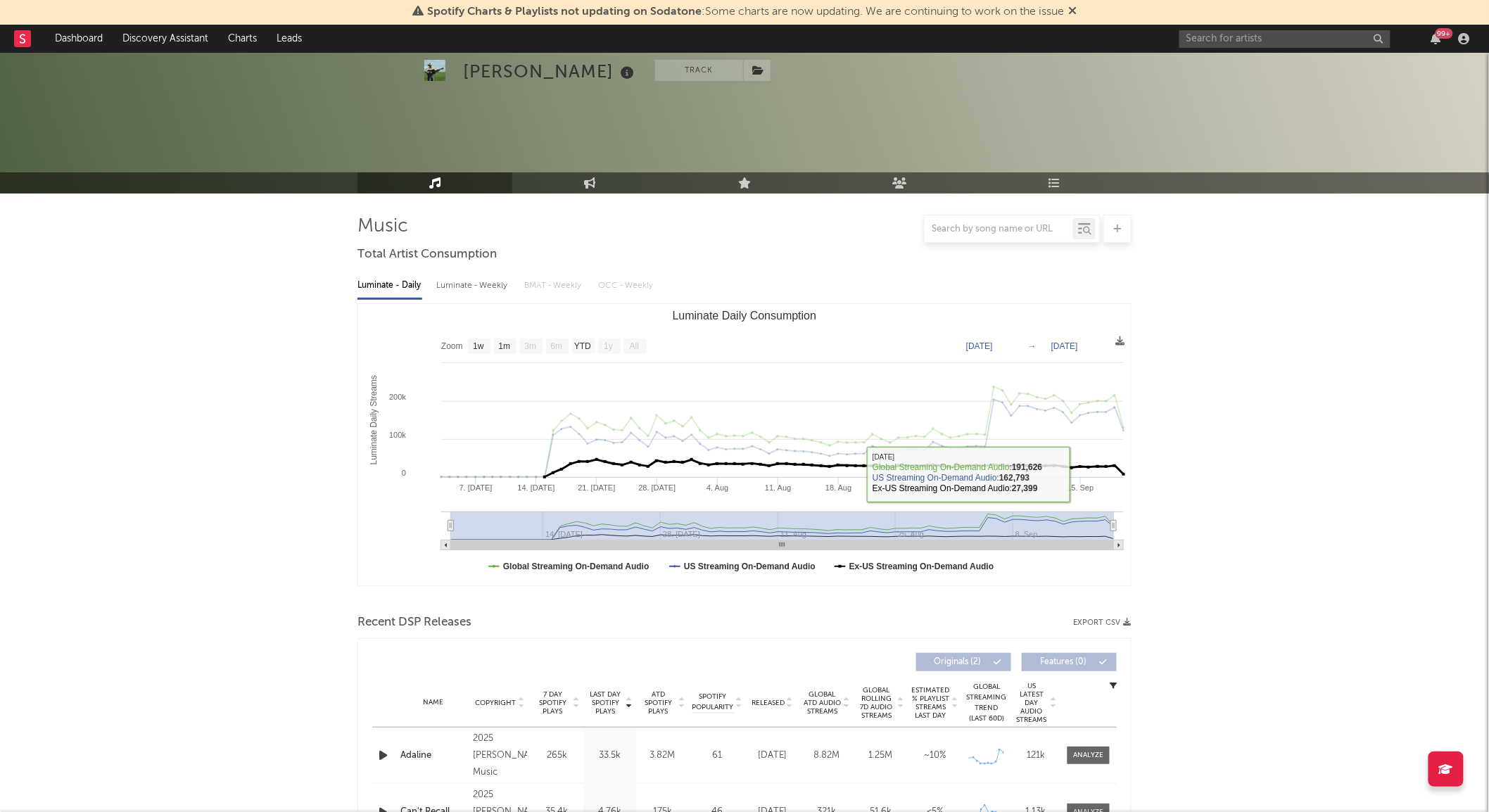
scroll to position [157, 0]
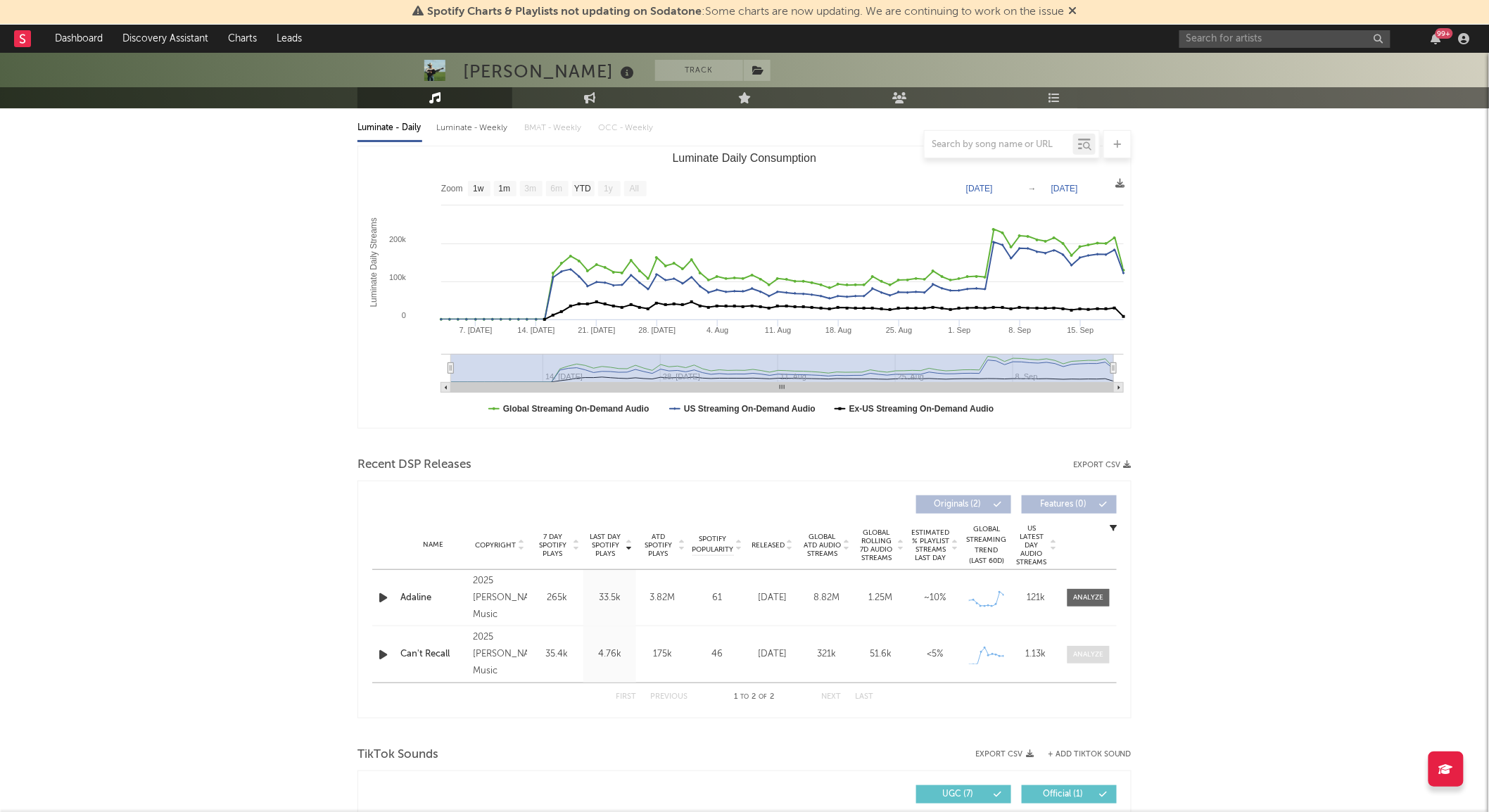
click at [1078, 653] on div at bounding box center [1088, 654] width 30 height 11
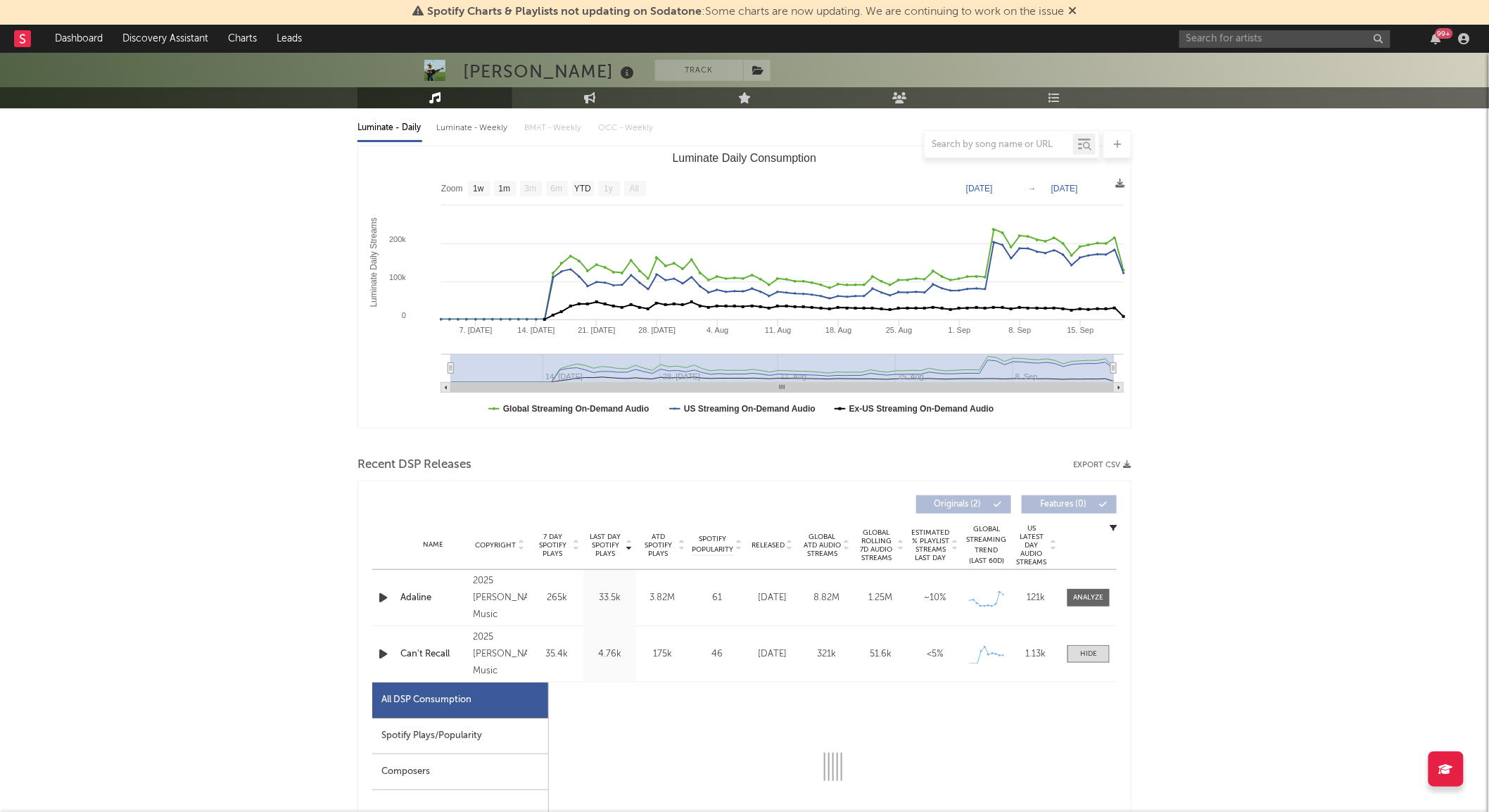
select select "1w"
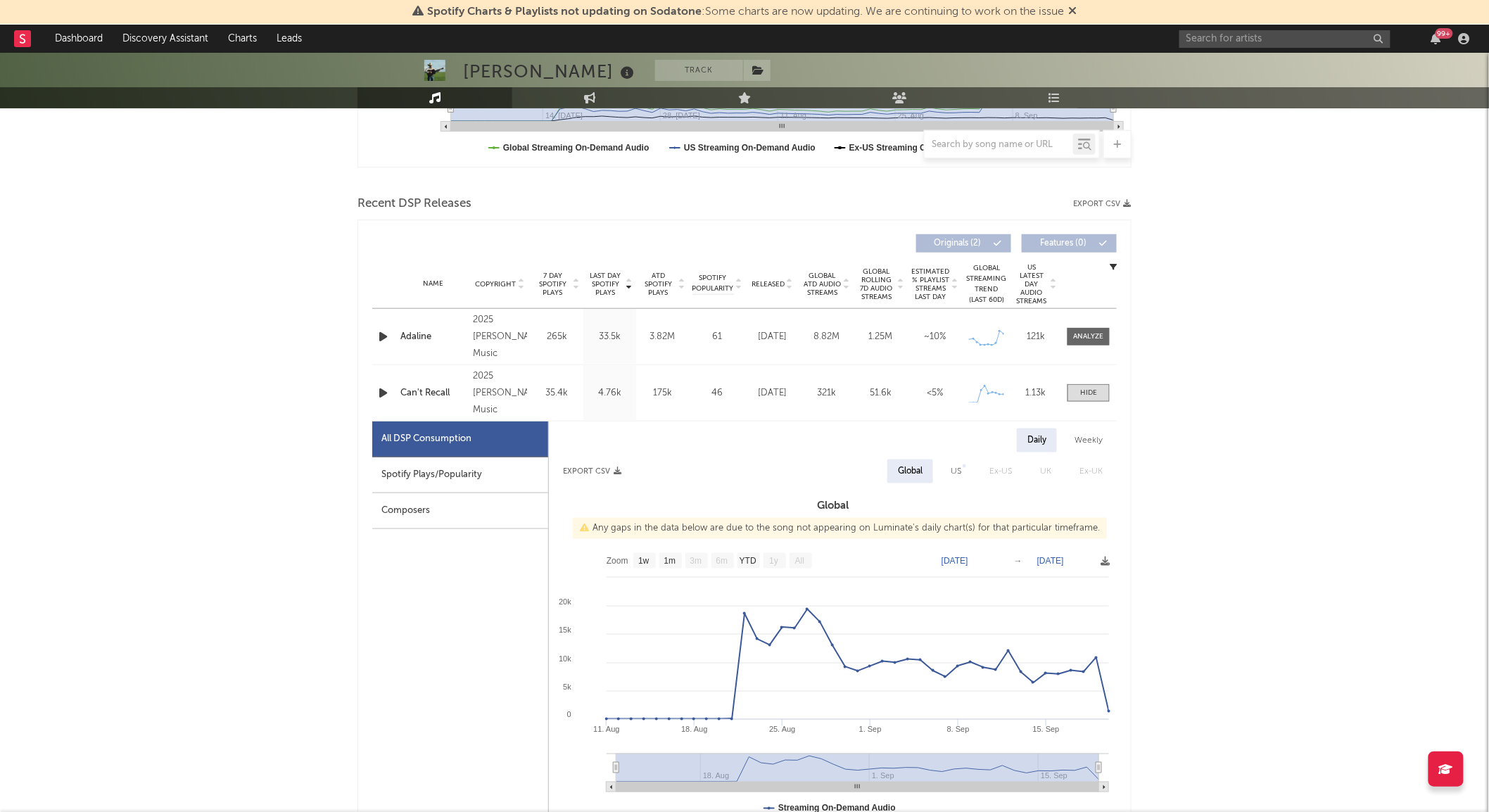
scroll to position [419, 0]
click at [1087, 332] on div at bounding box center [1088, 336] width 30 height 11
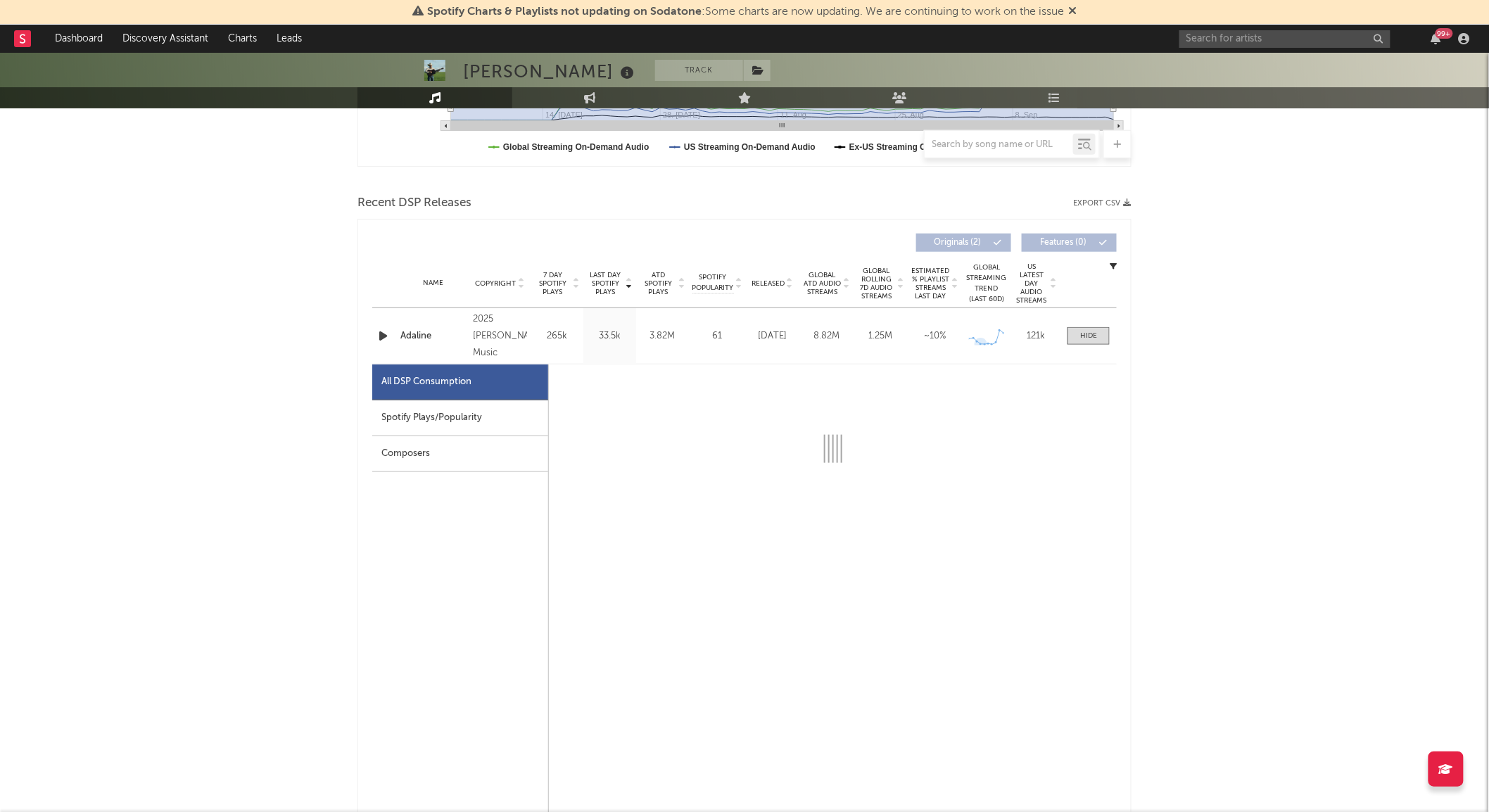
select select "1w"
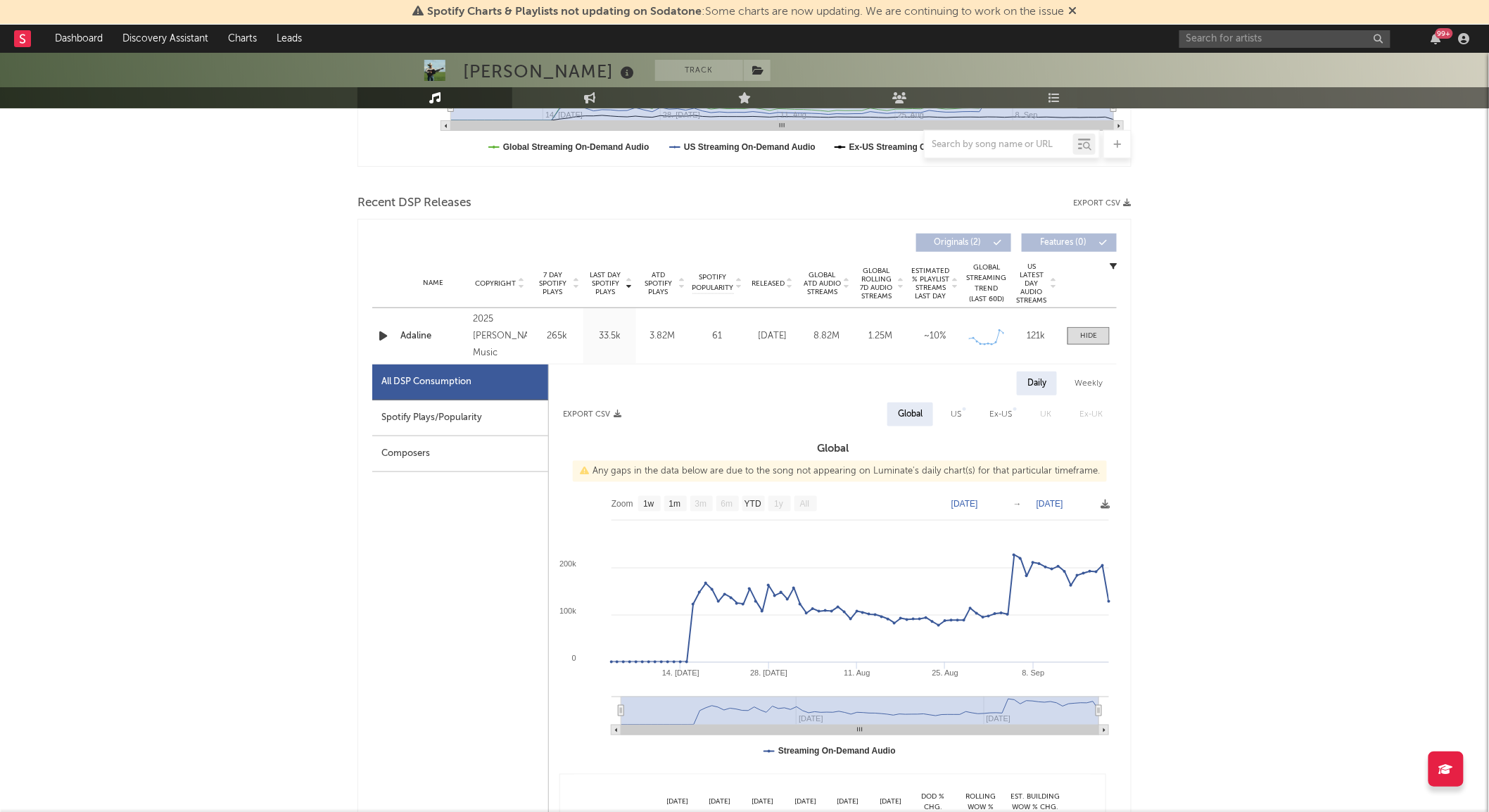
click at [486, 408] on div "Spotify Plays/Popularity" at bounding box center [460, 418] width 176 height 36
select select "1w"
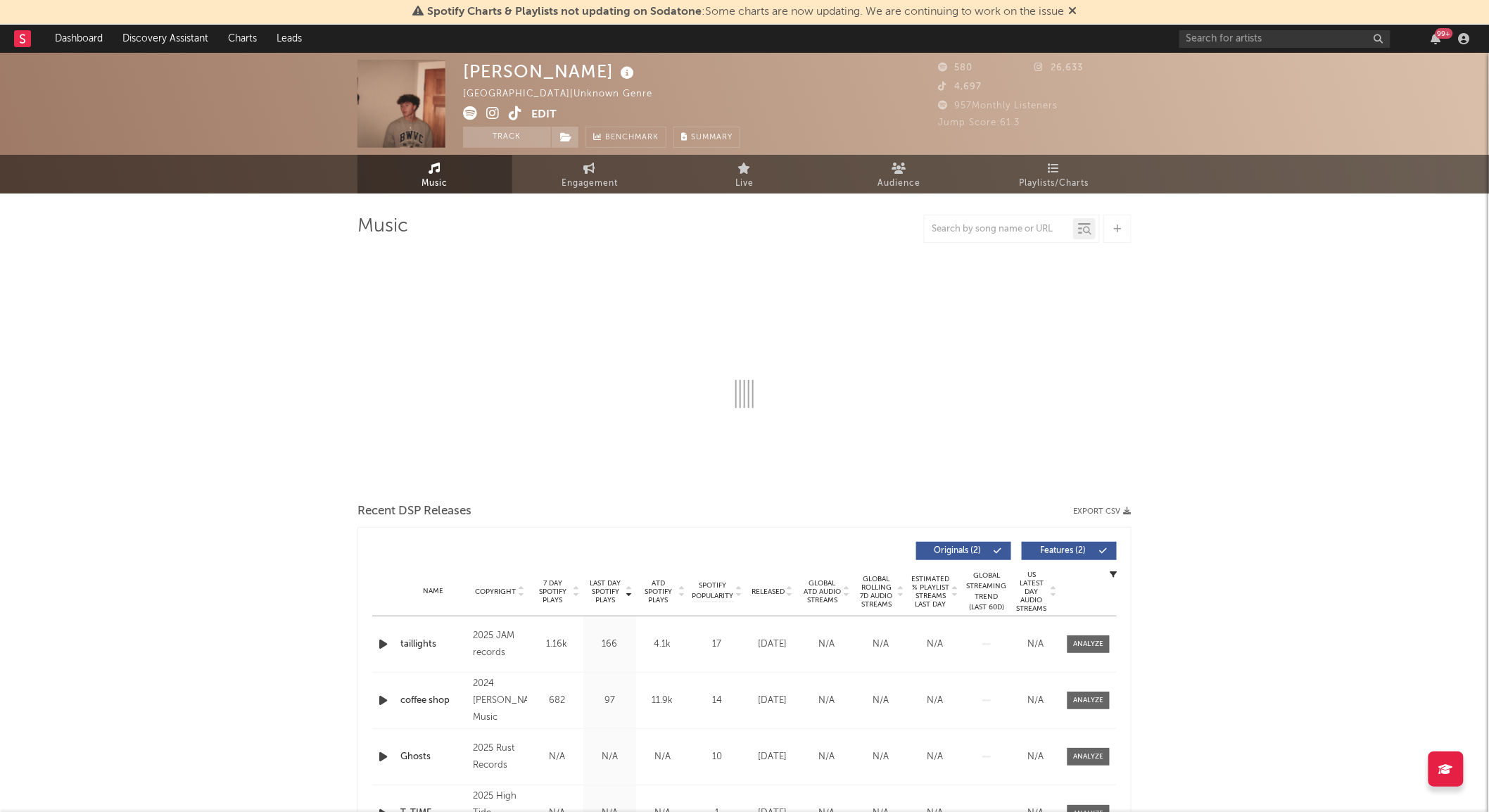
select select "1w"
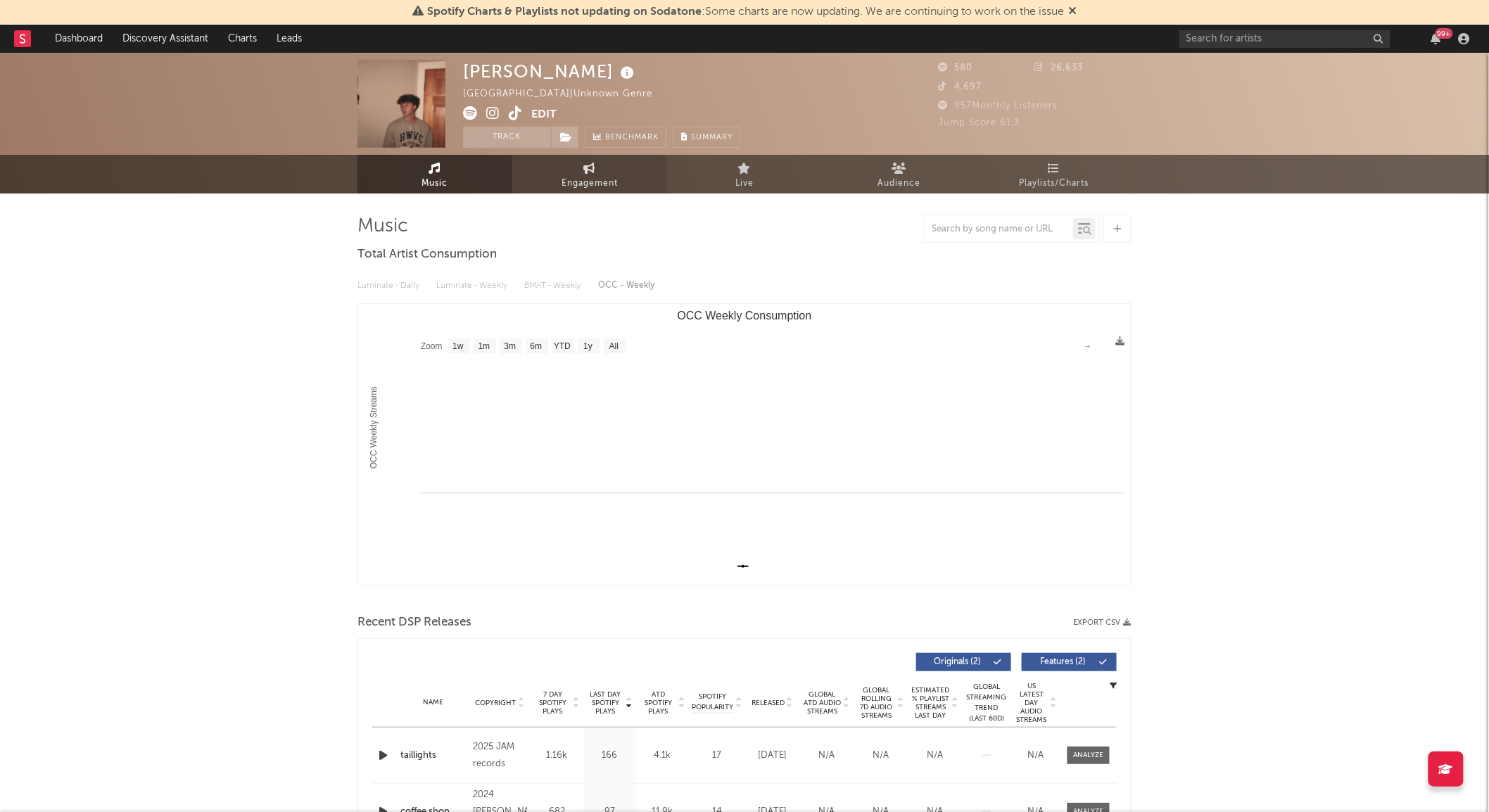
click at [557, 174] on link "Engagement" at bounding box center [589, 174] width 155 height 39
select select "1w"
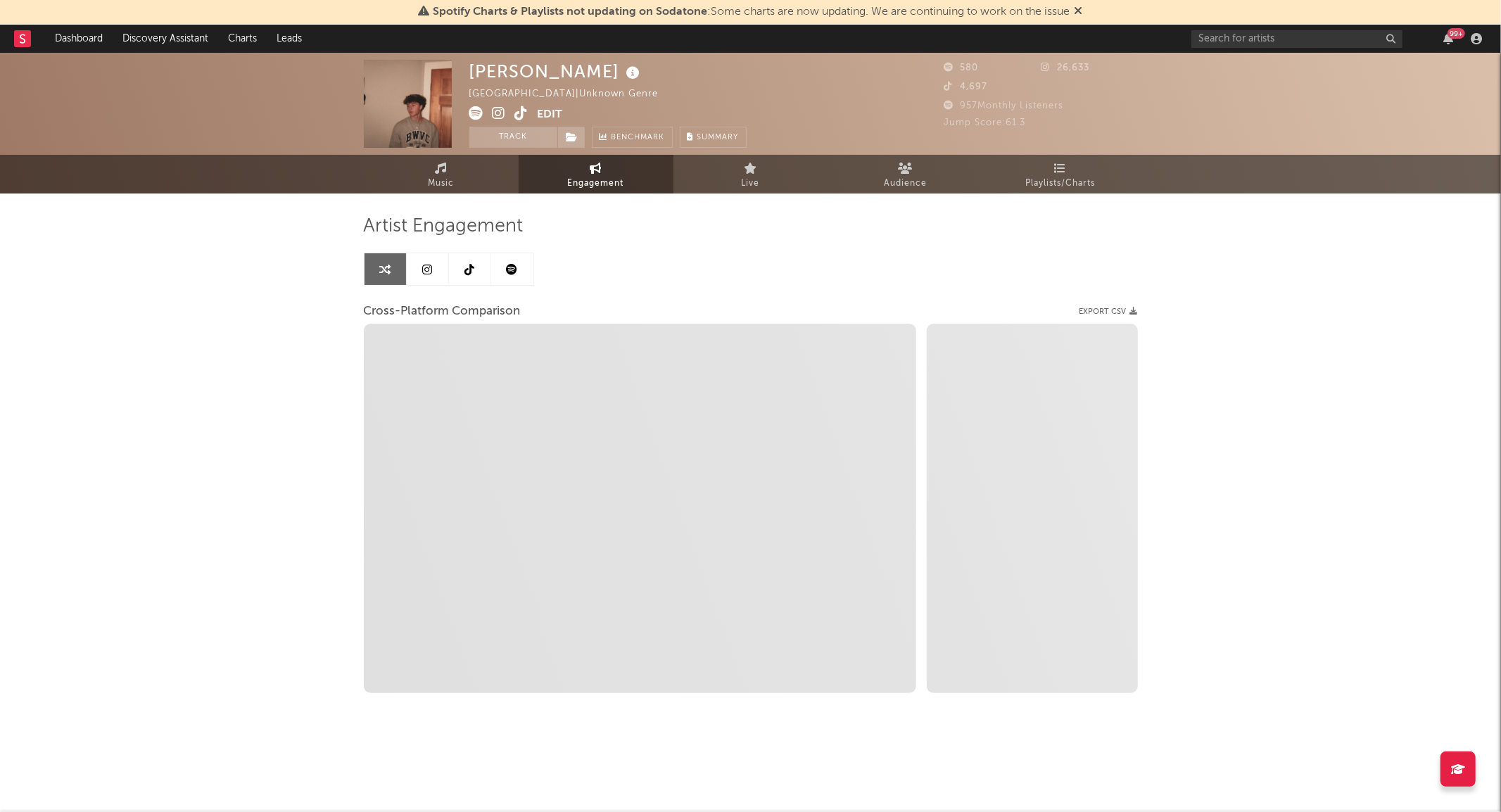
select select "1m"
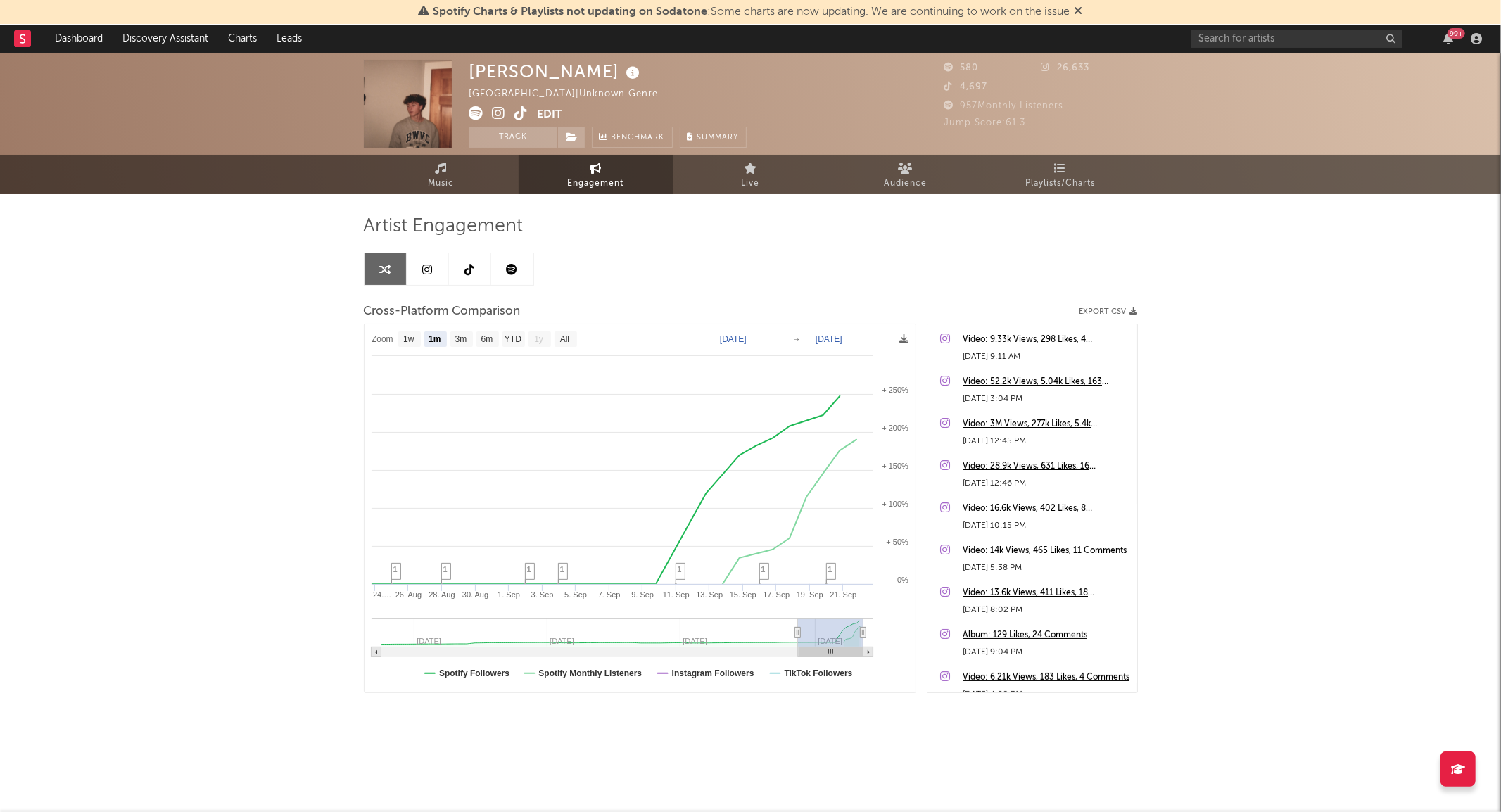
click at [524, 110] on icon at bounding box center [522, 113] width 13 height 14
click at [501, 111] on icon at bounding box center [499, 113] width 13 height 14
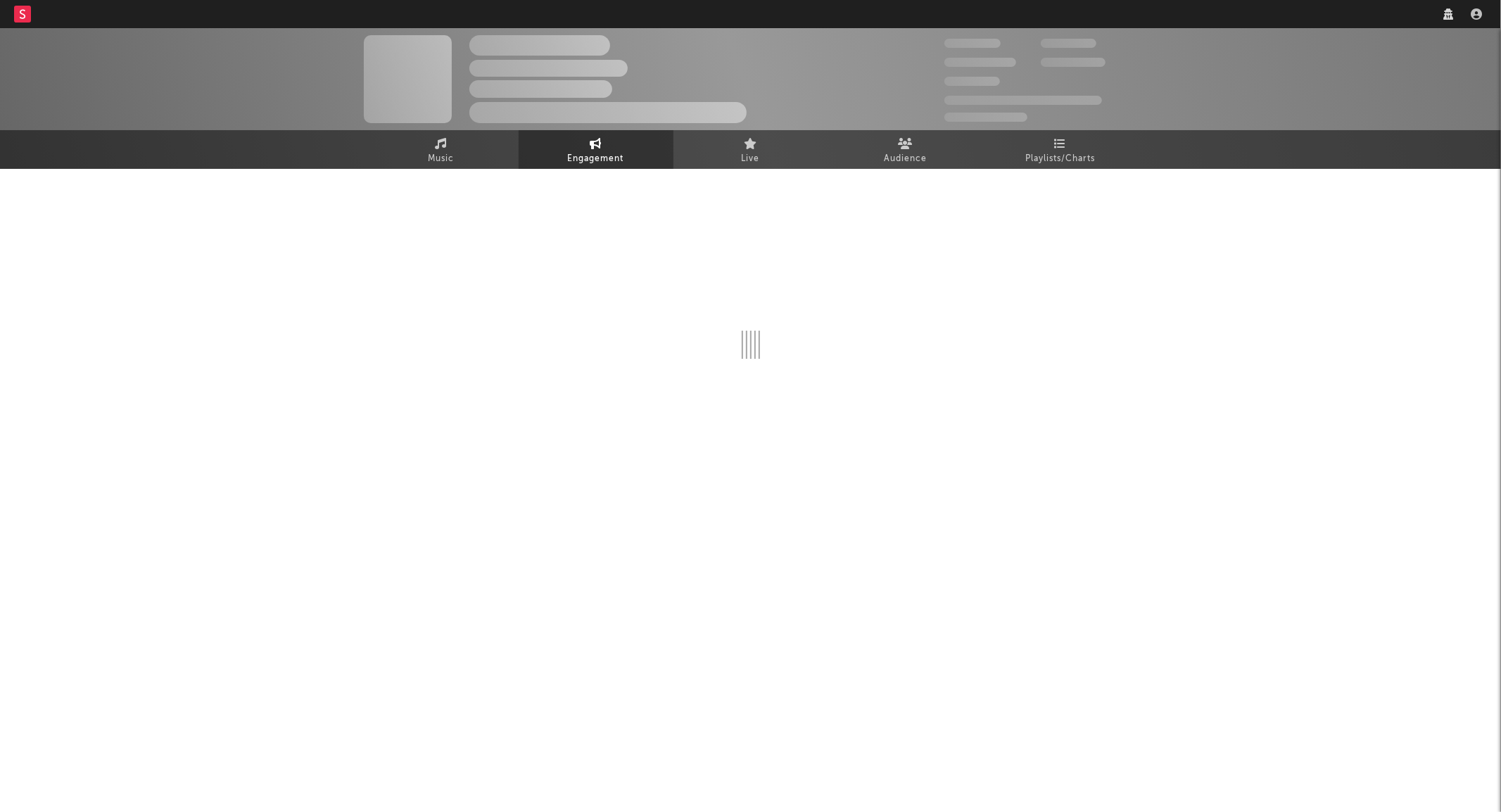
select select "1w"
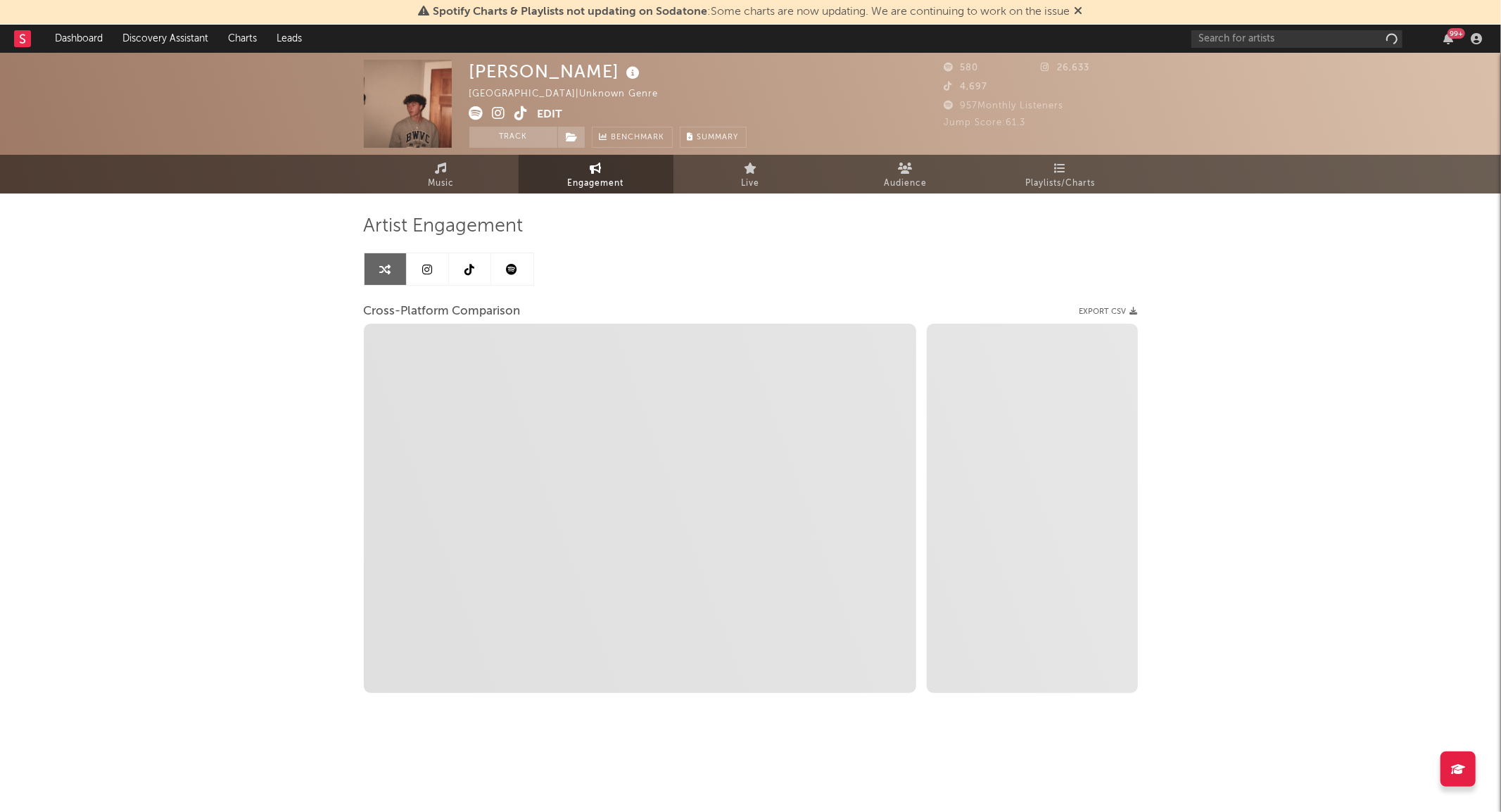
select select "1m"
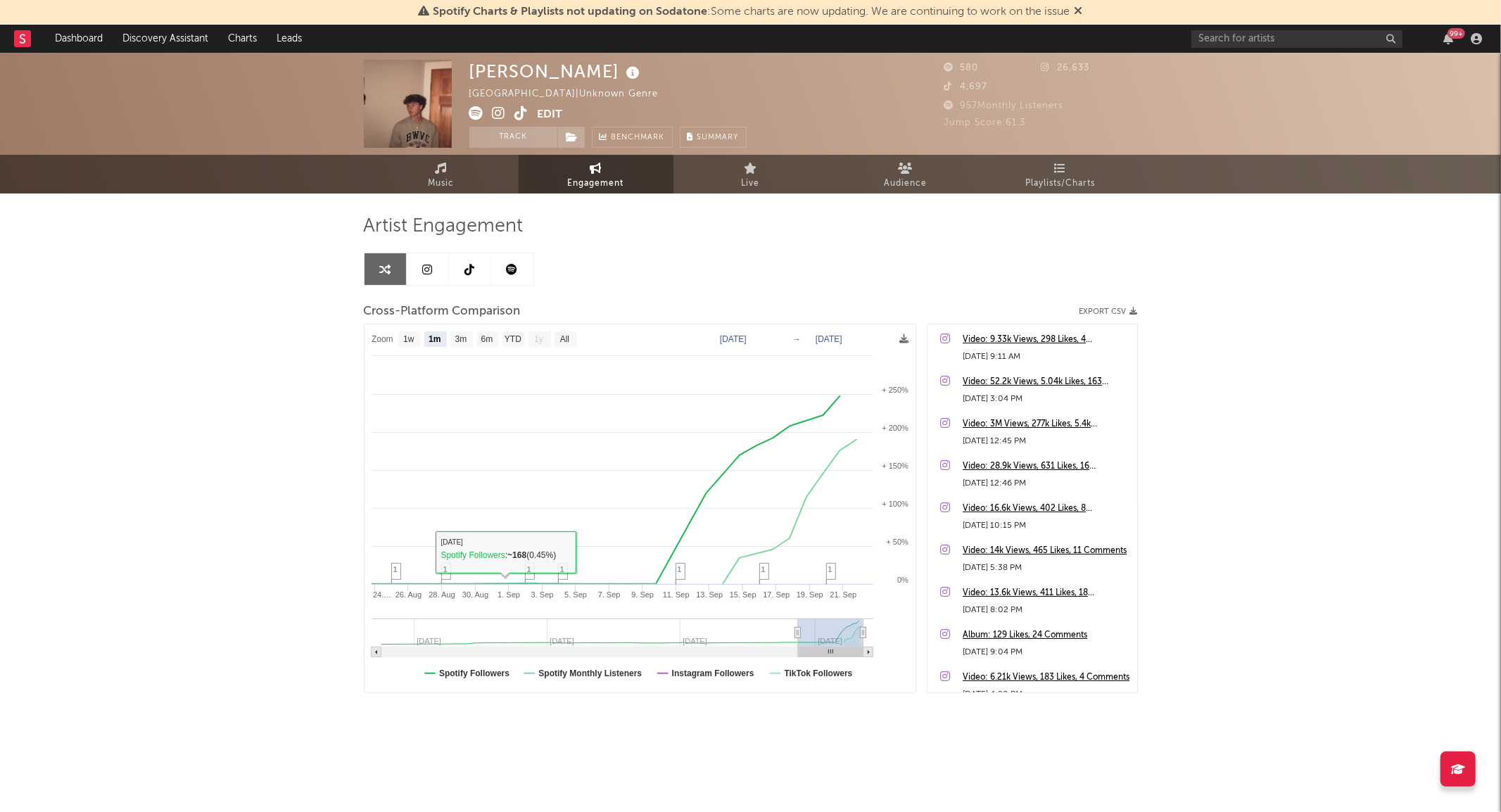
click at [469, 277] on link at bounding box center [470, 269] width 42 height 32
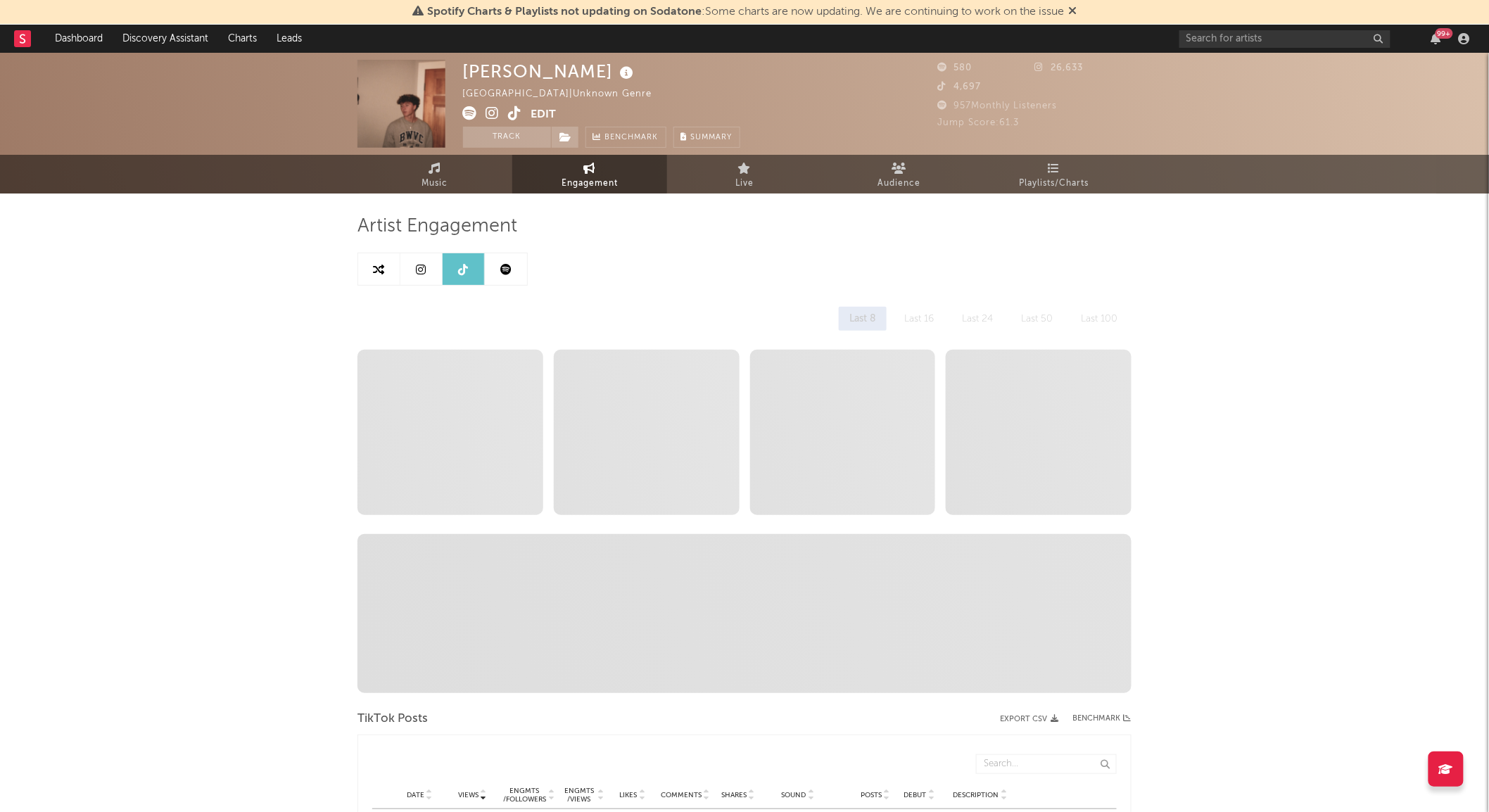
select select "1w"
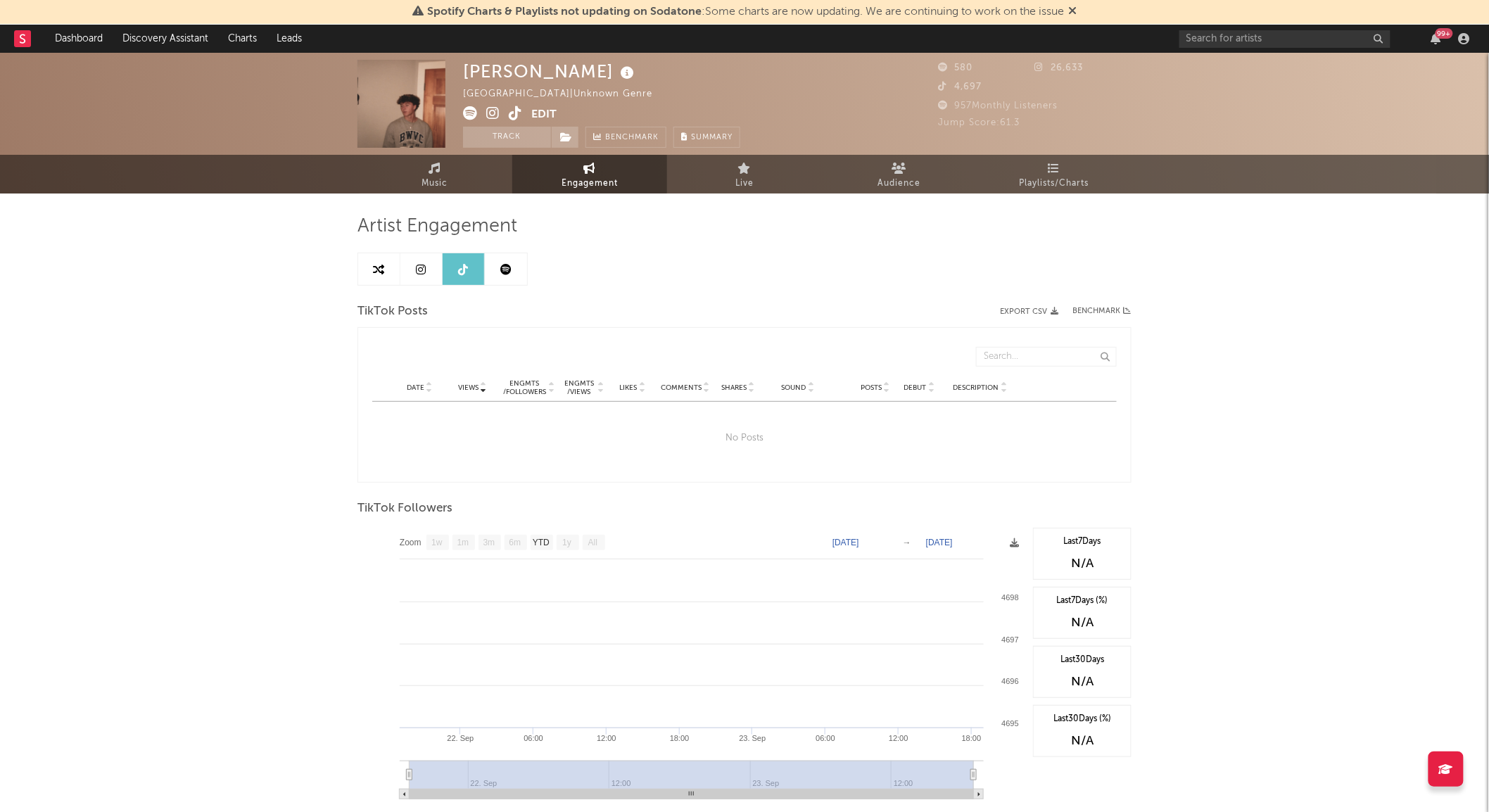
click at [519, 260] on link at bounding box center [506, 269] width 42 height 32
select select "6m"
select select "1w"
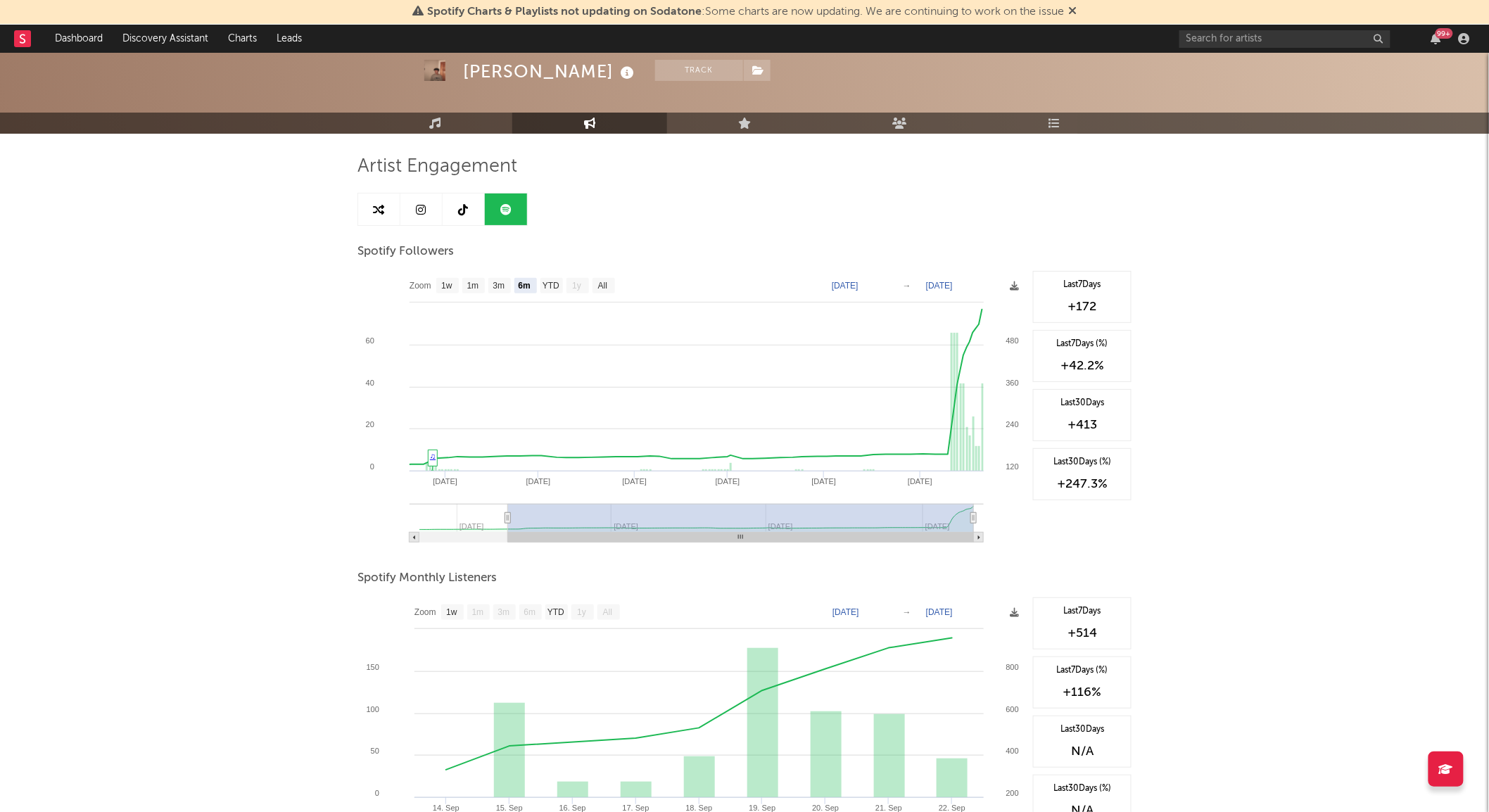
scroll to position [40, 0]
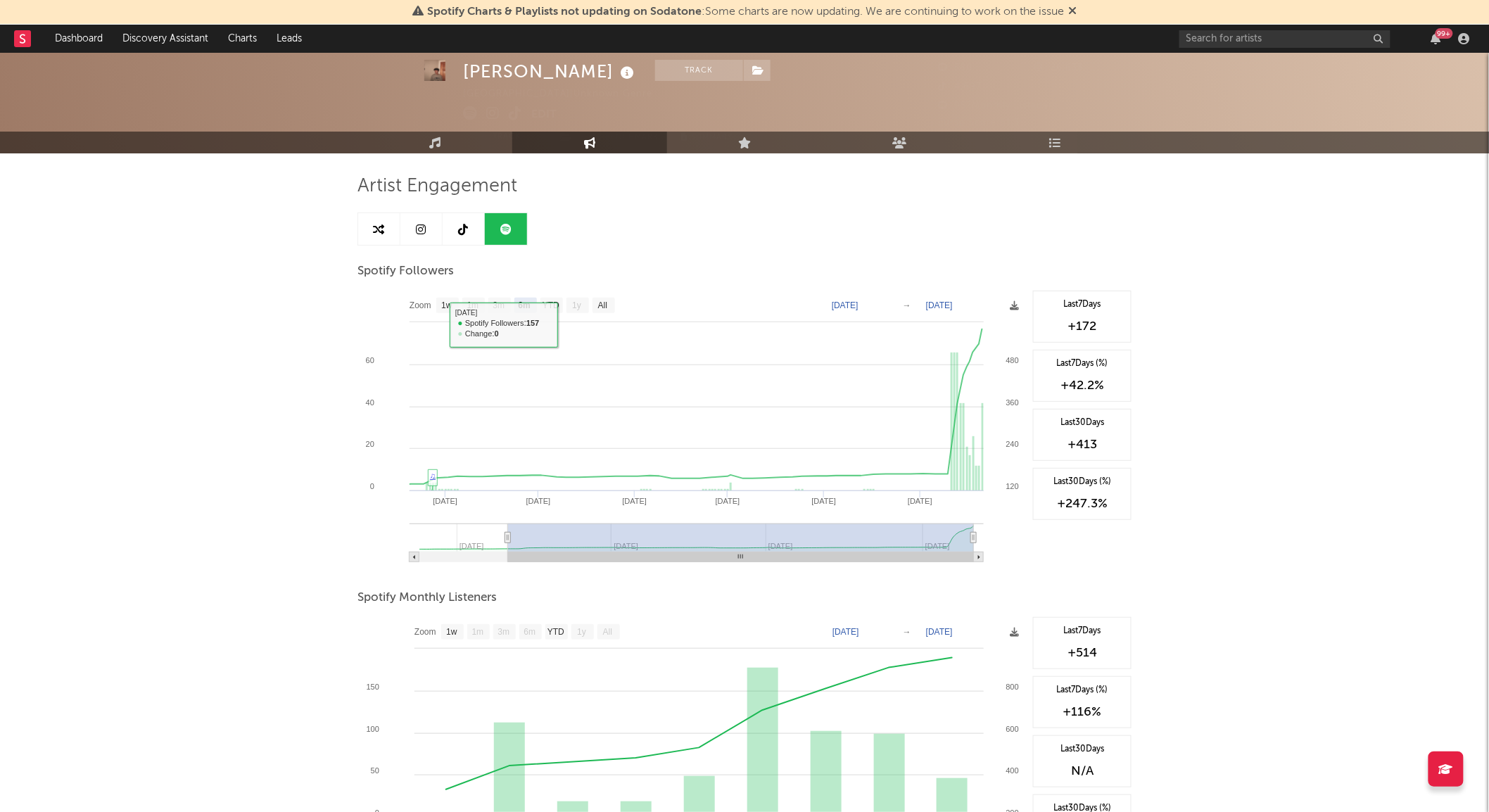
click at [465, 305] on rect at bounding box center [474, 305] width 23 height 15
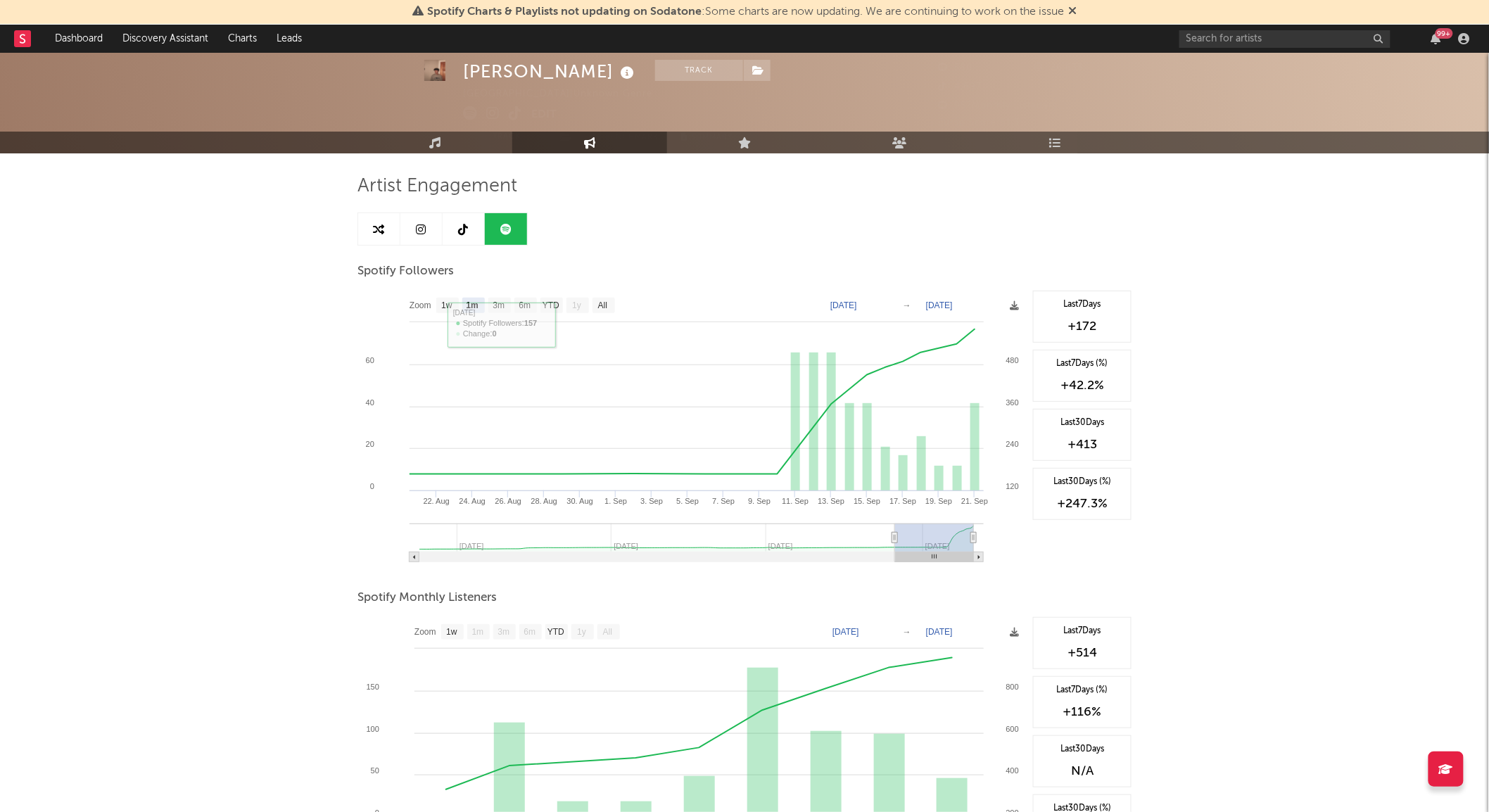
select select "1m"
type input "[DATE]"
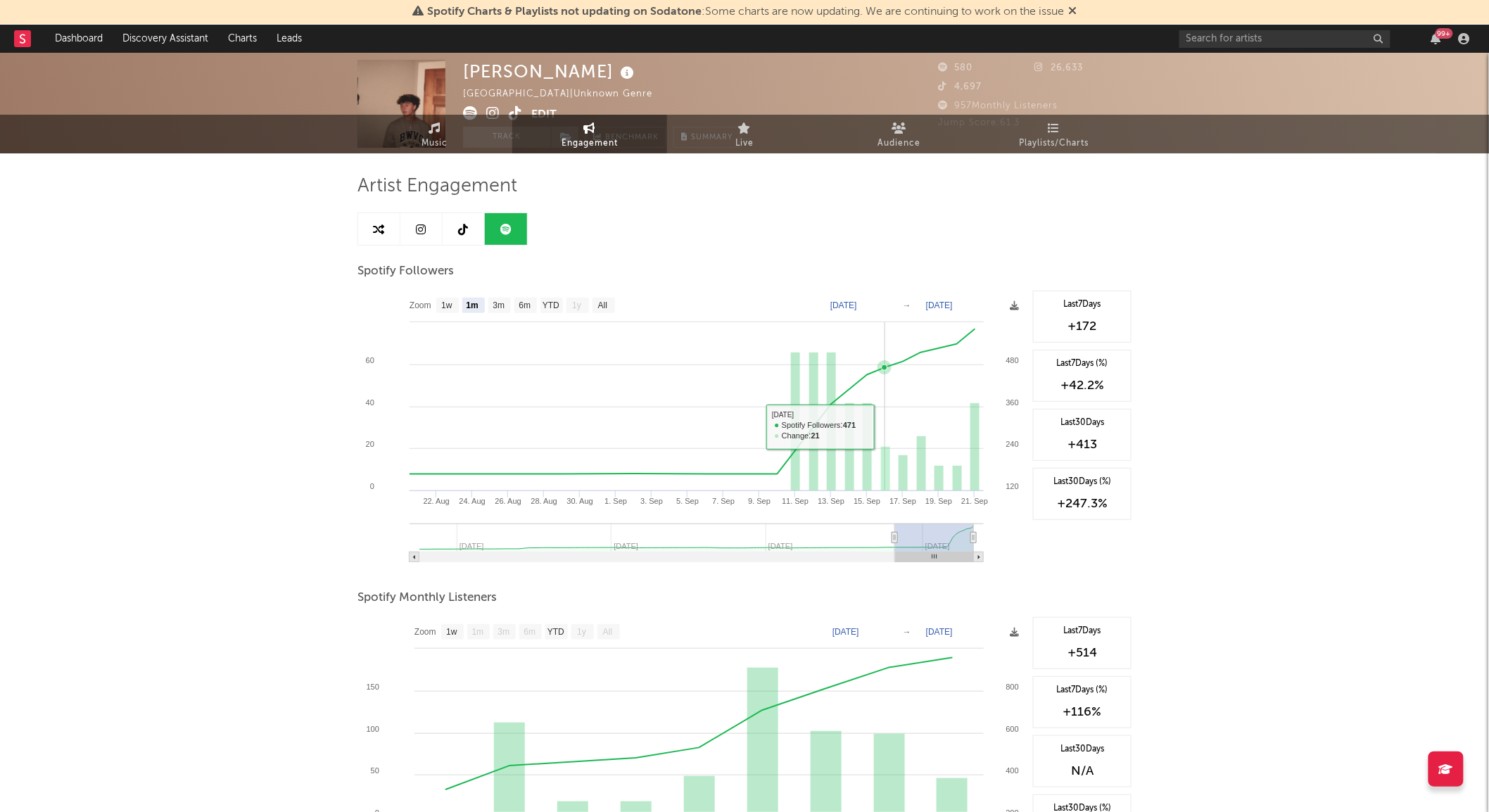
scroll to position [0, 0]
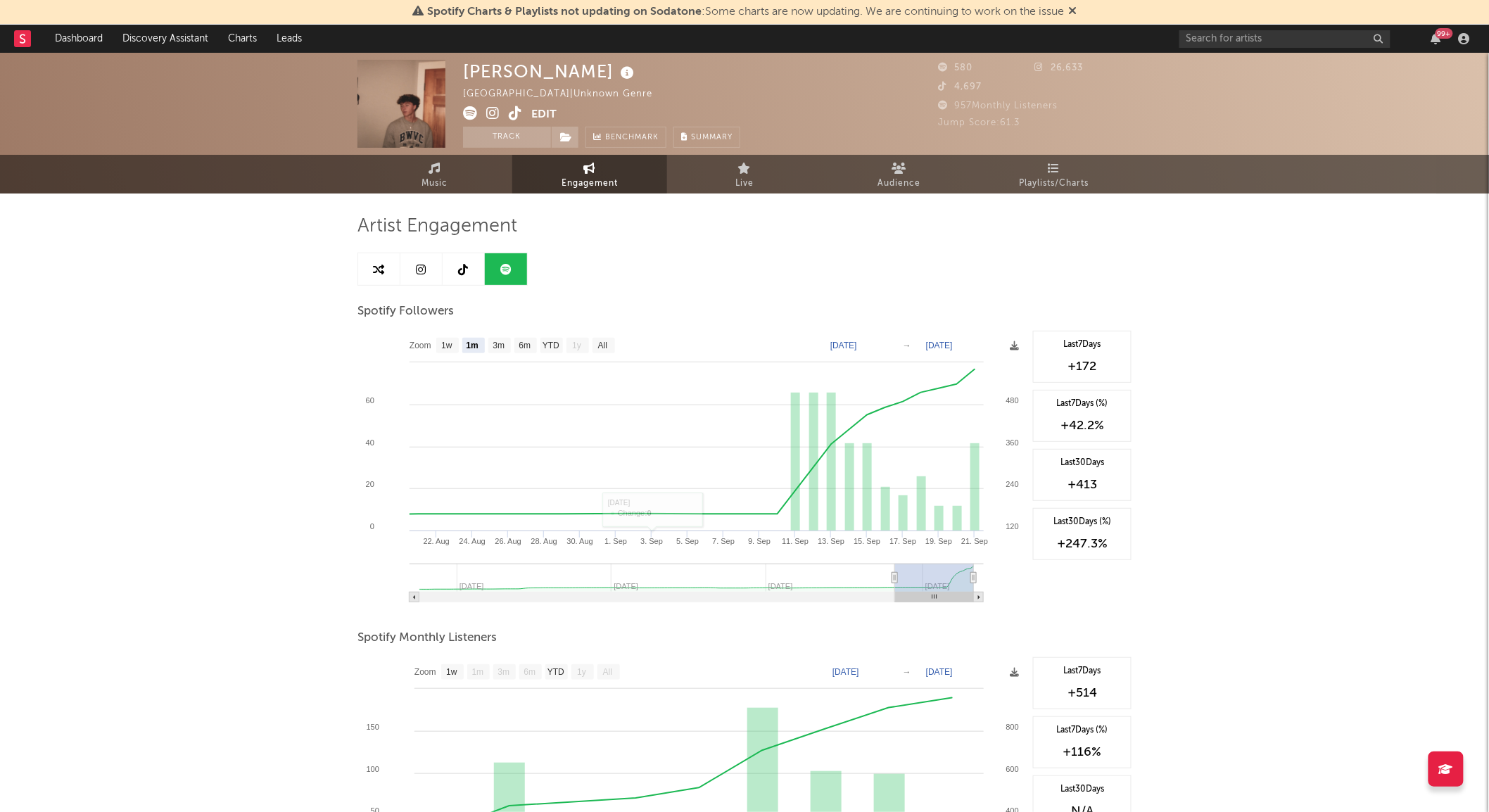
click at [413, 272] on link at bounding box center [421, 269] width 42 height 32
select select "1w"
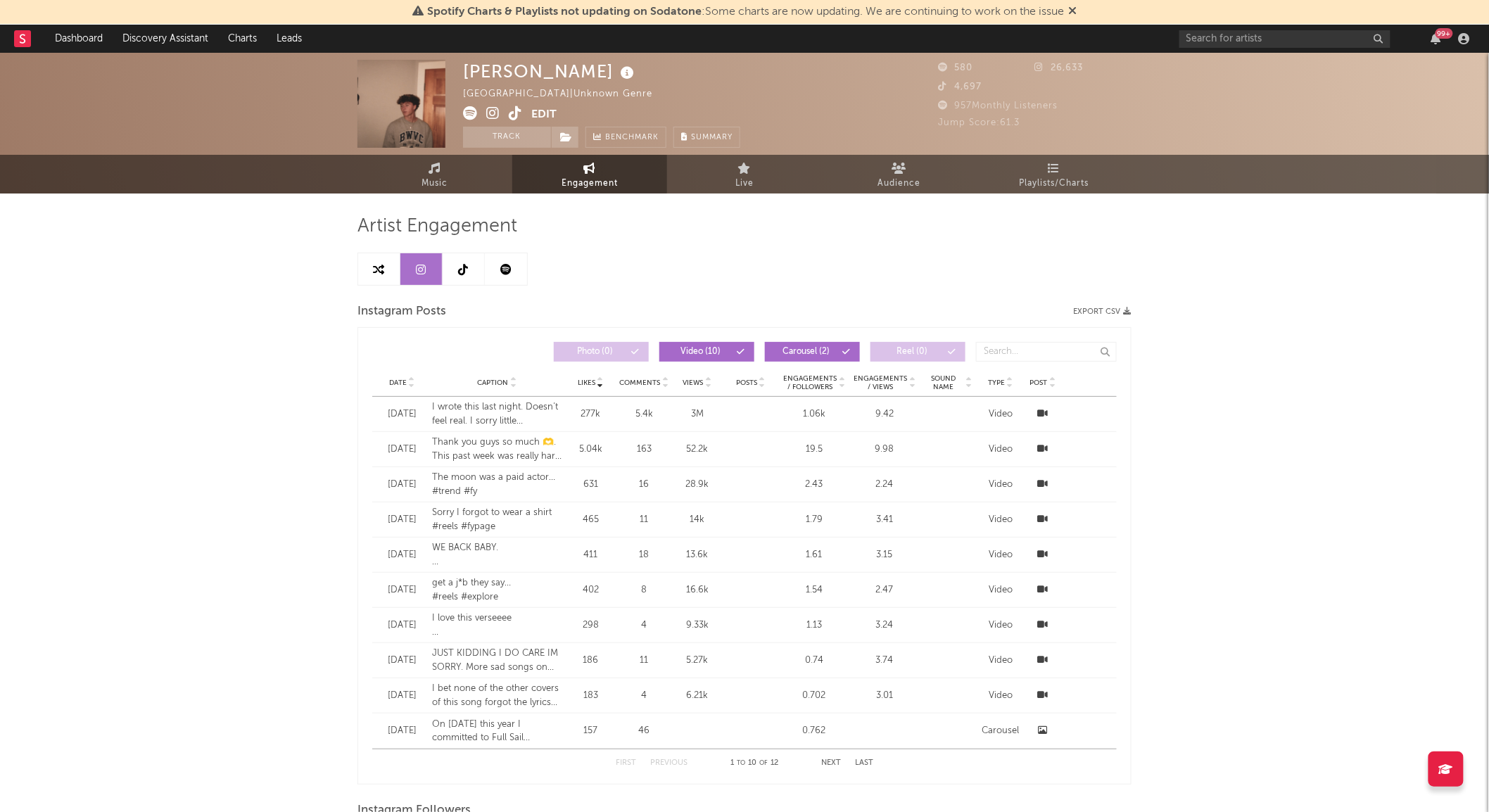
click at [470, 268] on link at bounding box center [463, 269] width 42 height 32
select select "1w"
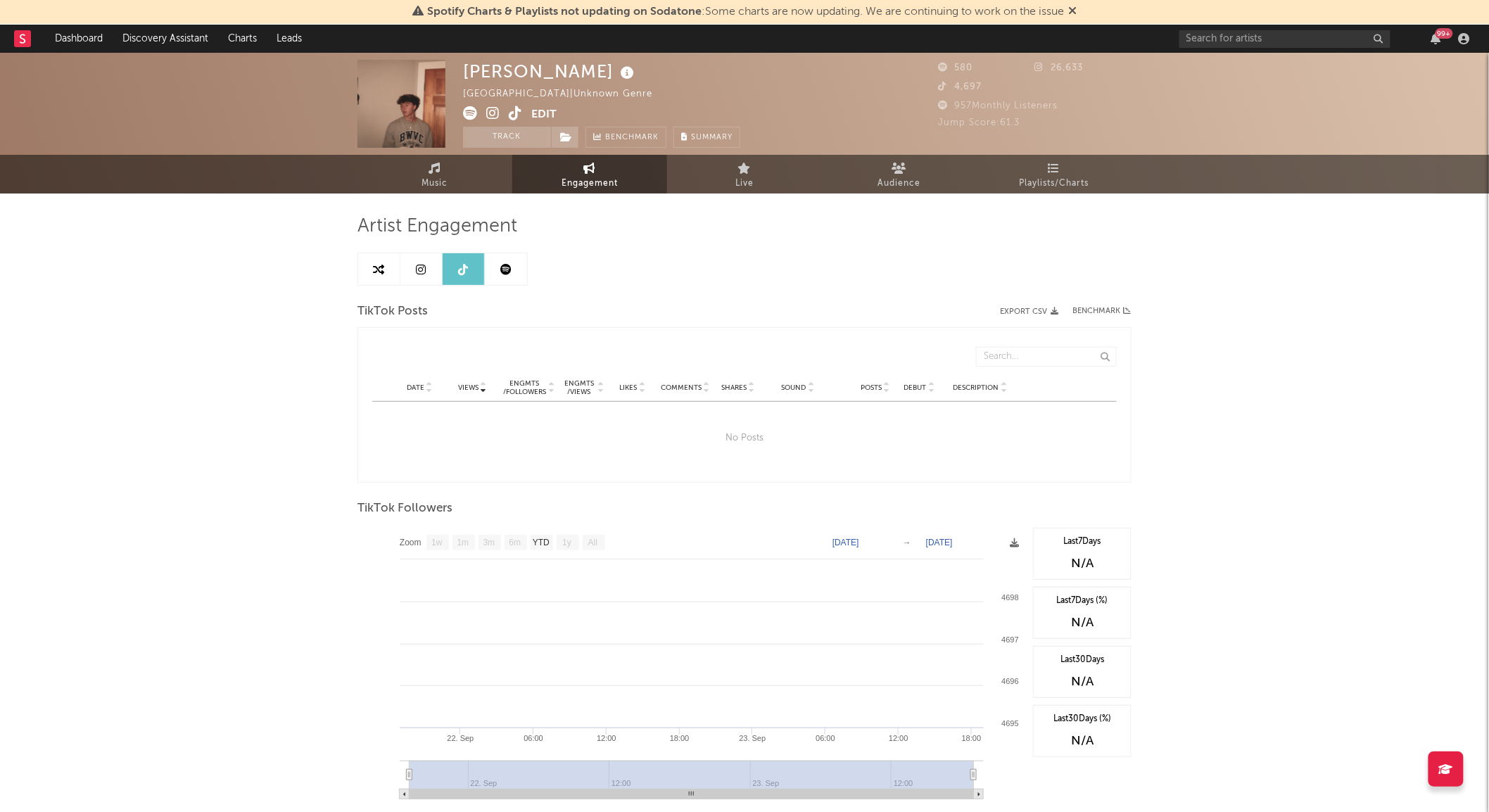
click at [506, 278] on link at bounding box center [506, 269] width 42 height 32
select select "6m"
select select "1w"
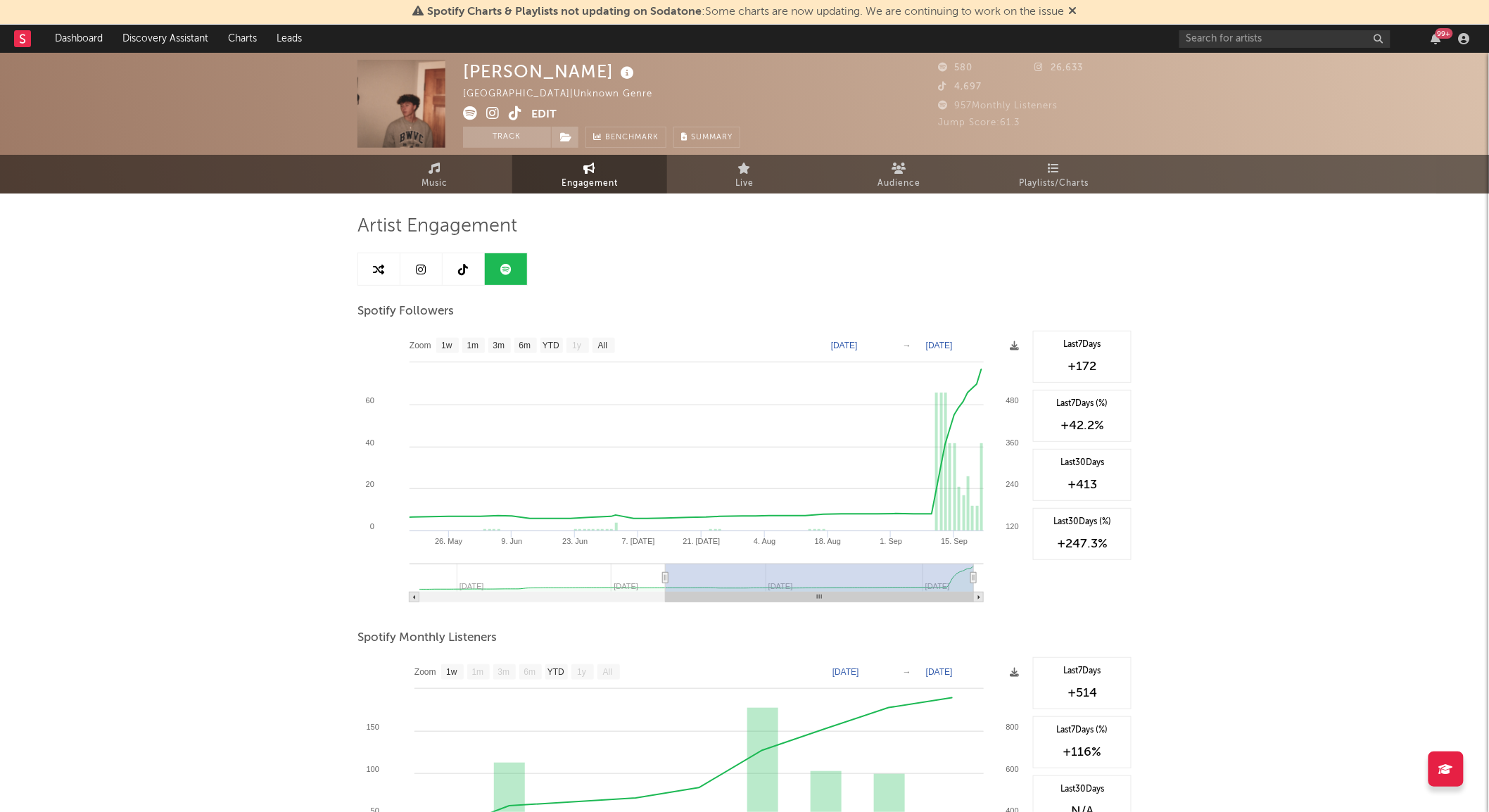
type input "2025-06-18"
select select "3m"
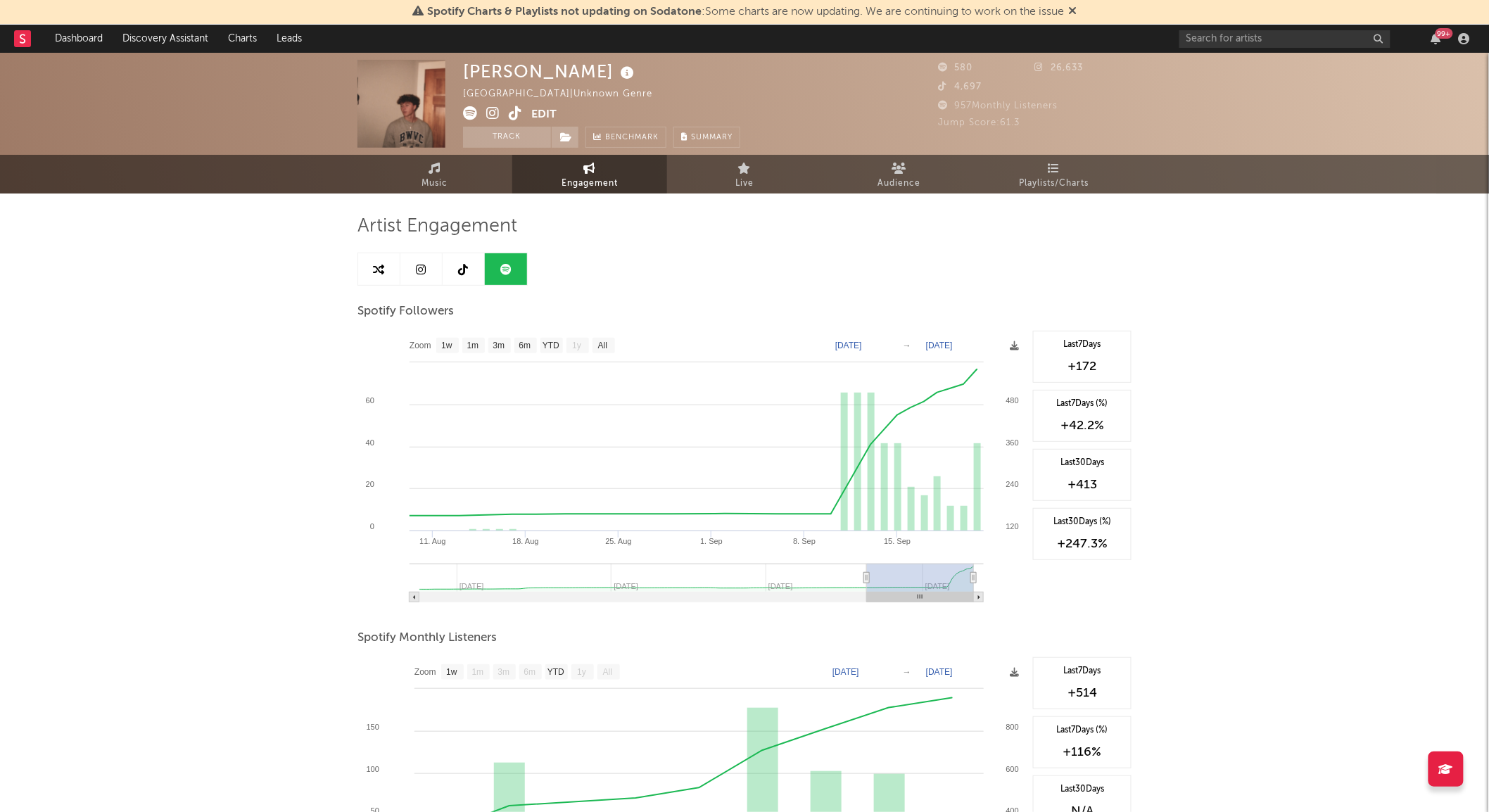
type input "2025-08-12"
drag, startPoint x: 508, startPoint y: 575, endPoint x: 874, endPoint y: 580, distance: 366.0
click at [870, 580] on icon at bounding box center [867, 578] width 6 height 11
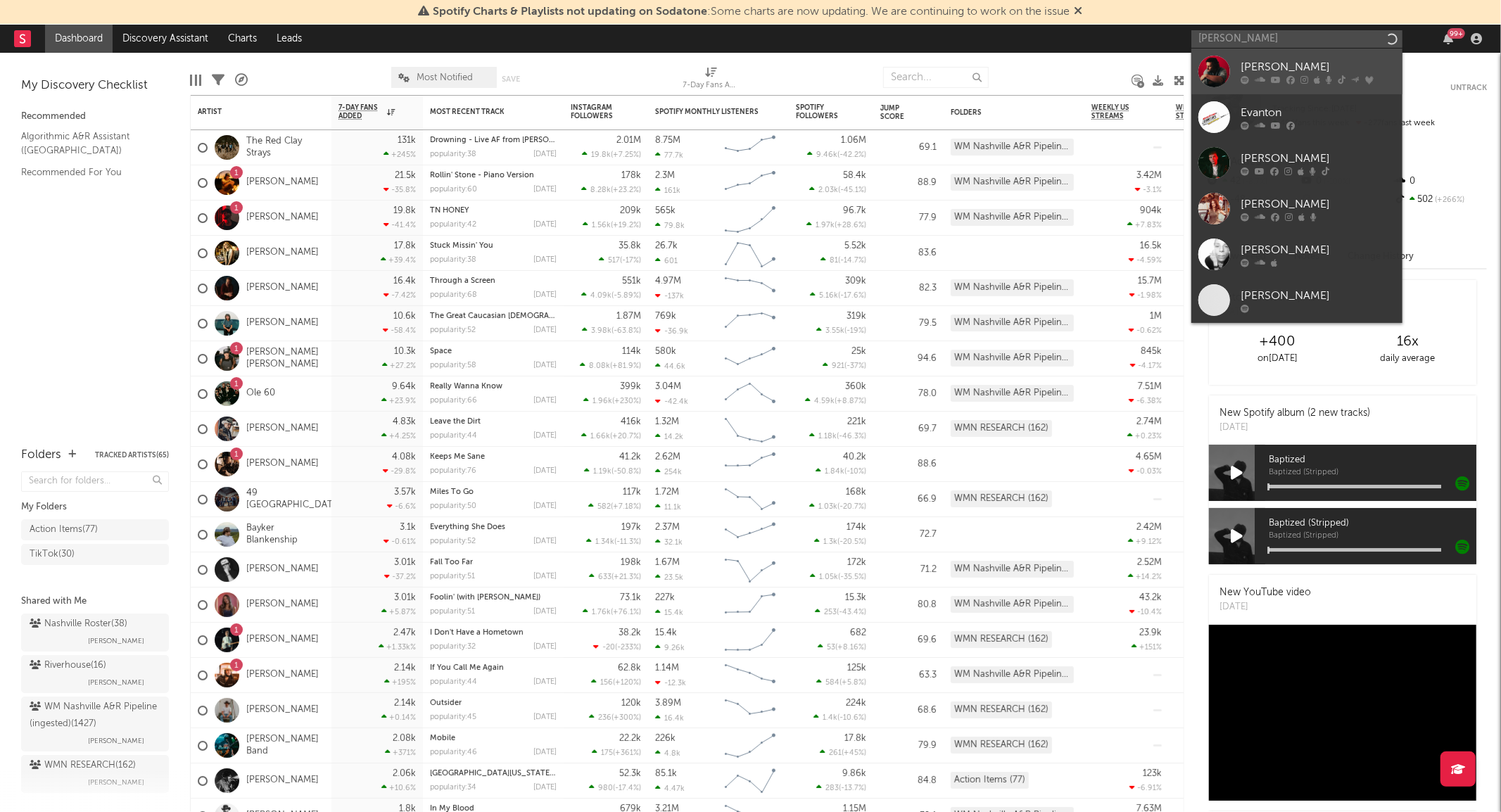
type input "[PERSON_NAME]"
click at [1215, 65] on div at bounding box center [1214, 71] width 32 height 32
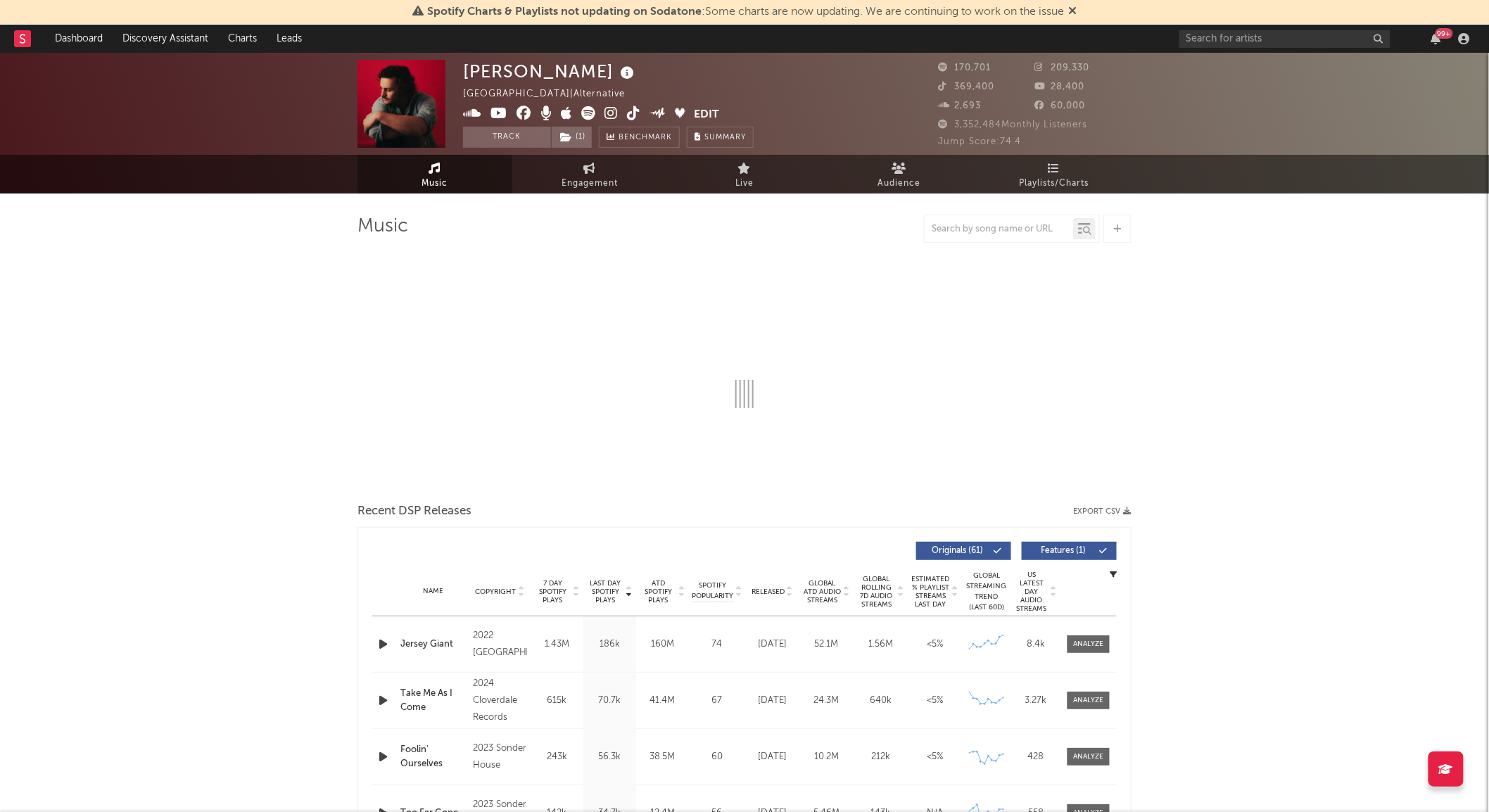
select select "6m"
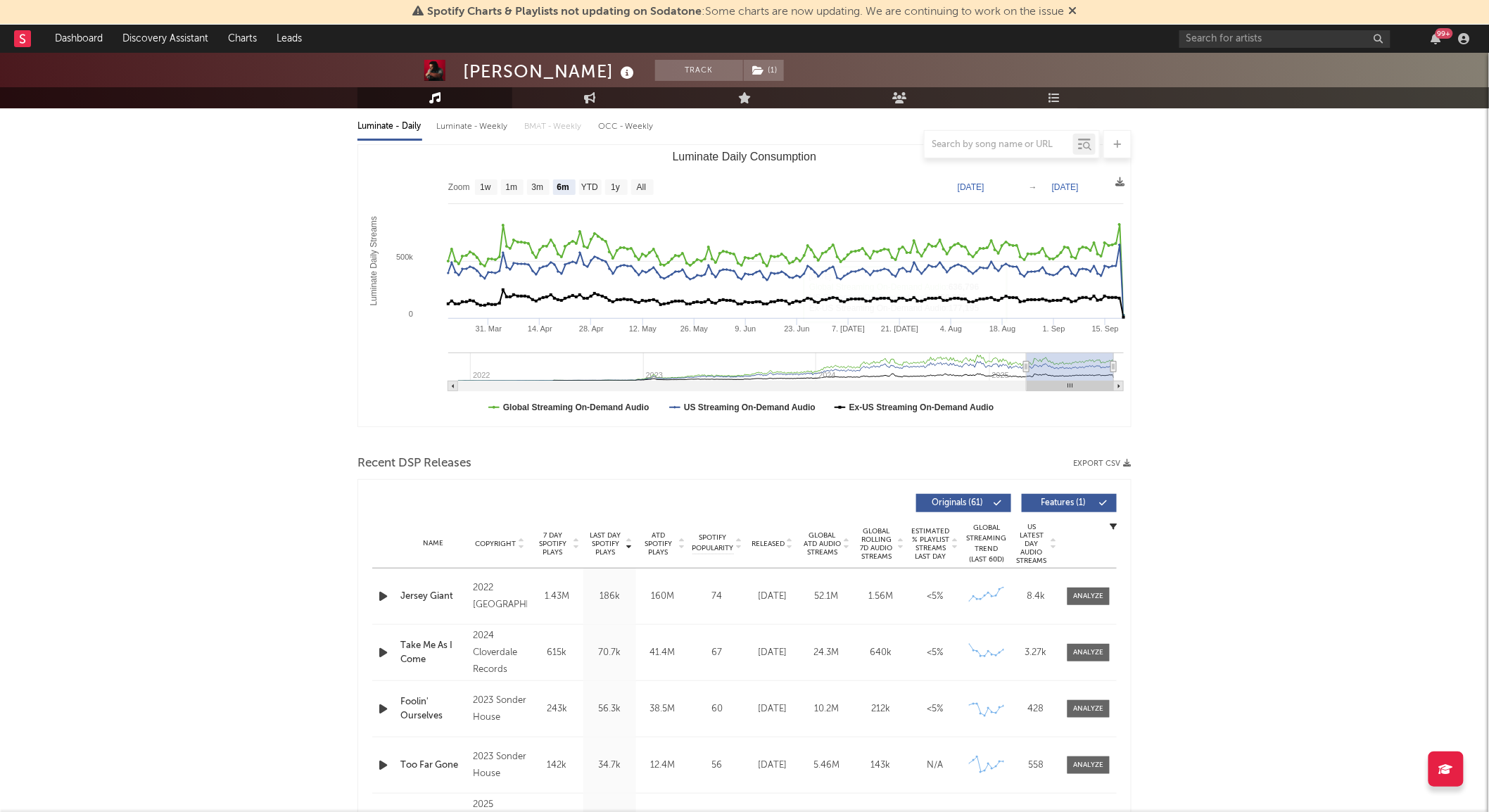
scroll to position [162, 0]
